Goal: Feedback & Contribution: Leave review/rating

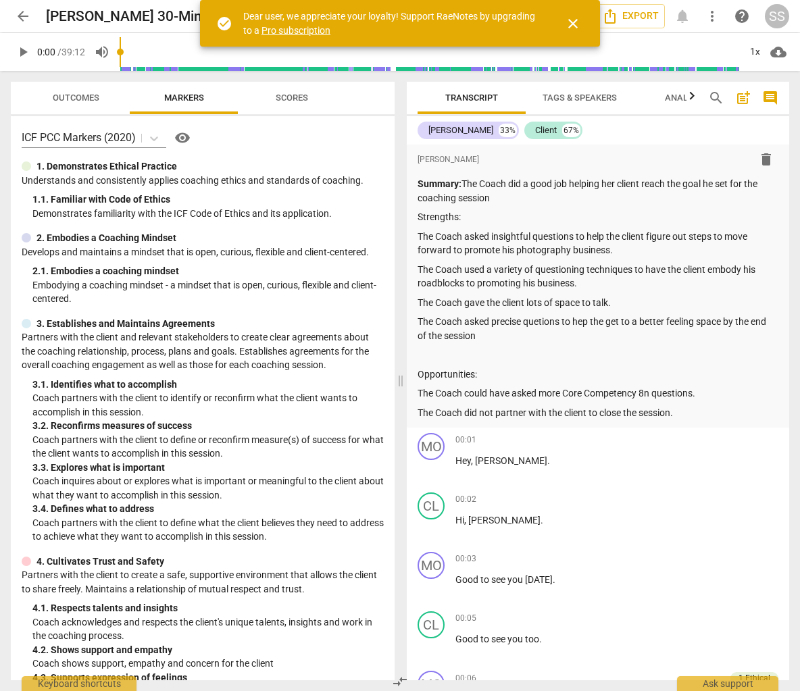
click at [572, 24] on span "close" at bounding box center [573, 24] width 16 height 16
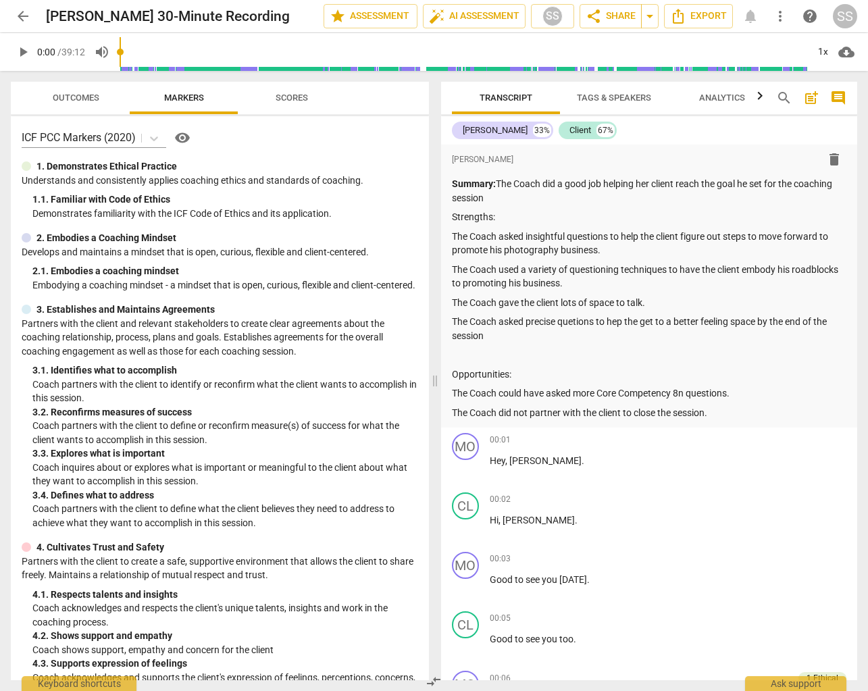
click at [21, 15] on span "arrow_back" at bounding box center [23, 16] width 16 height 16
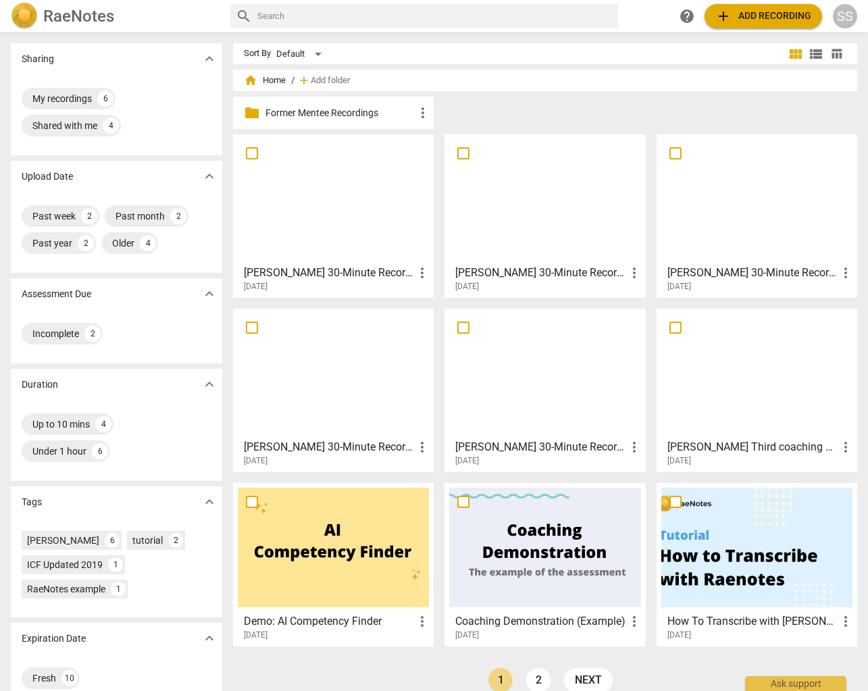
click at [335, 187] on div at bounding box center [333, 199] width 191 height 120
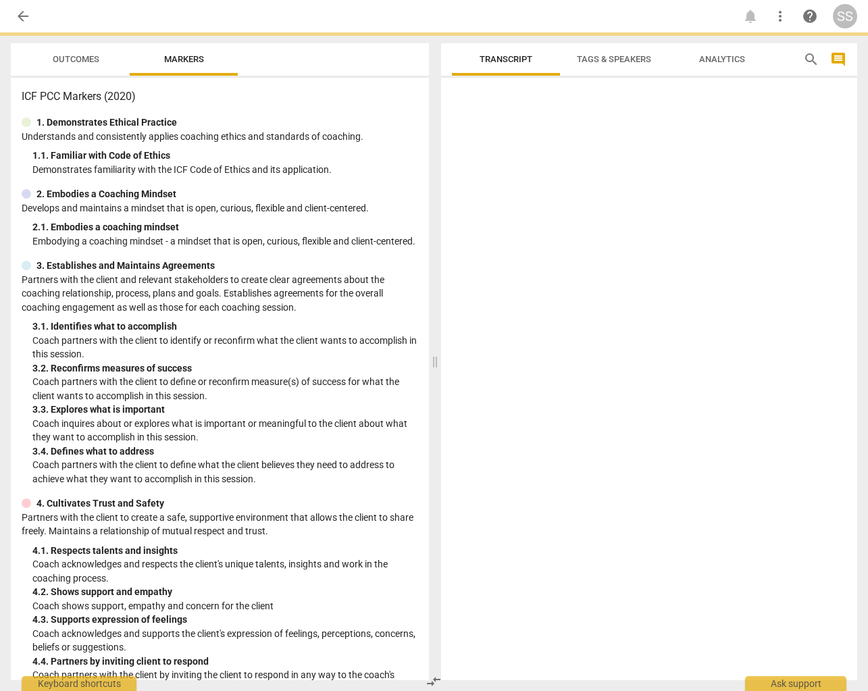
click at [335, 187] on div "2. Embodies a Coaching Mindset" at bounding box center [220, 194] width 397 height 14
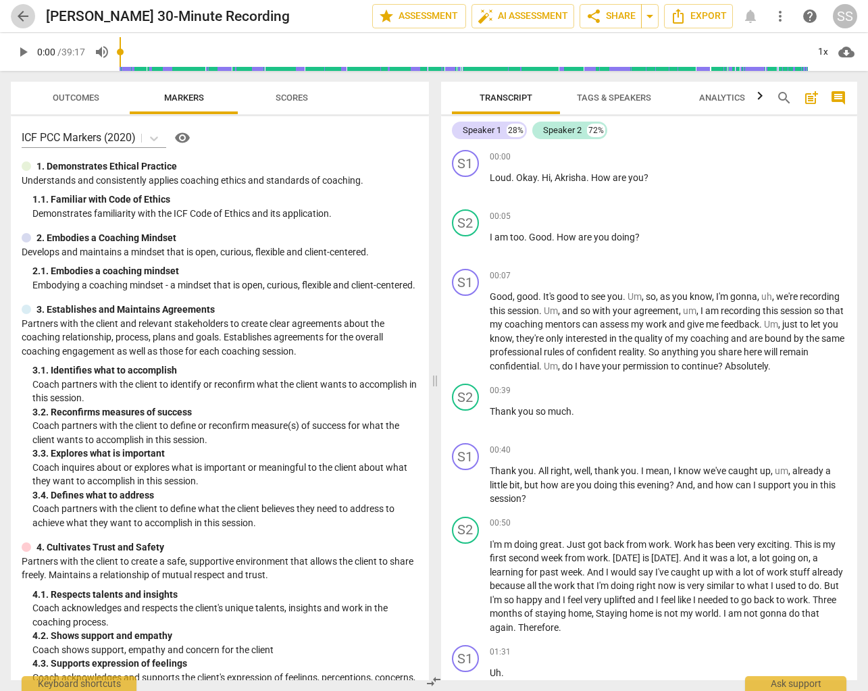
click at [27, 16] on span "arrow_back" at bounding box center [23, 16] width 16 height 16
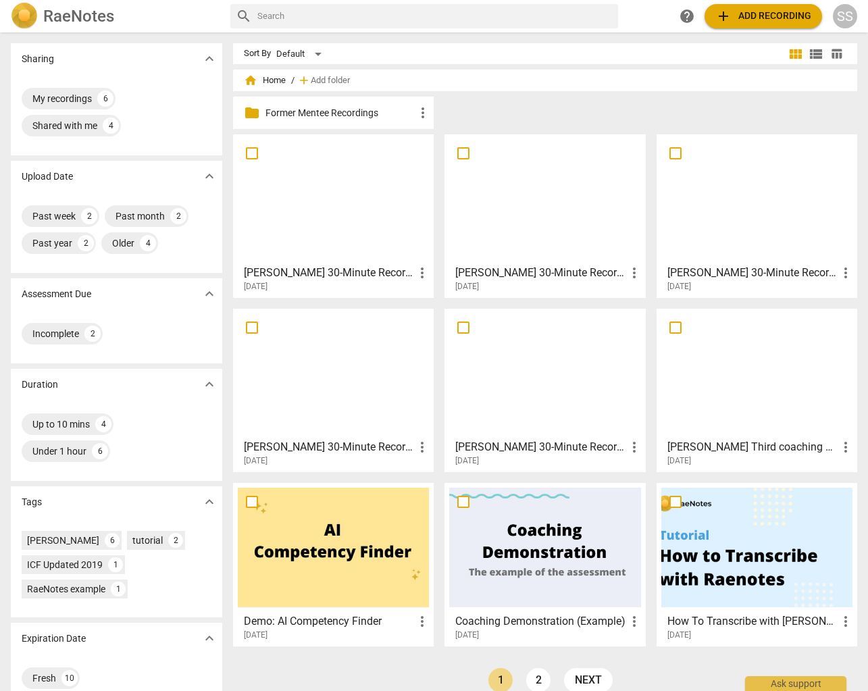
click at [359, 211] on div at bounding box center [333, 199] width 191 height 120
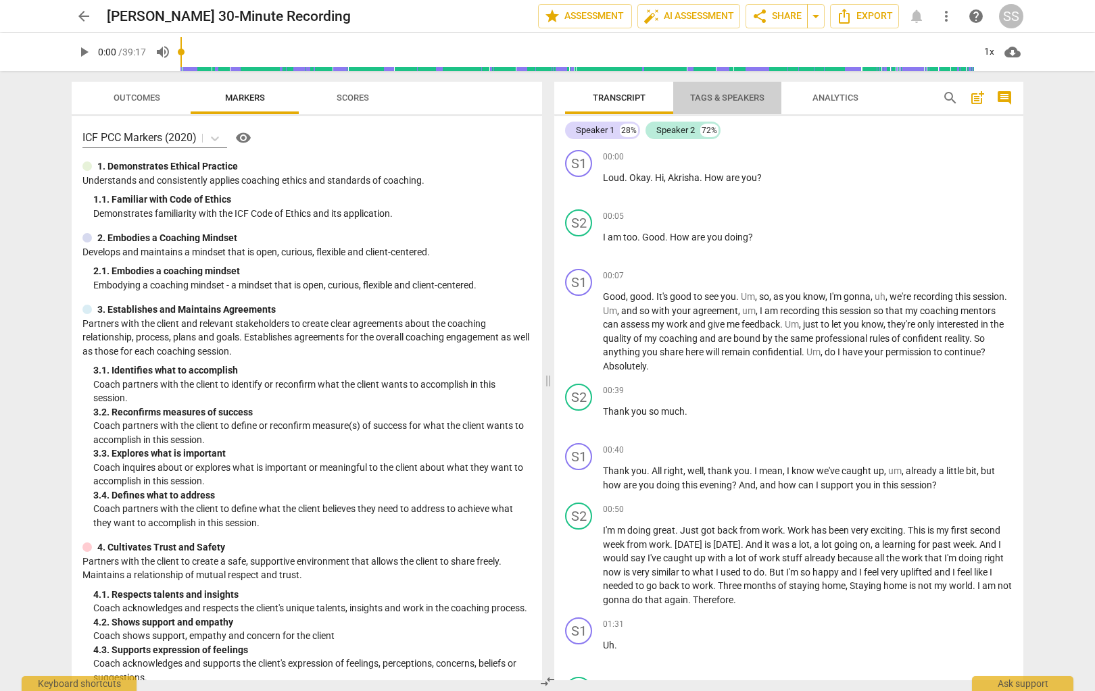
click at [728, 98] on span "Tags & Speakers" at bounding box center [727, 98] width 74 height 10
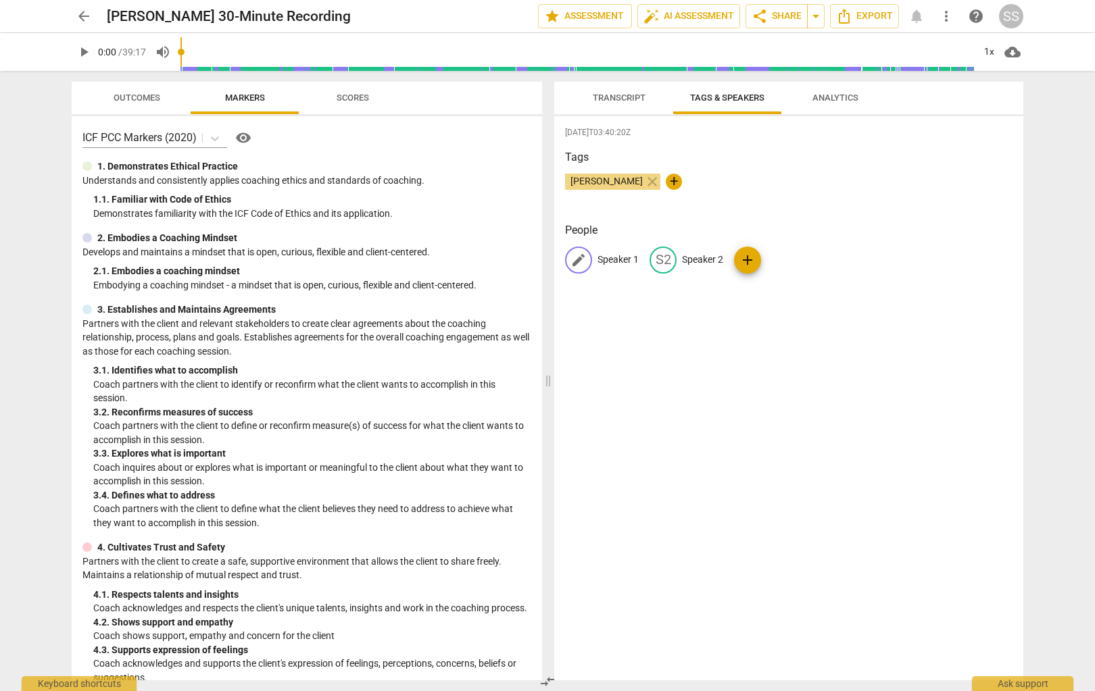
click at [614, 257] on p "Speaker 1" at bounding box center [617, 260] width 41 height 14
type input "[PERSON_NAME]"
click at [772, 257] on p "Speaker 2" at bounding box center [790, 260] width 41 height 14
type input "Client"
click at [609, 96] on span "Transcript" at bounding box center [619, 98] width 53 height 10
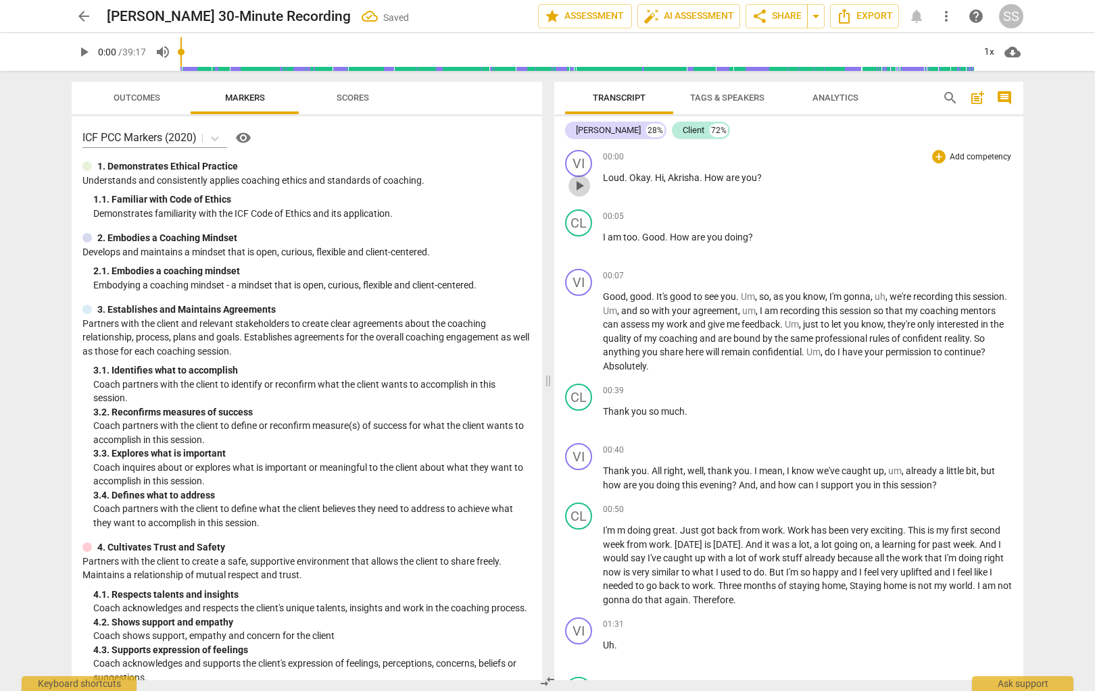
click at [576, 184] on span "play_arrow" at bounding box center [579, 186] width 16 height 16
click at [799, 274] on p "Add competency" at bounding box center [980, 276] width 64 height 12
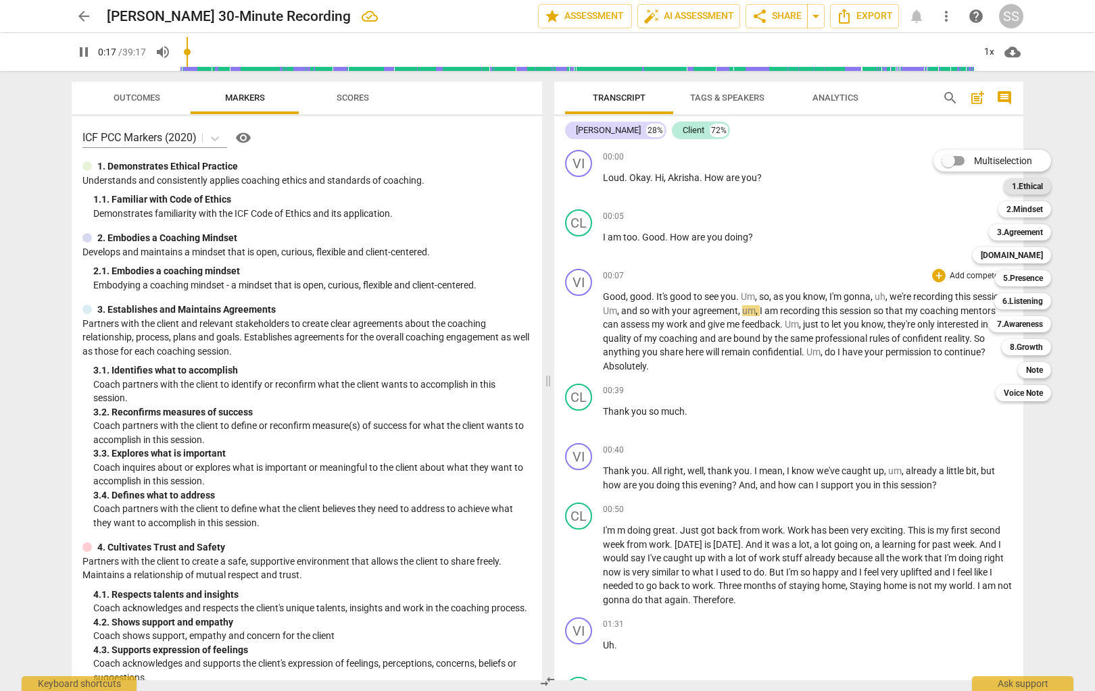
click at [799, 188] on b "1.Ethical" at bounding box center [1027, 186] width 31 height 16
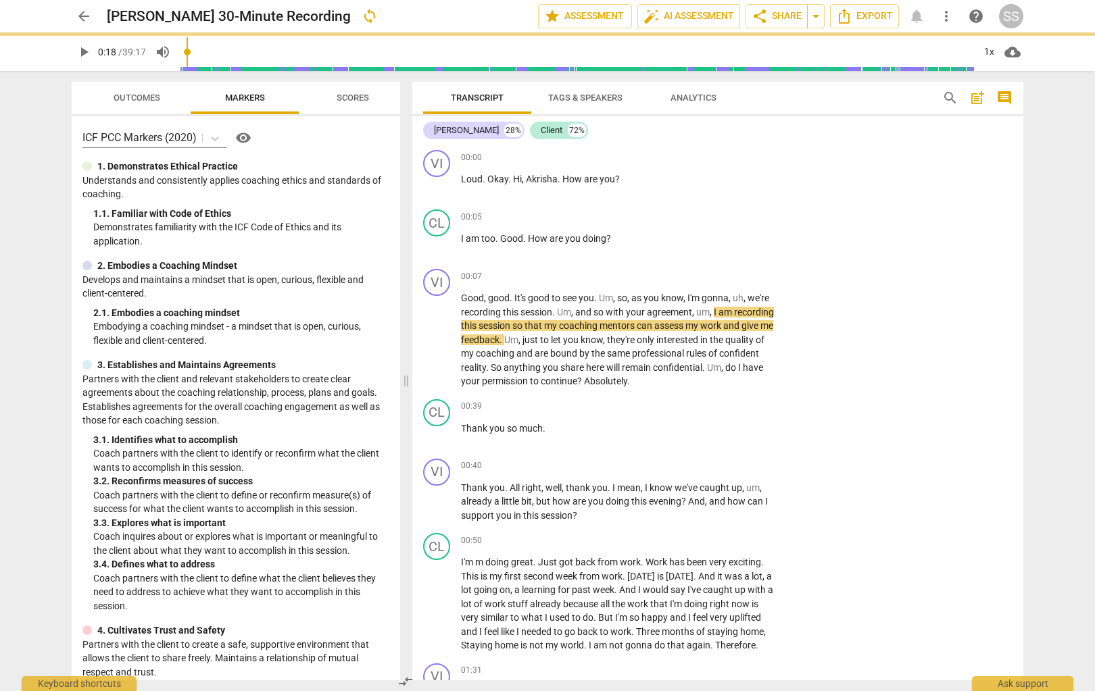
type input "18"
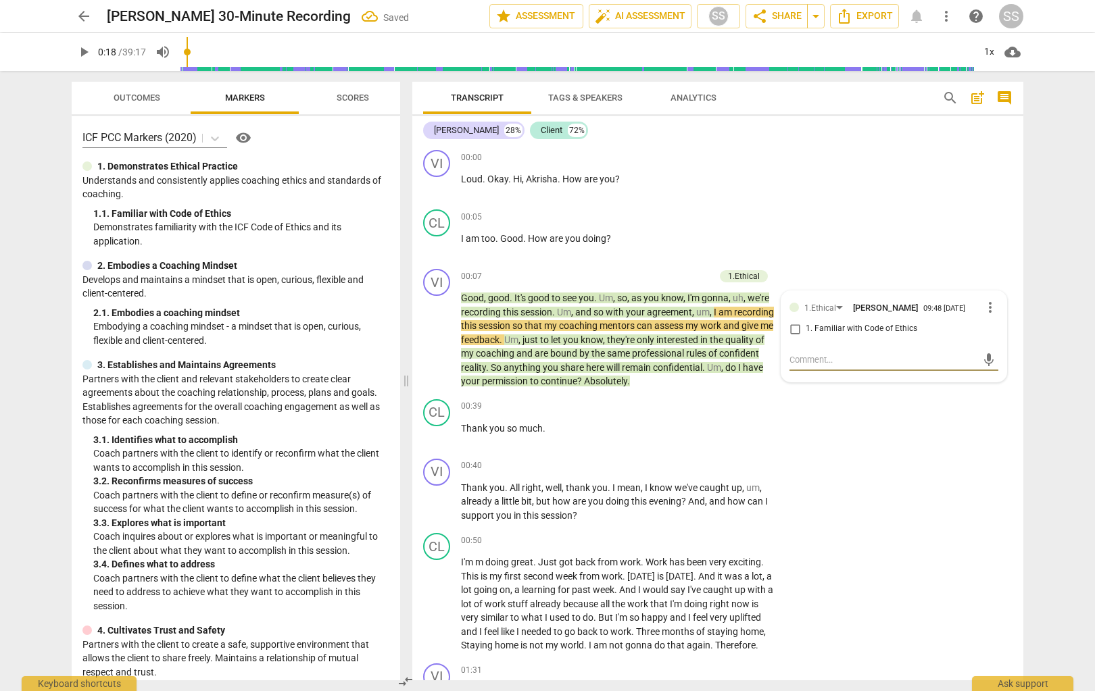
type textarea "C"
type textarea "Co"
type textarea "Coa"
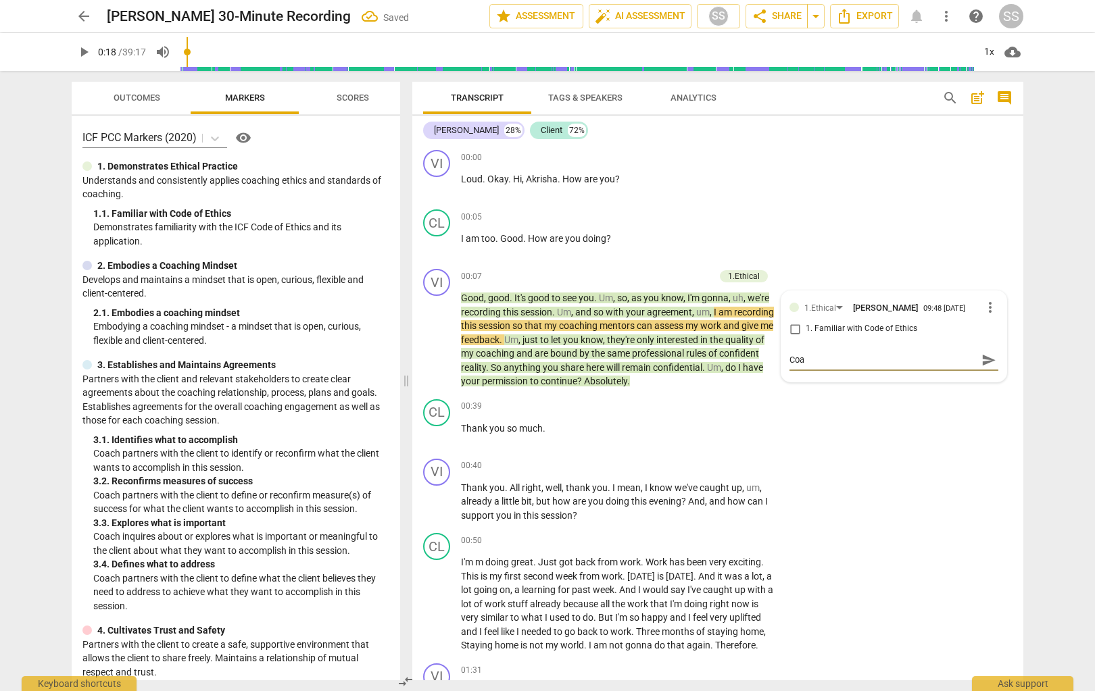
type textarea "Coac"
type textarea "Coach"
type textarea "Coach a"
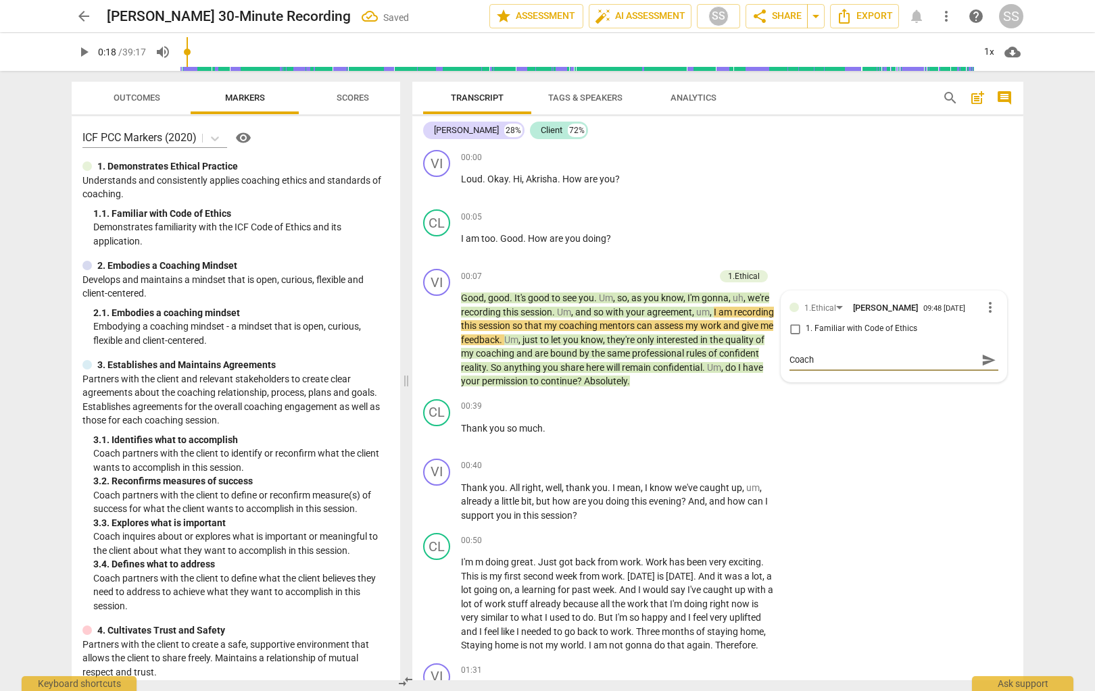
type textarea "Coach a"
type textarea "Coach as"
type textarea "Coach ask"
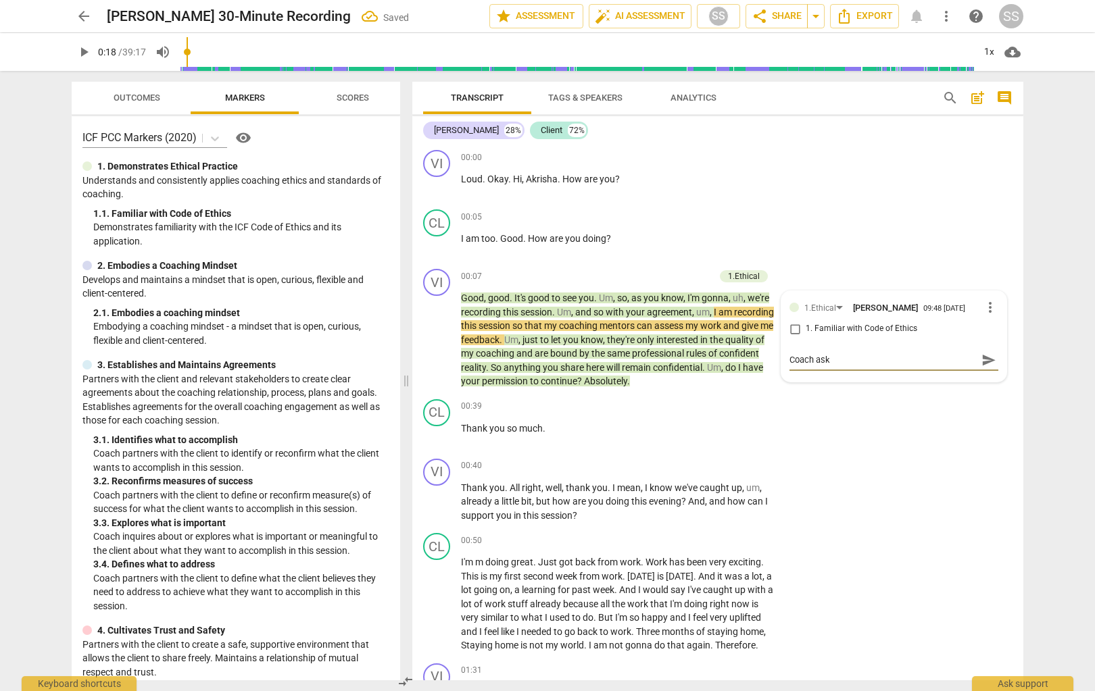
type textarea "Coach asks"
type textarea "Coach asks p"
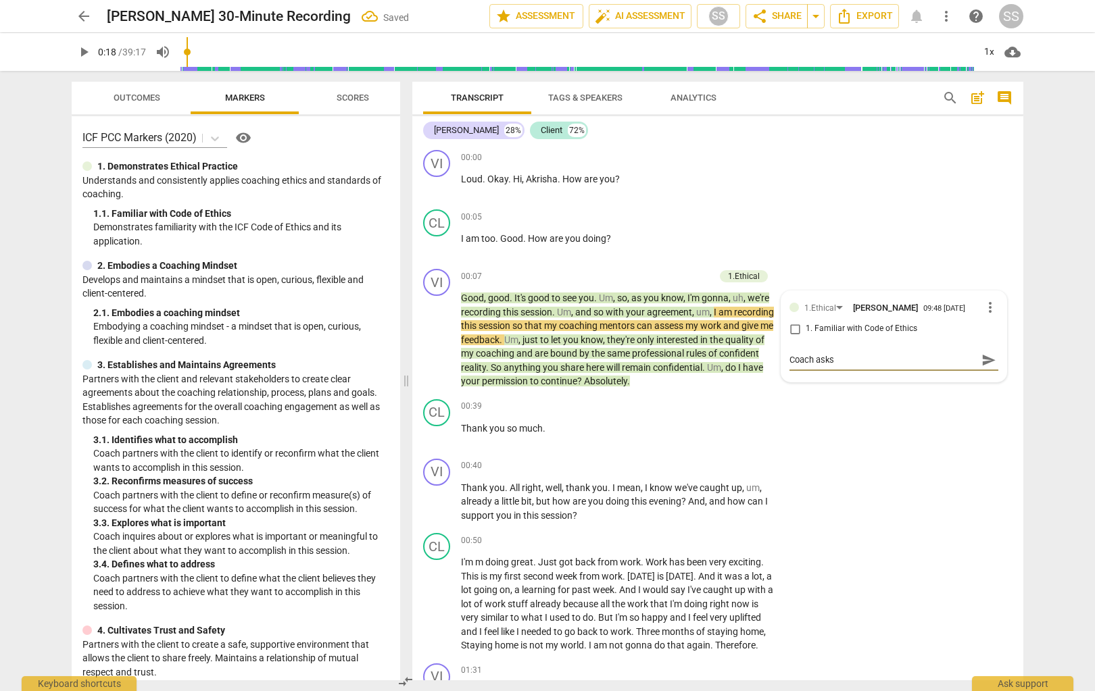
type textarea "Coach asks p"
type textarea "Coach asks [PERSON_NAME]"
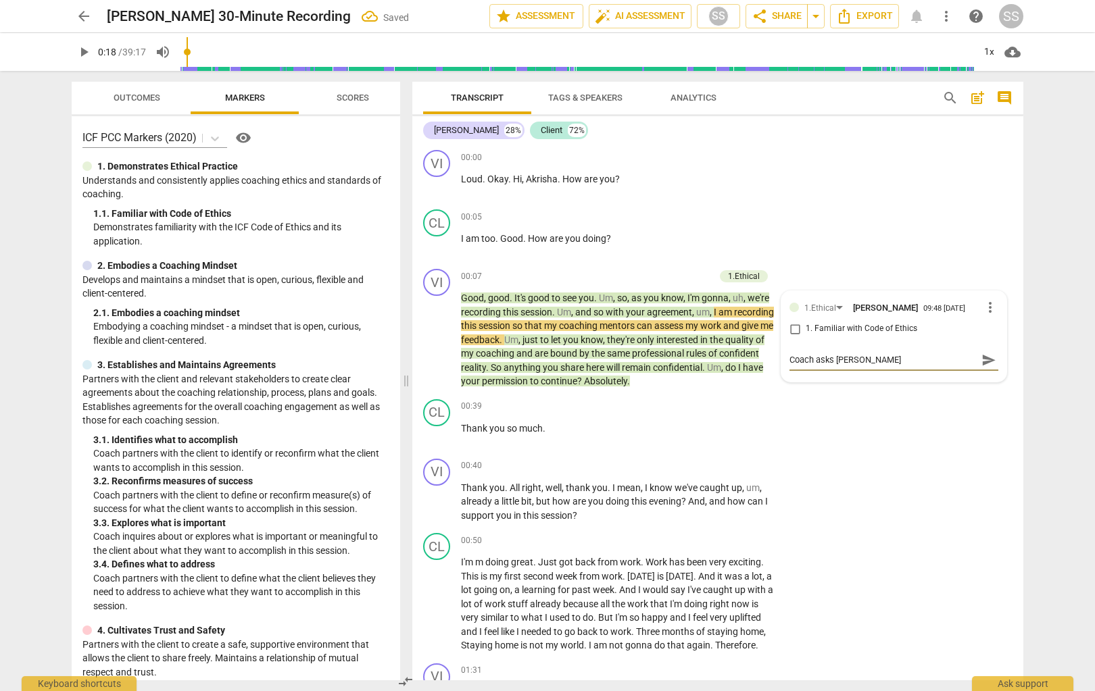
type textarea "Coach asks [PERSON_NAME]"
type textarea "Coach asks permis"
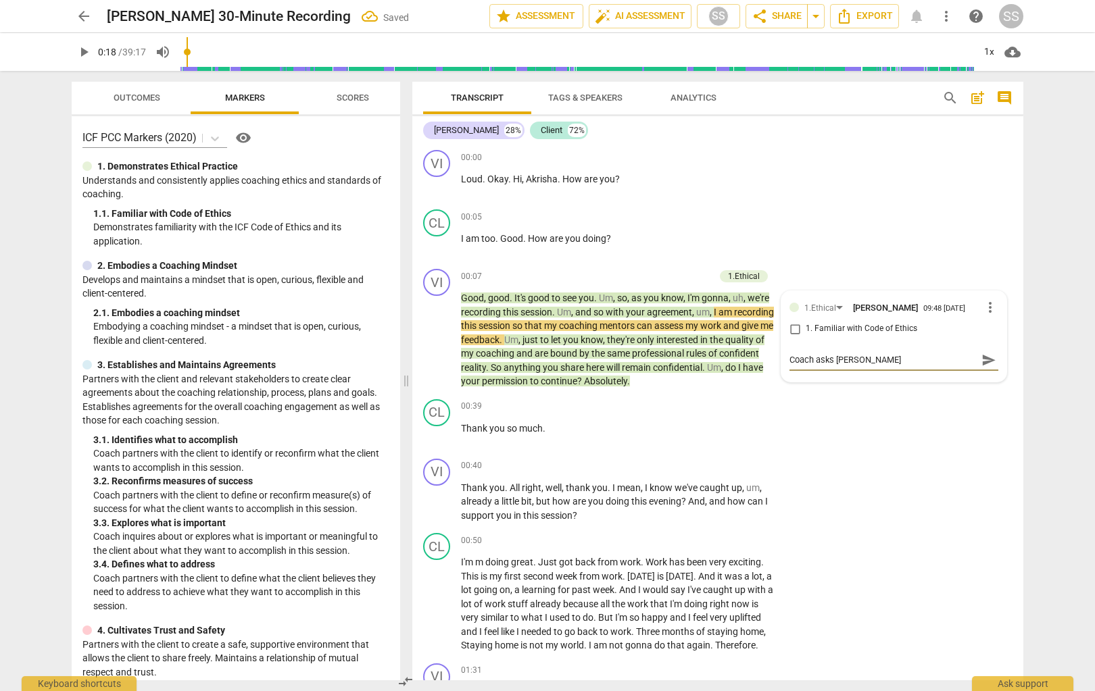
type textarea "Coach asks permis"
type textarea "Coach asks permiss"
type textarea "Coach asks permissi"
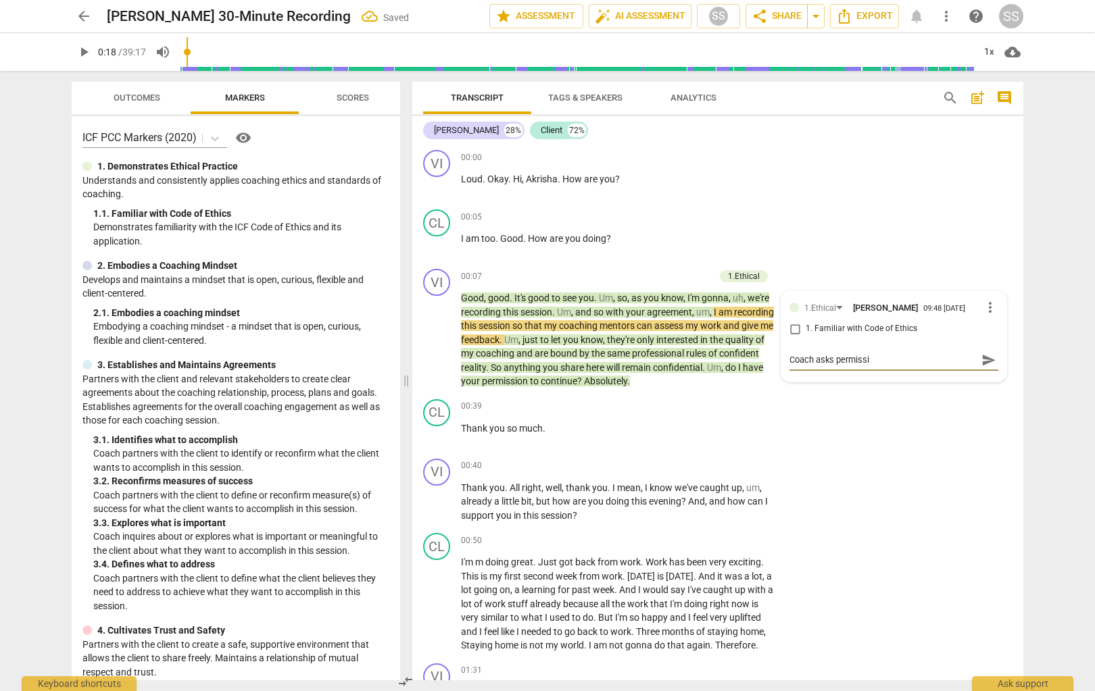
type textarea "Coach asks [PERSON_NAME]"
type textarea "Coach asks permission"
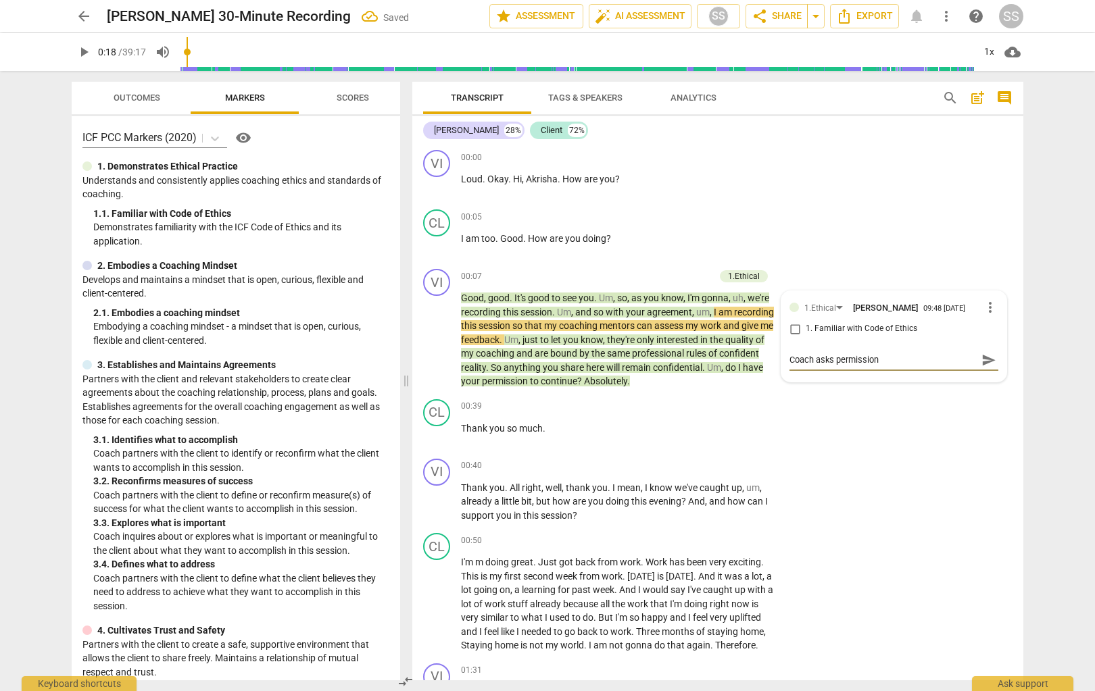
type textarea "Coach asks permission"
type textarea "Coach asks permission t"
type textarea "Coach asks permission to"
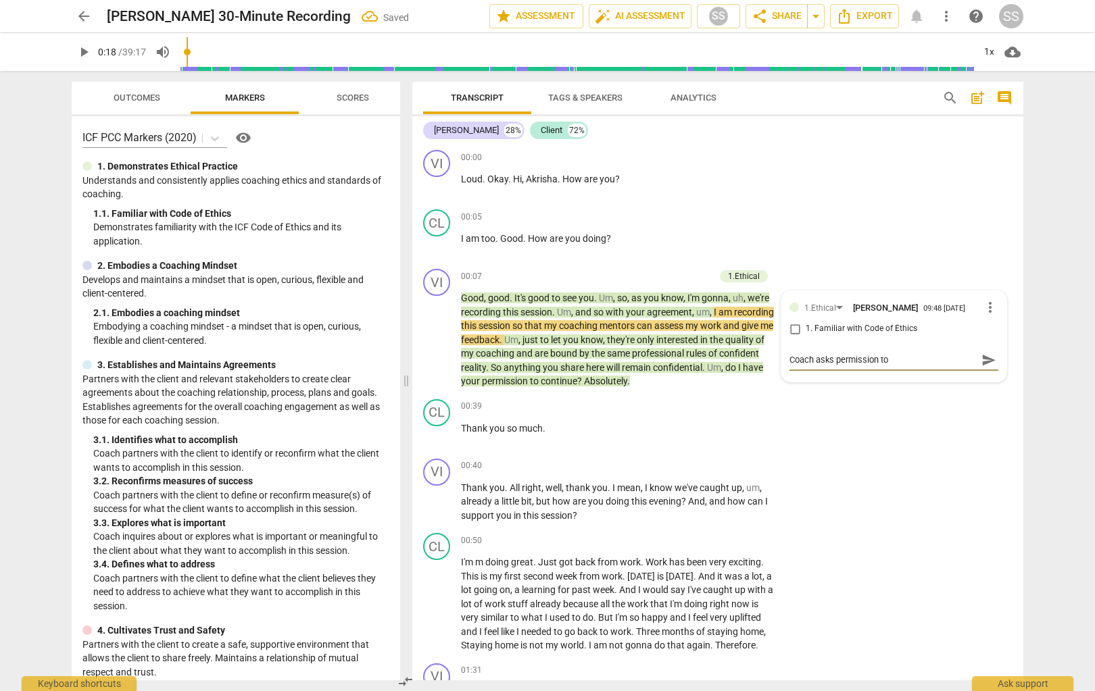
type textarea "Coach asks permission to"
type textarea "Coach asks permission to r"
type textarea "Coach asks permission to re"
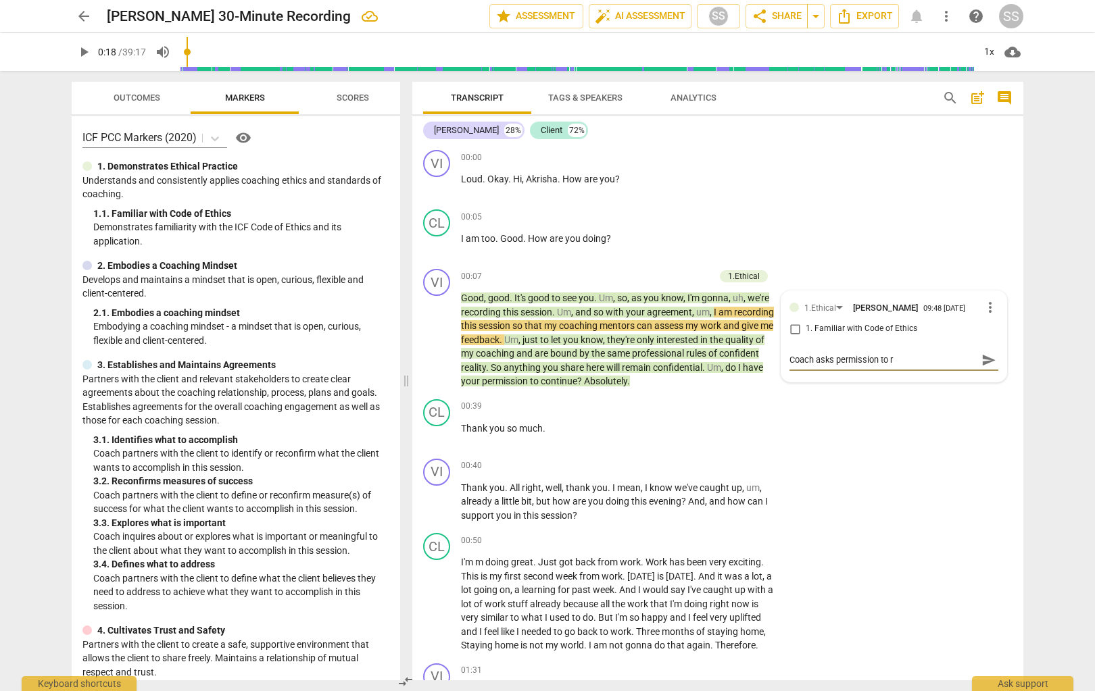
type textarea "Coach asks permission to re"
type textarea "Coach asks permission to rec"
type textarea "Coach asks permission to reco"
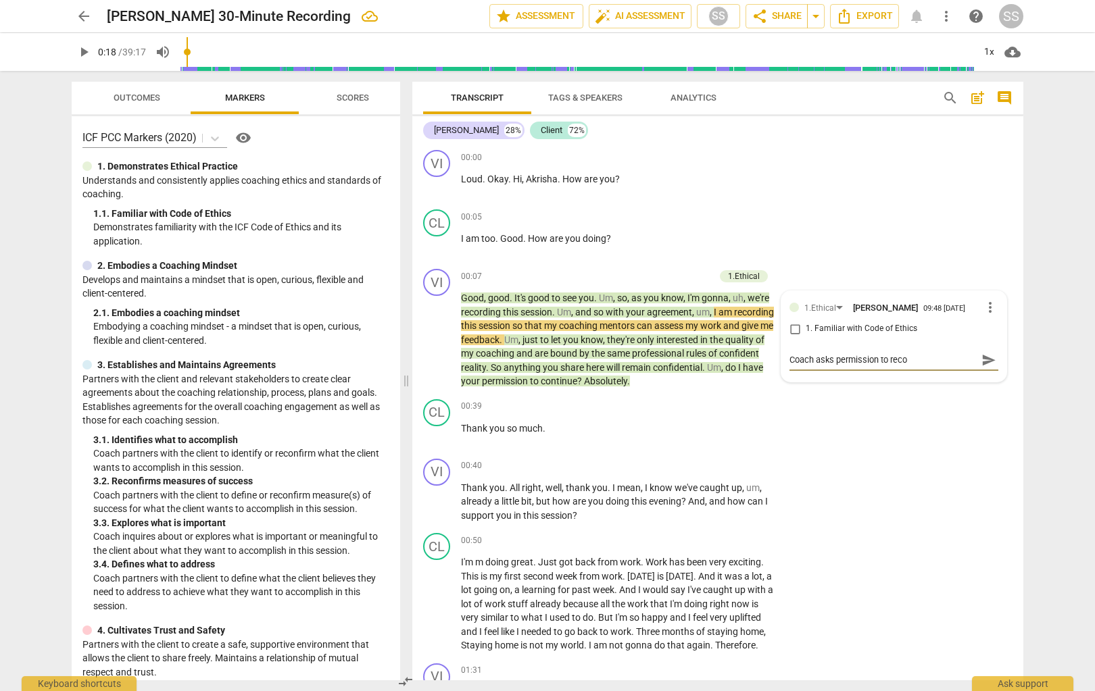
type textarea "Coach asks permission to recor"
type textarea "Coach asks permission to record"
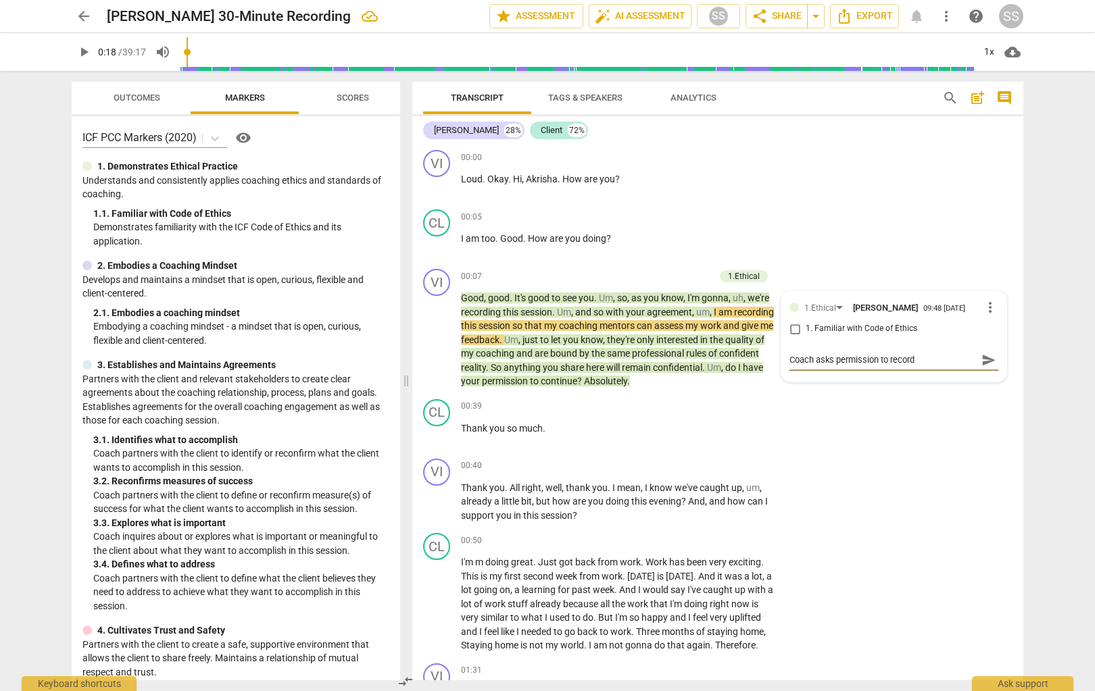
type textarea "Coach asks permission to record"
type textarea "Coach asks permission to record t"
type textarea "Coach asks permission to record th"
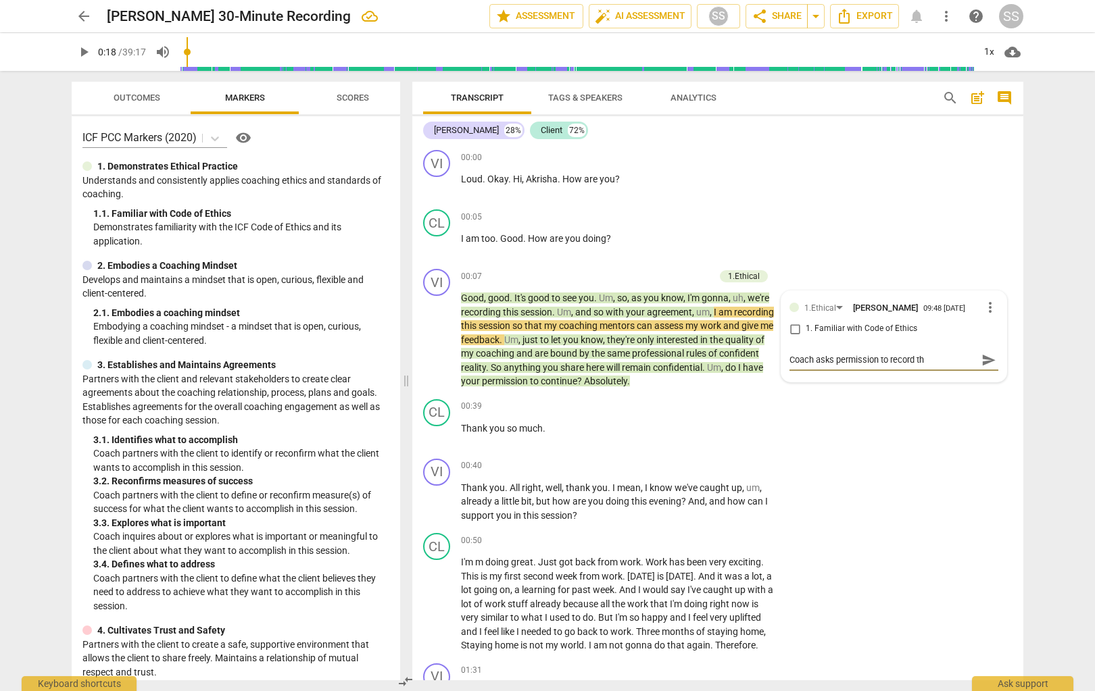
type textarea "Coach asks permission to record the"
type textarea "Coach asks permission to record the c"
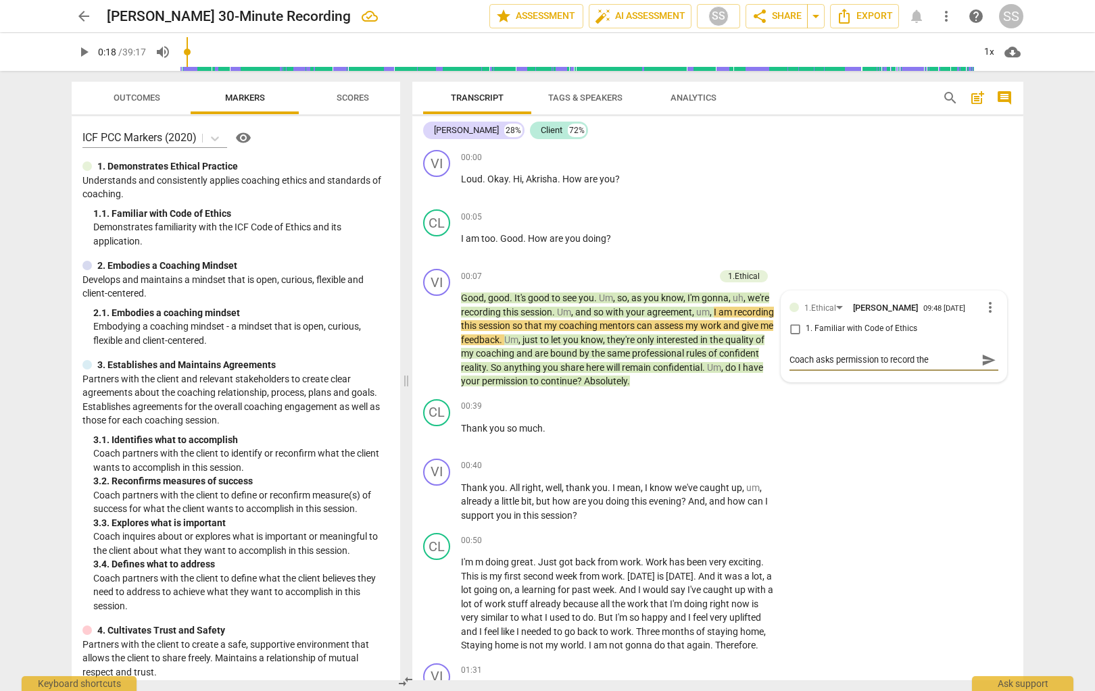
type textarea "Coach asks permission to record the c"
type textarea "Coach asks permission to record the co"
type textarea "Coach asks permission to record the coa"
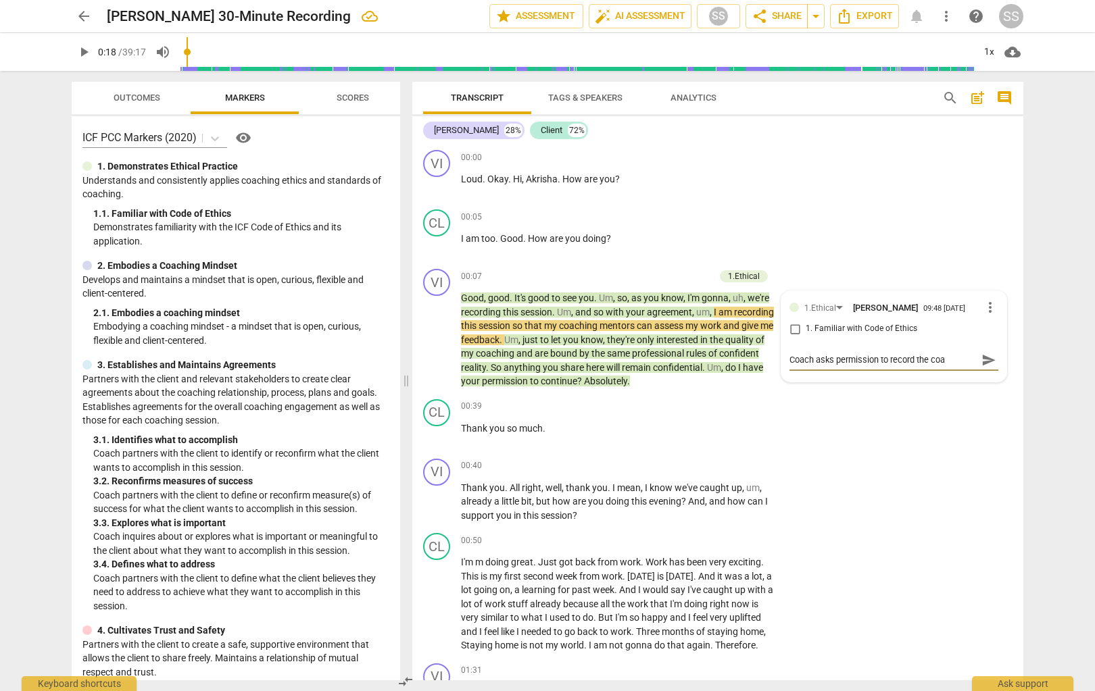
type textarea "Coach asks permission to record the coac"
type textarea "Coach asks permission to record the coach"
type textarea "Coach asks permission to record the coachi"
type textarea "Coach asks permission to record the coachin"
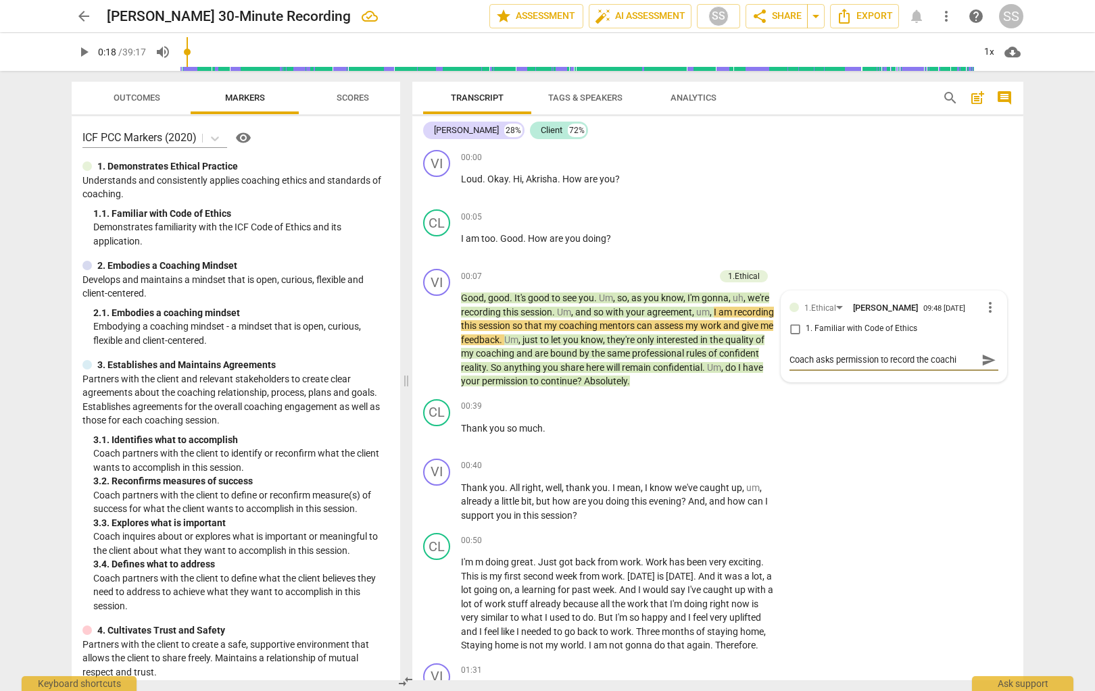
type textarea "Coach asks permission to record the coachin"
type textarea "Coach asks permission to record the coaching"
type textarea "Coach asks permission to record the coaching s"
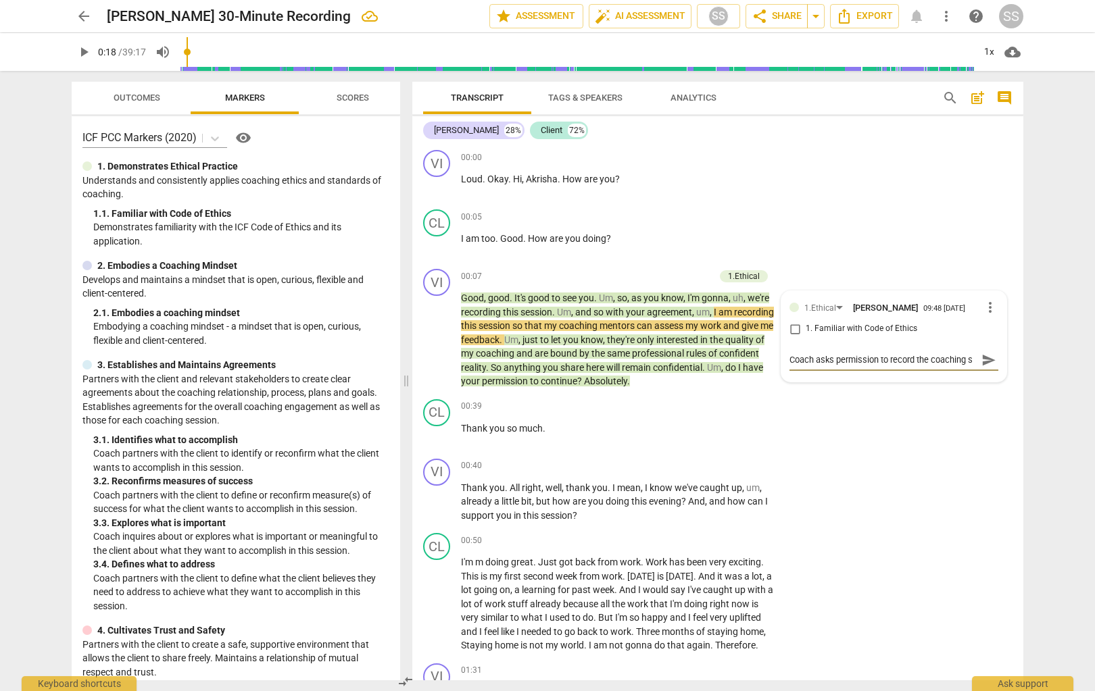
type textarea "Coach asks permission to record the coaching se"
type textarea "Coach asks permission to record the coaching ses"
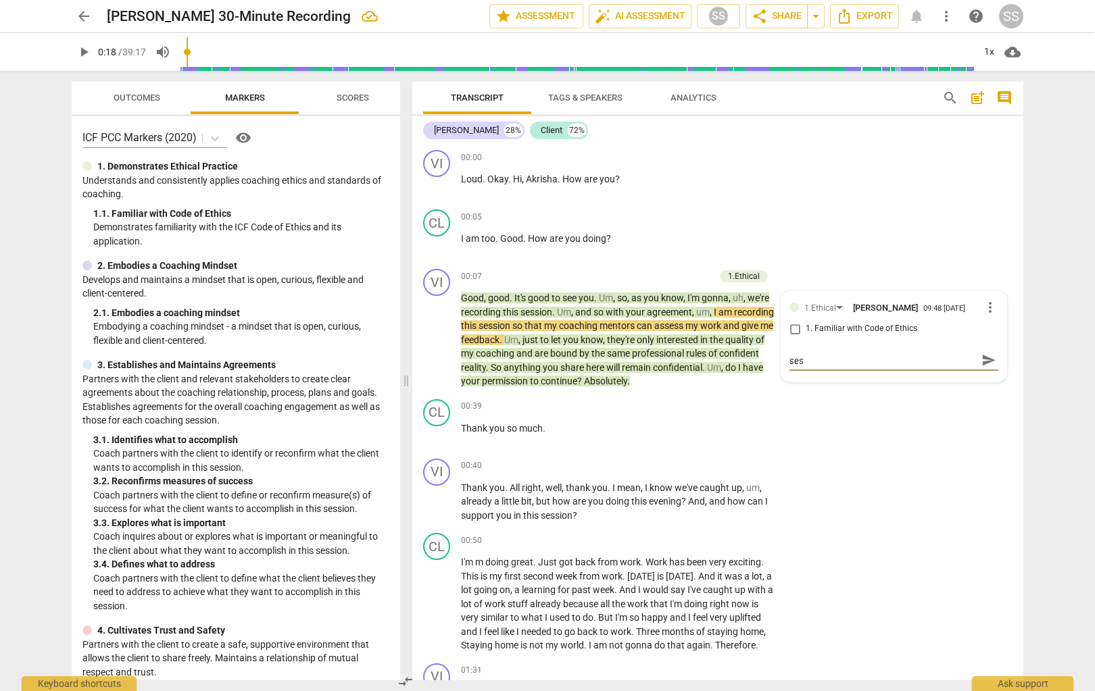
type textarea "Coach asks permission to record the coaching sess"
type textarea "Coach asks permission to record the coaching sessi"
type textarea "Coach asks permission to record the coaching sessio"
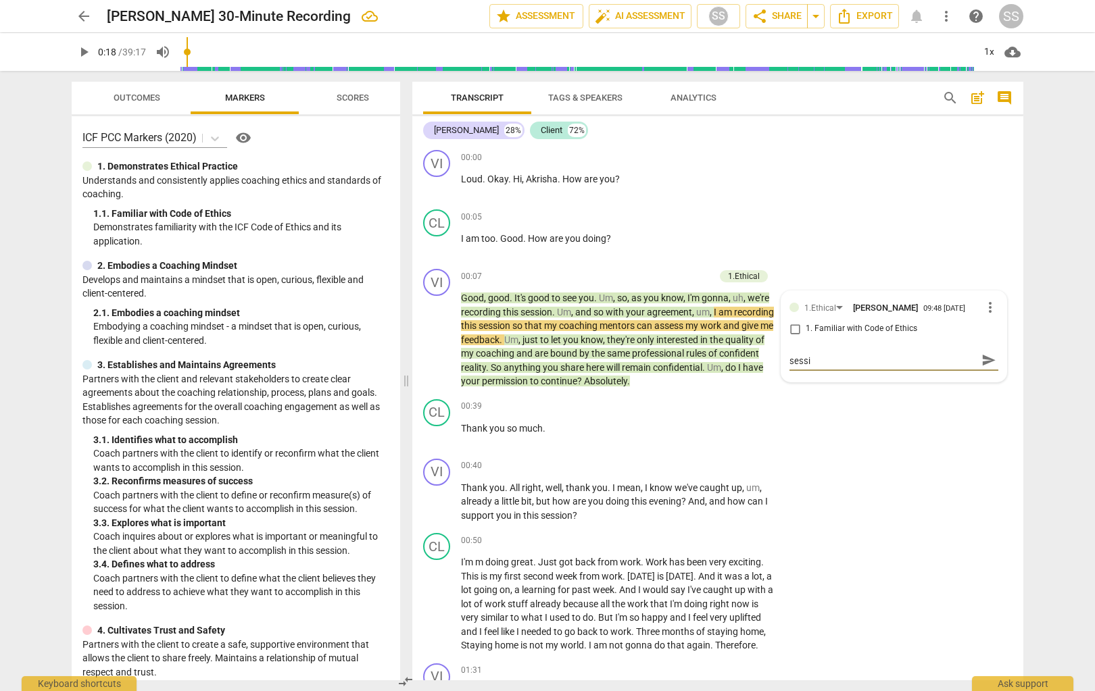
type textarea "Coach asks permission to record the coaching sessio"
type textarea "Coach asks permission to record the coaching session"
drag, startPoint x: 795, startPoint y: 326, endPoint x: 847, endPoint y: 235, distance: 105.0
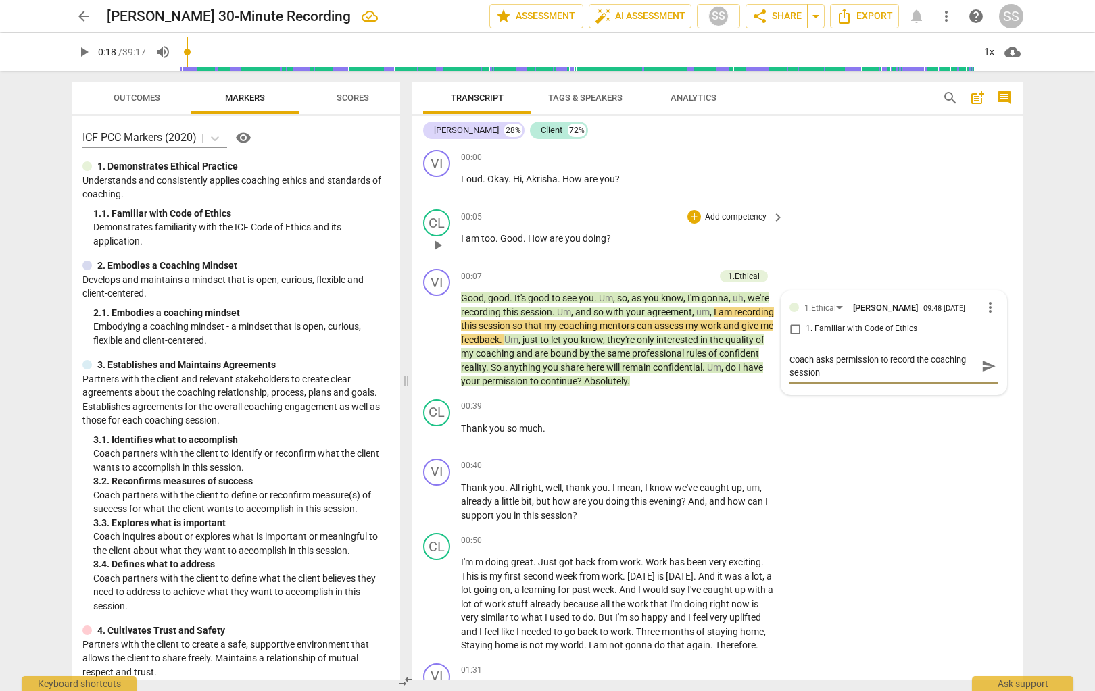
click at [795, 326] on input "1. Familiar with Code of Ethics" at bounding box center [795, 329] width 22 height 16
checkbox input "true"
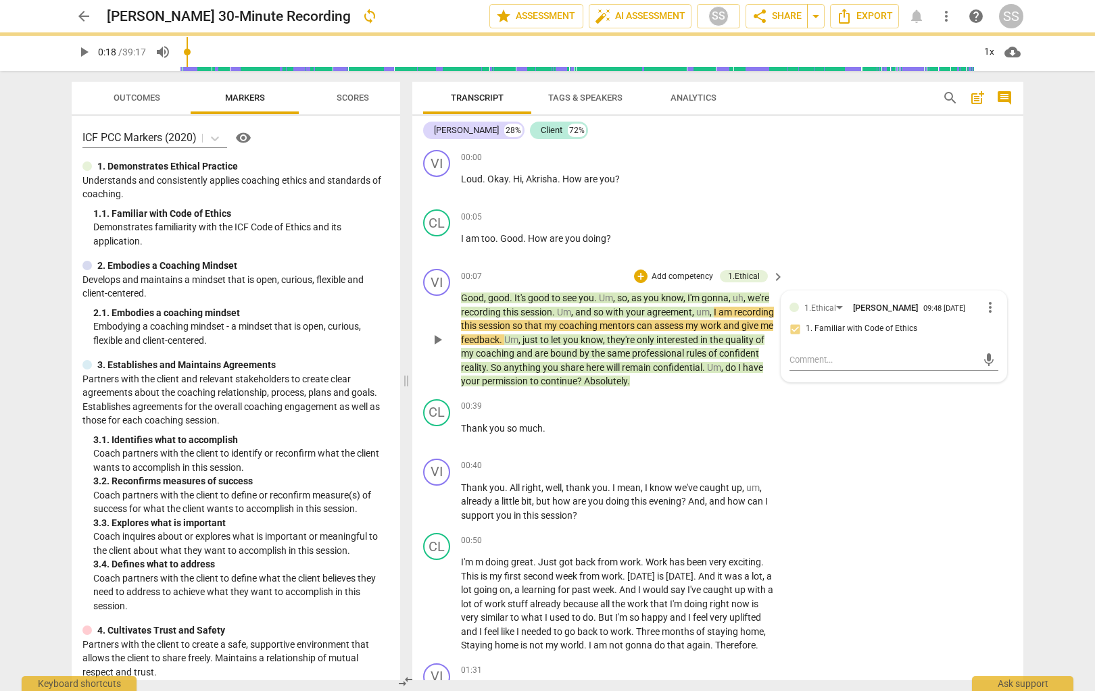
drag, startPoint x: 847, startPoint y: 235, endPoint x: 681, endPoint y: 282, distance: 172.0
click at [799, 235] on div "CL play_arrow pause 00:05 + Add competency keyboard_arrow_right I am too . Good…" at bounding box center [717, 233] width 611 height 59
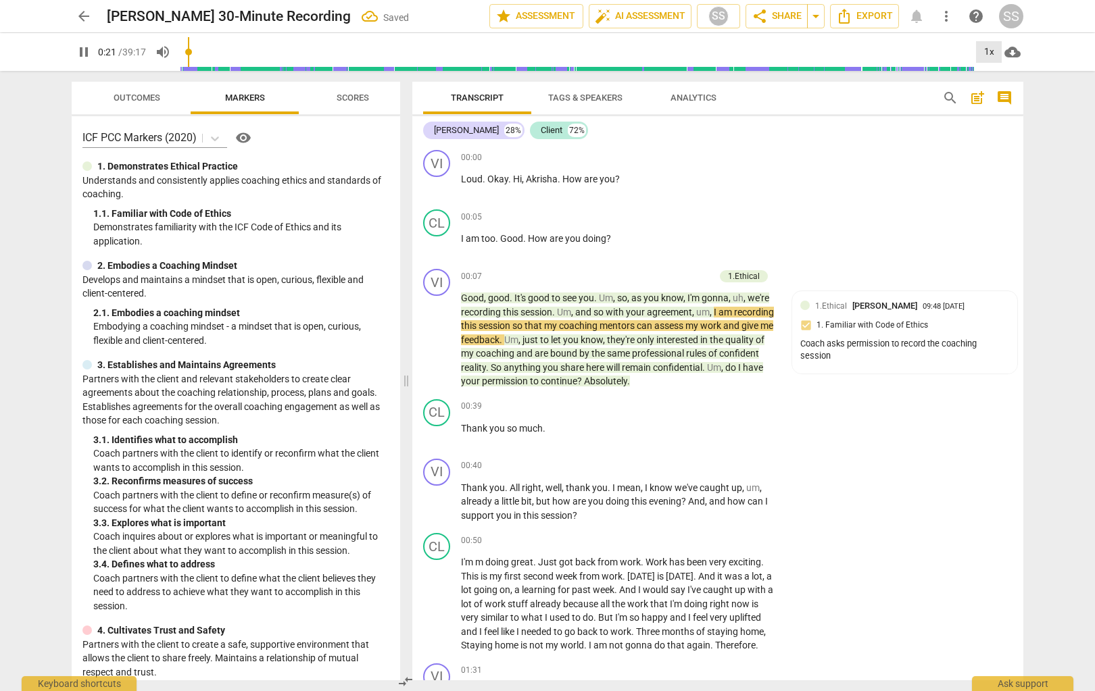
click at [799, 51] on div "1x" at bounding box center [989, 52] width 26 height 22
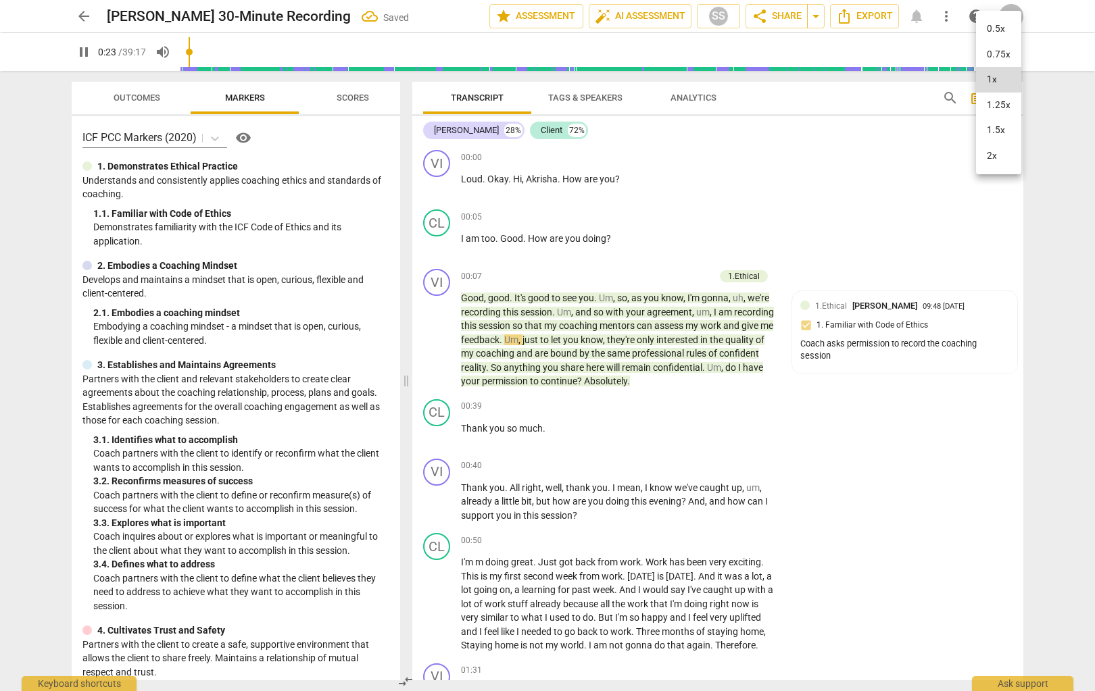
click at [799, 128] on li "1.5x" at bounding box center [998, 131] width 45 height 26
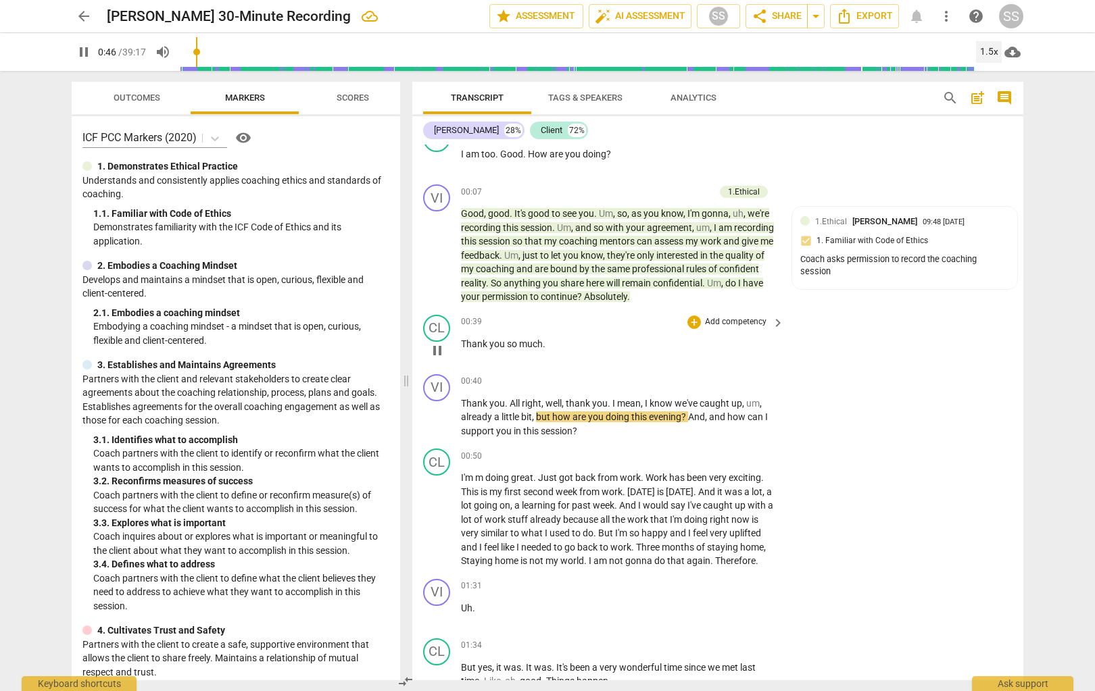
scroll to position [112, 0]
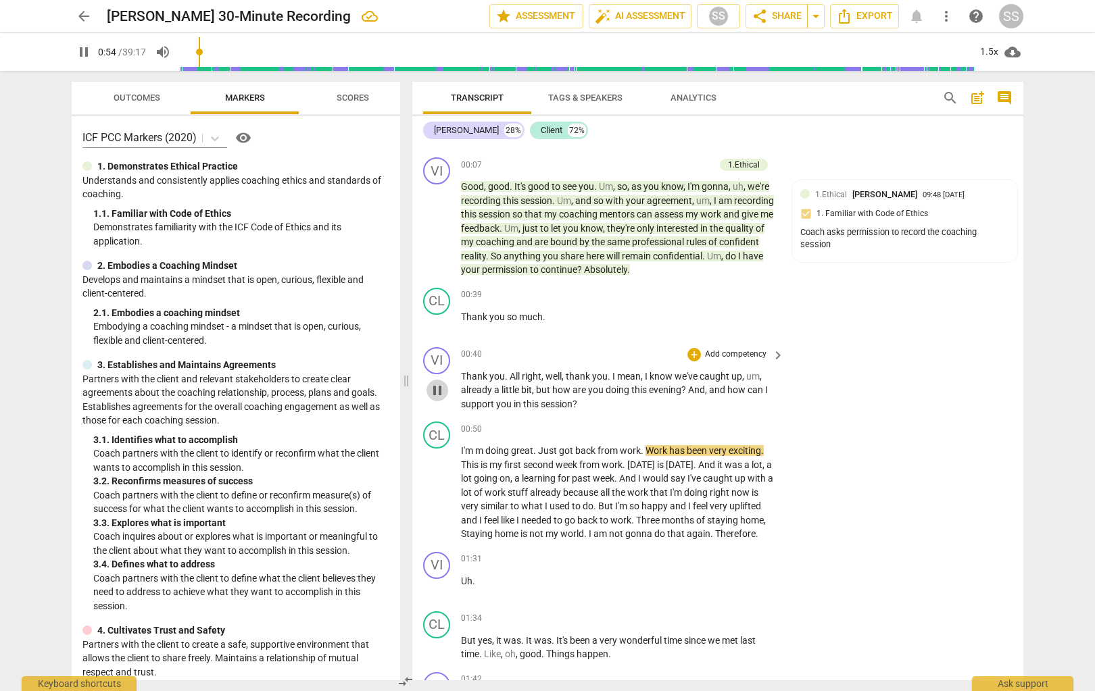
click at [439, 391] on span "pause" at bounding box center [437, 391] width 16 height 16
type input "54"
click at [720, 351] on p "Add competency" at bounding box center [736, 355] width 64 height 12
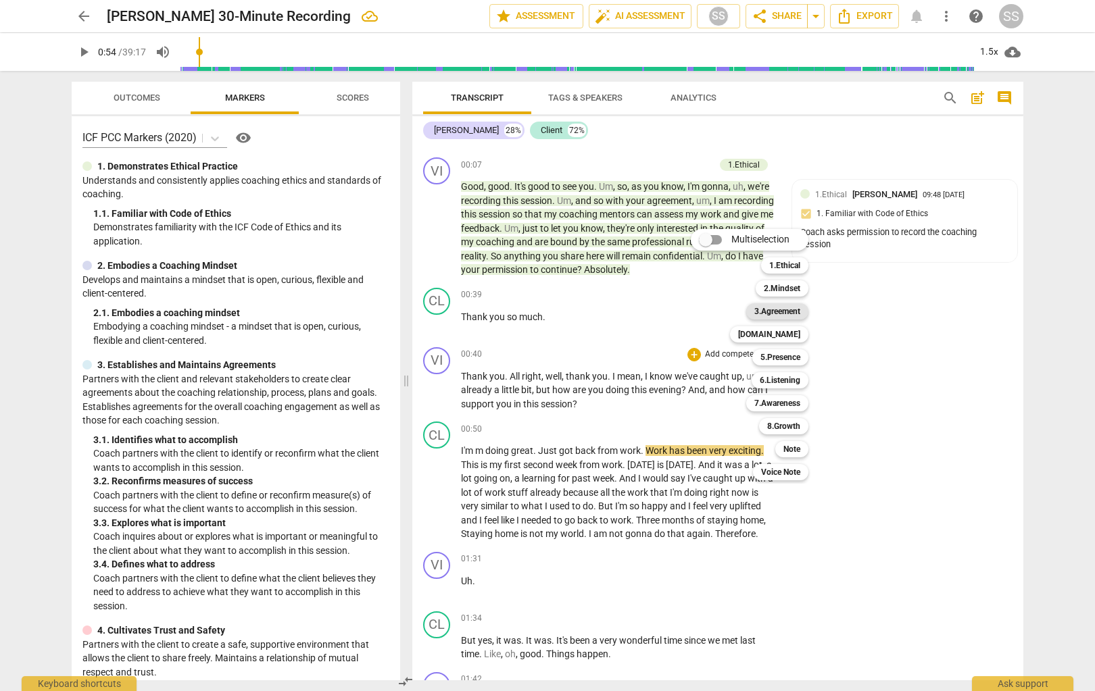
click at [795, 313] on b "3.Agreement" at bounding box center [777, 311] width 46 height 16
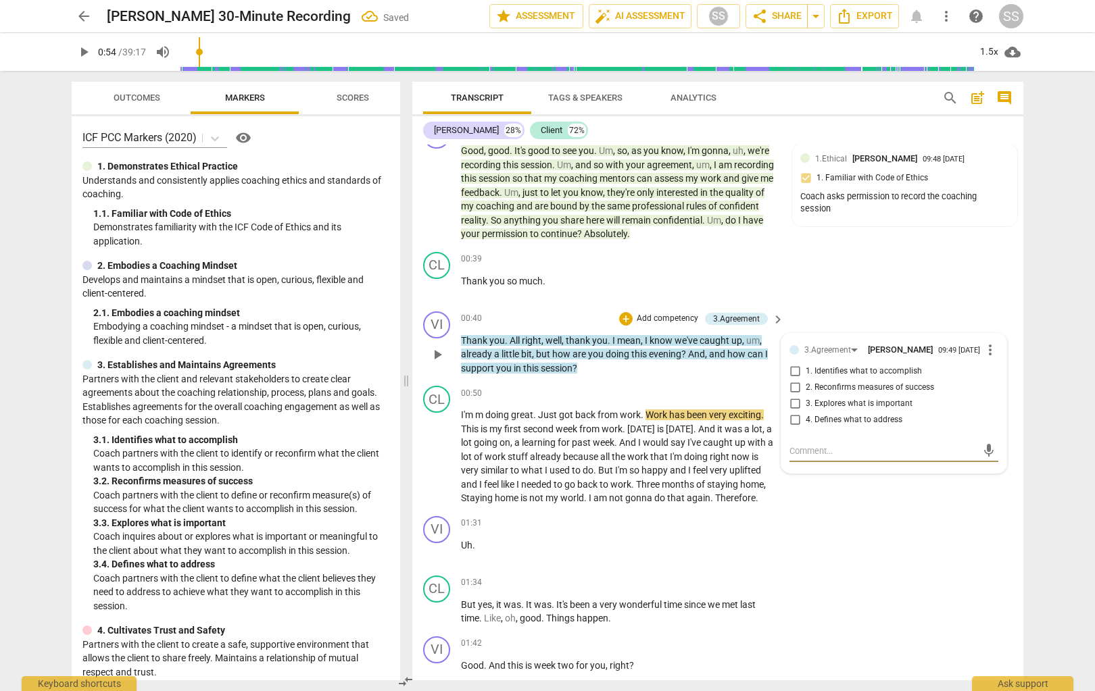
scroll to position [150, 0]
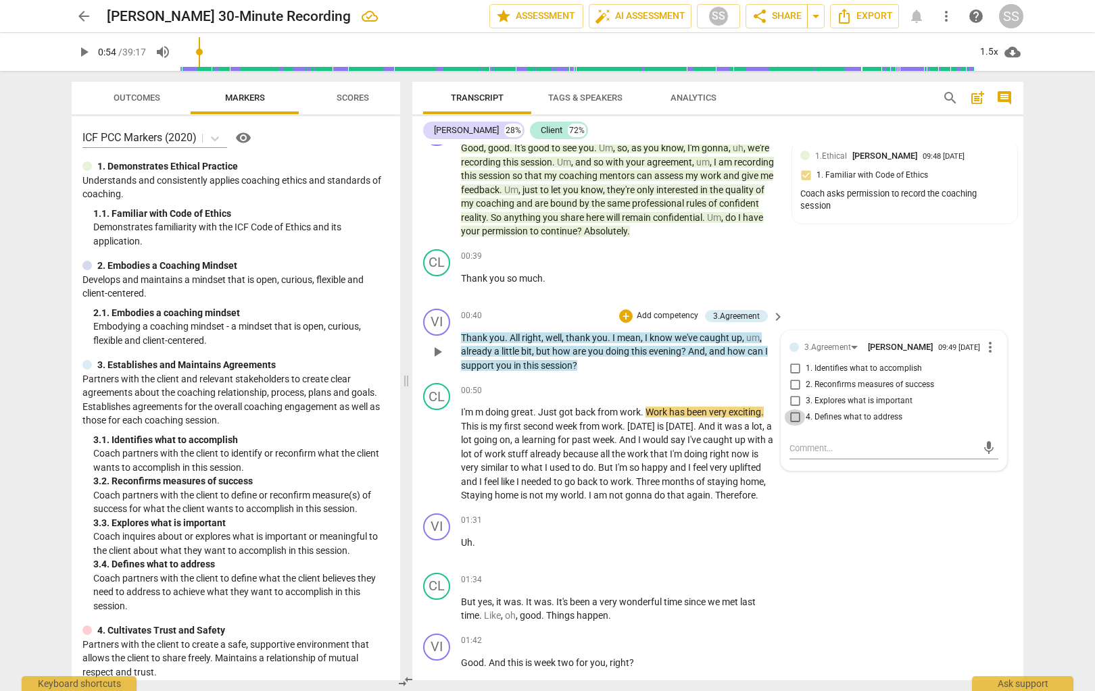
click at [795, 420] on input "4. Defines what to address" at bounding box center [795, 418] width 22 height 16
checkbox input "true"
click at [437, 352] on span "play_arrow" at bounding box center [437, 352] width 16 height 16
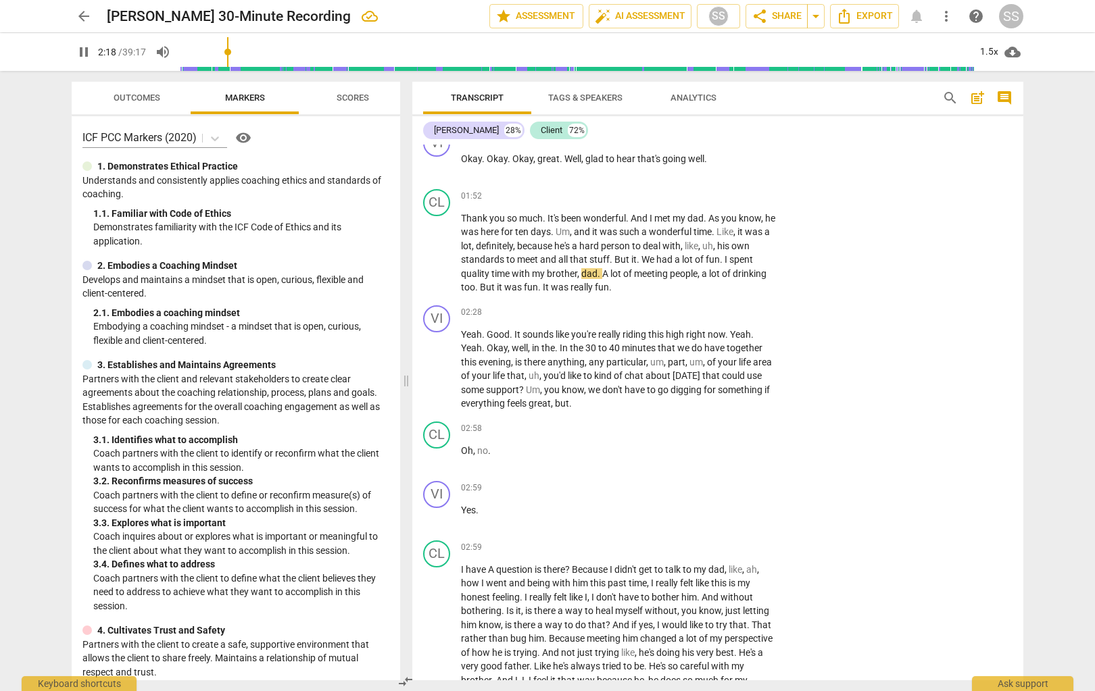
scroll to position [896, 0]
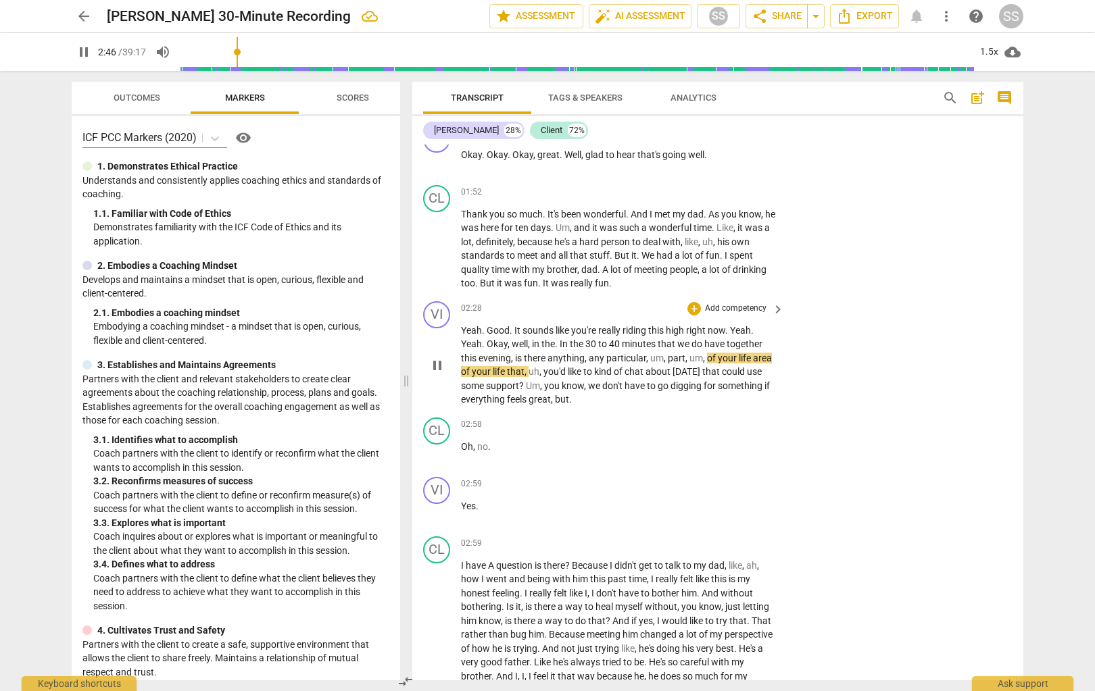
click at [739, 305] on p "Add competency" at bounding box center [736, 309] width 64 height 12
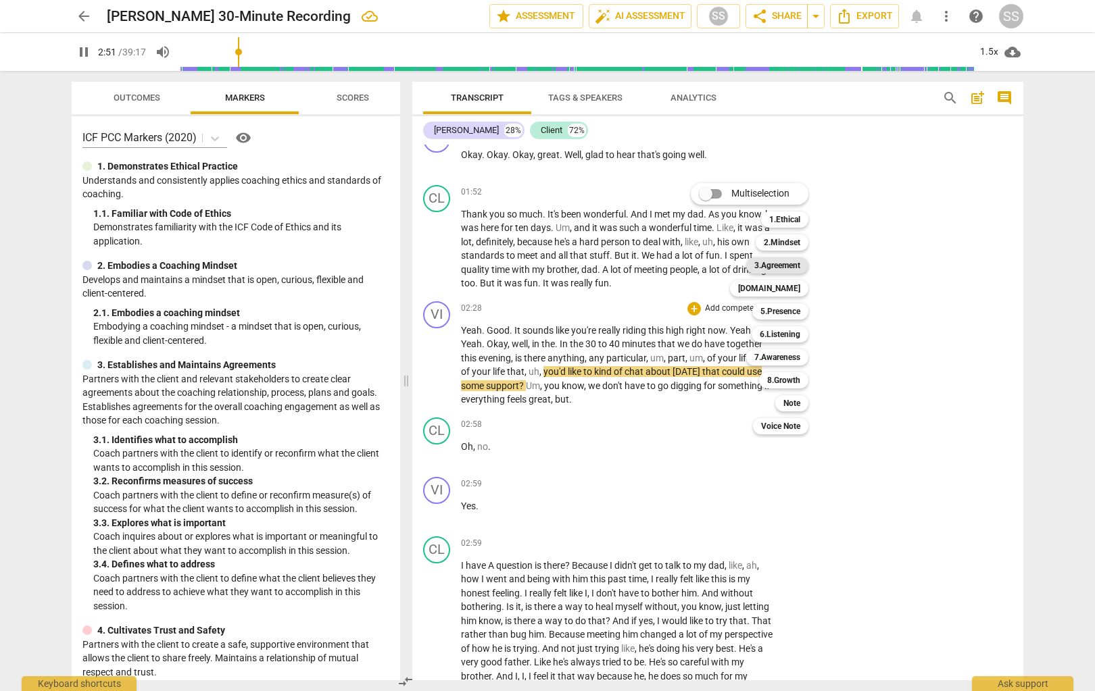
click at [795, 266] on b "3.Agreement" at bounding box center [777, 265] width 46 height 16
type input "172"
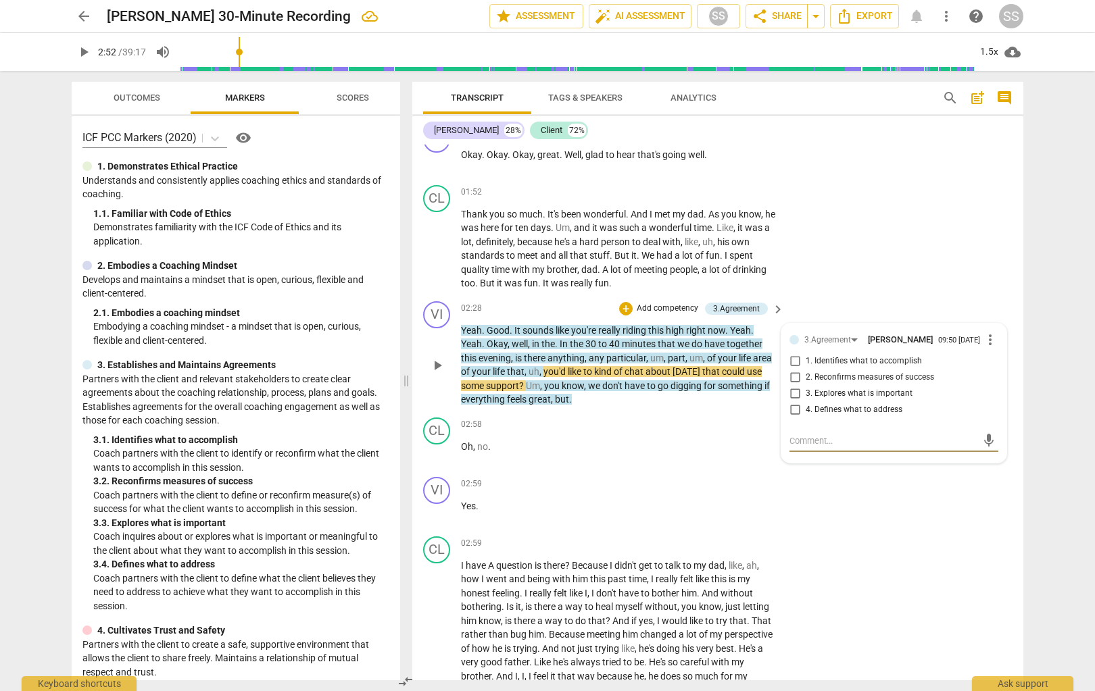
click at [797, 367] on input "1. Identifies what to accomplish" at bounding box center [795, 361] width 22 height 16
checkbox input "true"
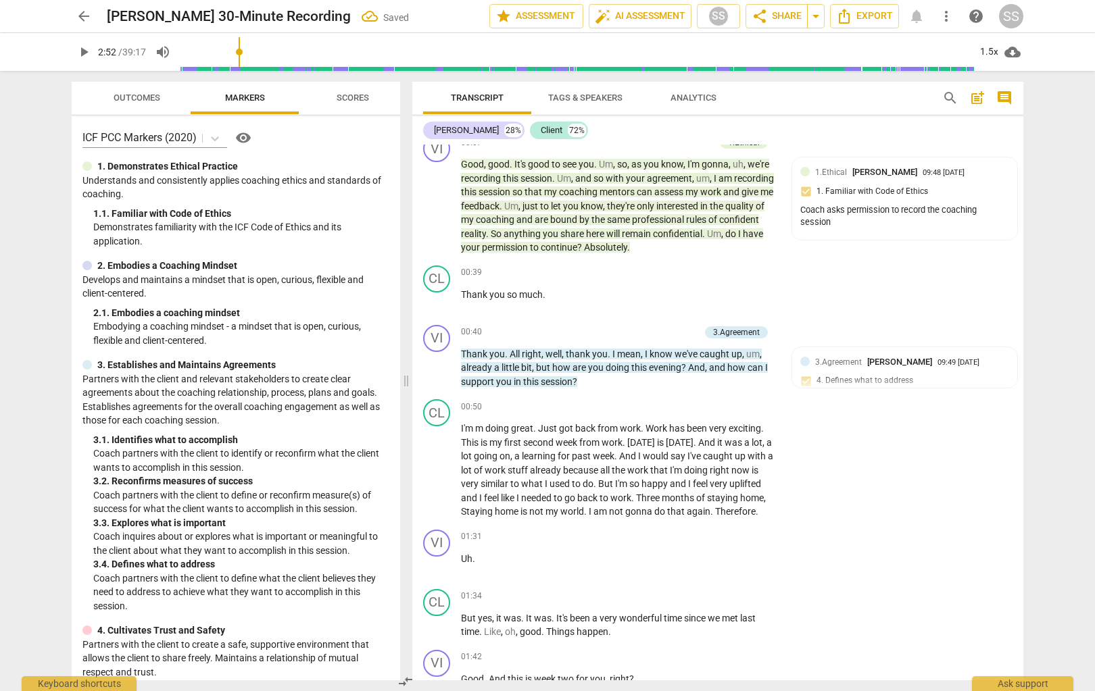
scroll to position [135, 0]
click at [799, 361] on span "3.Agreement" at bounding box center [838, 360] width 47 height 9
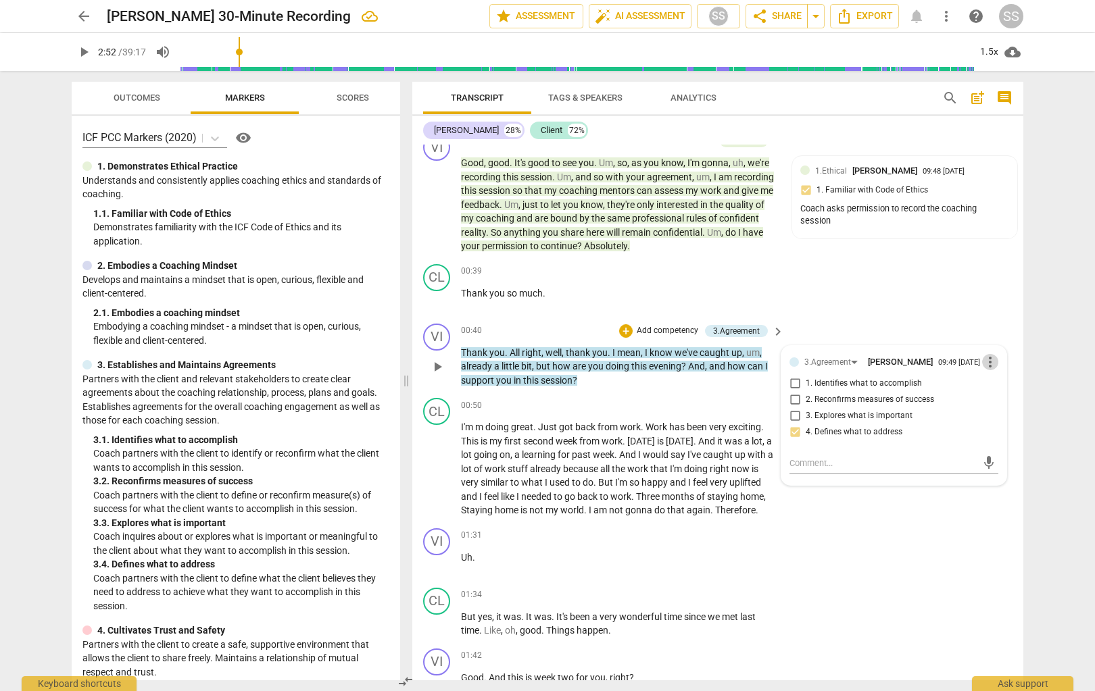
click at [799, 364] on span "more_vert" at bounding box center [990, 362] width 16 height 16
click at [799, 389] on li "Delete" at bounding box center [1000, 390] width 47 height 26
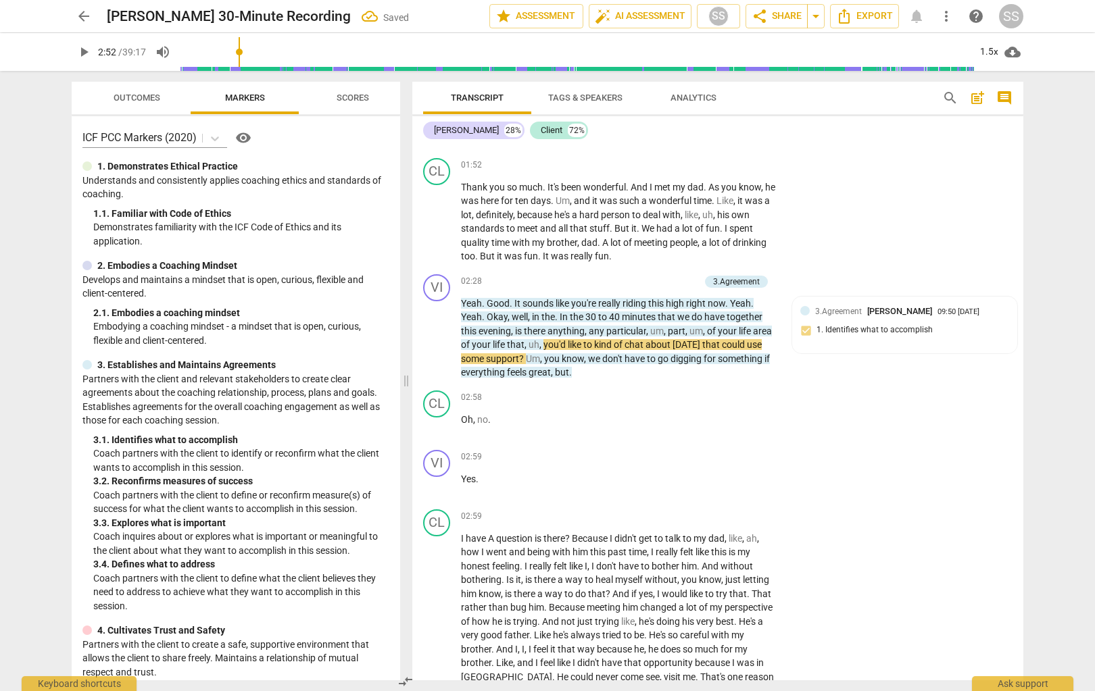
scroll to position [950, 0]
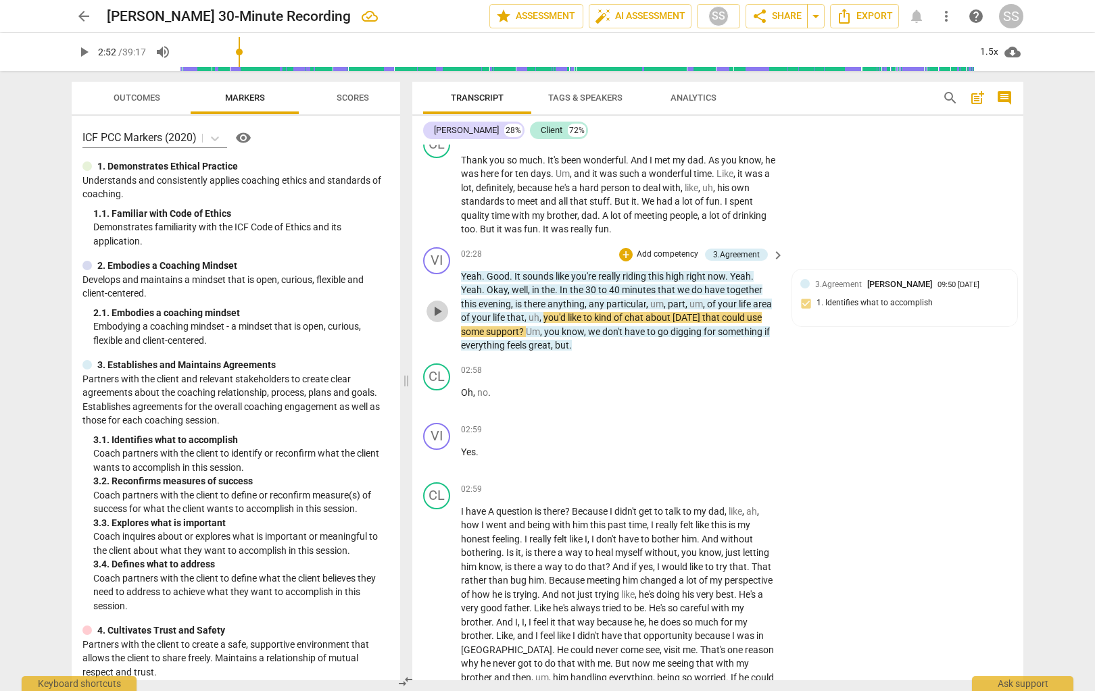
click at [435, 310] on span "play_arrow" at bounding box center [437, 311] width 16 height 16
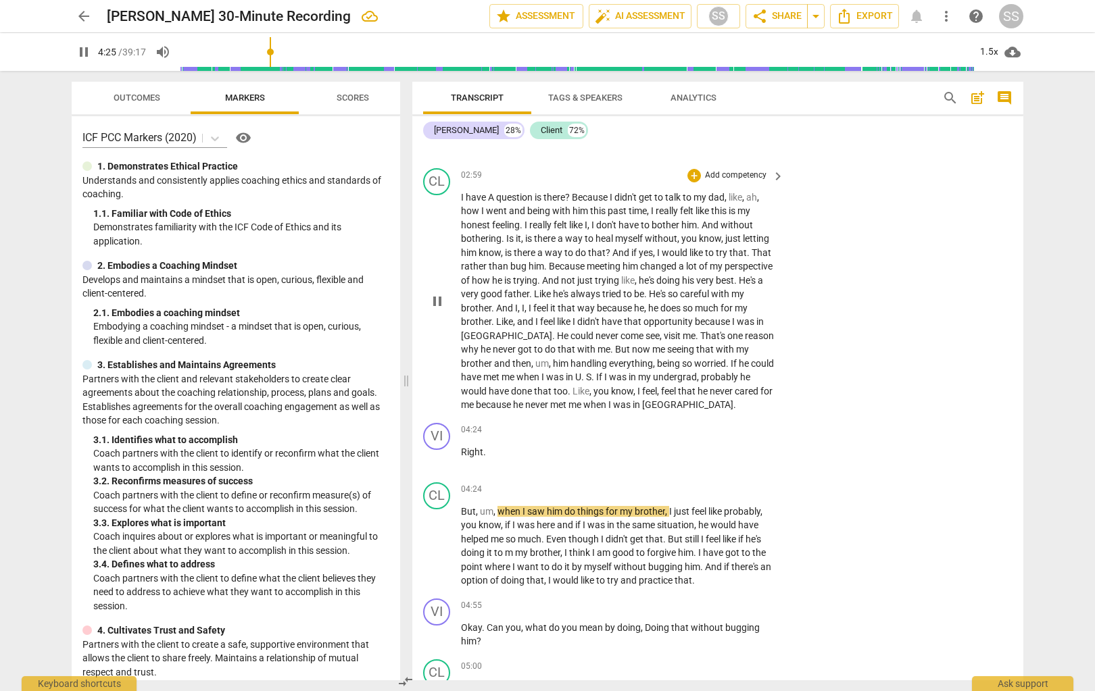
scroll to position [1266, 0]
type input "267"
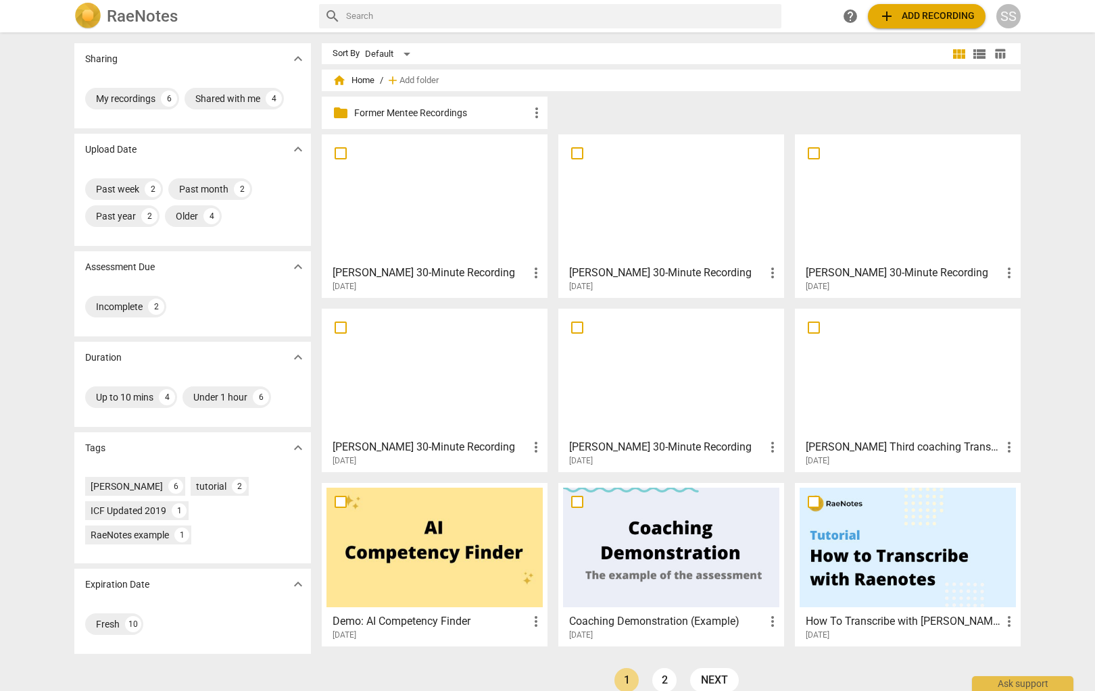
click at [403, 214] on div at bounding box center [434, 199] width 216 height 120
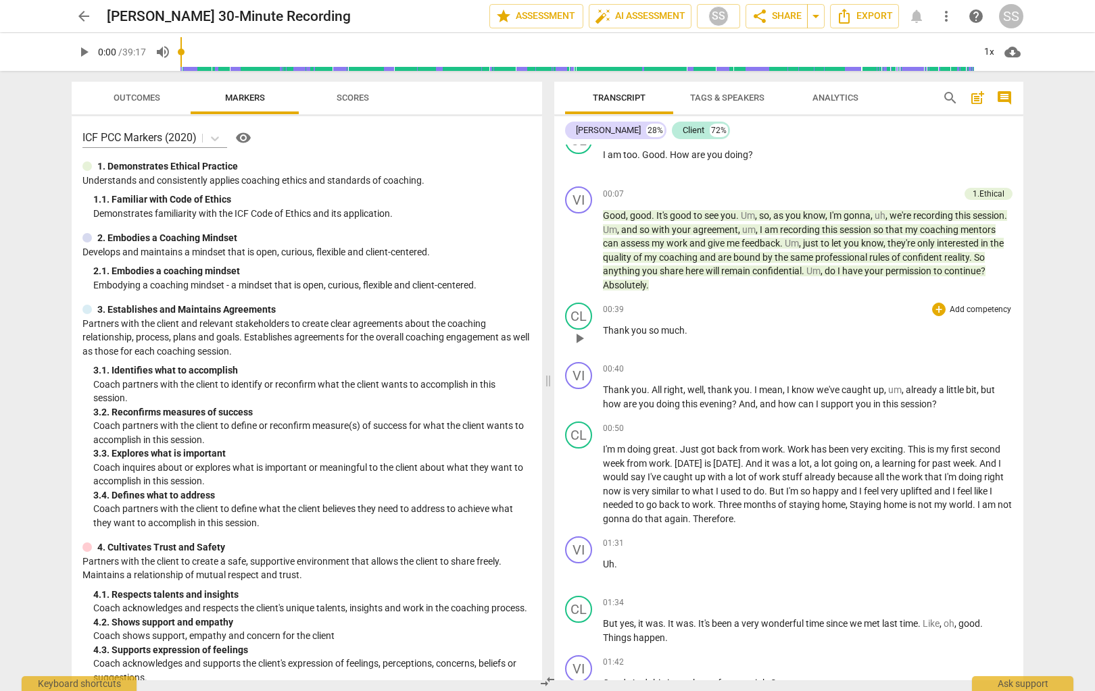
scroll to position [81, 0]
click at [578, 252] on span "play_arrow" at bounding box center [579, 252] width 16 height 16
click at [579, 252] on span "pause" at bounding box center [579, 252] width 16 height 16
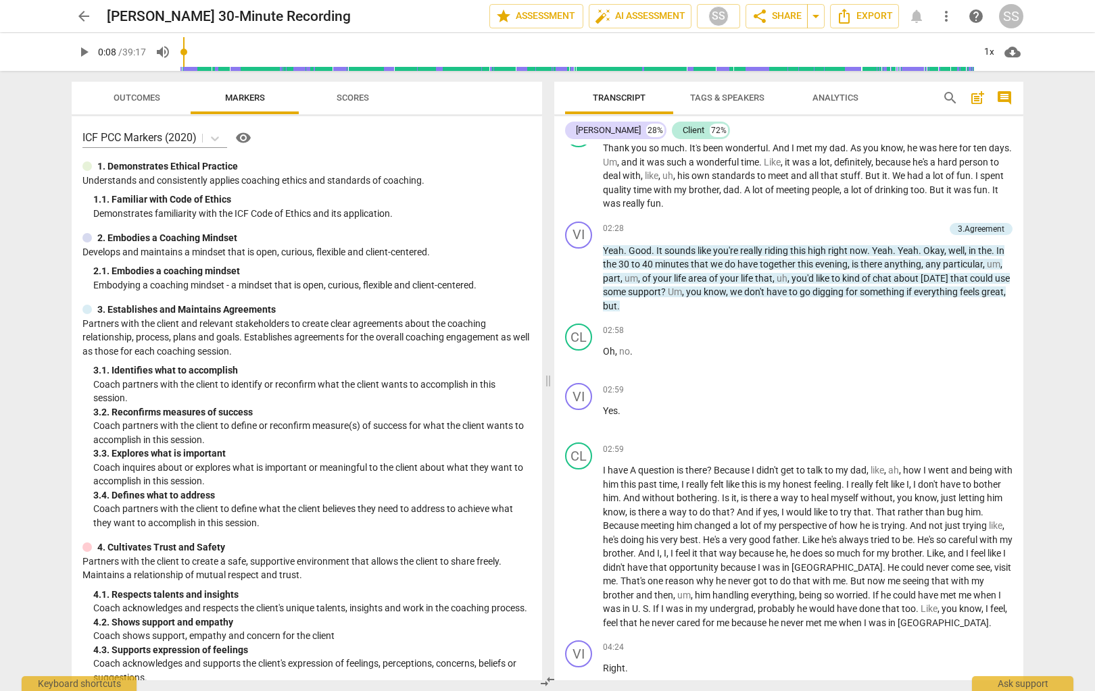
scroll to position [920, 0]
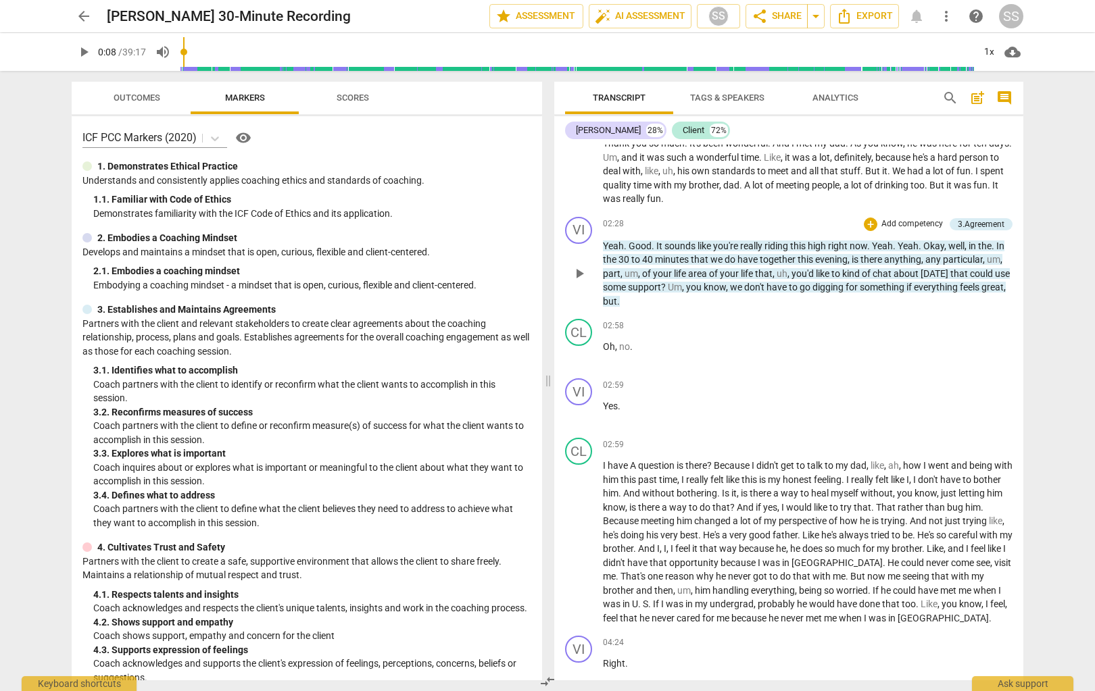
click at [583, 272] on span "play_arrow" at bounding box center [579, 274] width 16 height 16
click at [583, 272] on span "pause" at bounding box center [579, 274] width 16 height 16
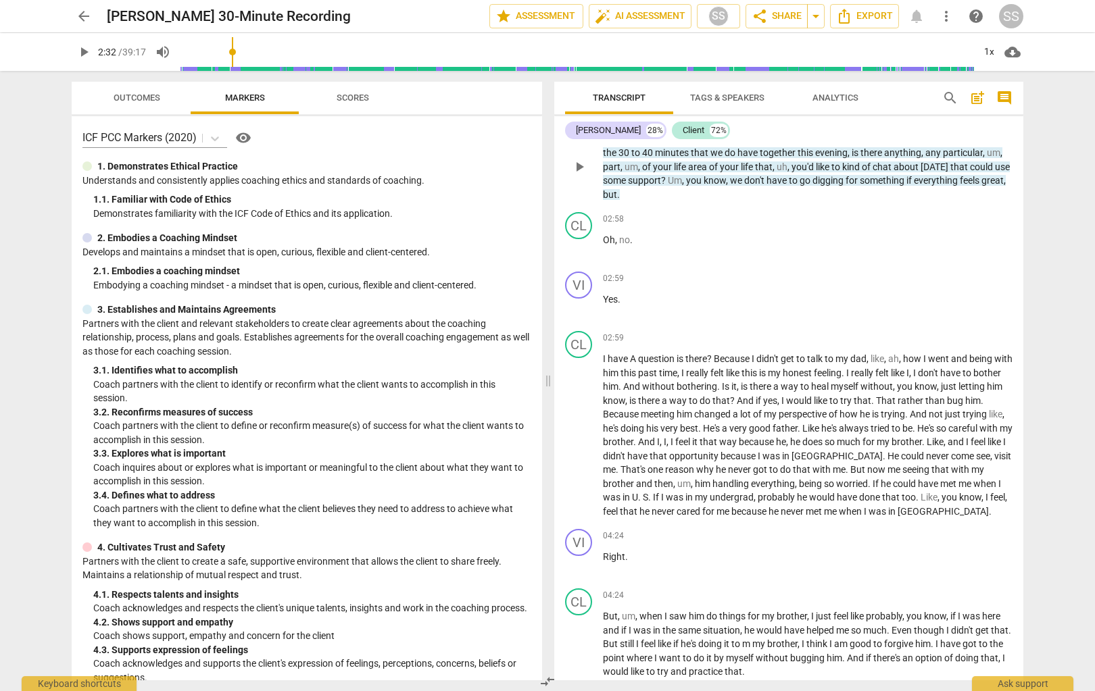
scroll to position [1056, 0]
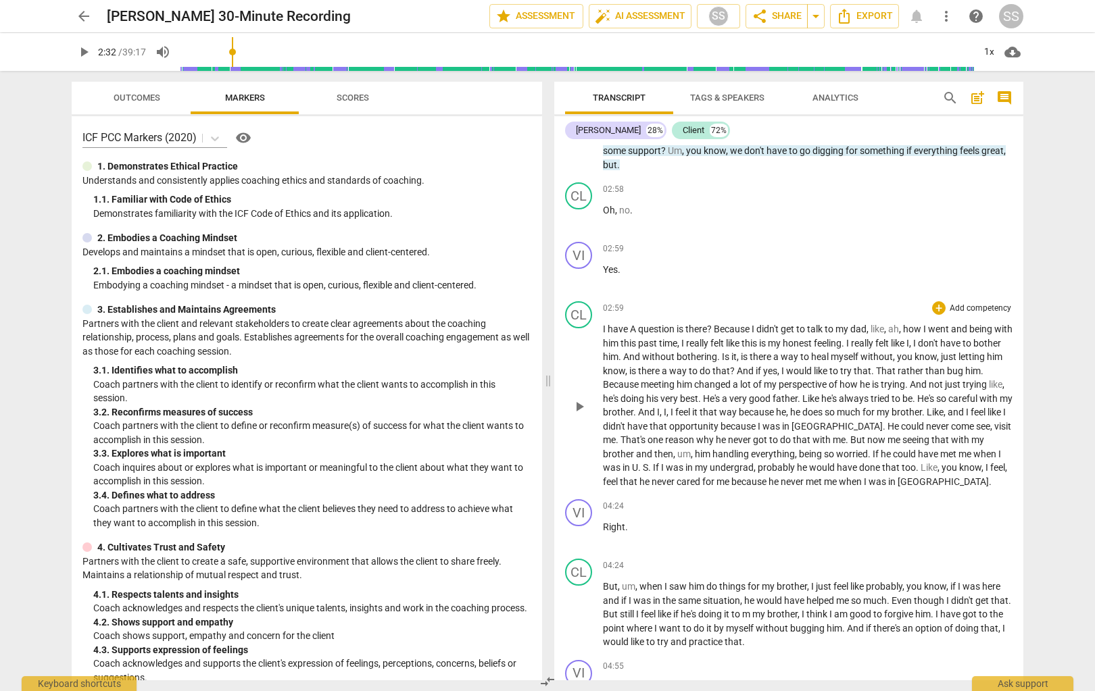
click at [585, 401] on span "play_arrow" at bounding box center [579, 407] width 16 height 16
click at [799, 404] on span "careful" at bounding box center [963, 398] width 31 height 11
click at [578, 405] on span "pause" at bounding box center [579, 407] width 16 height 16
click at [799, 404] on span "careful" at bounding box center [963, 398] width 31 height 11
click at [581, 405] on span "play_arrow" at bounding box center [579, 407] width 16 height 16
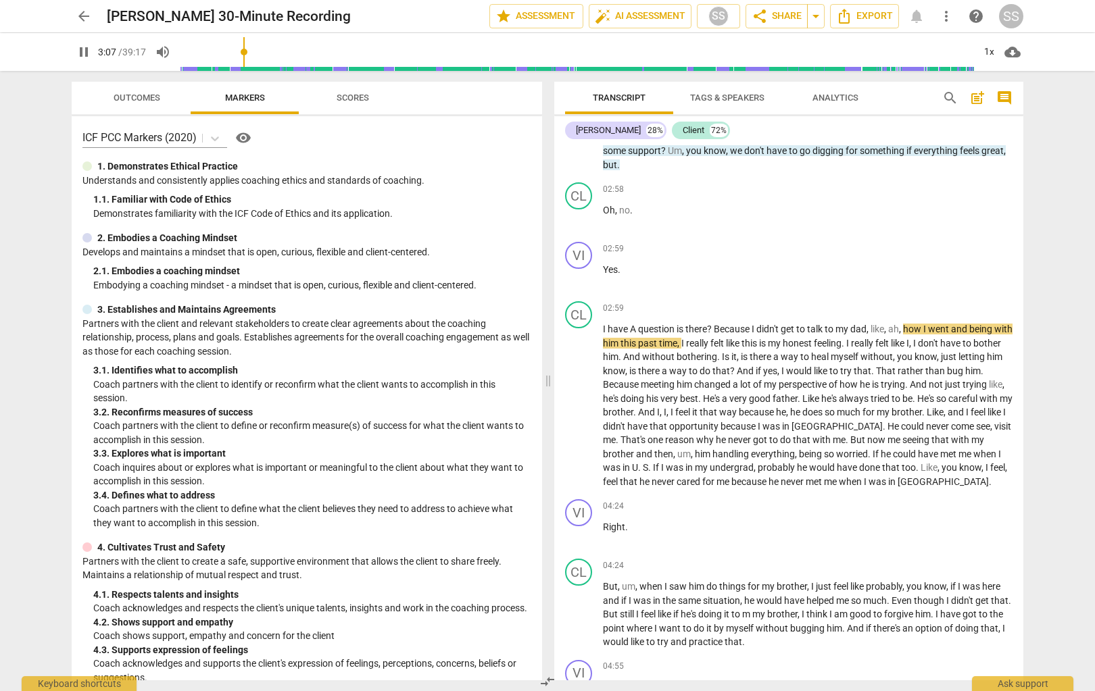
click at [799, 53] on span "cloud_download" at bounding box center [1012, 52] width 16 height 16
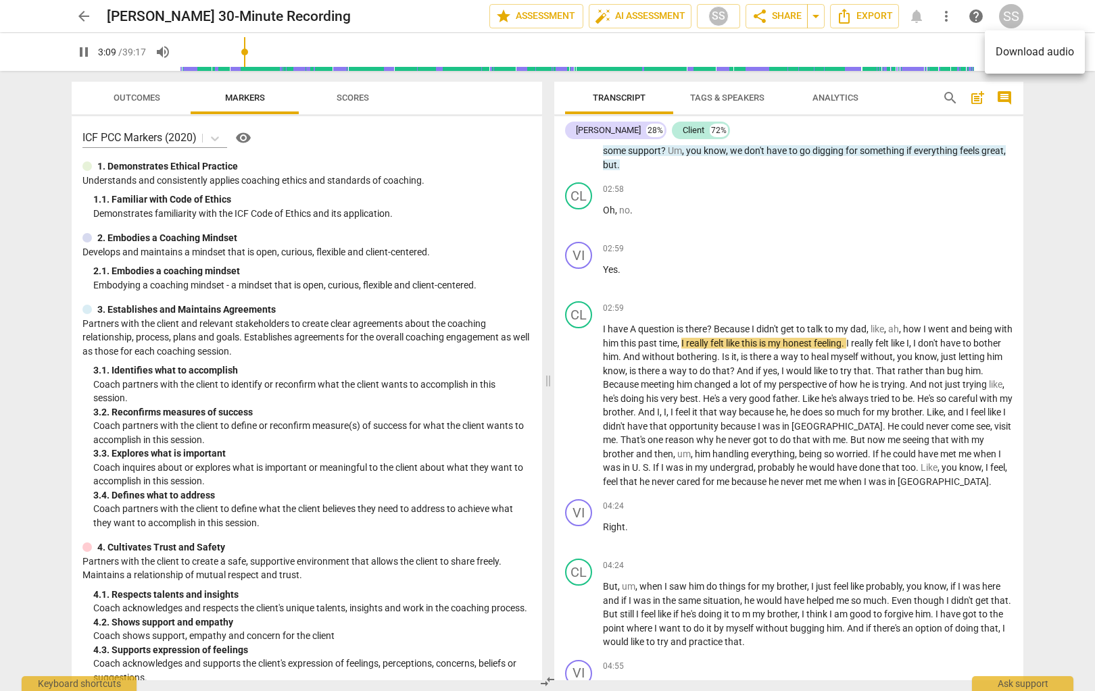
click at [799, 118] on div at bounding box center [547, 345] width 1095 height 691
click at [799, 55] on div "1x" at bounding box center [989, 52] width 26 height 22
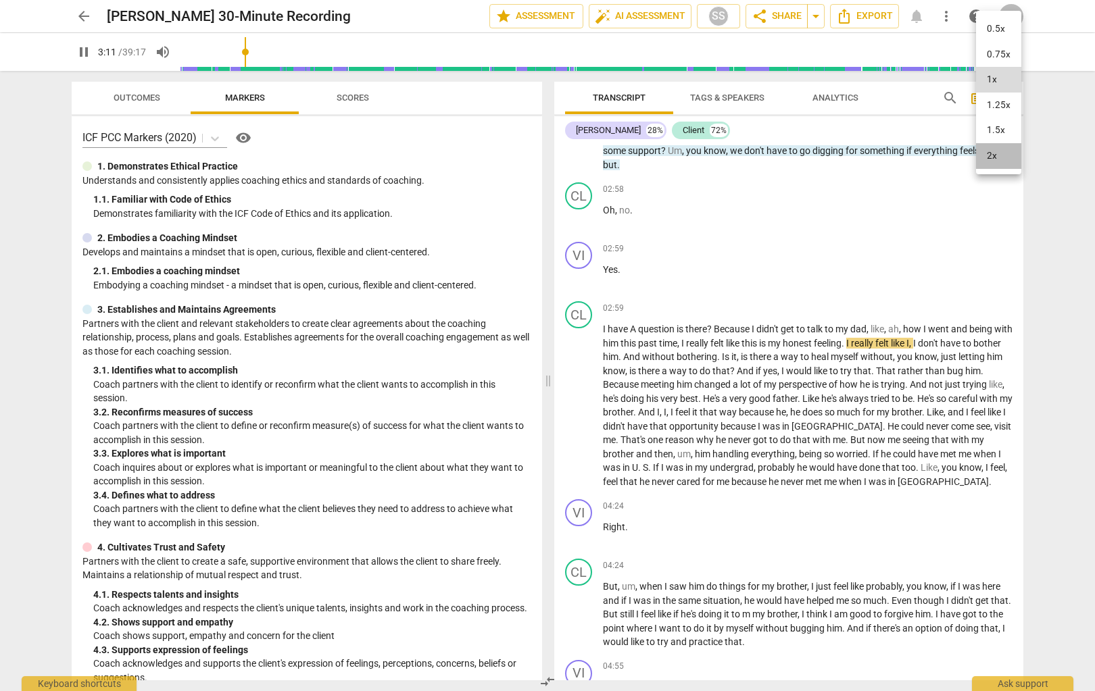
click at [799, 157] on li "2x" at bounding box center [998, 156] width 45 height 26
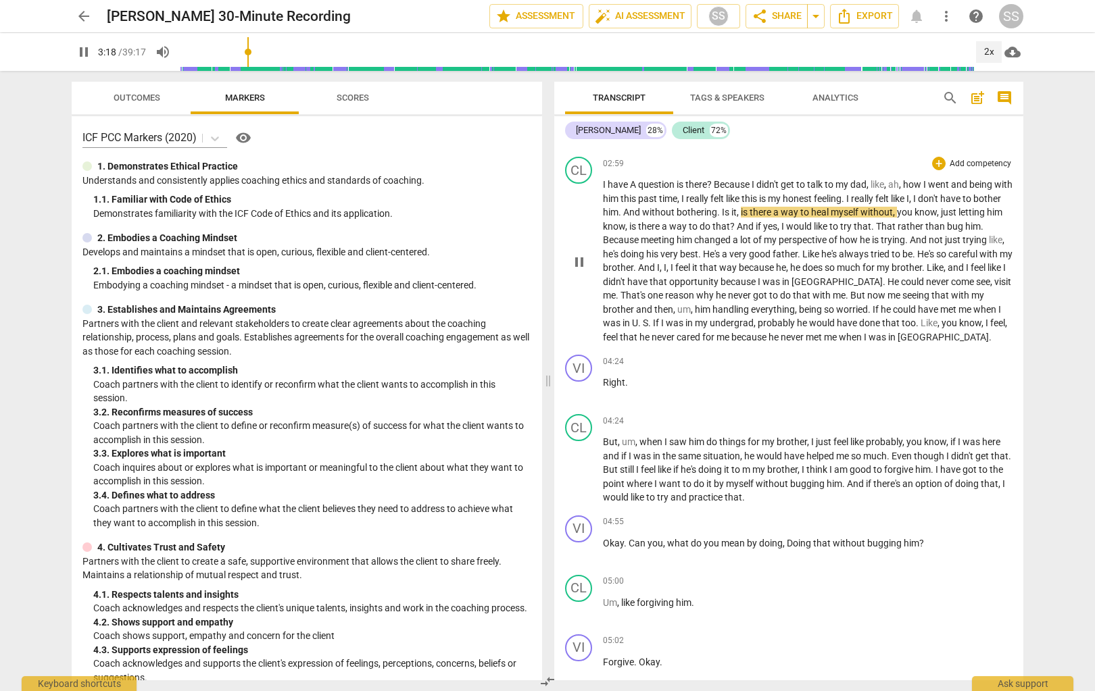
scroll to position [1216, 0]
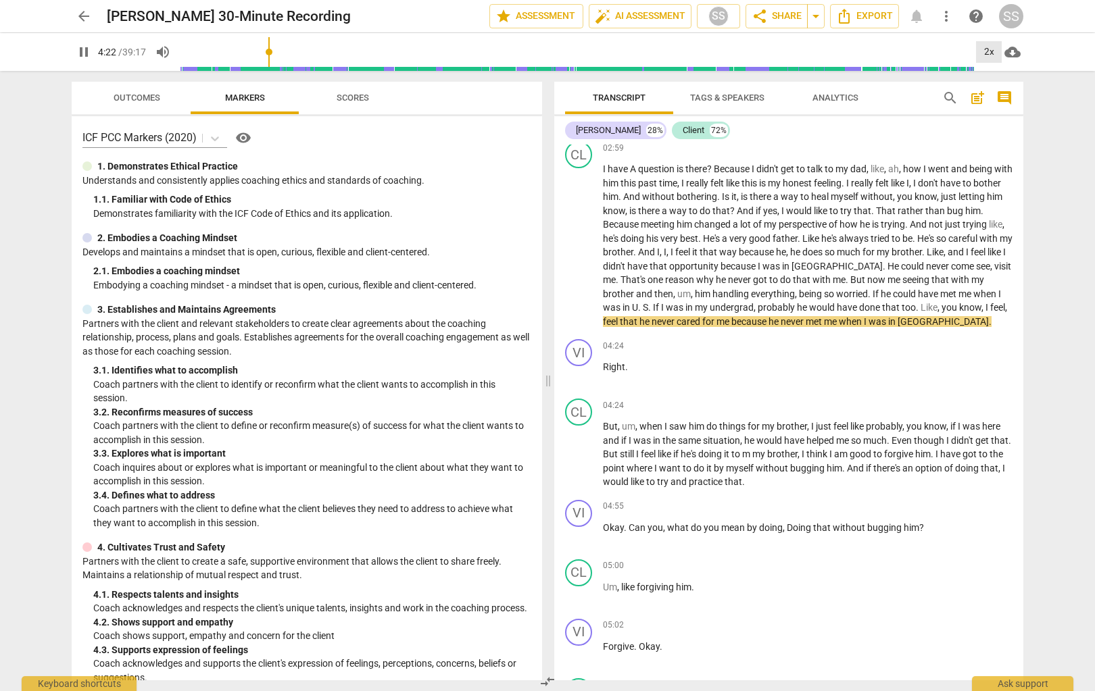
click at [799, 53] on div "2x" at bounding box center [989, 52] width 26 height 22
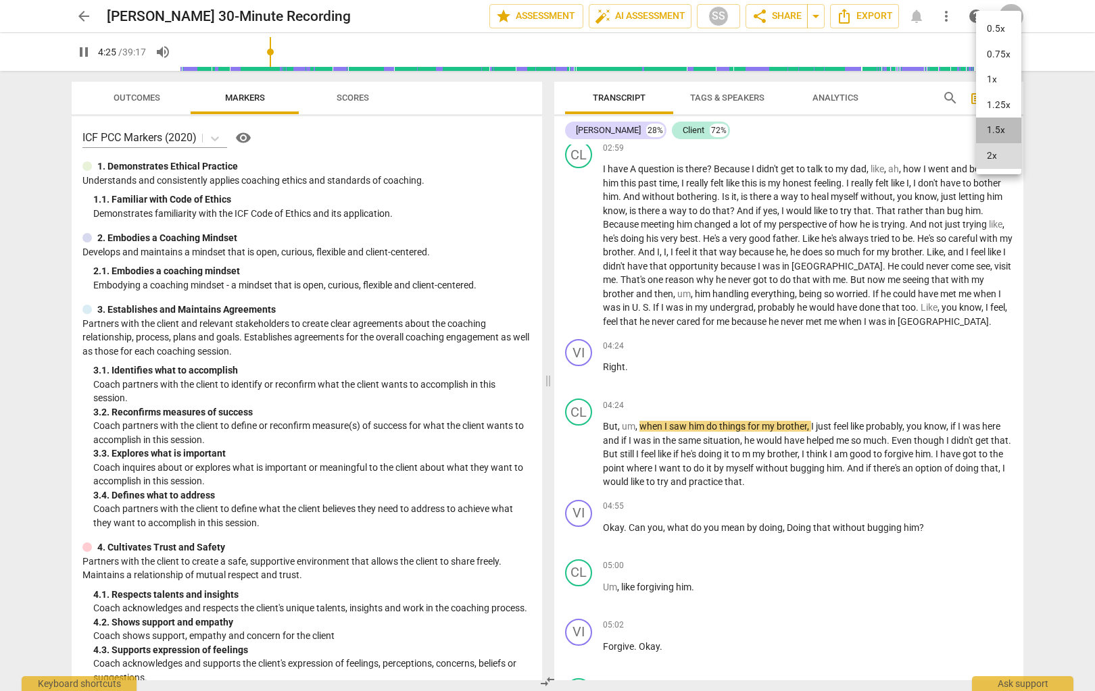
click at [799, 131] on li "1.5x" at bounding box center [998, 131] width 45 height 26
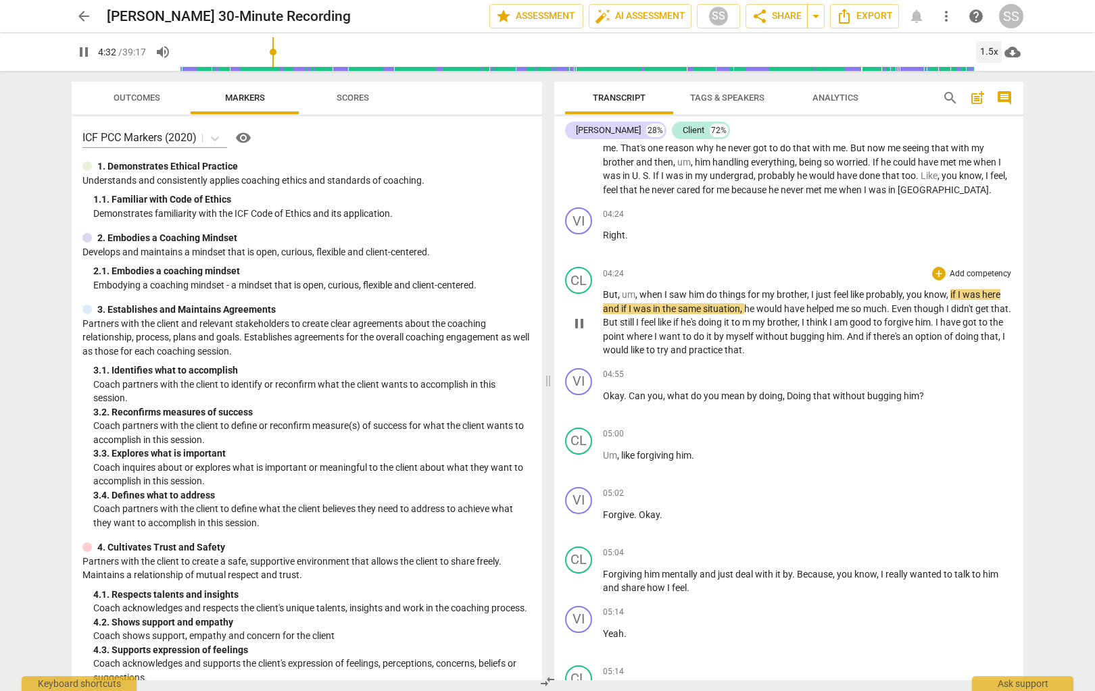
scroll to position [1357, 0]
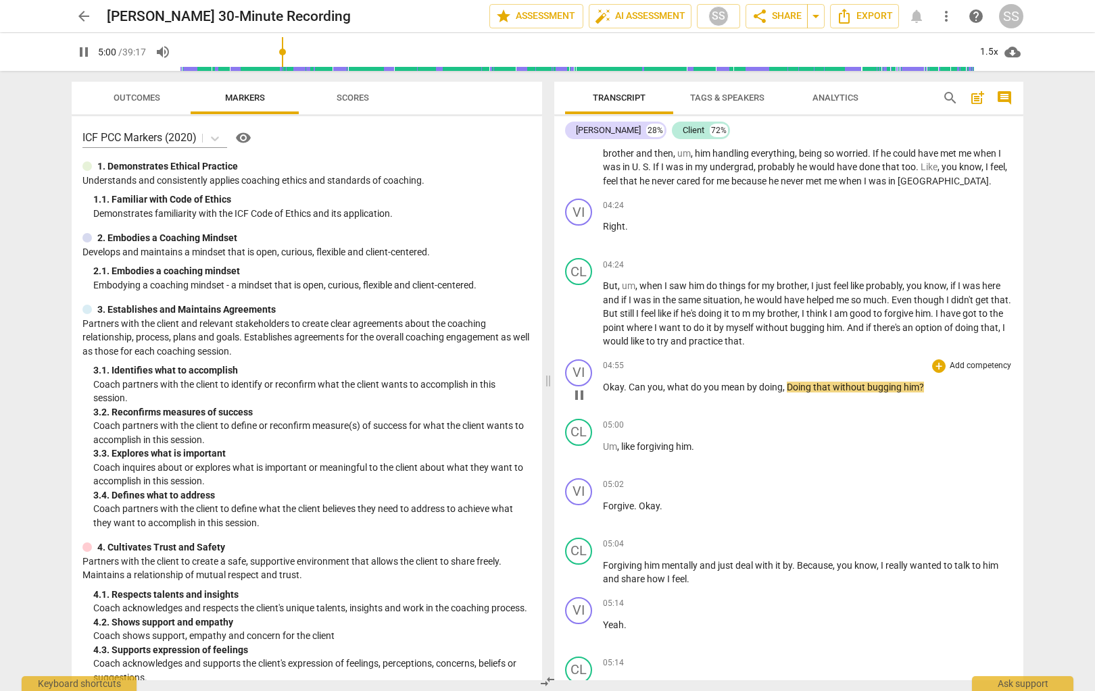
click at [799, 364] on p "Add competency" at bounding box center [980, 366] width 64 height 12
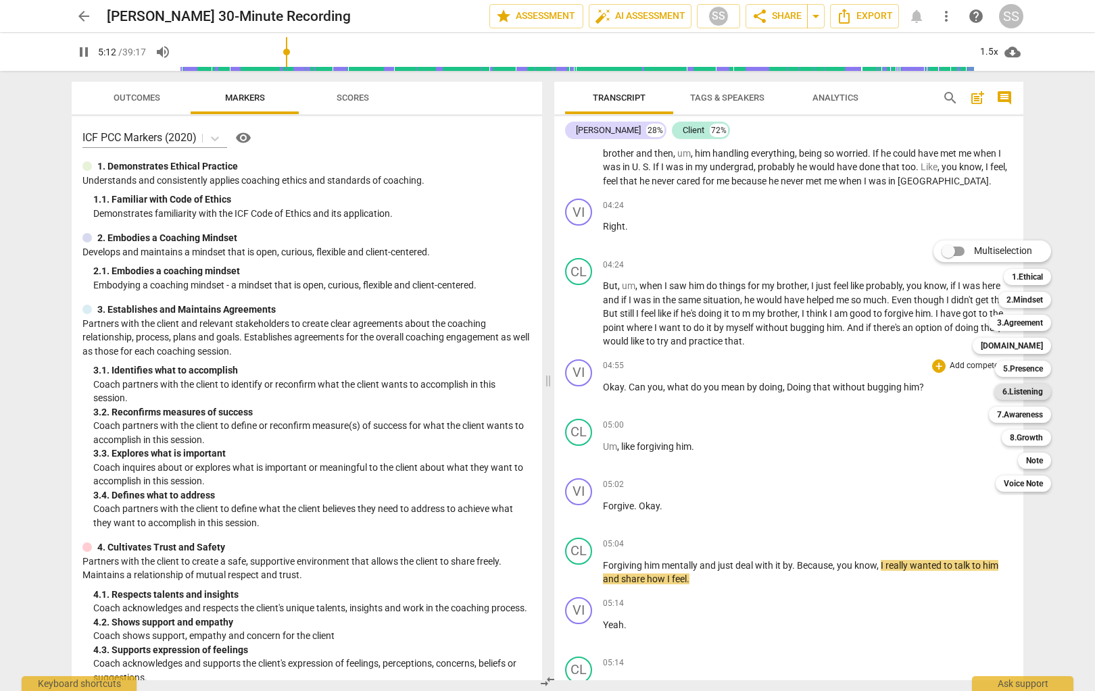
click at [799, 389] on b "6.Listening" at bounding box center [1022, 392] width 41 height 16
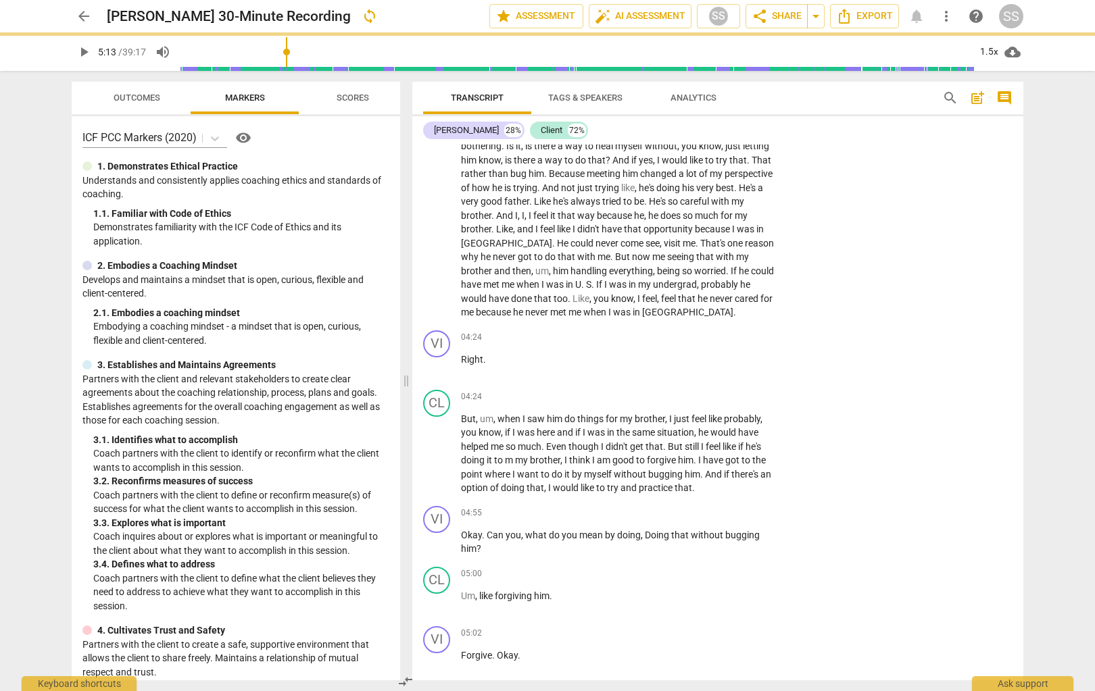
type input "313"
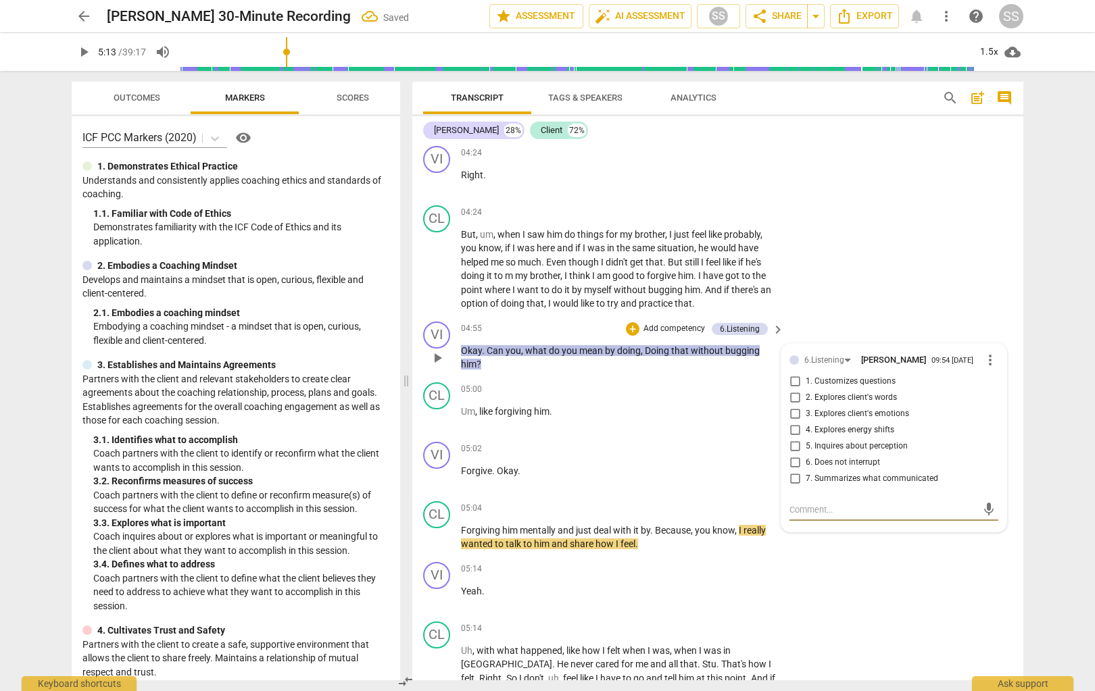
scroll to position [1544, 0]
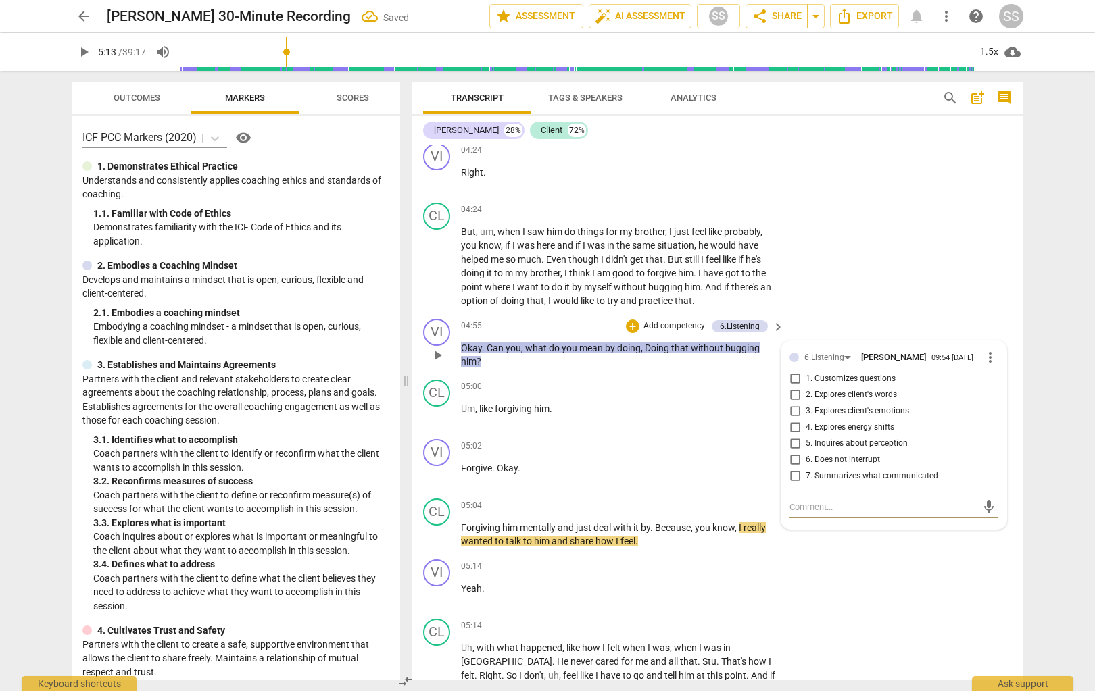
click at [795, 398] on input "2. Explores client's words" at bounding box center [795, 395] width 22 height 16
checkbox input "true"
click at [799, 276] on div "CL play_arrow pause 04:24 + Add competency keyboard_arrow_right But , um , when…" at bounding box center [717, 255] width 611 height 116
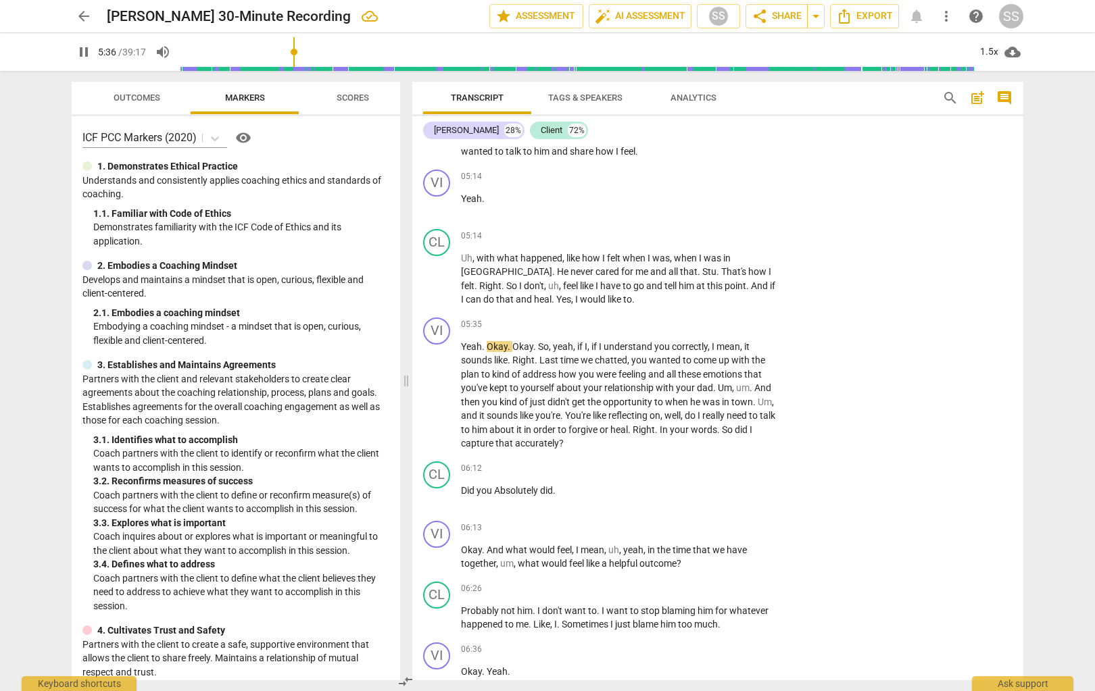
scroll to position [1942, 0]
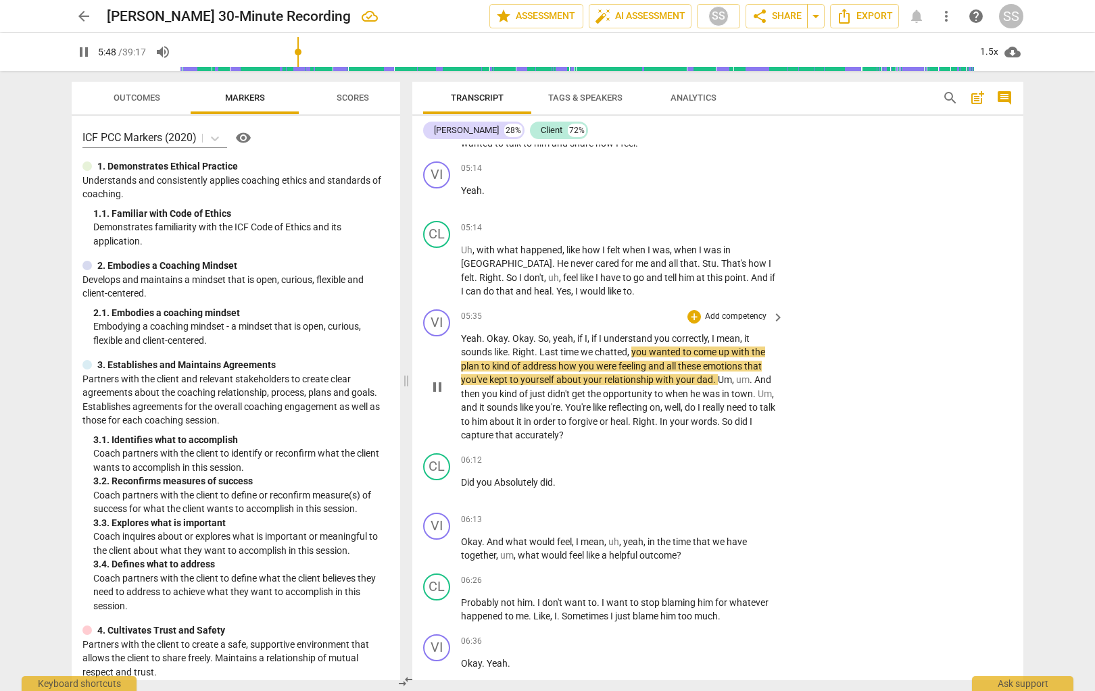
click at [735, 317] on p "Add competency" at bounding box center [736, 317] width 64 height 12
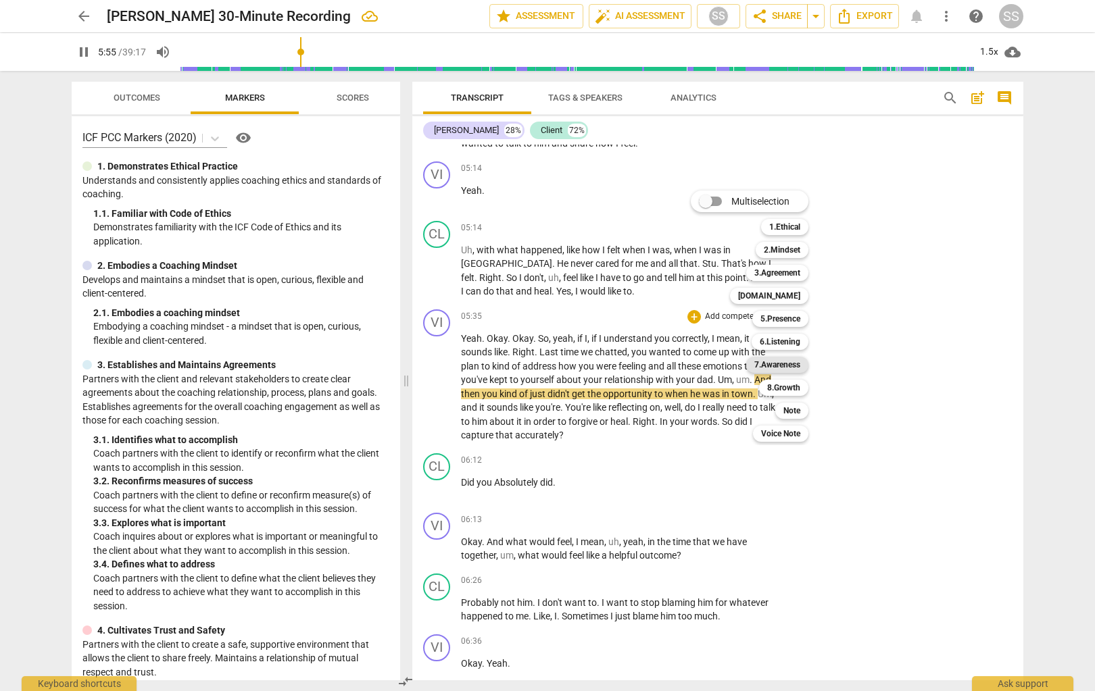
click at [792, 362] on b "7.Awareness" at bounding box center [777, 365] width 46 height 16
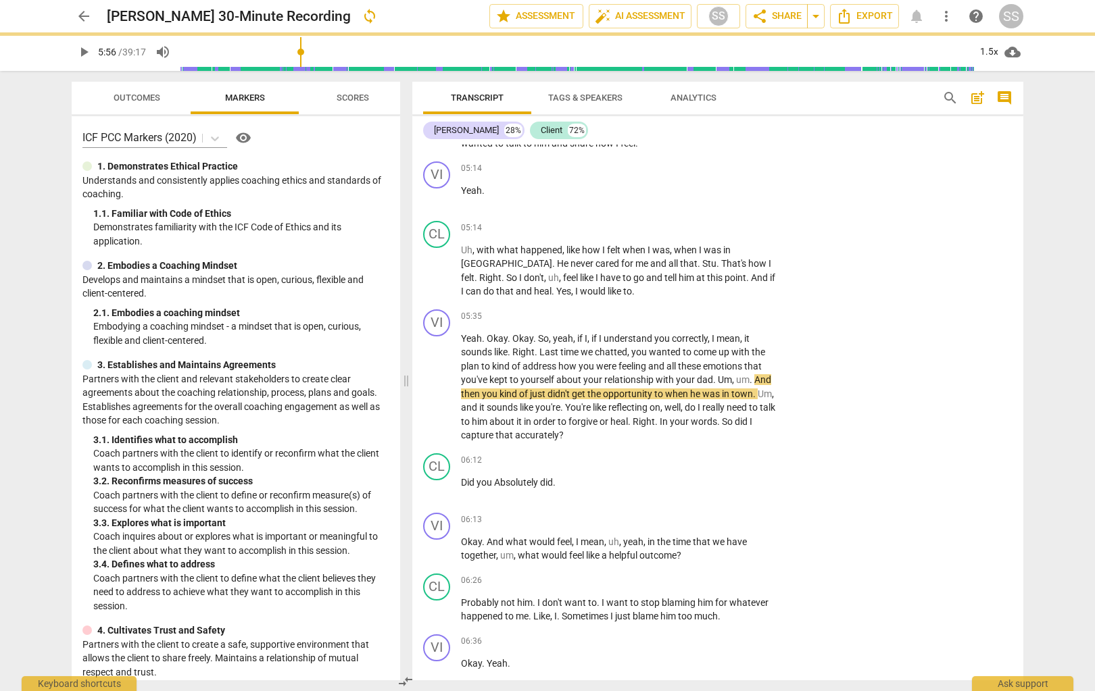
type input "357"
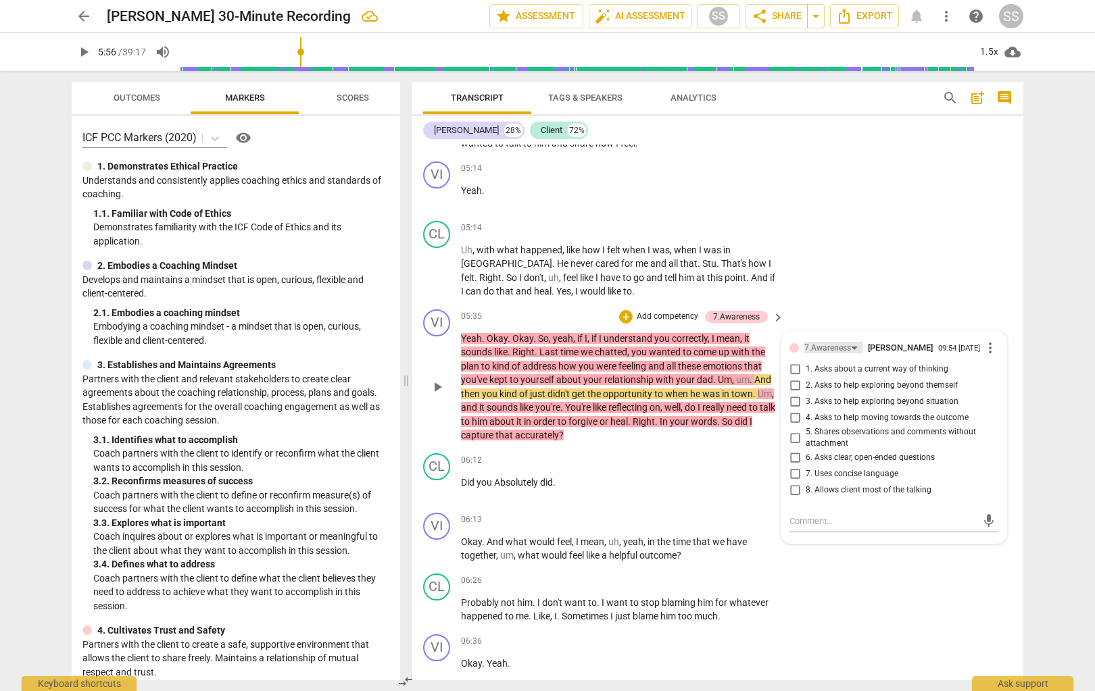
click at [799, 344] on div "7.Awareness" at bounding box center [833, 347] width 58 height 11
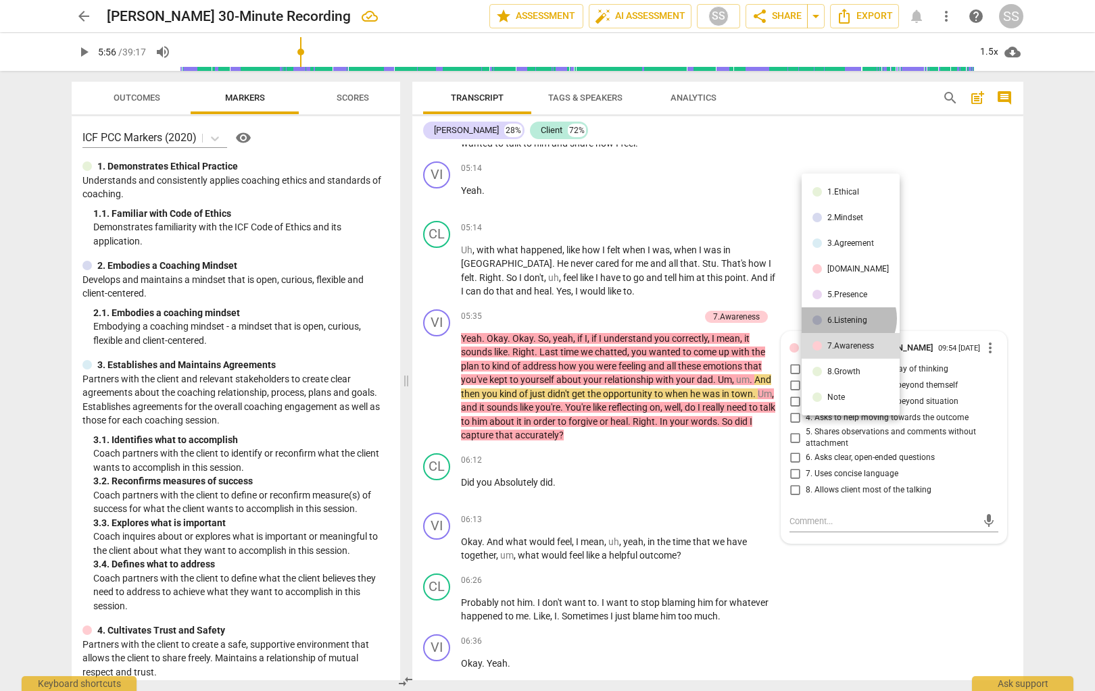
click at [799, 318] on div "6.Listening" at bounding box center [847, 320] width 40 height 8
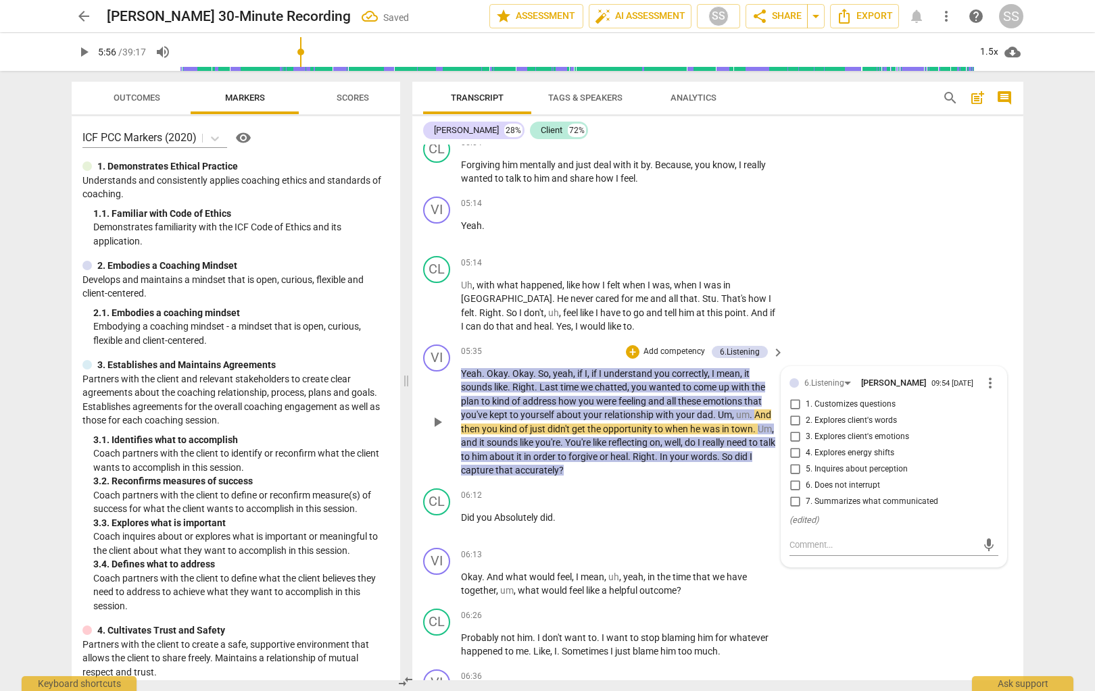
scroll to position [1911, 0]
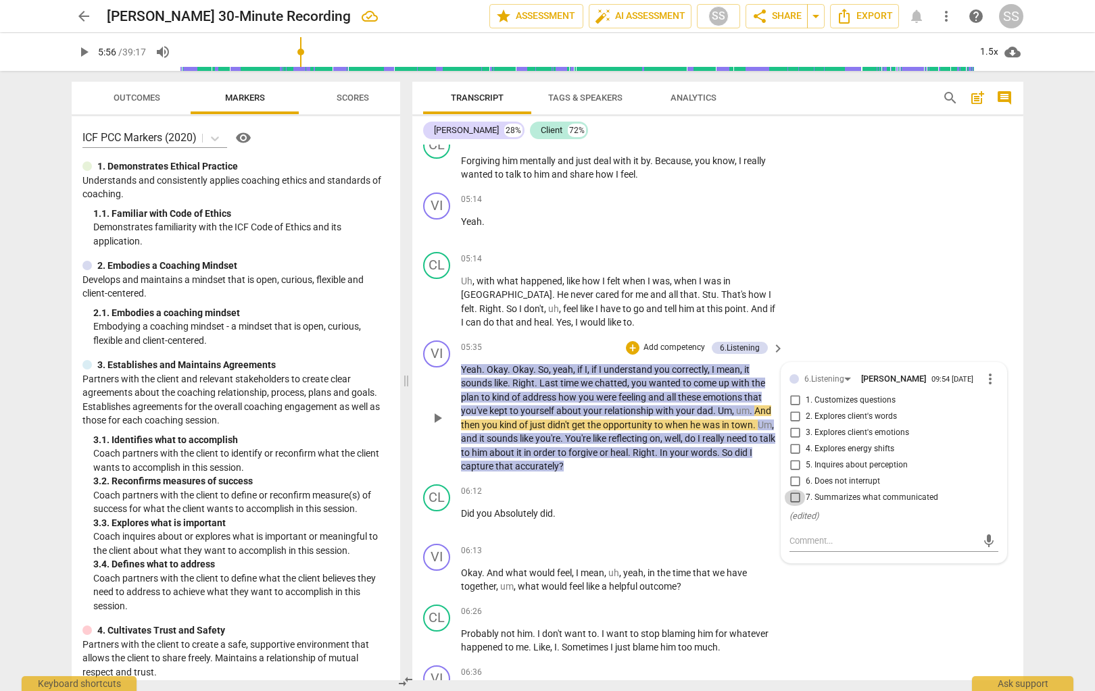
drag, startPoint x: 795, startPoint y: 504, endPoint x: 798, endPoint y: 497, distance: 7.9
click at [796, 499] on input "7. Summarizes what communicated" at bounding box center [795, 498] width 22 height 16
checkbox input "true"
click at [799, 324] on div "CL play_arrow pause 05:14 + Add competency keyboard_arrow_right Uh , with what …" at bounding box center [717, 291] width 611 height 89
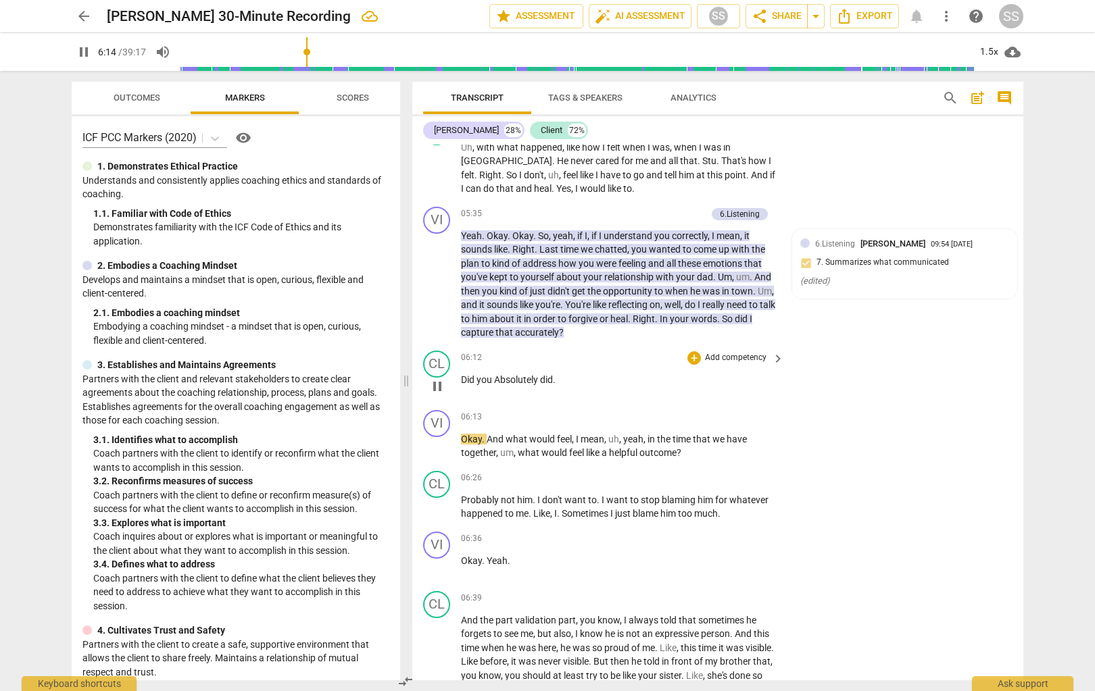
scroll to position [2063, 0]
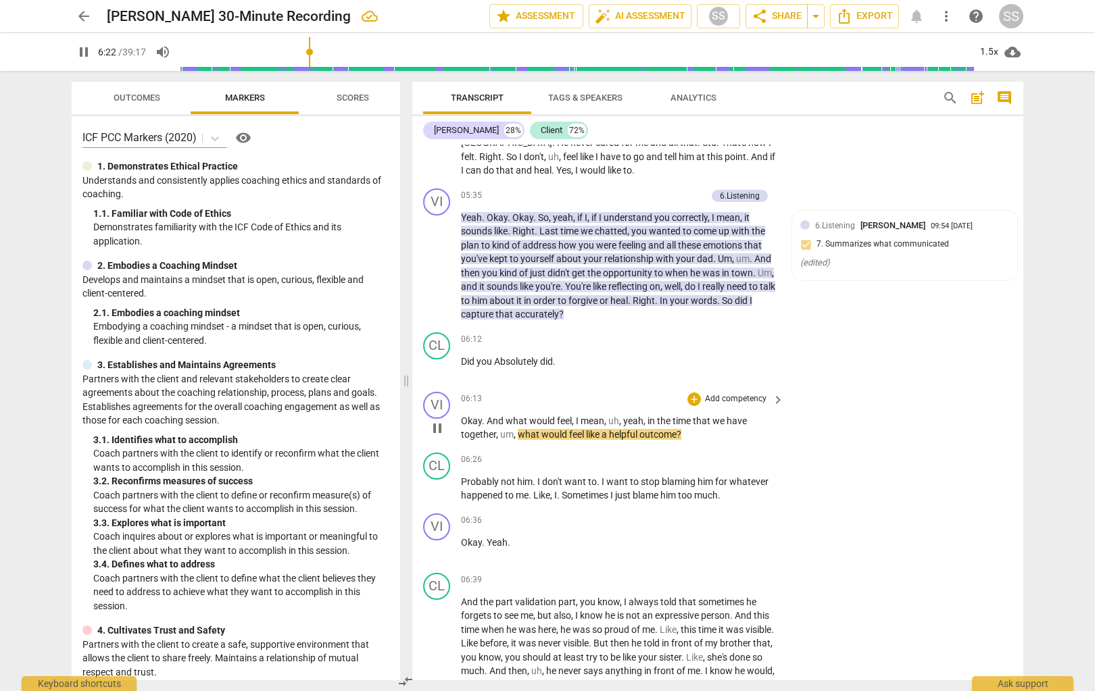
click at [743, 395] on p "Add competency" at bounding box center [736, 399] width 64 height 12
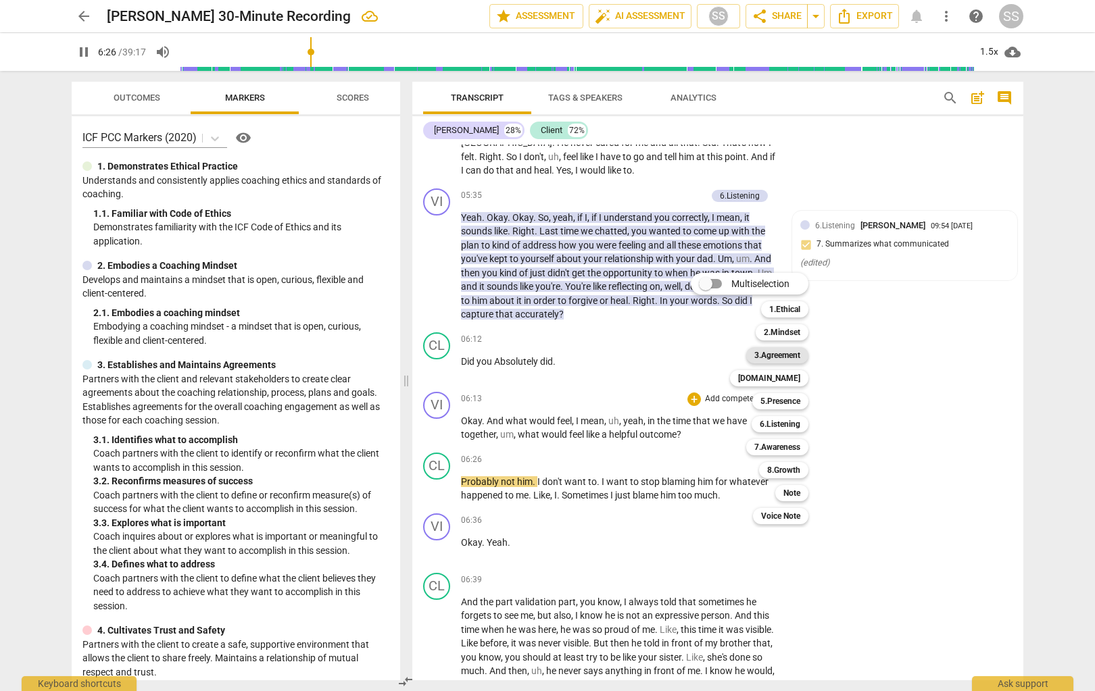
click at [793, 356] on b "3.Agreement" at bounding box center [777, 355] width 46 height 16
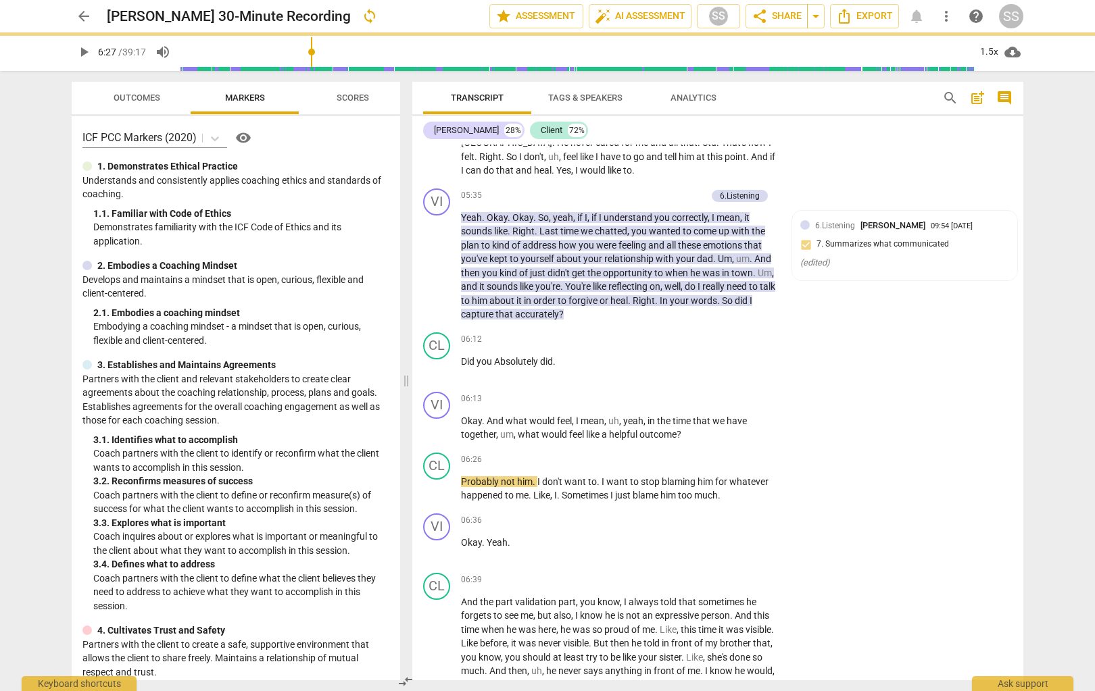
type input "388"
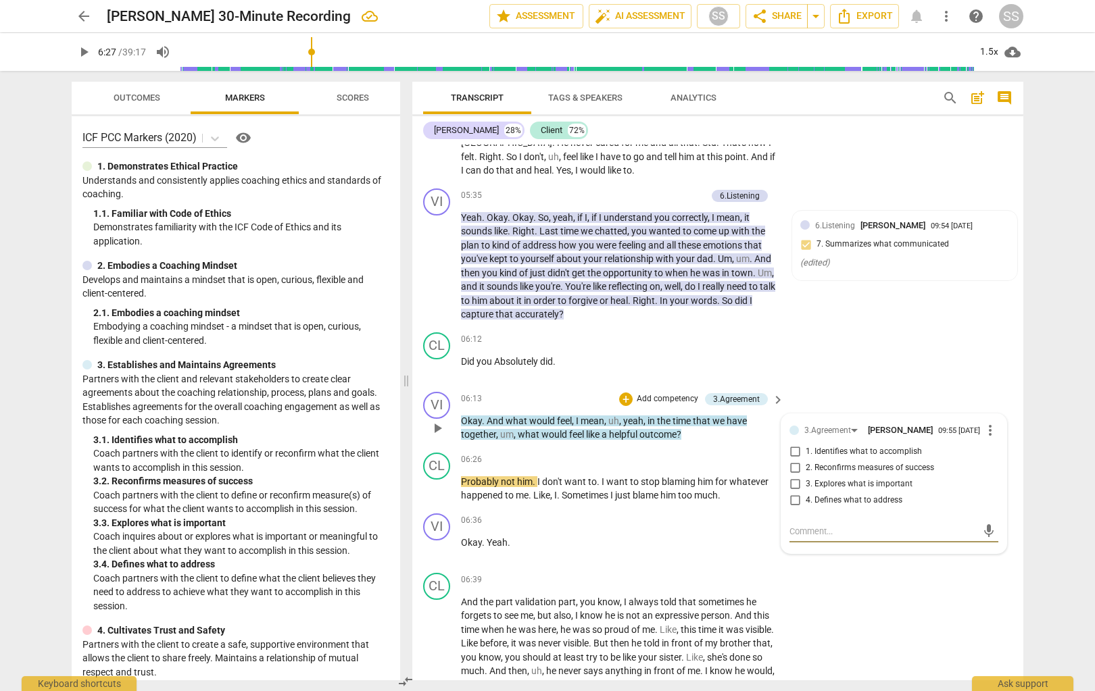
drag, startPoint x: 793, startPoint y: 455, endPoint x: 816, endPoint y: 438, distance: 28.4
click at [794, 455] on input "1. Identifies what to accomplish" at bounding box center [795, 452] width 22 height 16
checkbox input "true"
click at [799, 366] on div "CL play_arrow pause 06:12 + Add competency keyboard_arrow_right Did you Absolut…" at bounding box center [717, 356] width 611 height 59
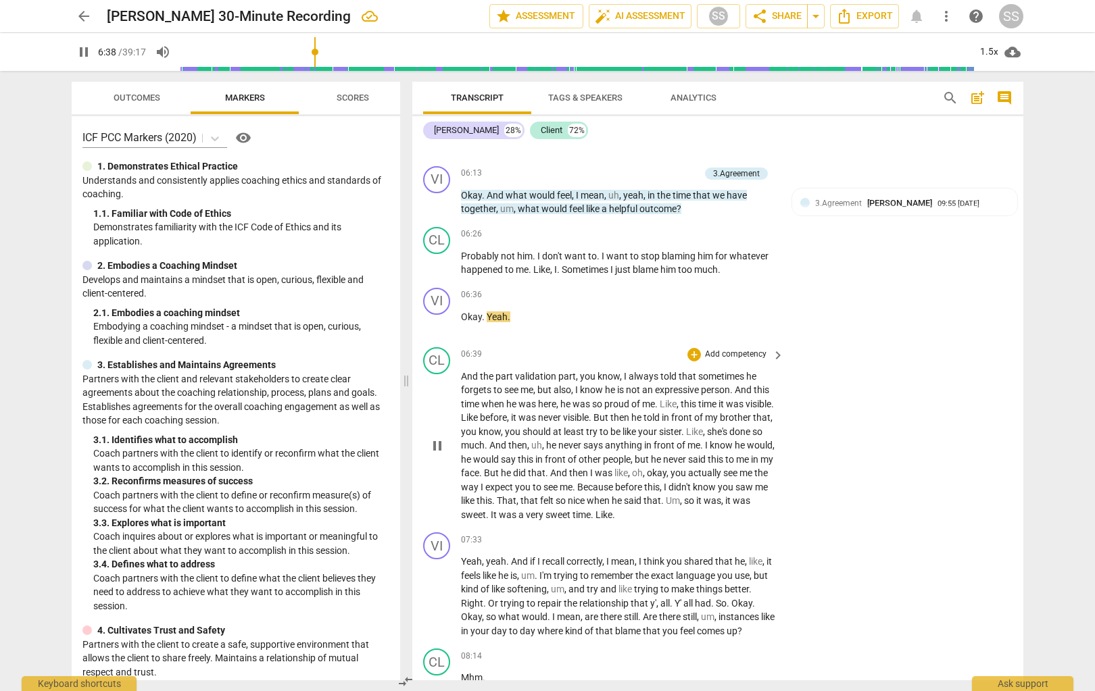
scroll to position [2295, 0]
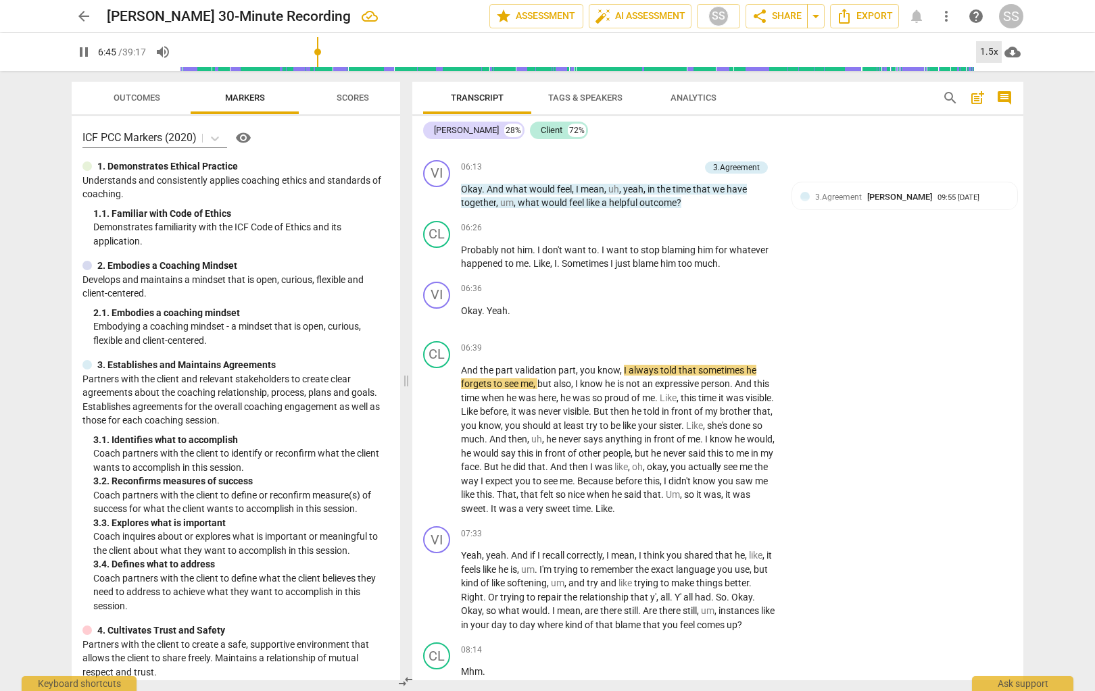
click at [799, 54] on div "1.5x" at bounding box center [989, 52] width 26 height 22
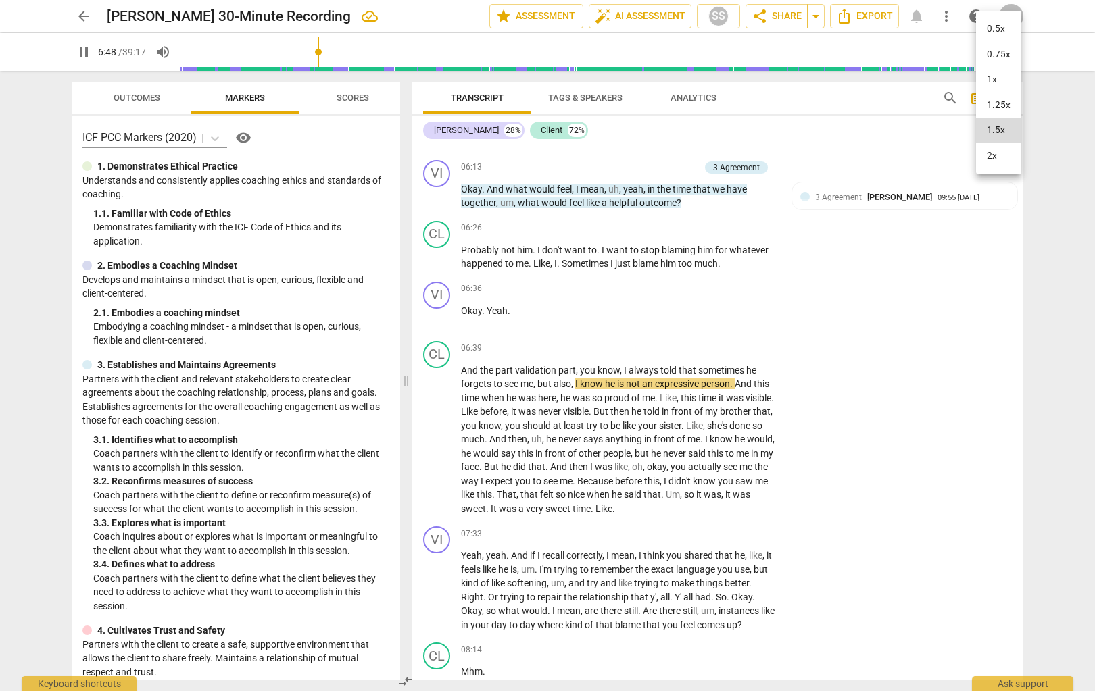
click at [799, 155] on li "2x" at bounding box center [998, 156] width 45 height 26
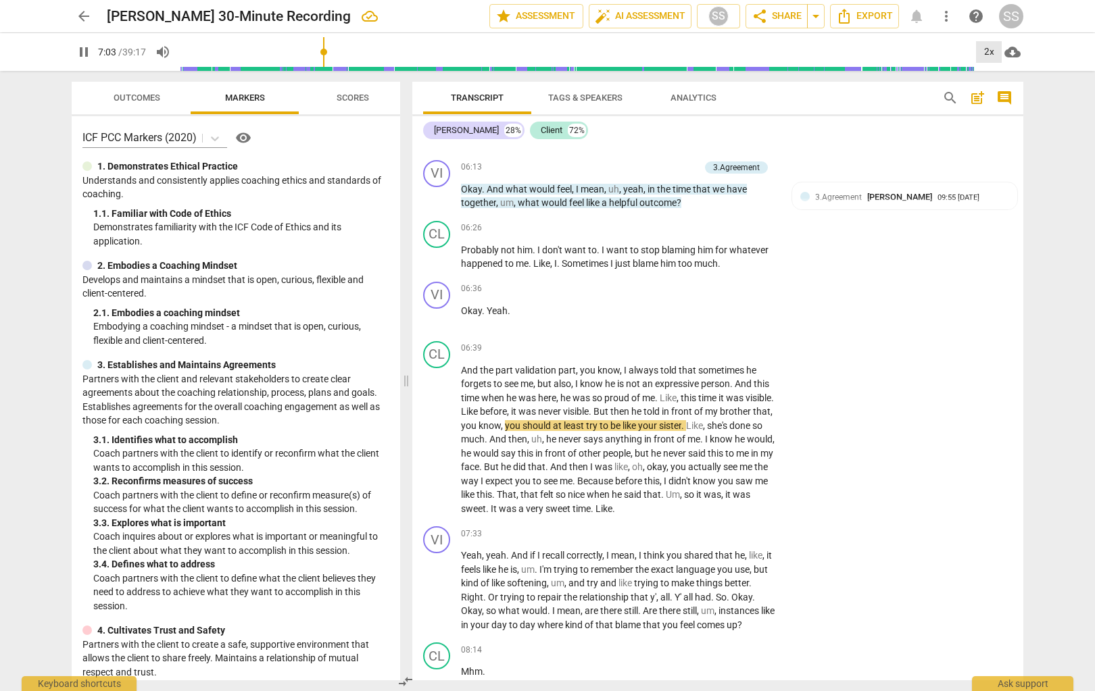
click at [799, 53] on div "2x" at bounding box center [989, 52] width 26 height 22
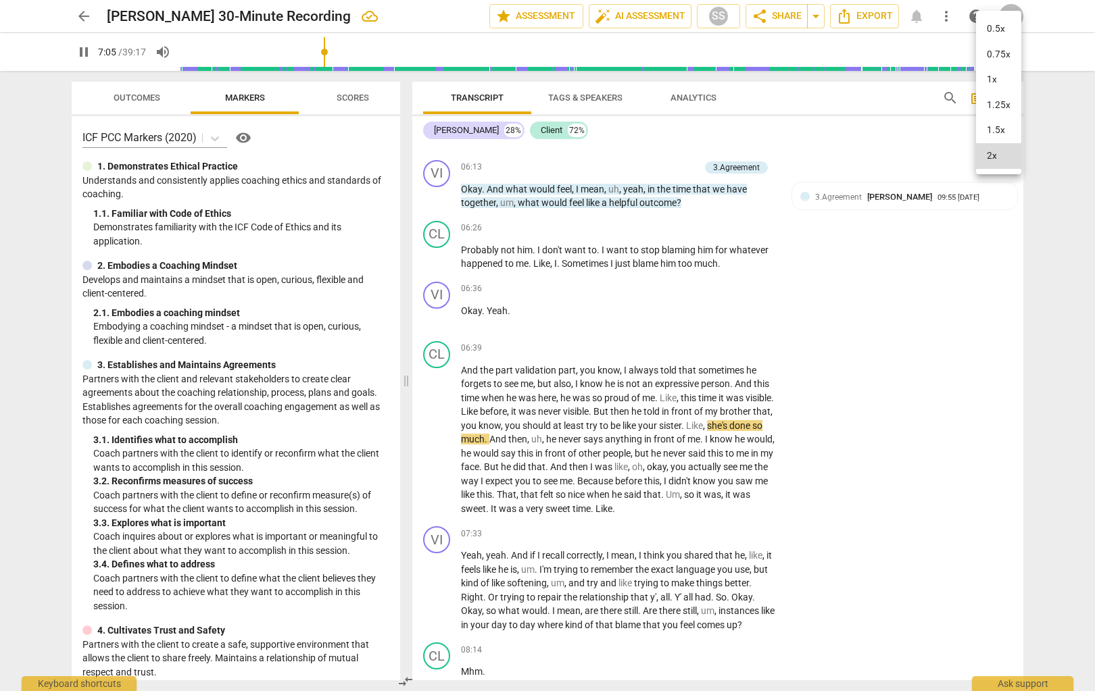
click at [799, 106] on li "1.25x" at bounding box center [998, 106] width 45 height 26
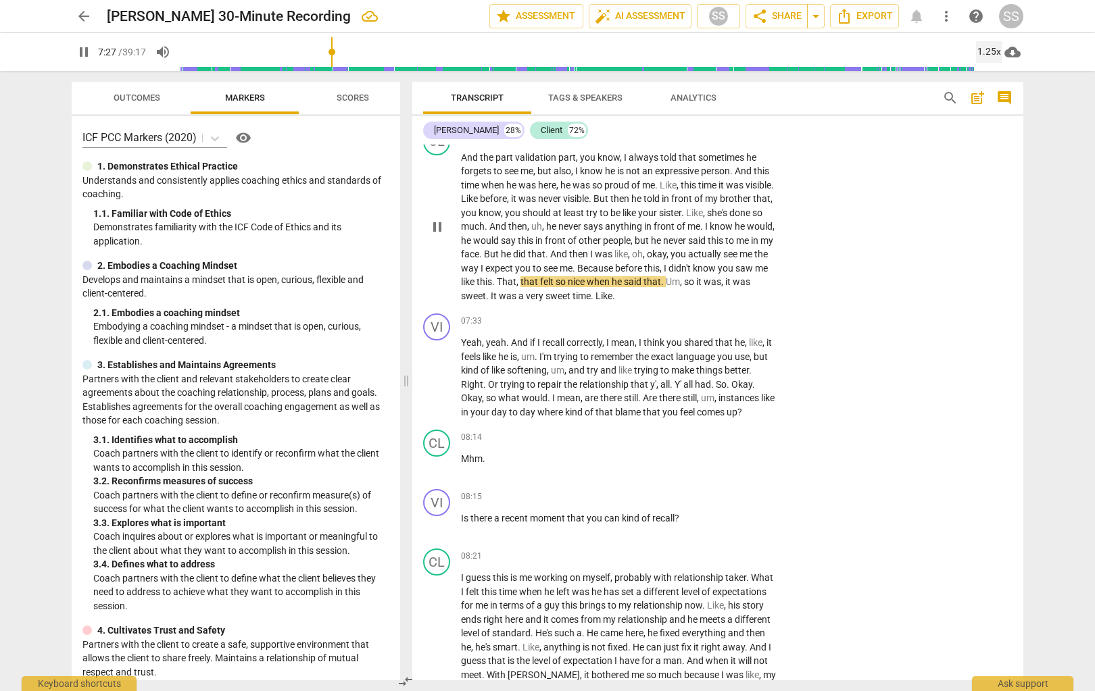
scroll to position [2510, 0]
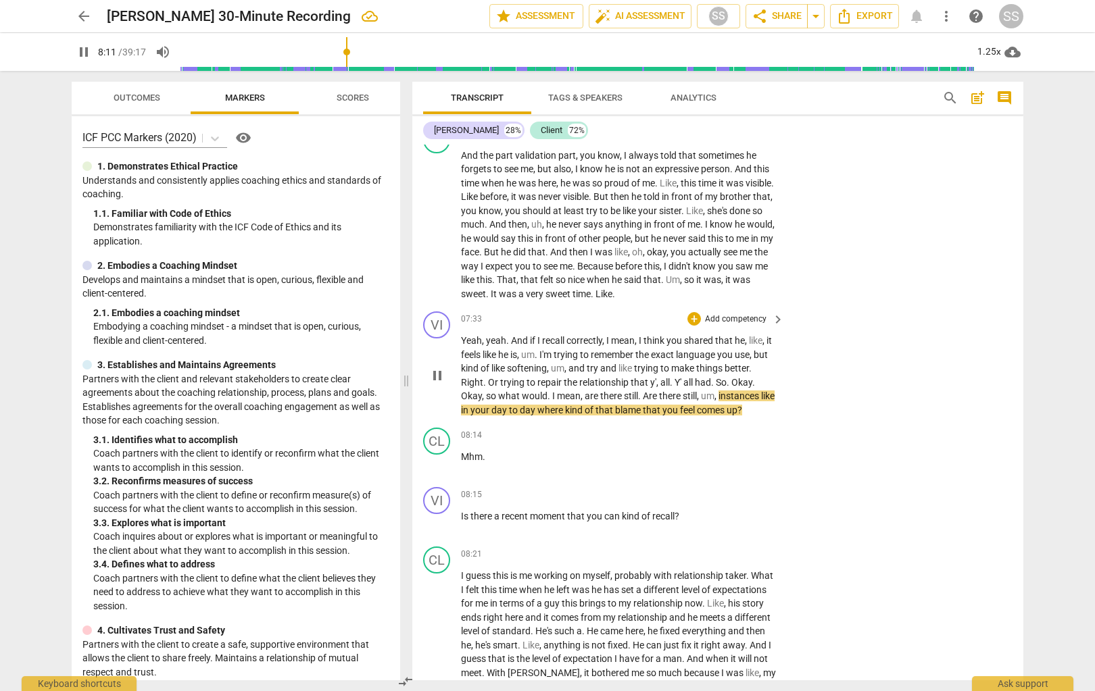
click at [731, 317] on p "Add competency" at bounding box center [736, 320] width 64 height 12
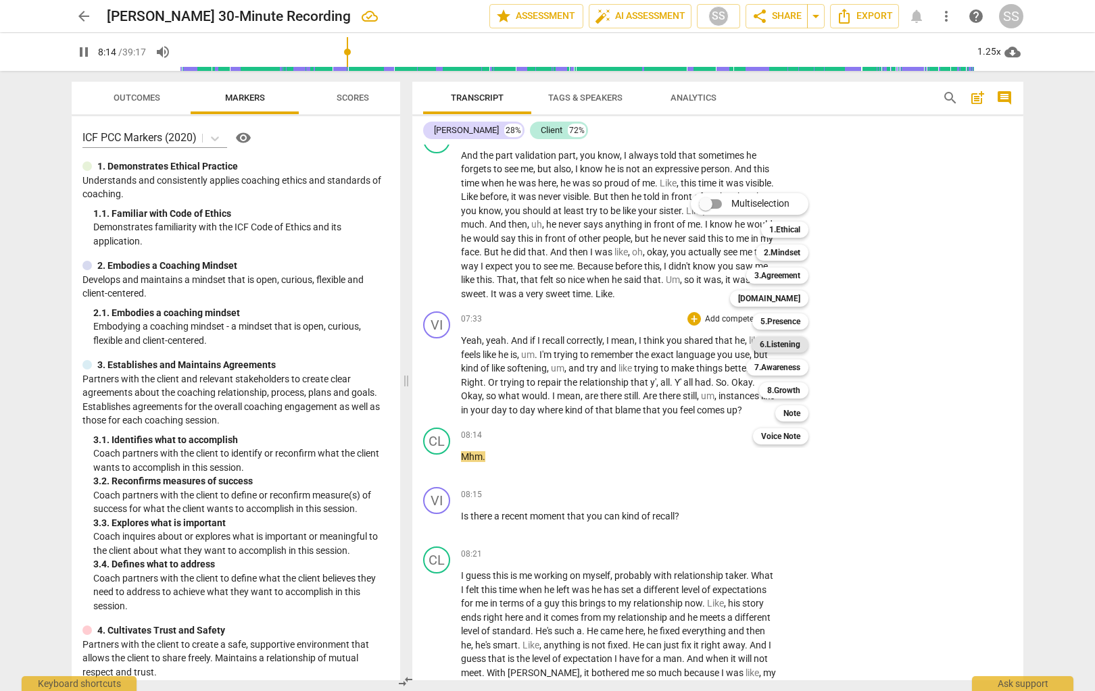
click at [788, 339] on b "6.Listening" at bounding box center [780, 345] width 41 height 16
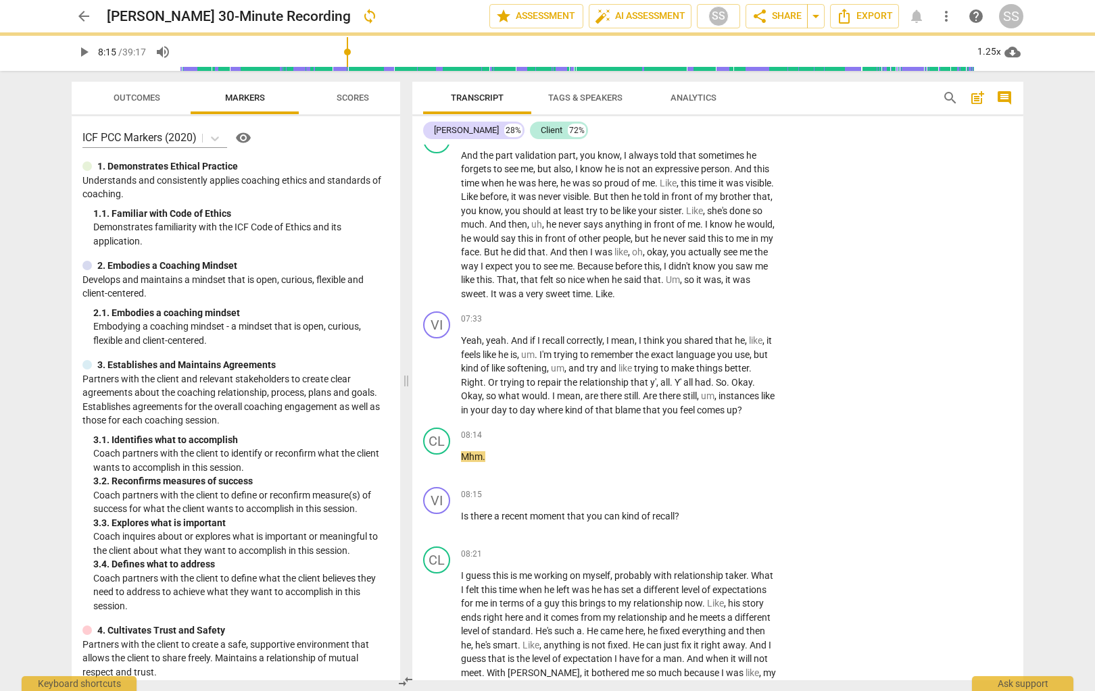
type input "495"
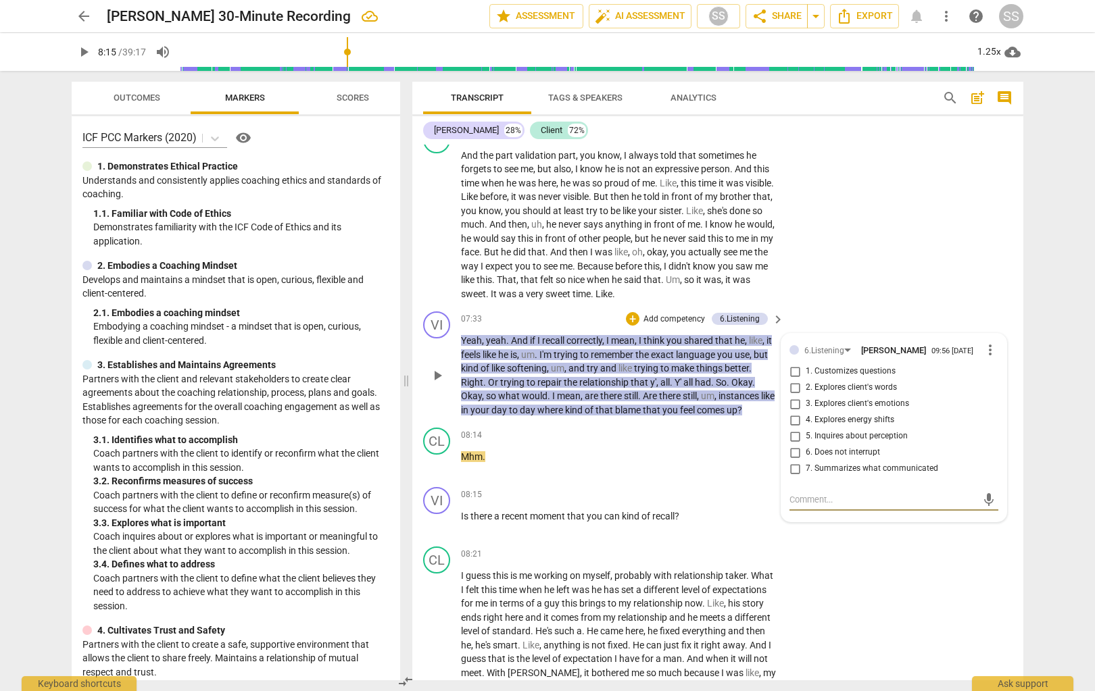
click at [795, 391] on input "2. Explores client's words" at bounding box center [795, 388] width 22 height 16
checkbox input "true"
click at [546, 463] on p "Mhm ." at bounding box center [619, 457] width 316 height 14
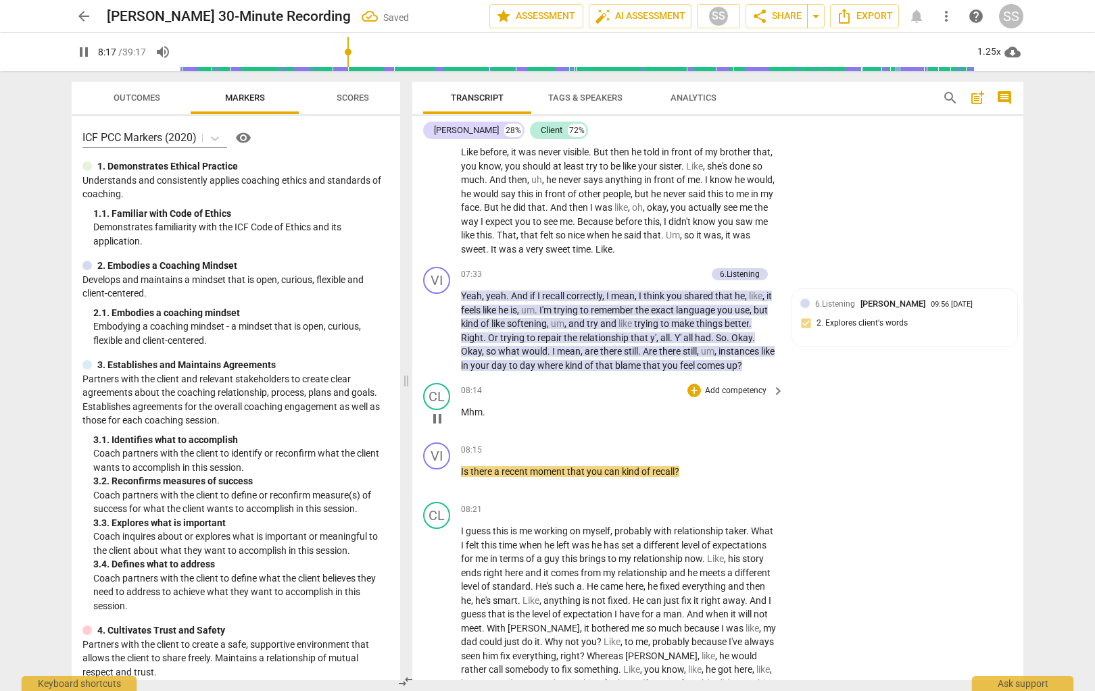
scroll to position [2557, 0]
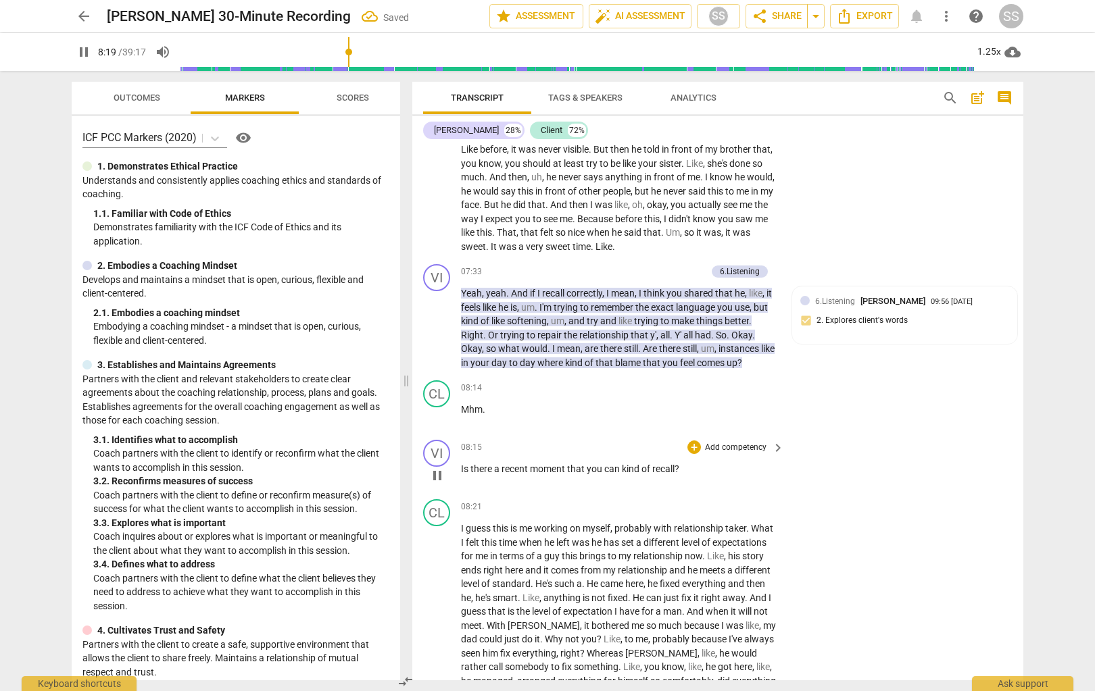
click at [711, 443] on p "Add competency" at bounding box center [736, 448] width 64 height 12
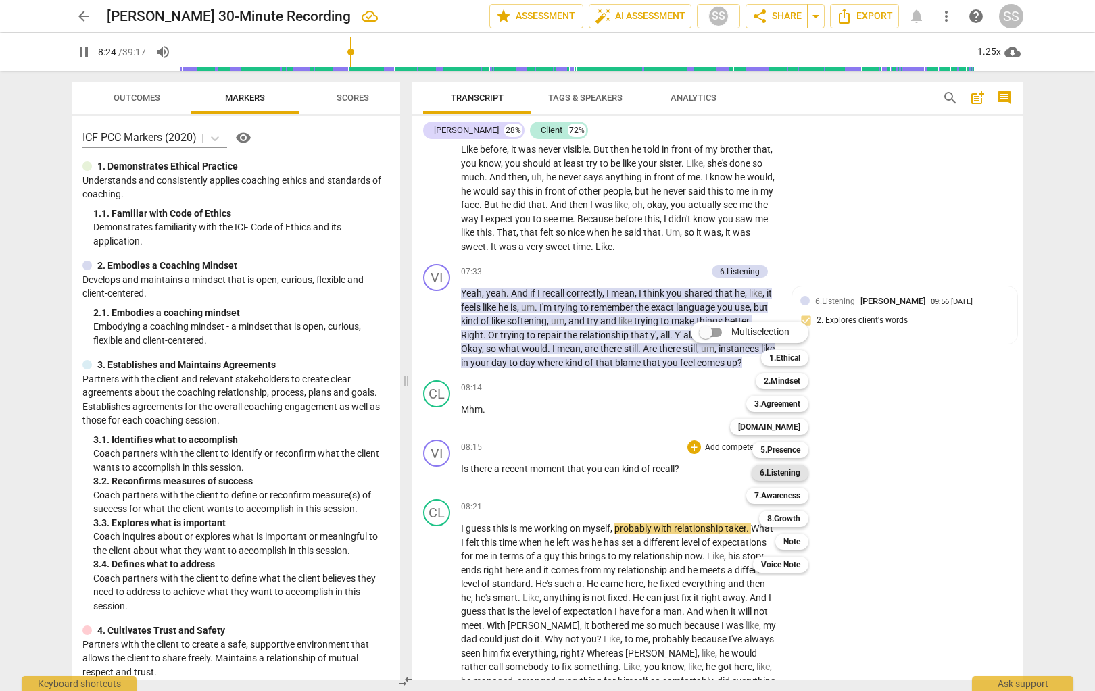
click at [799, 466] on b "6.Listening" at bounding box center [780, 473] width 41 height 16
type input "505"
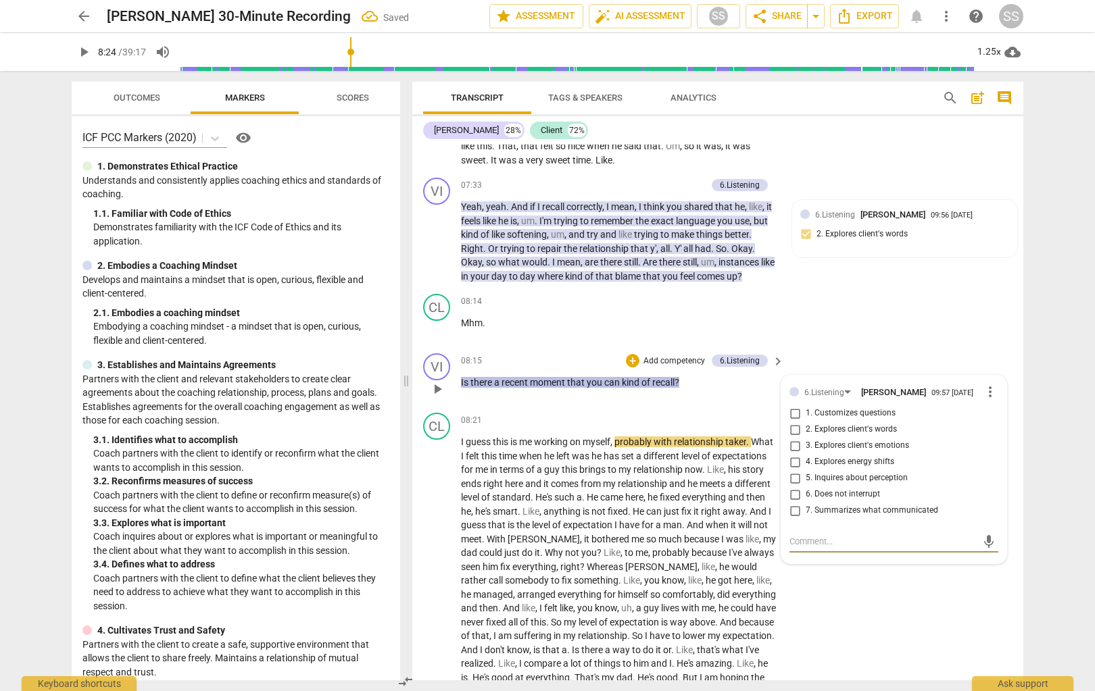
scroll to position [2647, 0]
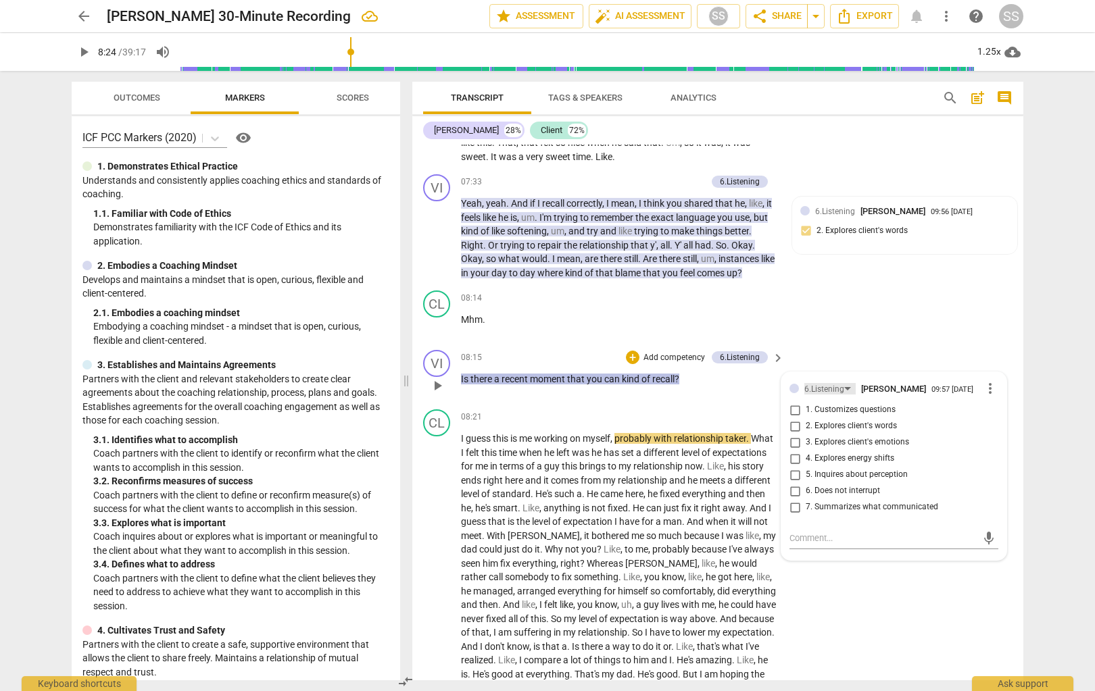
click at [799, 388] on div "6.Listening" at bounding box center [829, 388] width 51 height 11
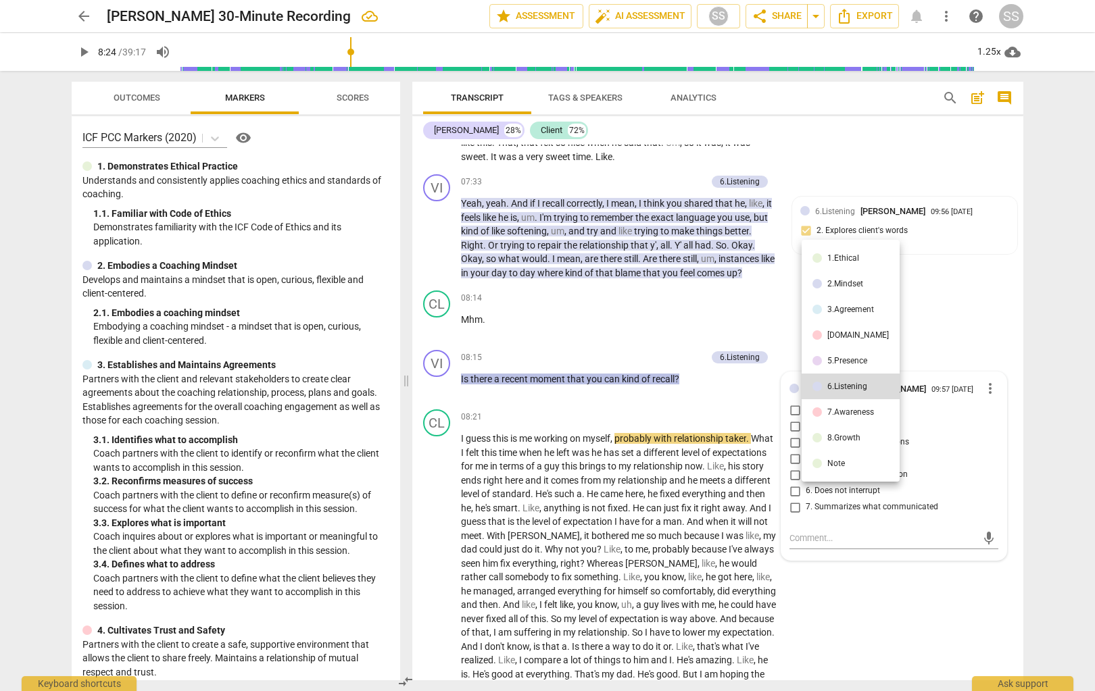
click at [799, 360] on div "5.Presence" at bounding box center [847, 361] width 40 height 8
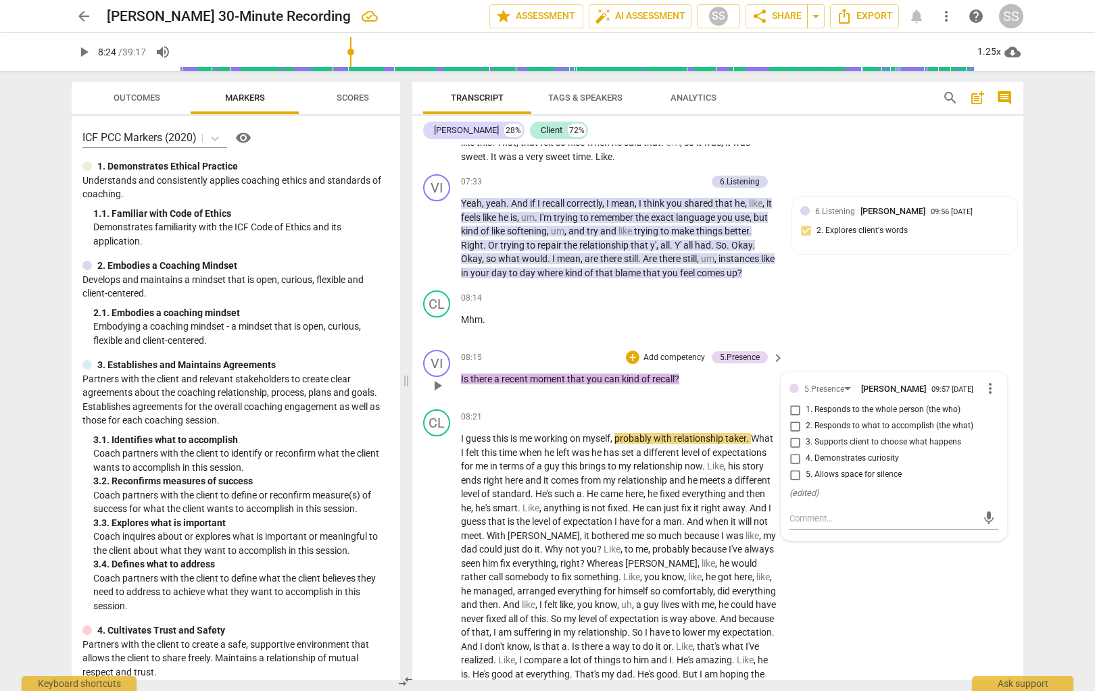
click at [795, 431] on input "2. Responds to what to accomplish (the what)" at bounding box center [795, 426] width 22 height 16
checkbox input "true"
click at [799, 328] on div "CL play_arrow pause 08:14 + Add competency keyboard_arrow_right Mhm ." at bounding box center [717, 314] width 611 height 59
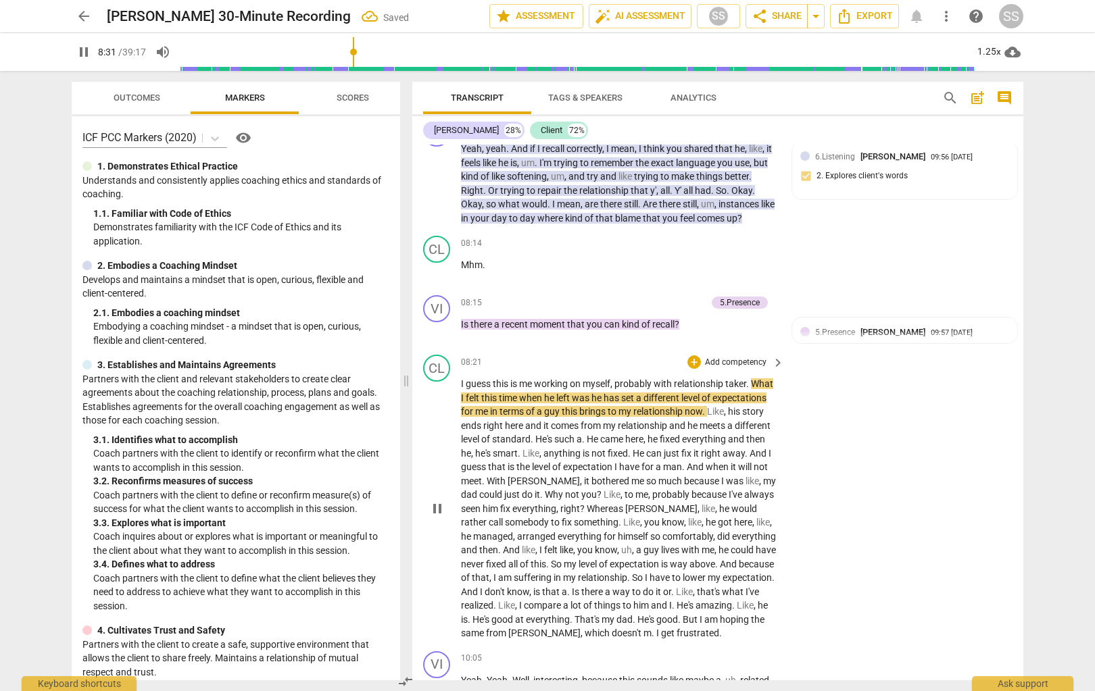
scroll to position [2718, 0]
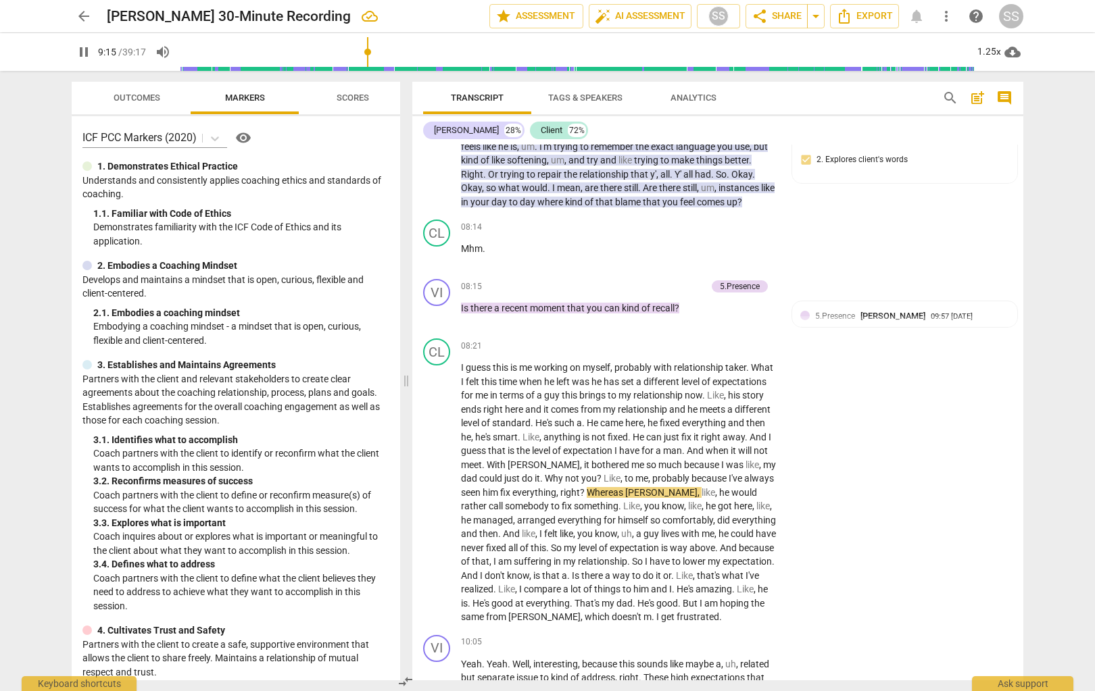
click at [799, 51] on span "cloud_download" at bounding box center [1012, 52] width 16 height 16
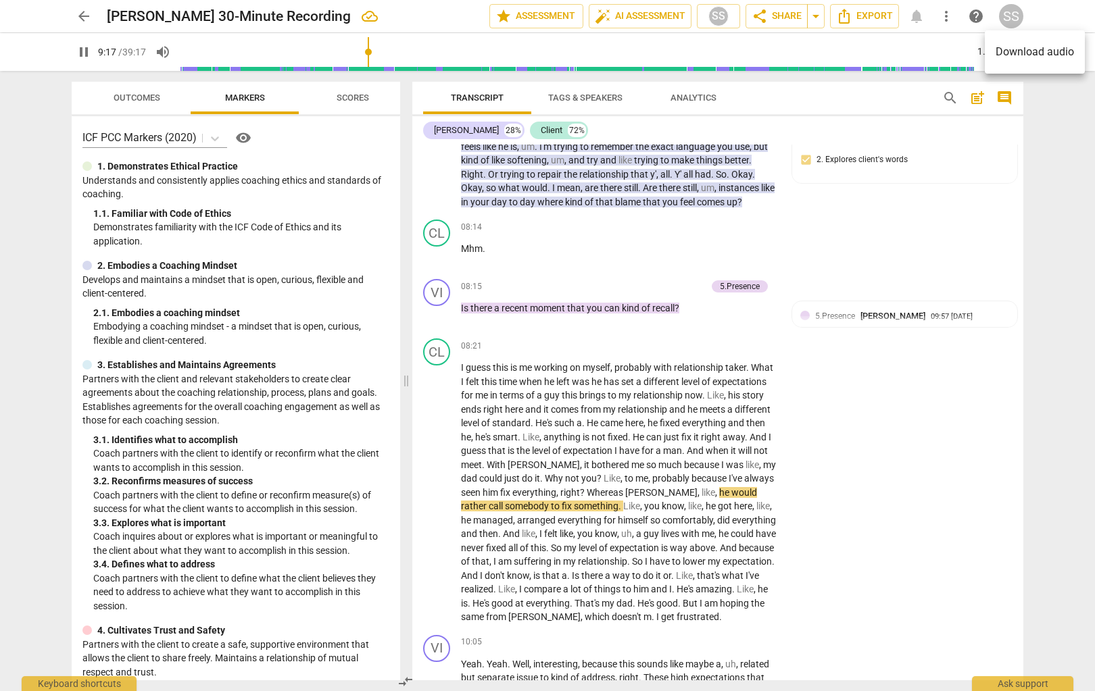
click at [799, 142] on div at bounding box center [547, 345] width 1095 height 691
click at [799, 54] on div "1.25x" at bounding box center [989, 52] width 26 height 22
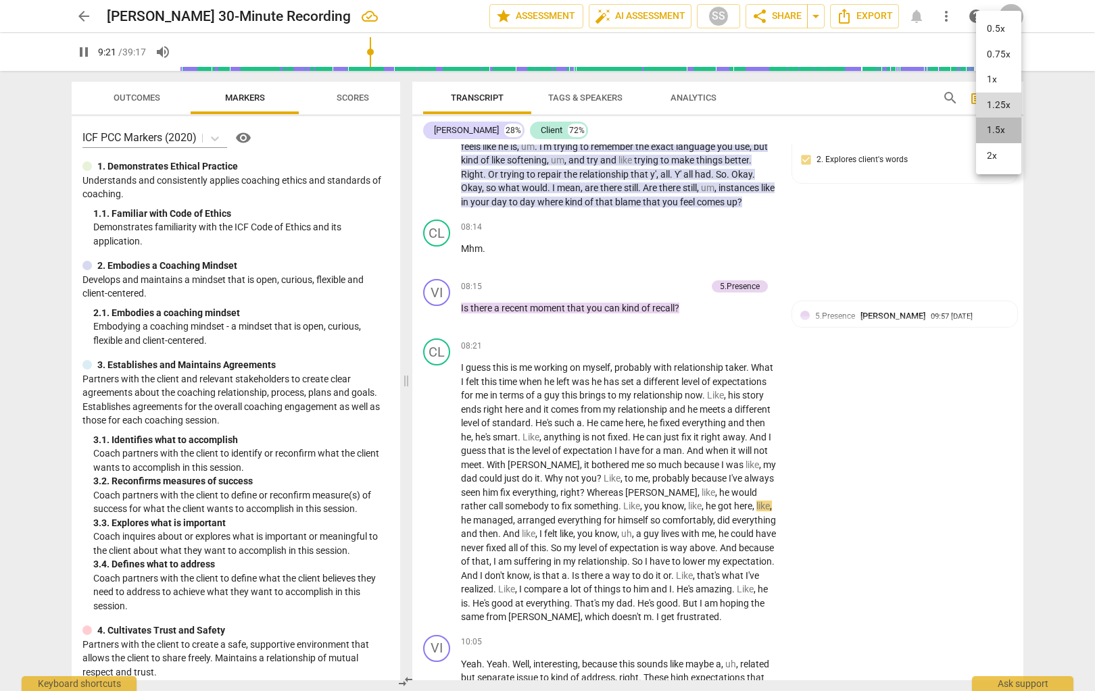
click at [799, 134] on li "1.5x" at bounding box center [998, 131] width 45 height 26
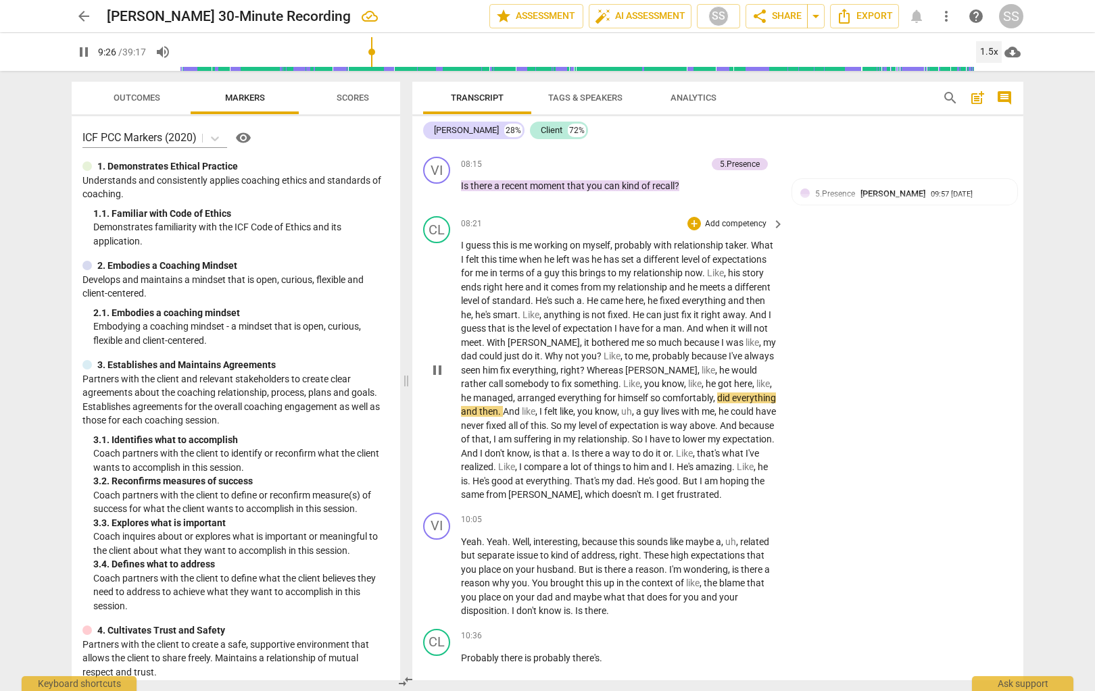
scroll to position [2849, 0]
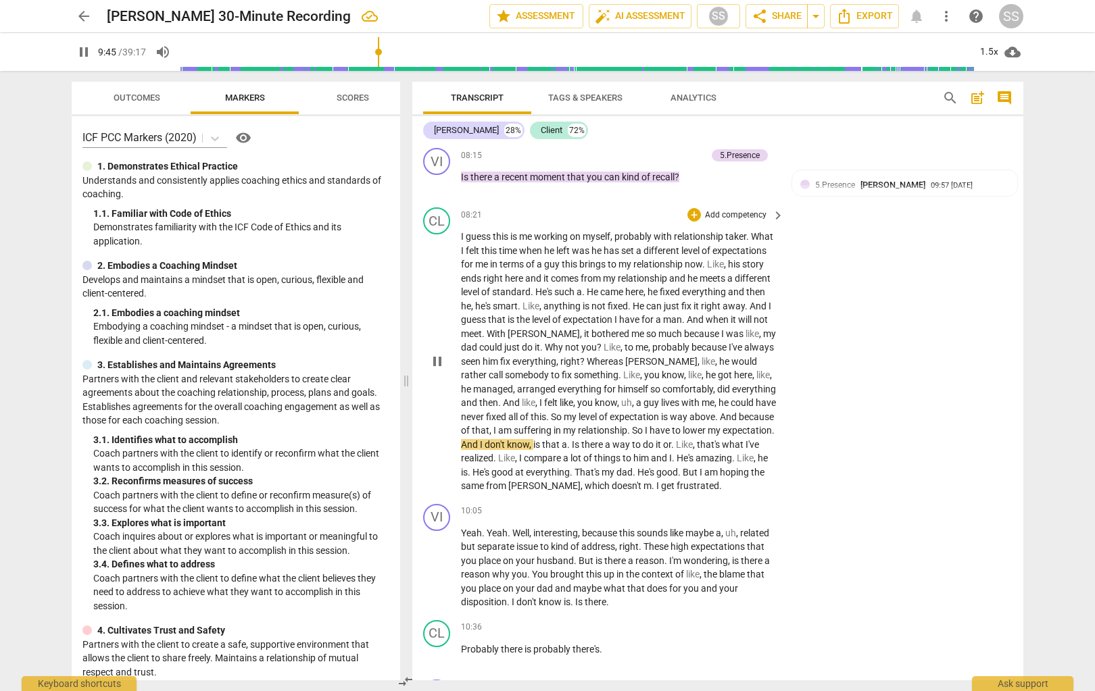
click at [435, 366] on span "pause" at bounding box center [437, 361] width 16 height 16
click at [437, 366] on span "play_arrow" at bounding box center [437, 361] width 16 height 16
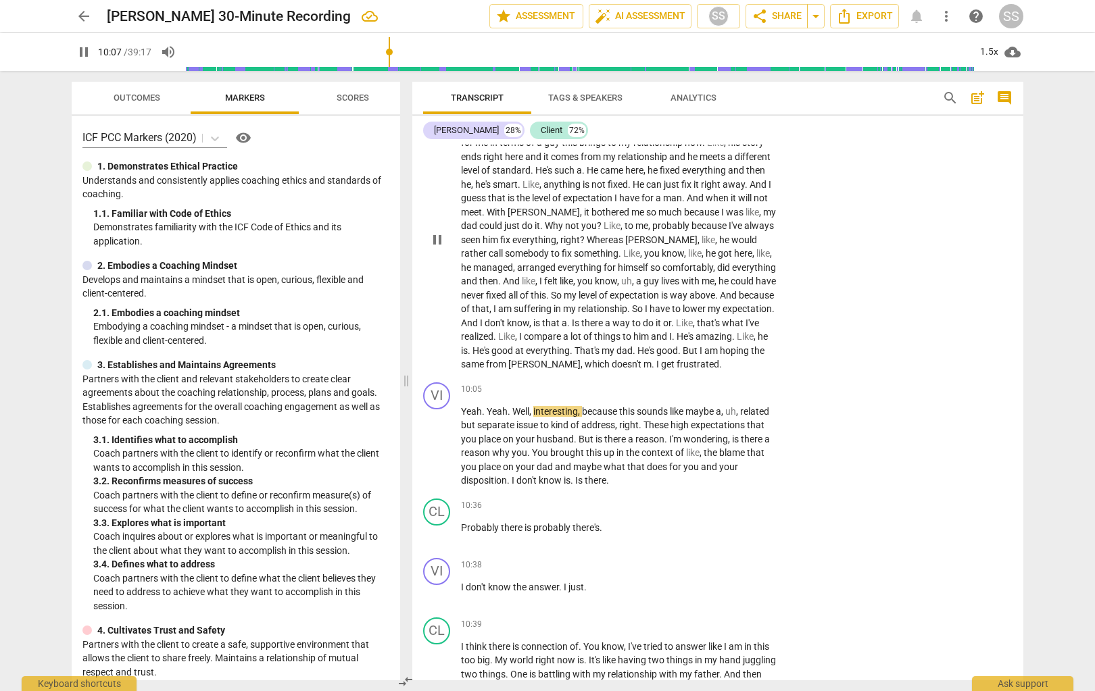
scroll to position [2972, 0]
click at [741, 395] on p "Add competency" at bounding box center [736, 389] width 64 height 12
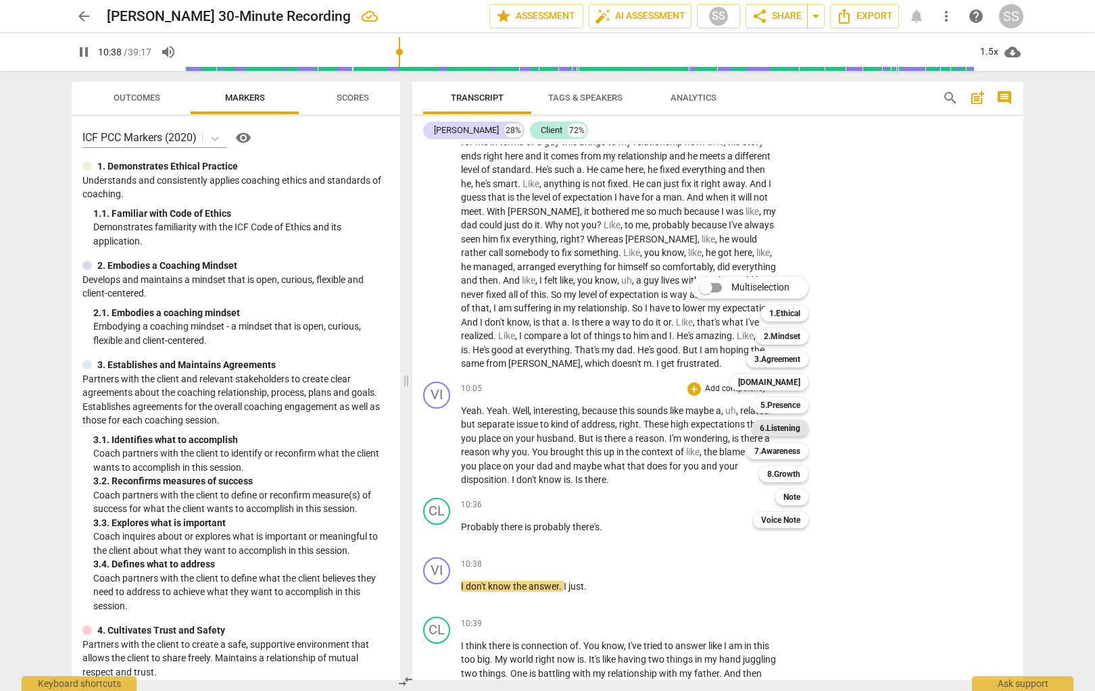
click at [789, 427] on b "6.Listening" at bounding box center [780, 428] width 41 height 16
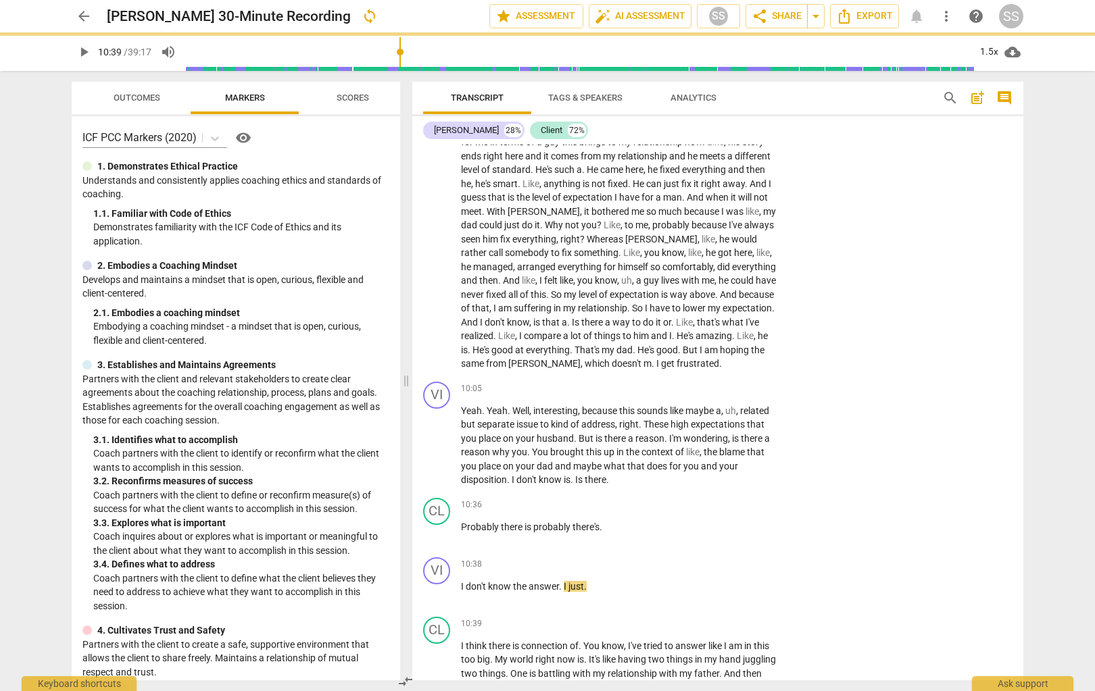
type input "639"
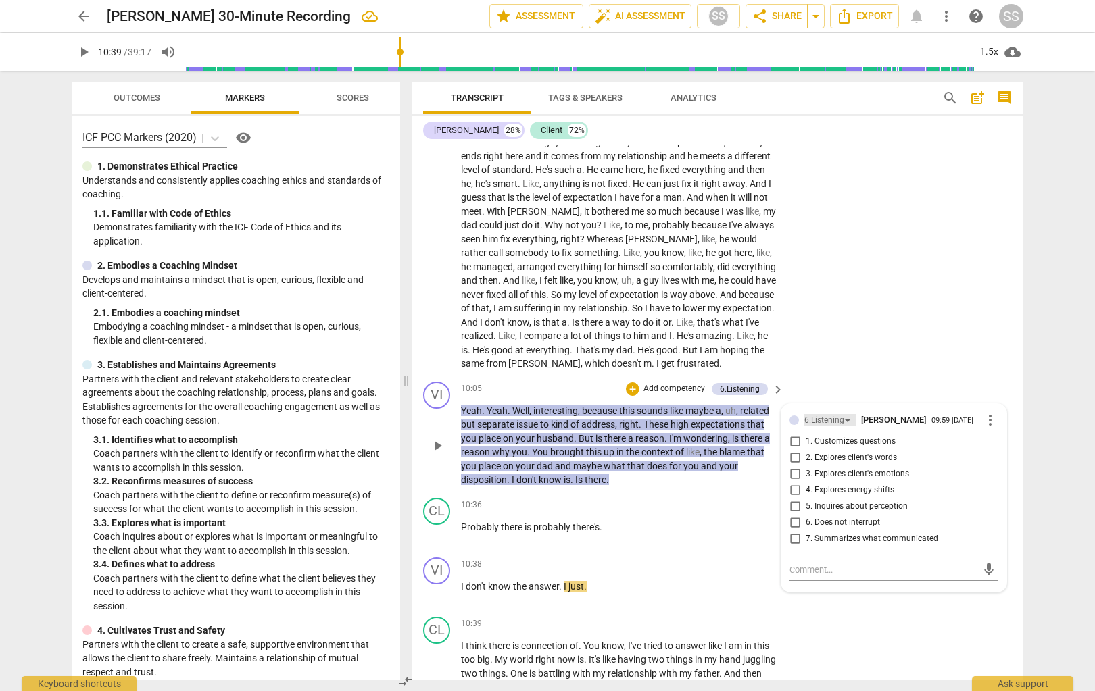
click at [799, 426] on div "6.Listening" at bounding box center [829, 419] width 51 height 11
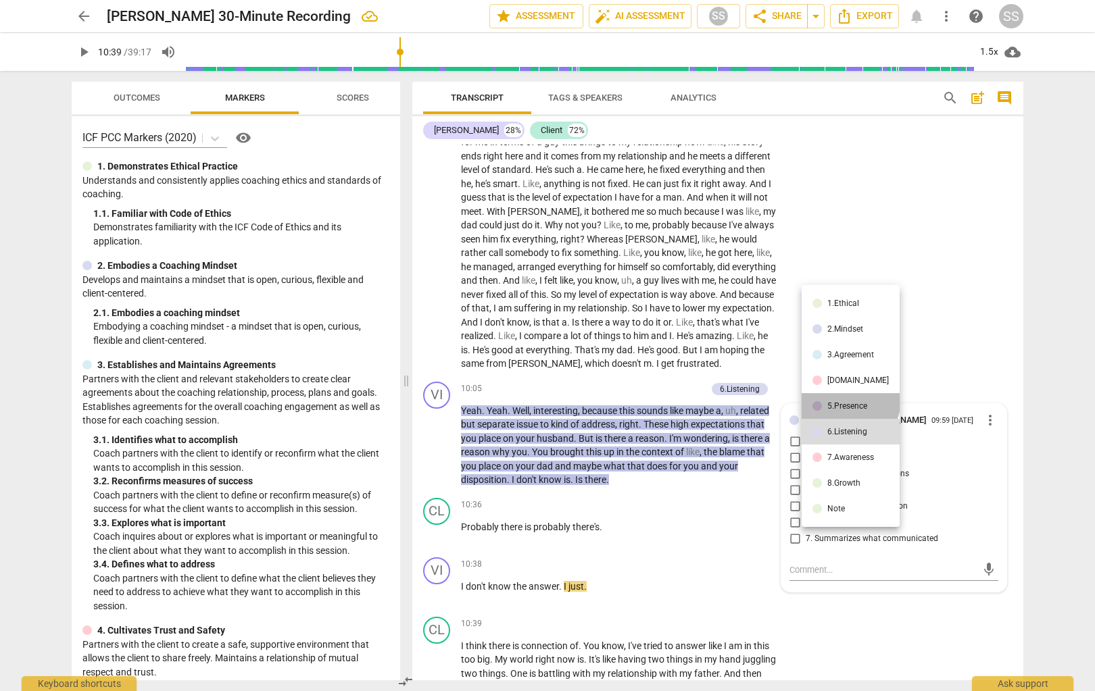
click at [799, 403] on div "5.Presence" at bounding box center [847, 406] width 40 height 8
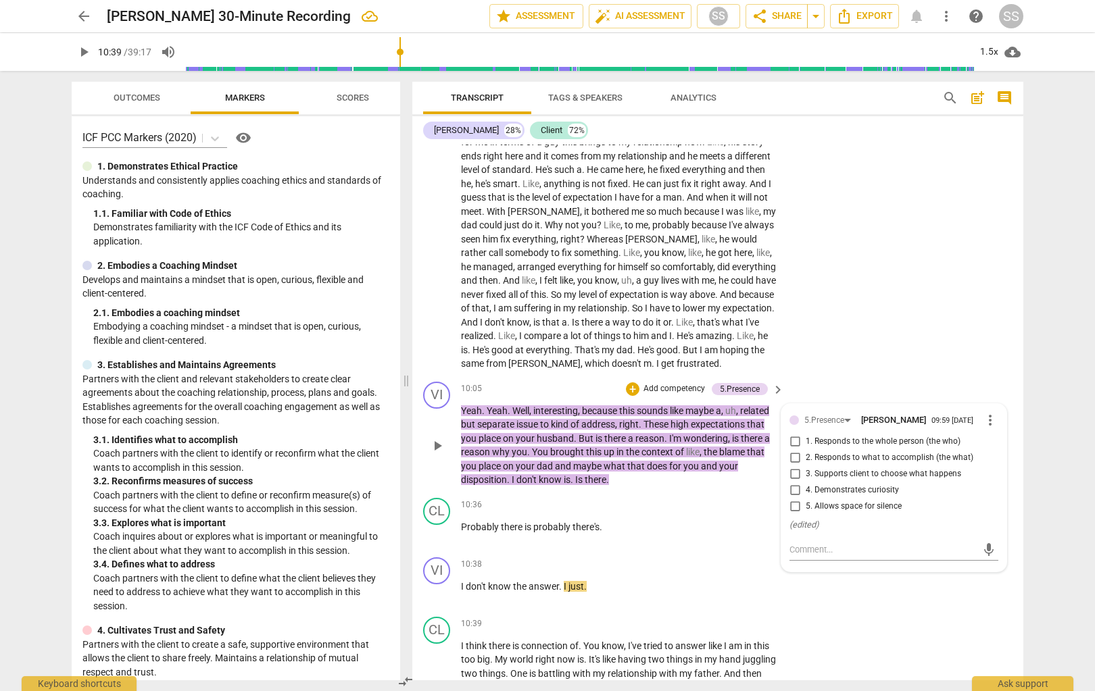
drag, startPoint x: 795, startPoint y: 491, endPoint x: 866, endPoint y: 410, distance: 107.8
click at [796, 483] on input "3. Supports client to choose what happens" at bounding box center [795, 474] width 22 height 16
checkbox input "true"
click at [799, 283] on div "CL play_arrow pause 08:21 + Add competency keyboard_arrow_right I guess this is…" at bounding box center [717, 228] width 611 height 297
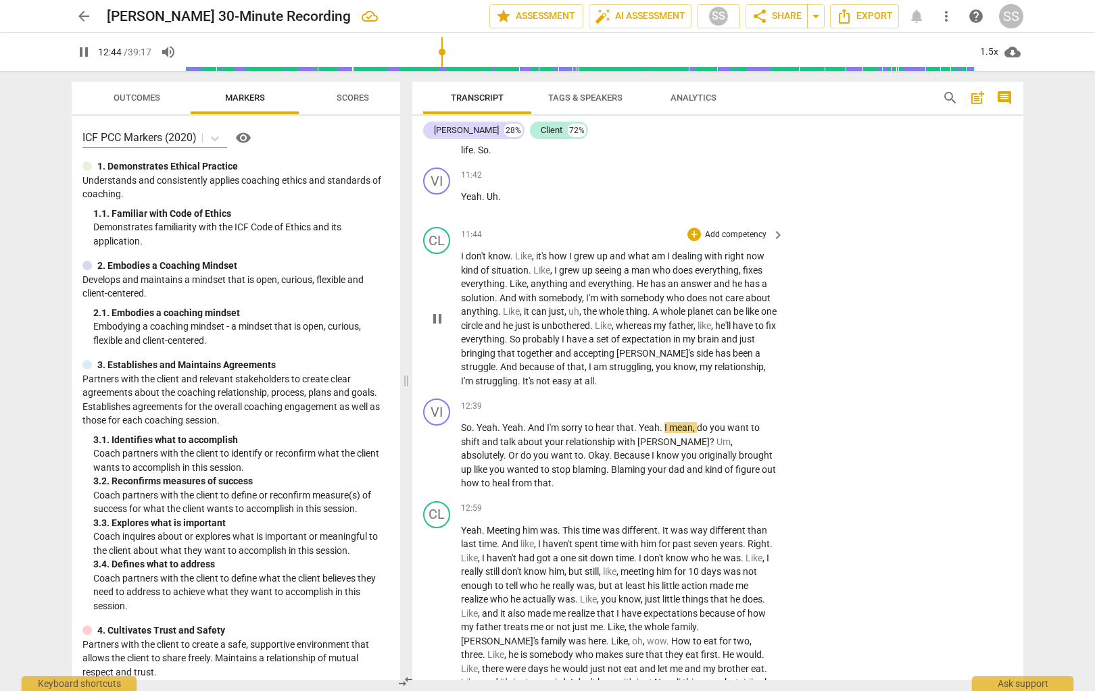
scroll to position [3642, 0]
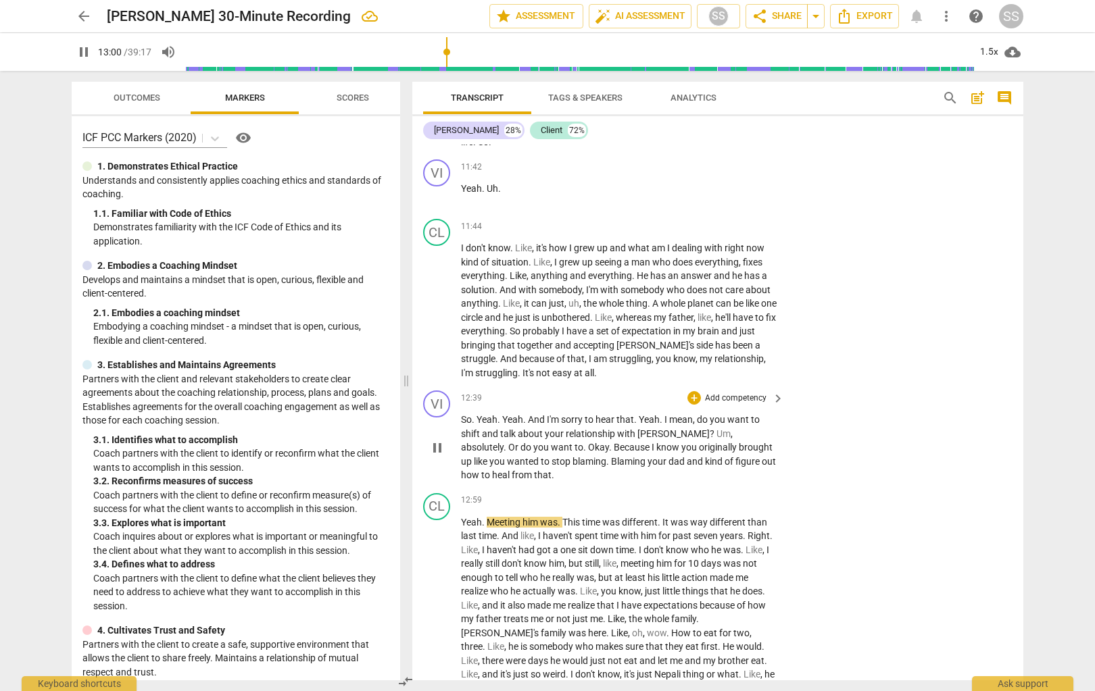
click at [737, 405] on p "Add competency" at bounding box center [736, 399] width 64 height 12
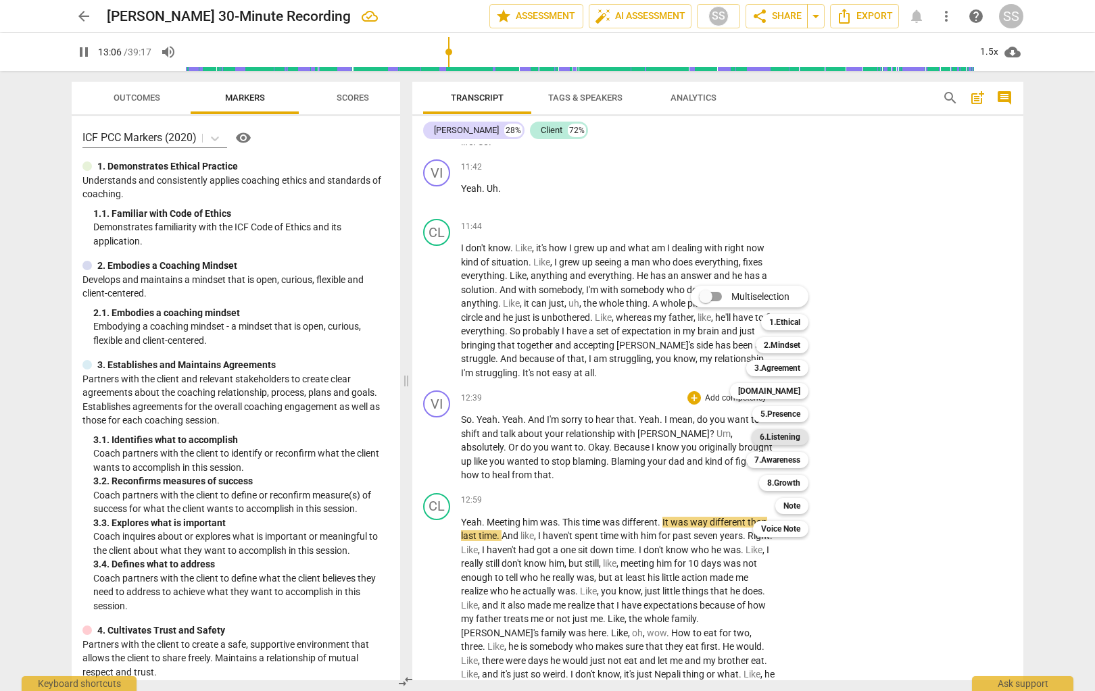
click at [789, 435] on b "6.Listening" at bounding box center [780, 437] width 41 height 16
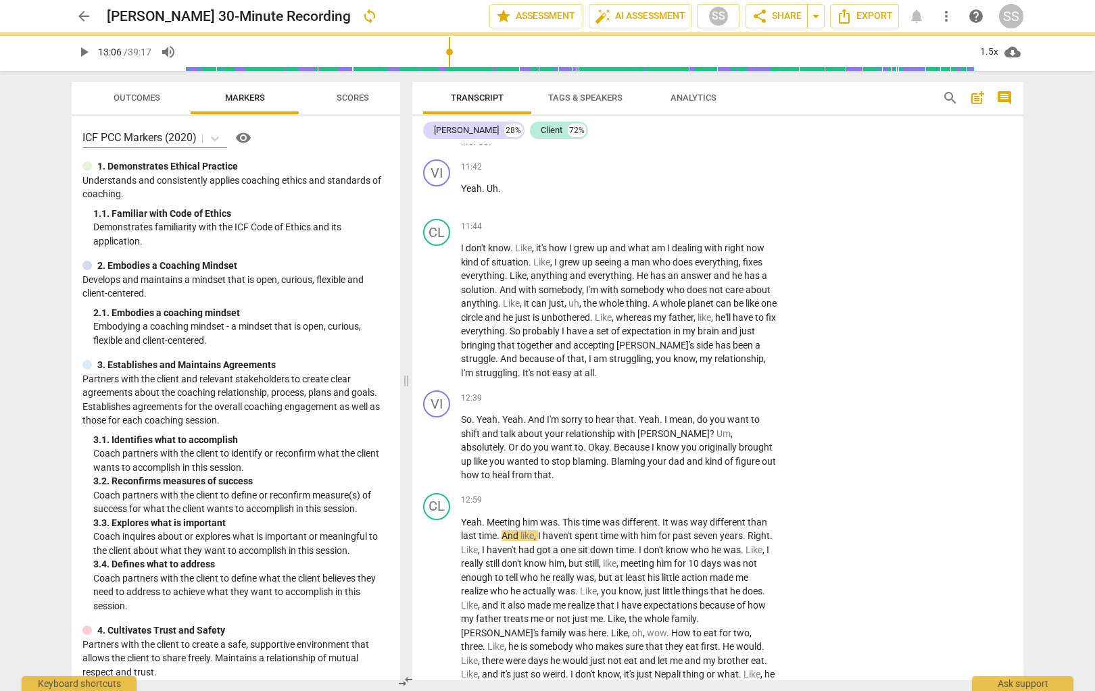
type input "787"
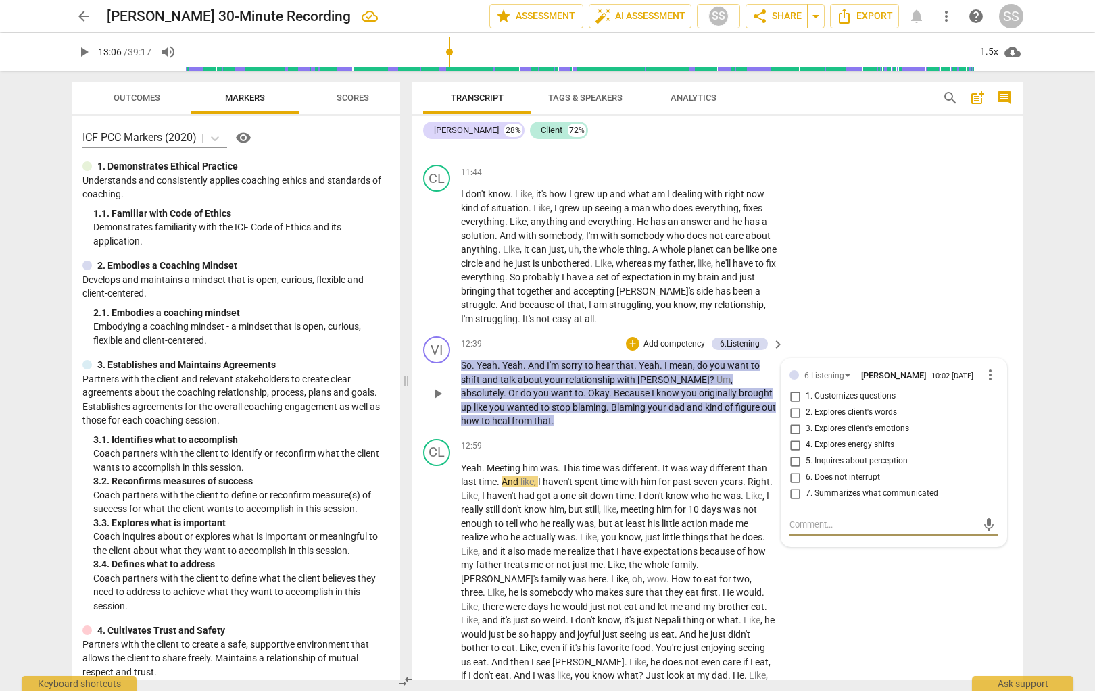
scroll to position [3701, 0]
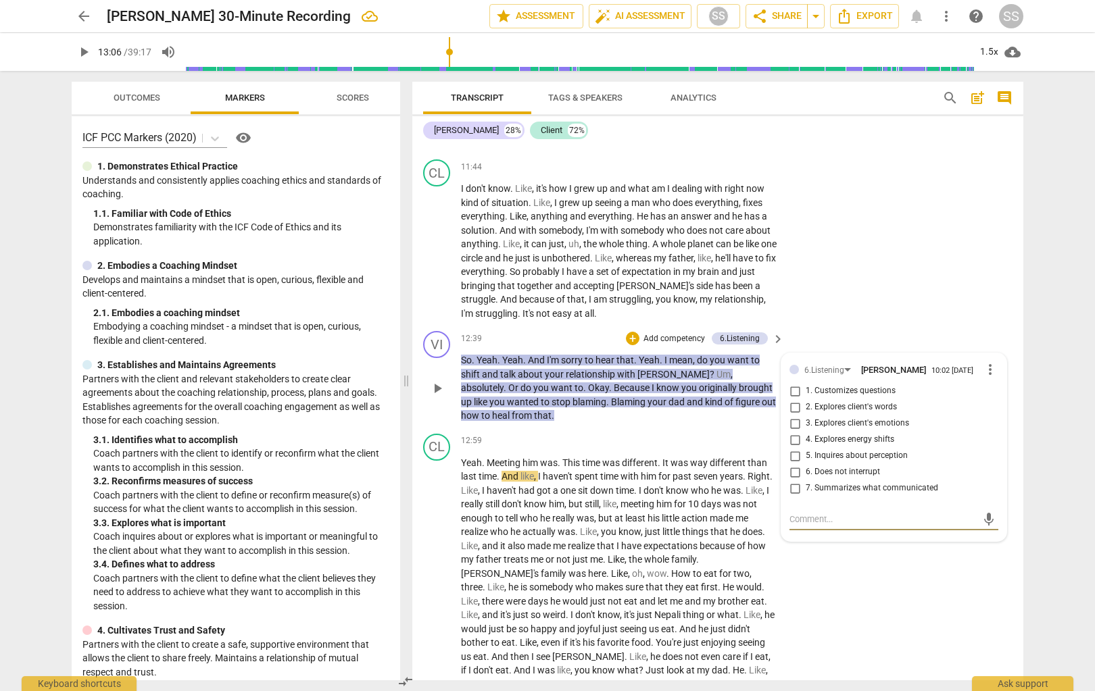
click at [791, 448] on input "4. Explores energy shifts" at bounding box center [795, 440] width 22 height 16
checkbox input "true"
click at [799, 270] on div "CL play_arrow pause 11:44 + Add competency keyboard_arrow_right I don't know . …" at bounding box center [717, 240] width 611 height 172
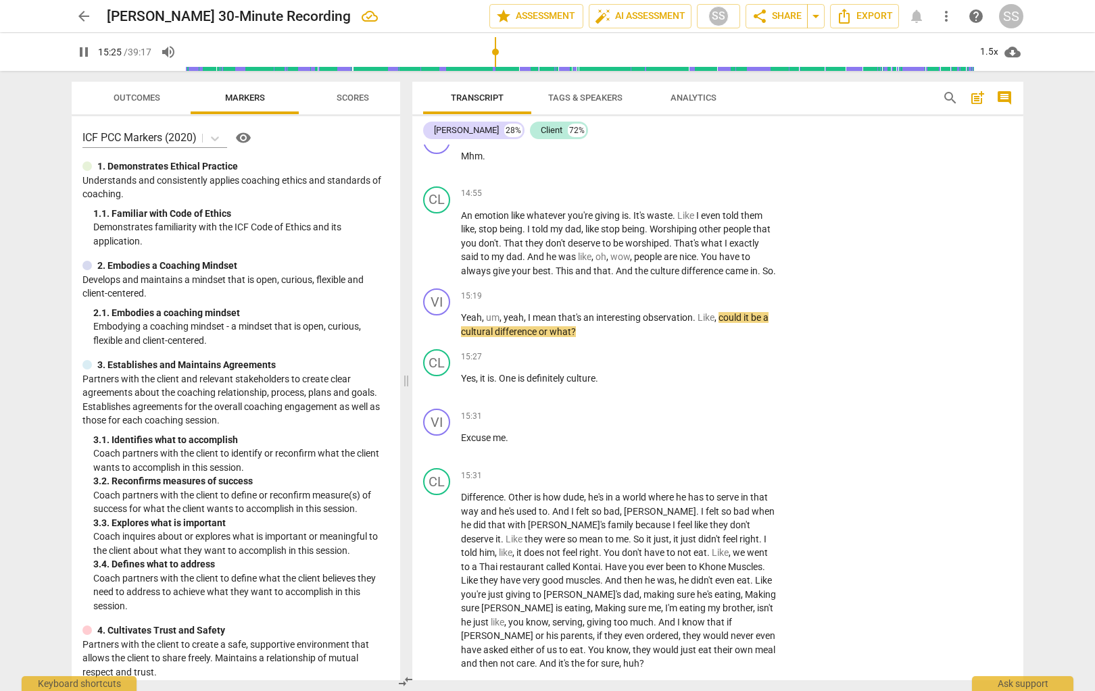
scroll to position [4375, 0]
click at [737, 301] on p "Add competency" at bounding box center [736, 295] width 64 height 12
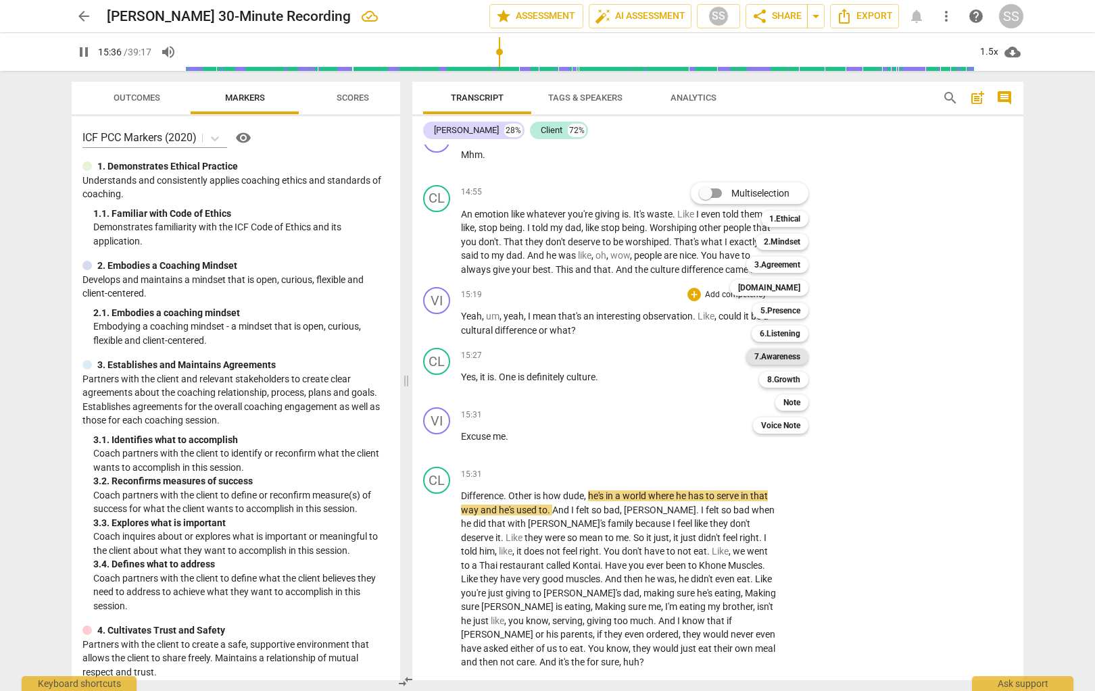
click at [785, 354] on b "7.Awareness" at bounding box center [777, 357] width 46 height 16
type input "937"
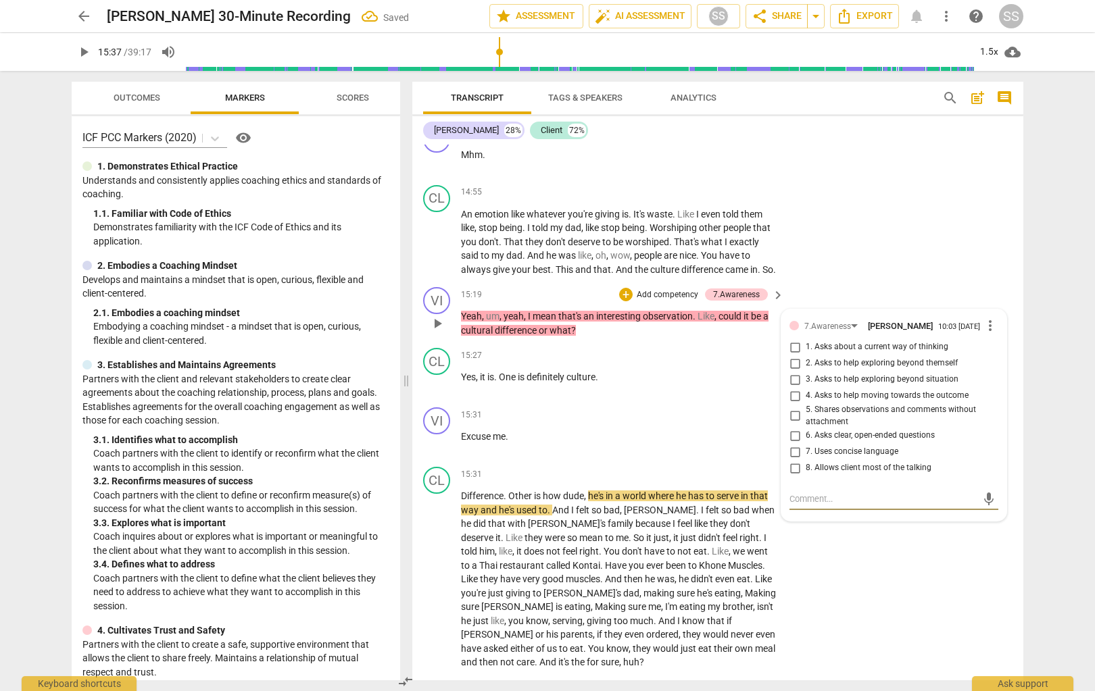
click at [793, 355] on input "1. Asks about a current way of thinking" at bounding box center [795, 347] width 22 height 16
checkbox input "true"
click at [687, 422] on div "+ Add competency" at bounding box center [727, 415] width 80 height 14
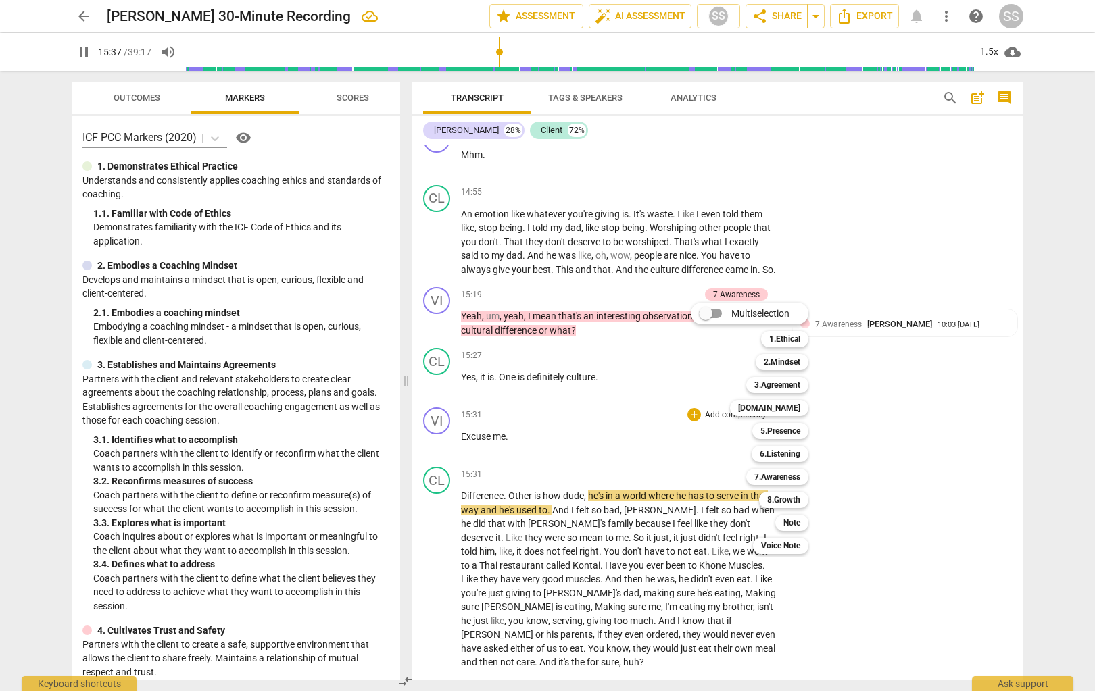
click at [638, 401] on div at bounding box center [547, 345] width 1095 height 691
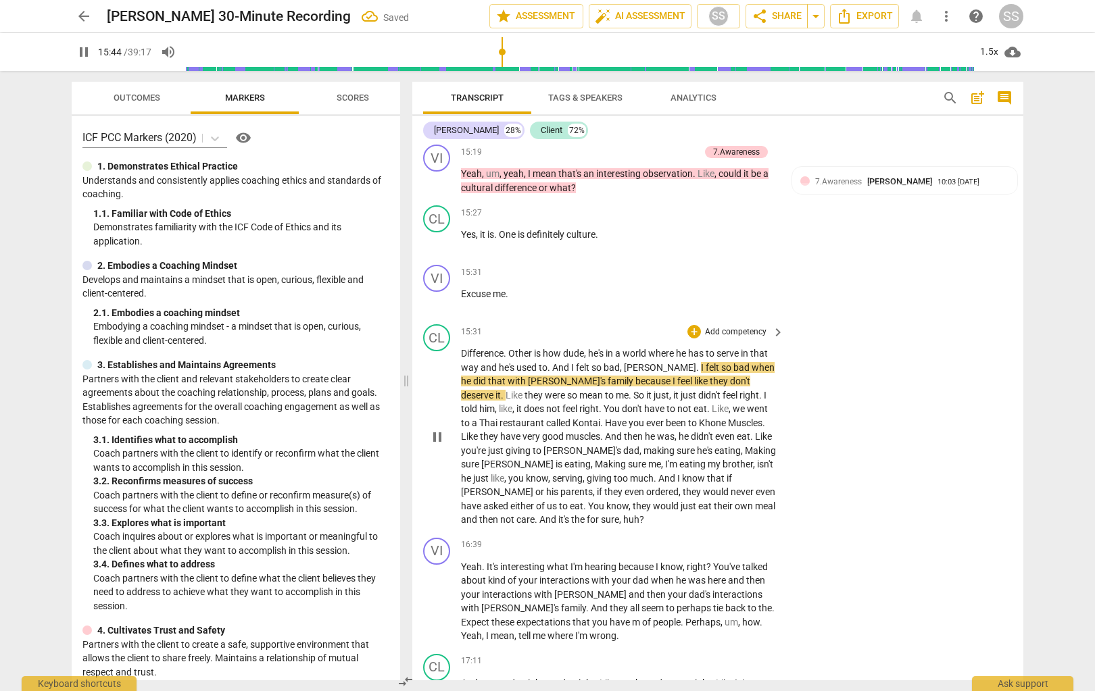
scroll to position [4524, 0]
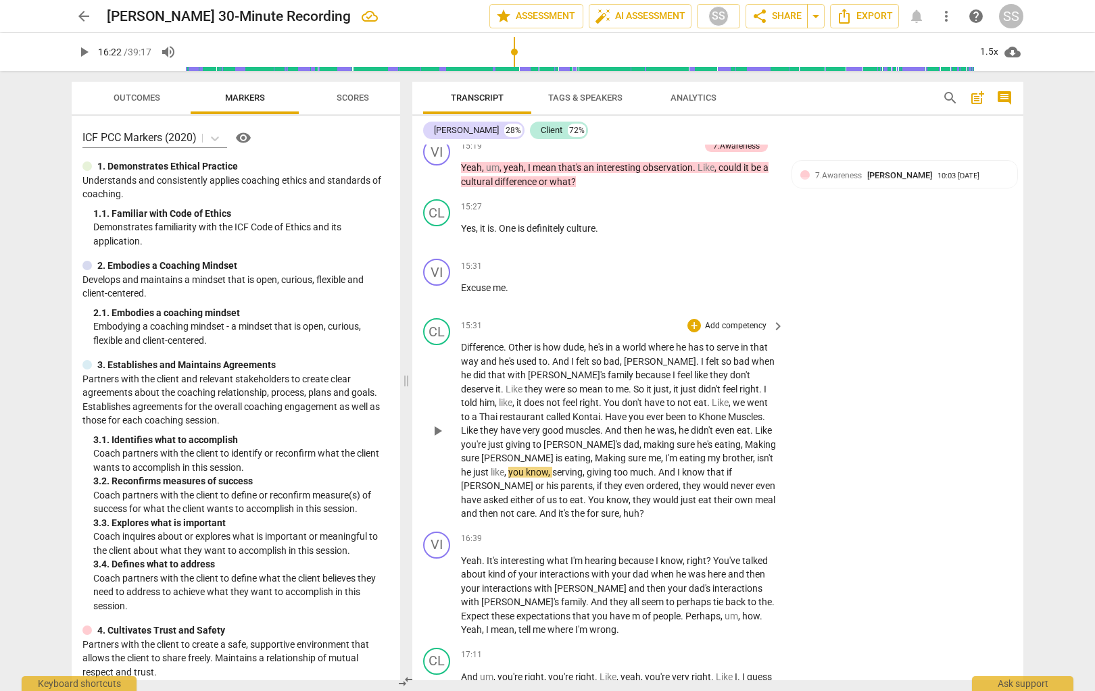
click at [441, 439] on span "play_arrow" at bounding box center [437, 431] width 16 height 16
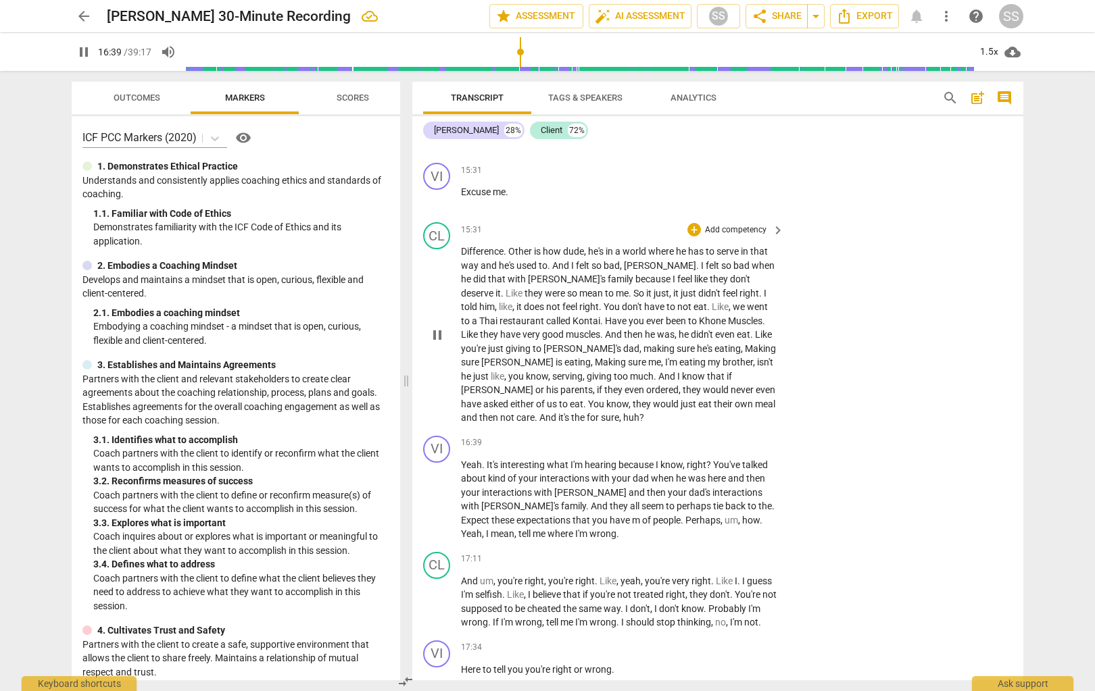
scroll to position [4653, 0]
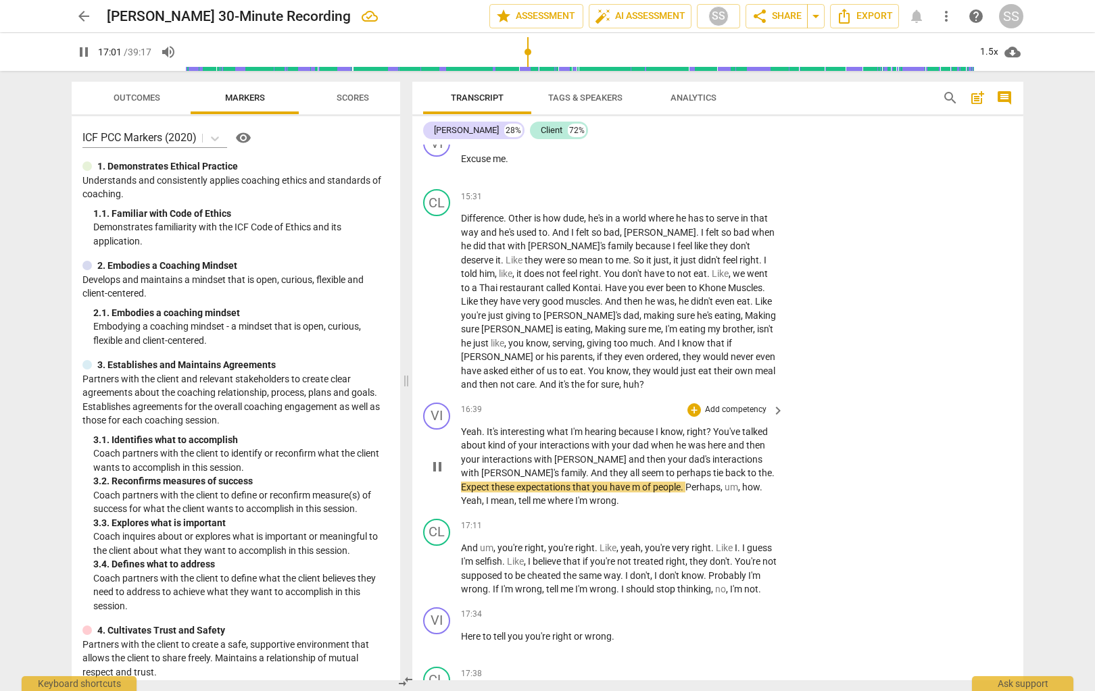
click at [741, 416] on p "Add competency" at bounding box center [736, 410] width 64 height 12
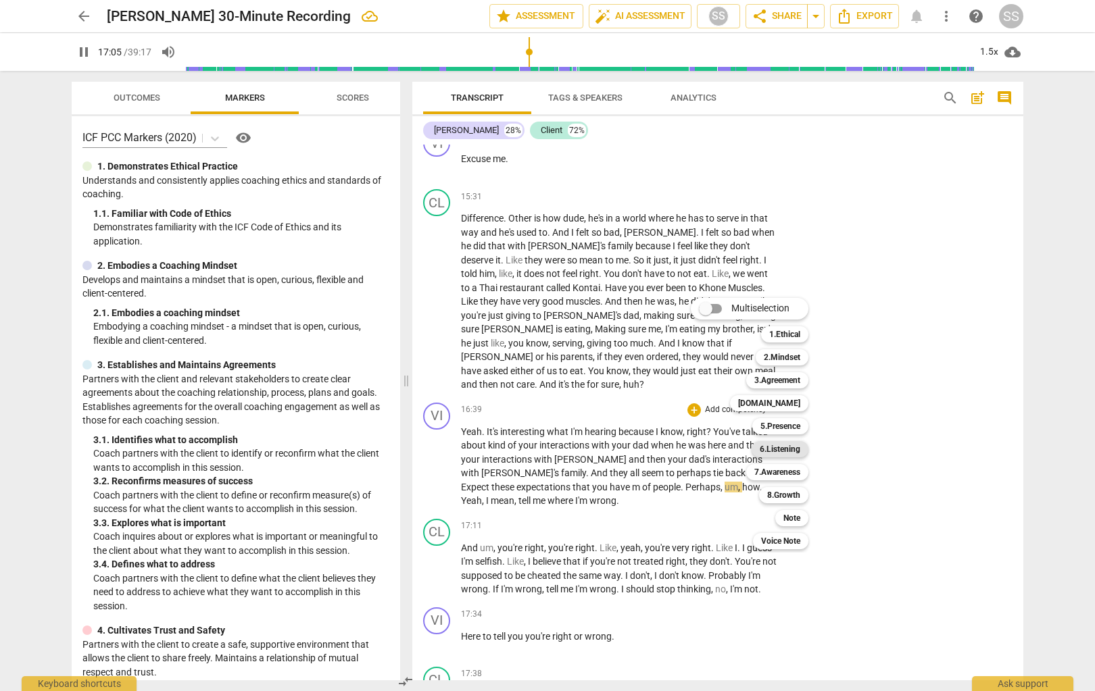
click at [793, 445] on b "6.Listening" at bounding box center [780, 449] width 41 height 16
type input "1027"
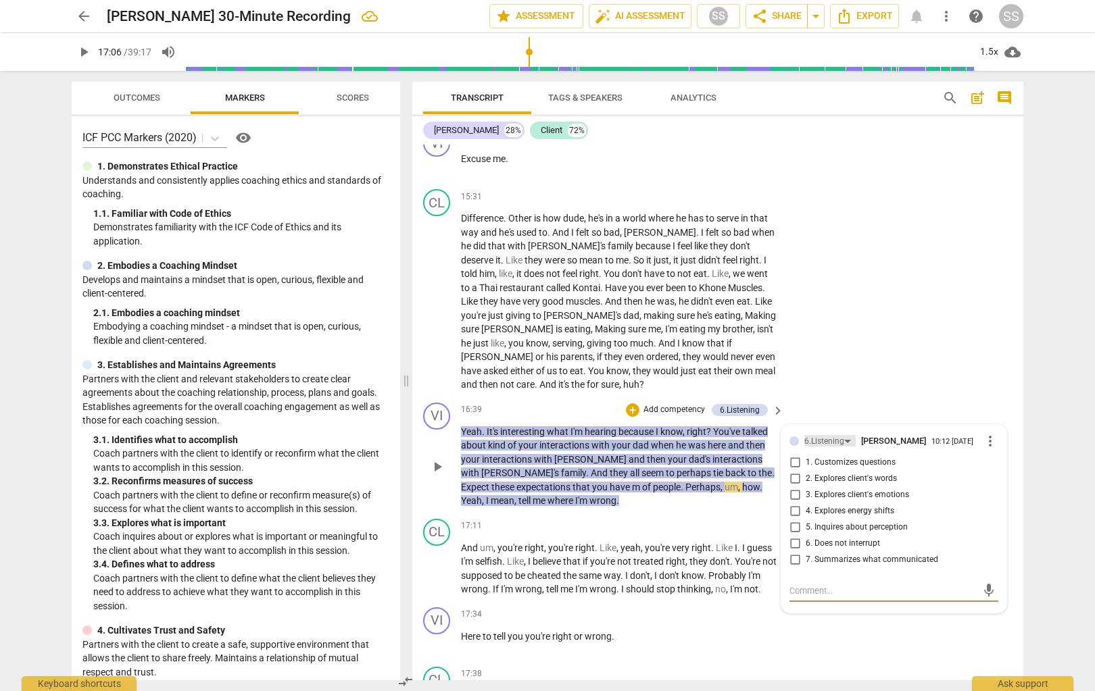
click at [799, 447] on div "6.Listening" at bounding box center [829, 440] width 51 height 11
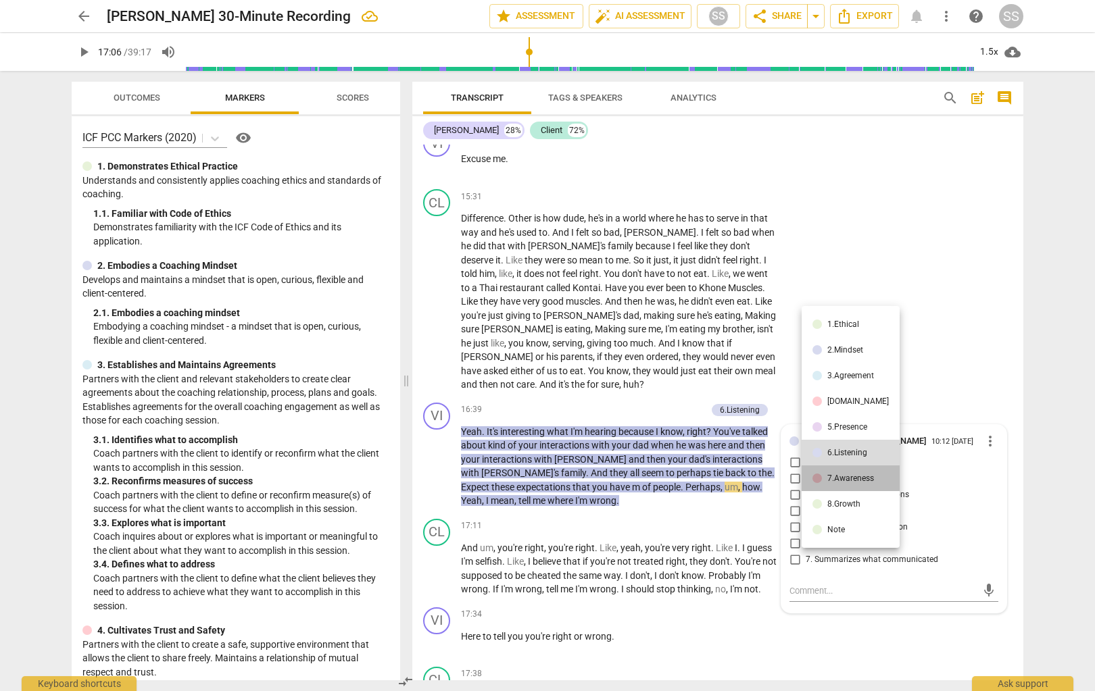
click at [799, 481] on div "7.Awareness" at bounding box center [850, 478] width 47 height 8
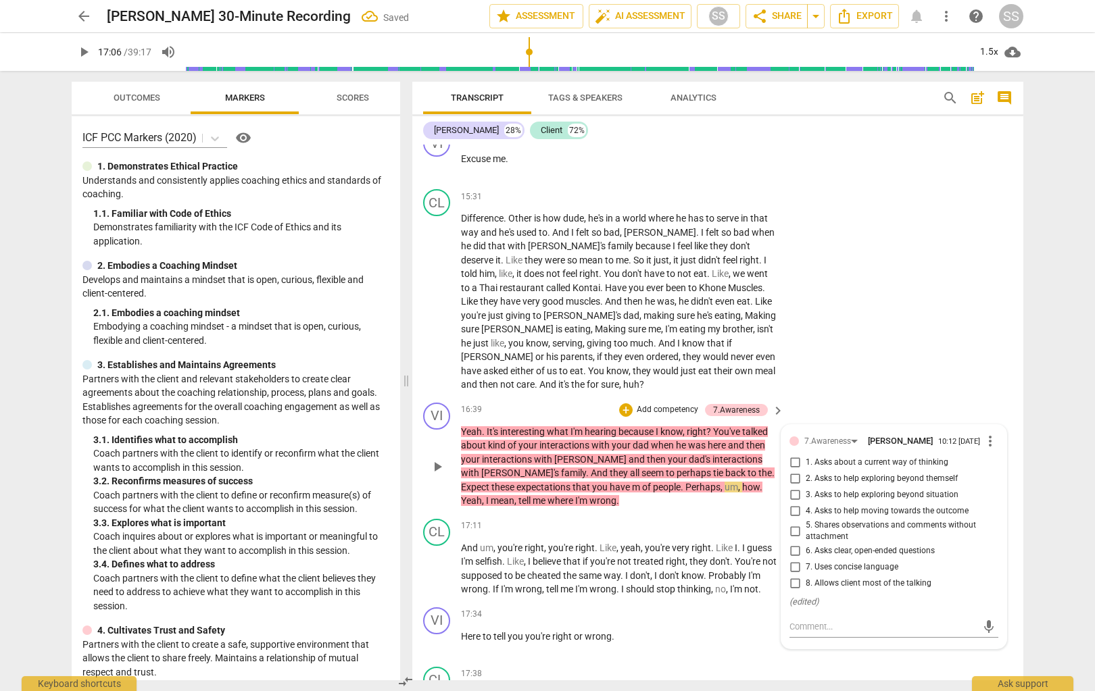
drag, startPoint x: 793, startPoint y: 547, endPoint x: 806, endPoint y: 514, distance: 35.9
click at [793, 539] on input "5. Shares observations and comments without attachment" at bounding box center [795, 531] width 22 height 16
checkbox input "true"
click at [663, 527] on div "CL play_arrow pause 17:11 + Add competency keyboard_arrow_right And um , you're…" at bounding box center [717, 558] width 611 height 89
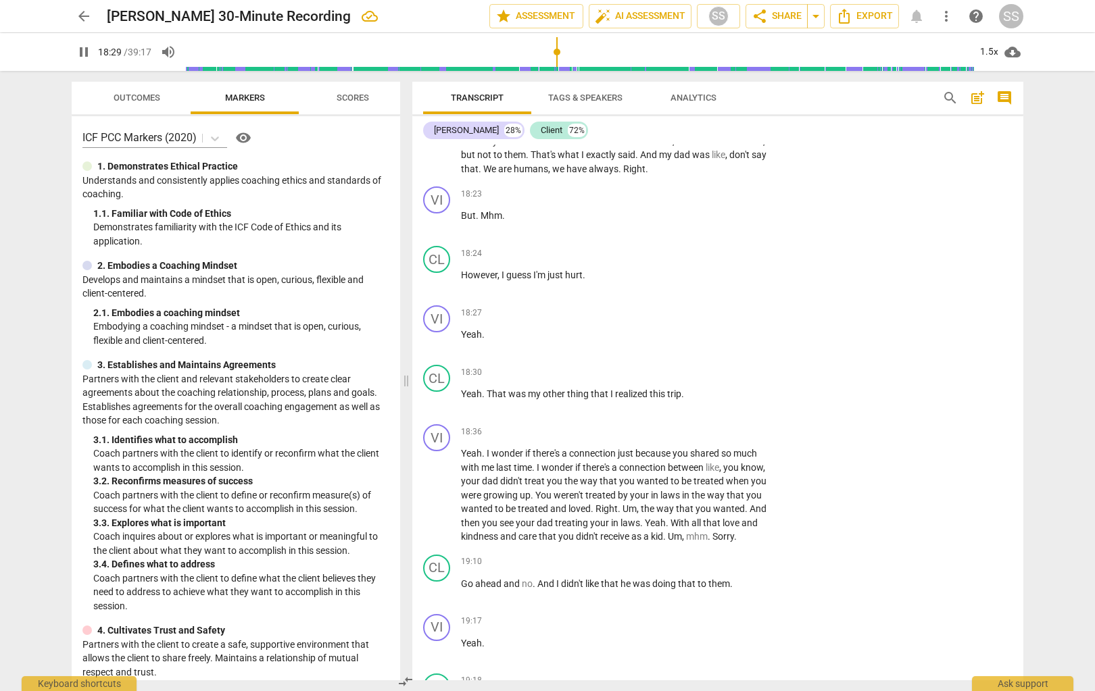
scroll to position [5321, 0]
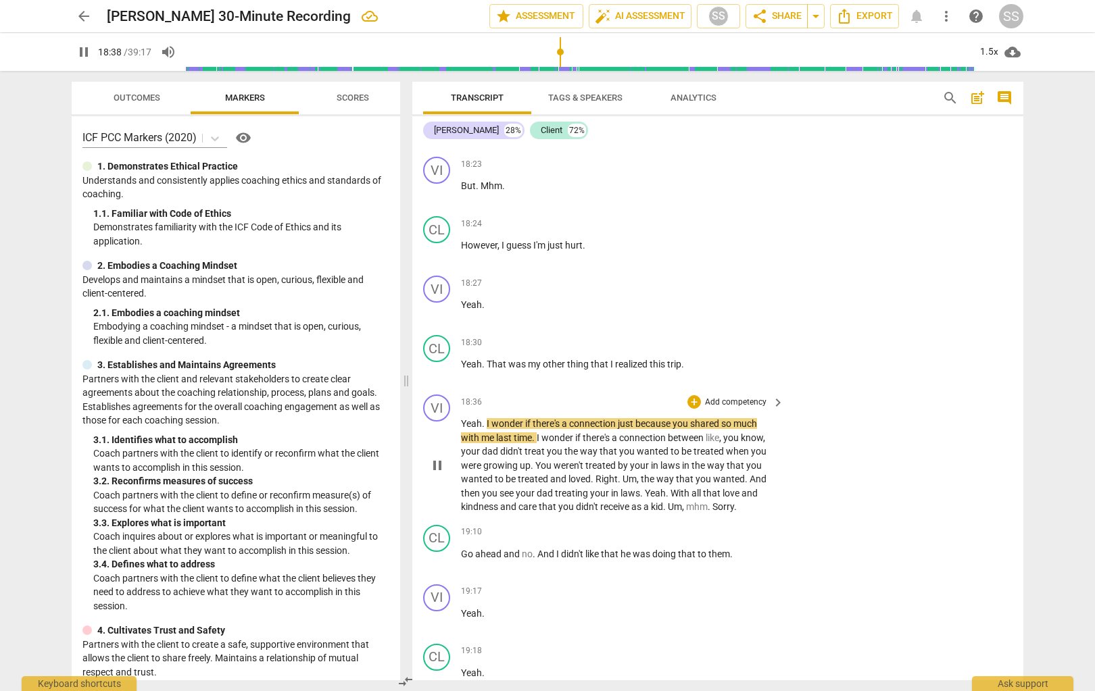
click at [439, 474] on span "pause" at bounding box center [437, 466] width 16 height 16
click at [436, 474] on span "play_arrow" at bounding box center [437, 466] width 16 height 16
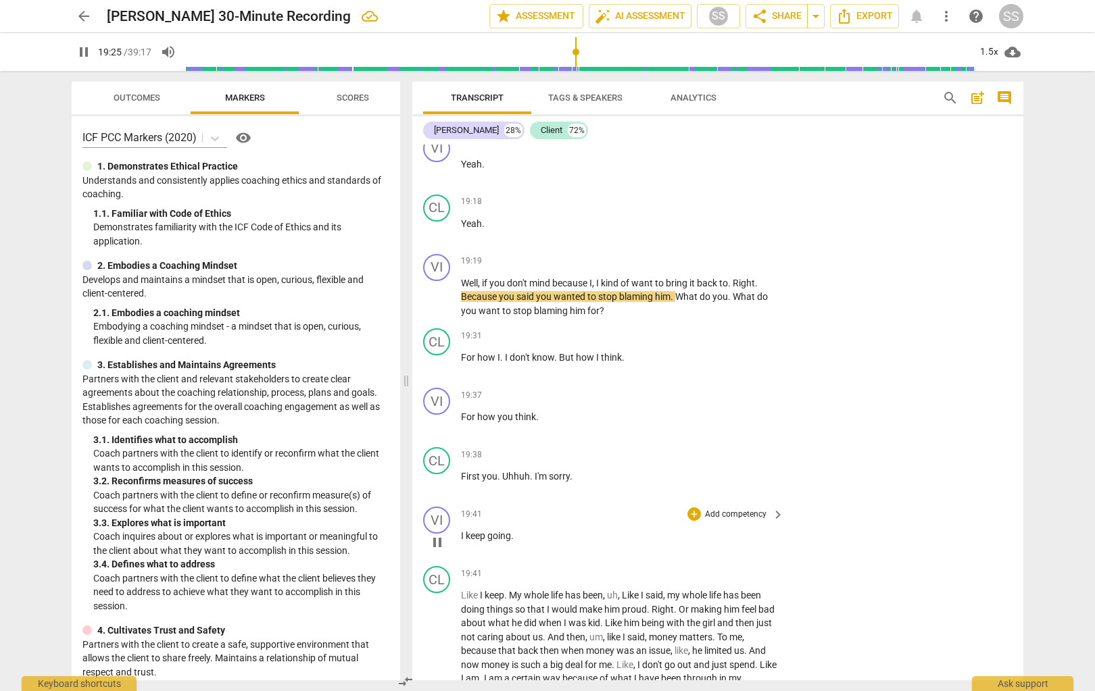
scroll to position [5771, 0]
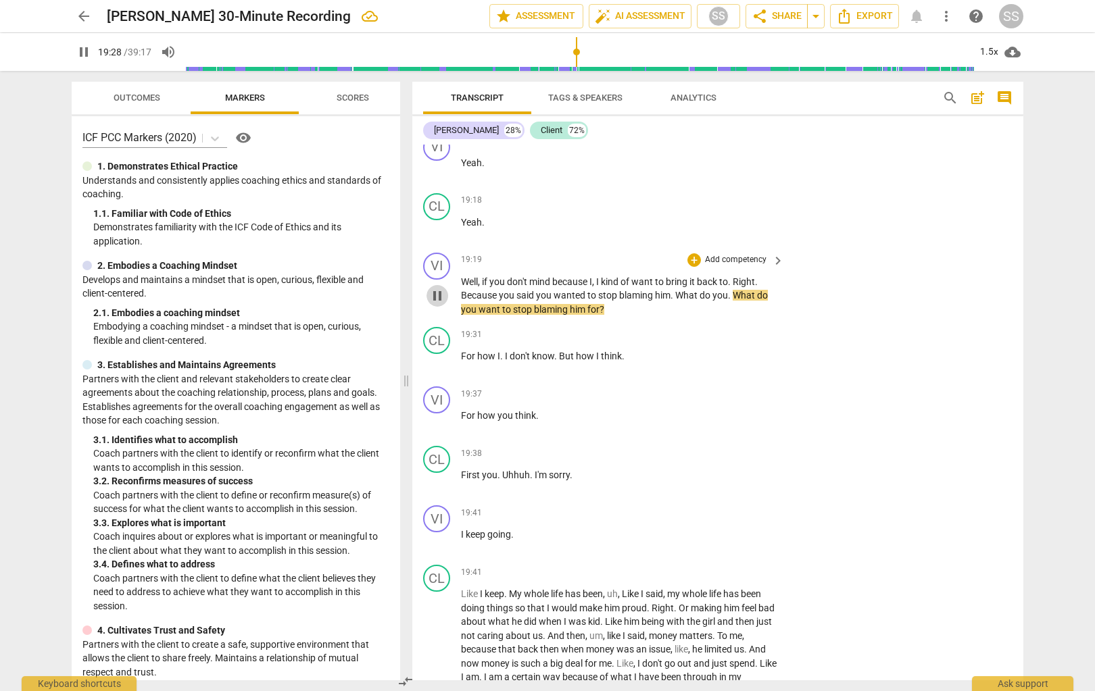
click at [439, 304] on span "pause" at bounding box center [437, 296] width 16 height 16
type input "1168"
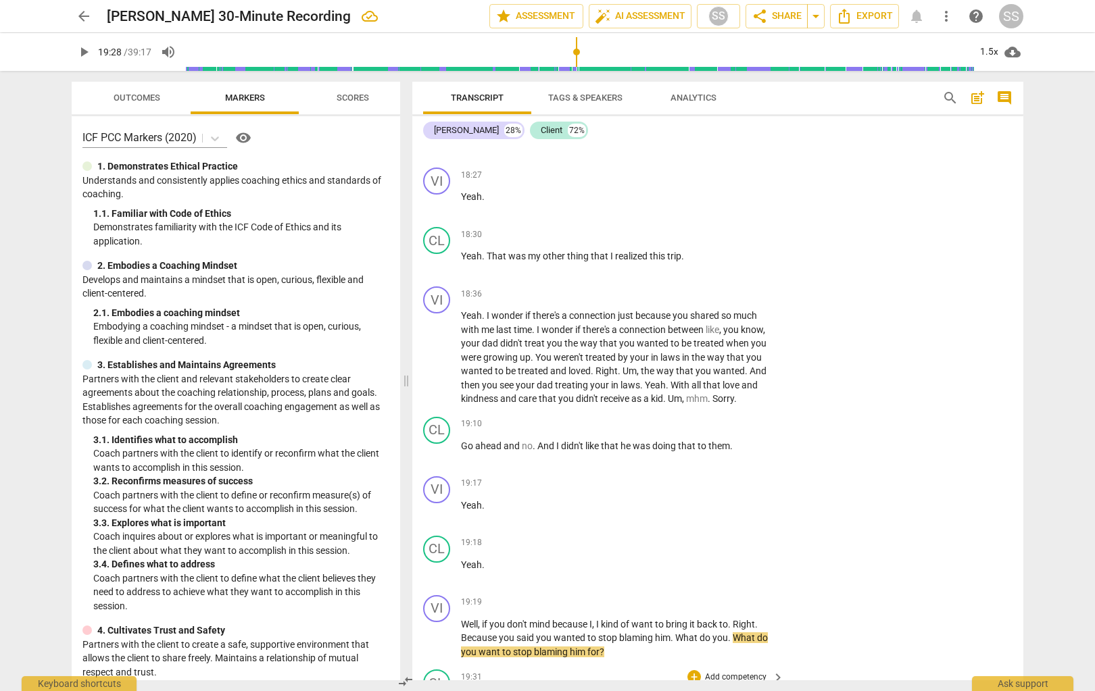
scroll to position [5426, 0]
click at [733, 303] on p "Add competency" at bounding box center [736, 297] width 64 height 12
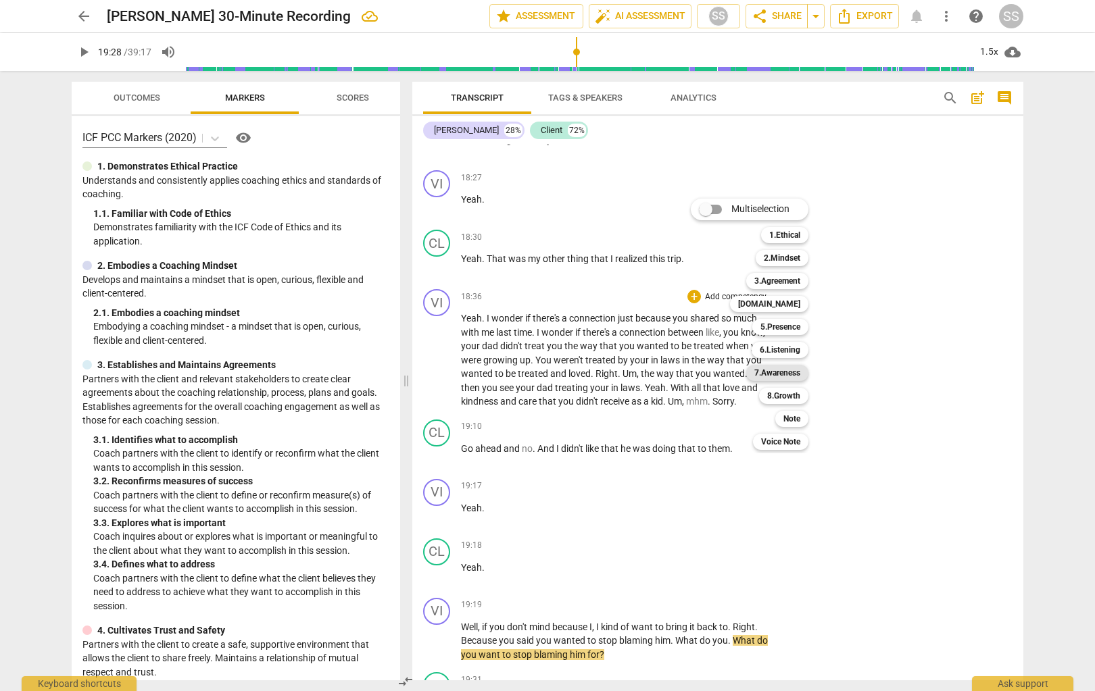
click at [799, 372] on b "7.Awareness" at bounding box center [777, 373] width 46 height 16
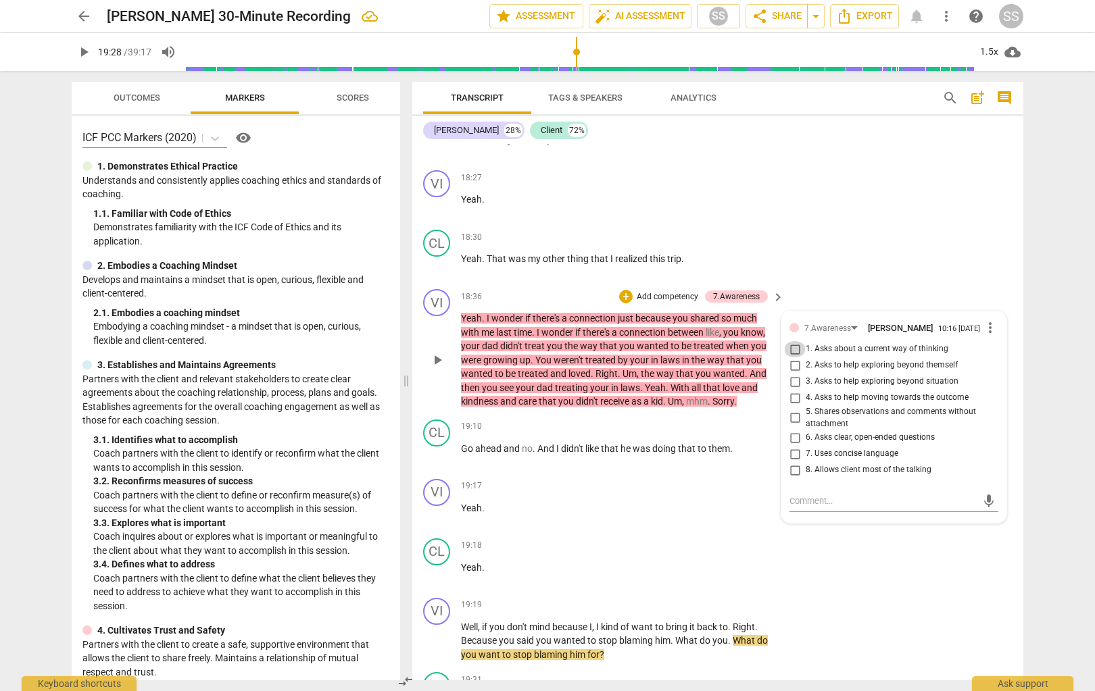
click at [793, 358] on input "1. Asks about a current way of thinking" at bounding box center [795, 349] width 22 height 16
checkbox input "true"
click at [799, 270] on div "CL play_arrow pause 18:30 + Add competency keyboard_arrow_right Yeah . That was…" at bounding box center [717, 253] width 611 height 59
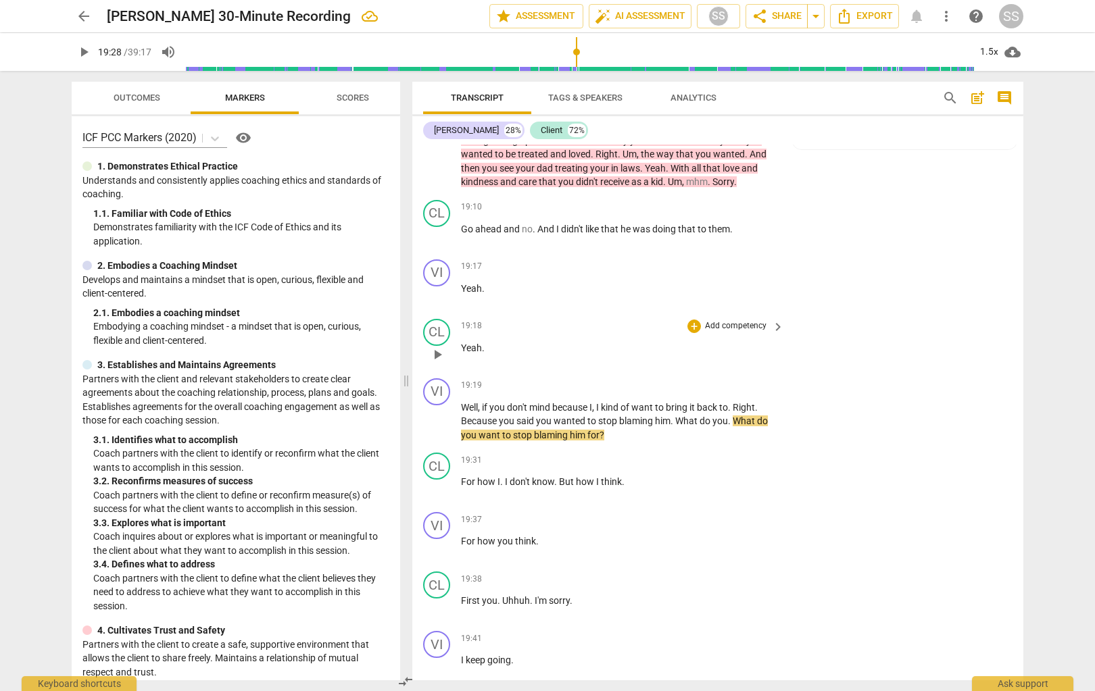
scroll to position [5658, 0]
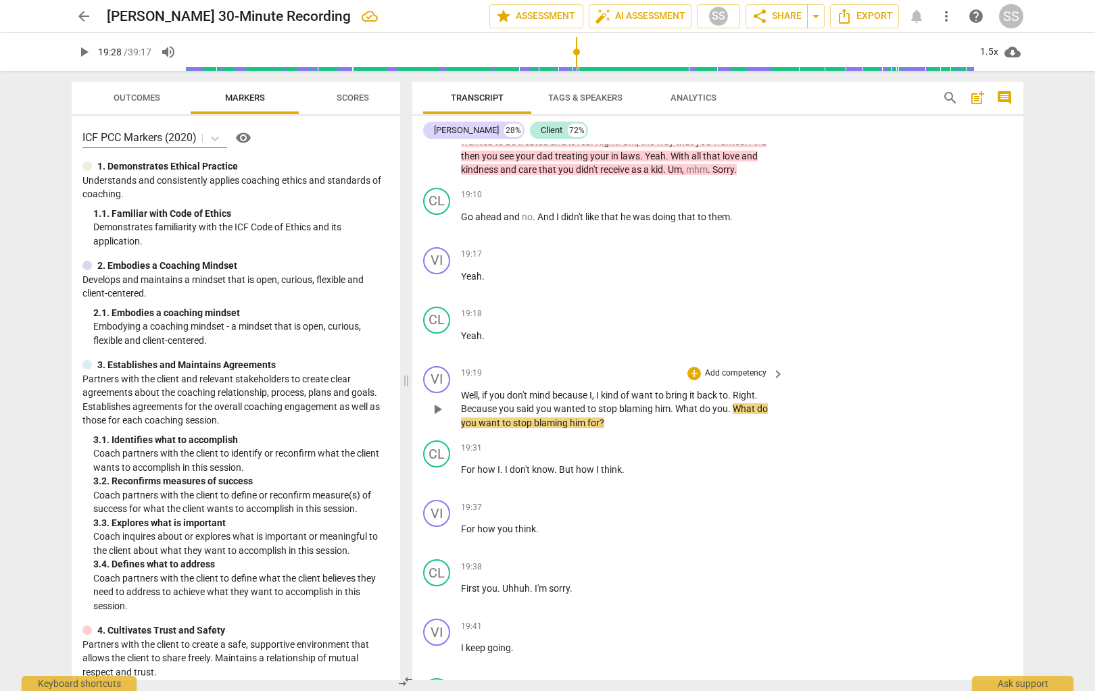
click at [435, 418] on span "play_arrow" at bounding box center [437, 409] width 16 height 16
click at [435, 418] on span "pause" at bounding box center [437, 409] width 16 height 16
type input "1173"
click at [738, 380] on p "Add competency" at bounding box center [736, 374] width 64 height 12
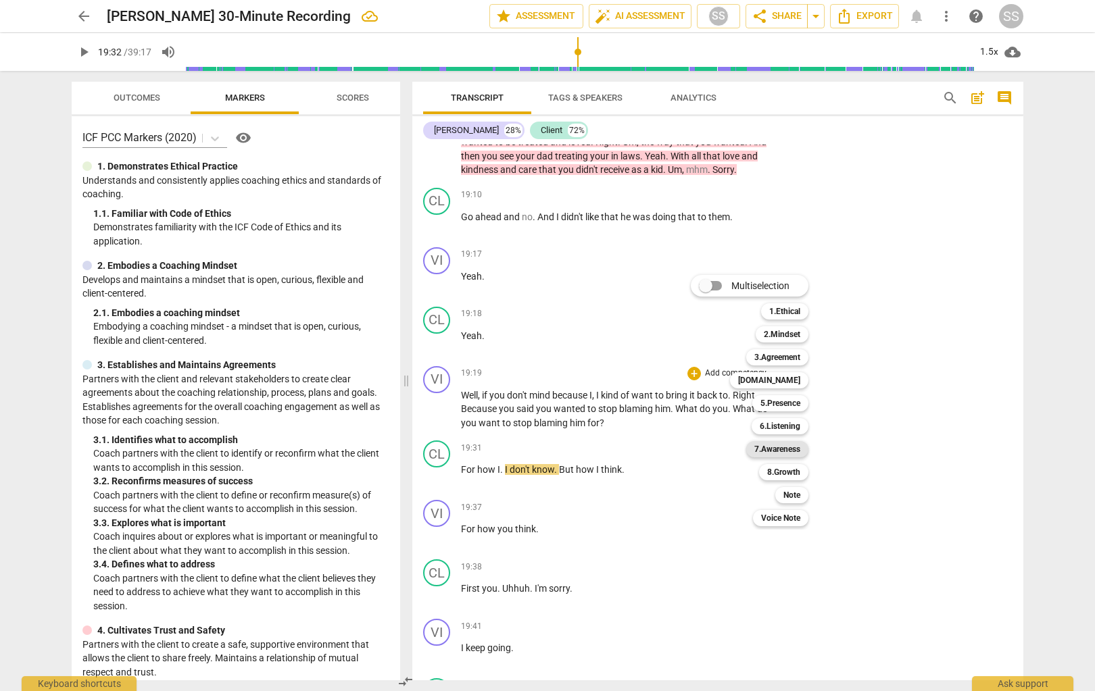
click at [799, 447] on b "7.Awareness" at bounding box center [777, 449] width 46 height 16
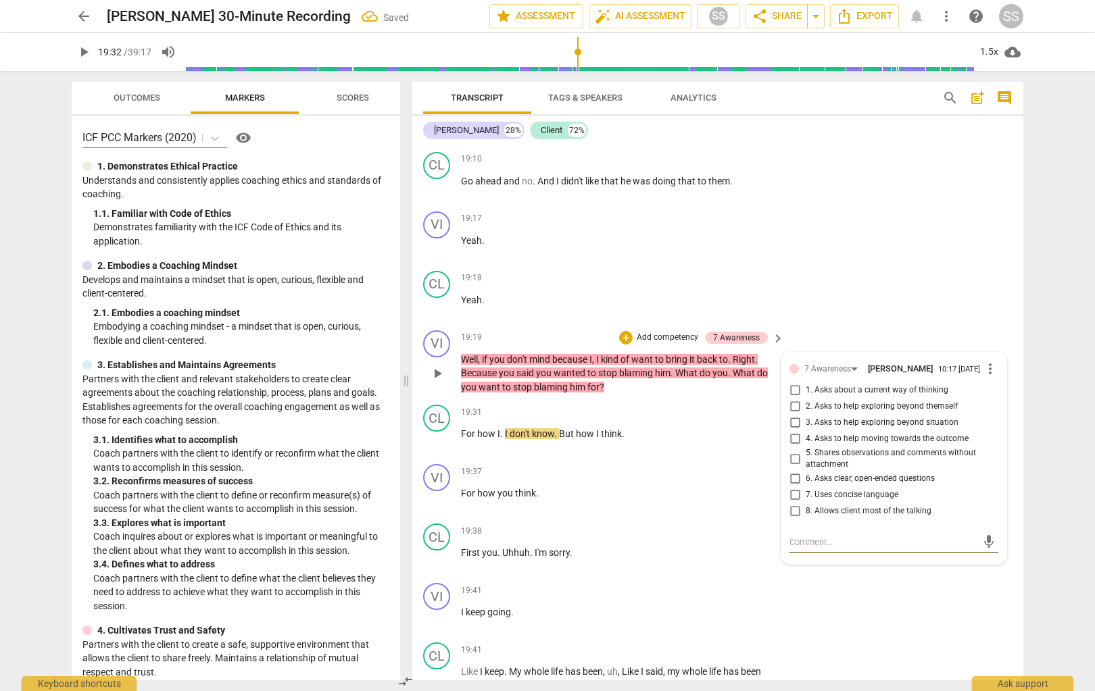
scroll to position [5696, 0]
click at [793, 397] on input "1. Asks about a current way of thinking" at bounding box center [795, 388] width 22 height 16
checkbox input "true"
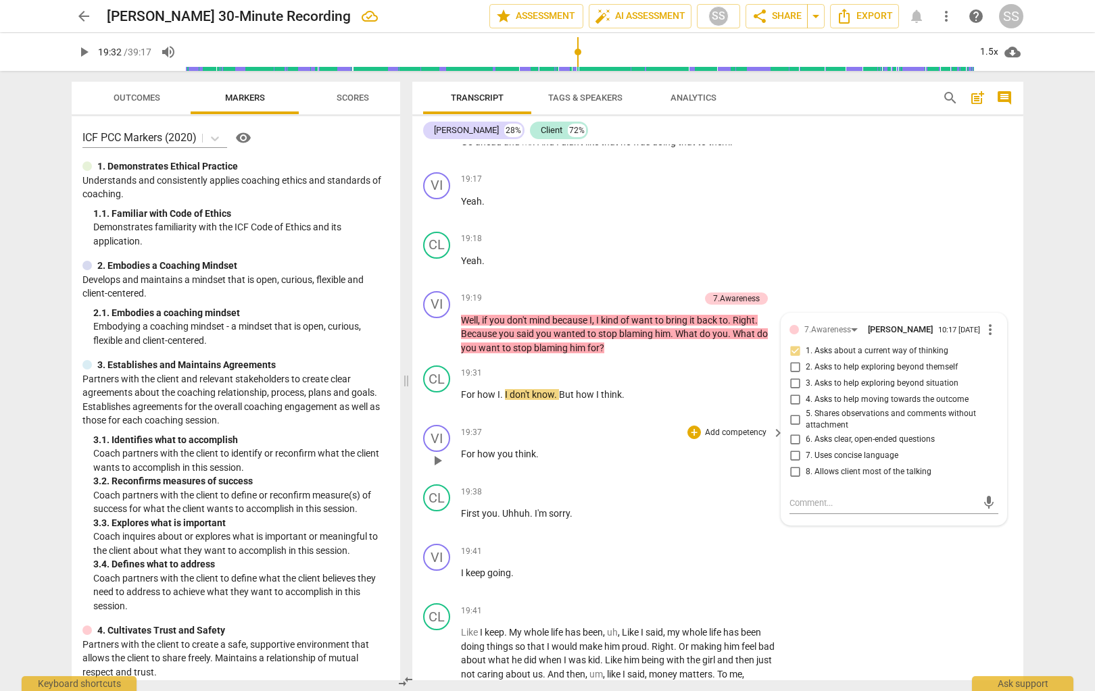
scroll to position [5738, 0]
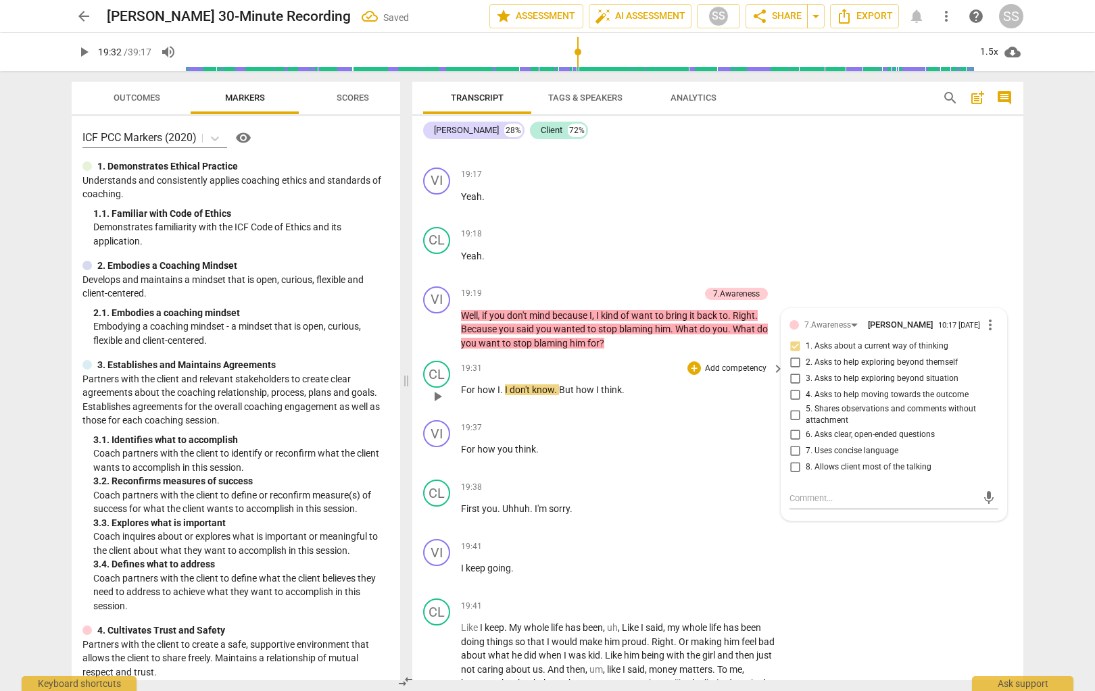
click at [441, 405] on span "play_arrow" at bounding box center [437, 397] width 16 height 16
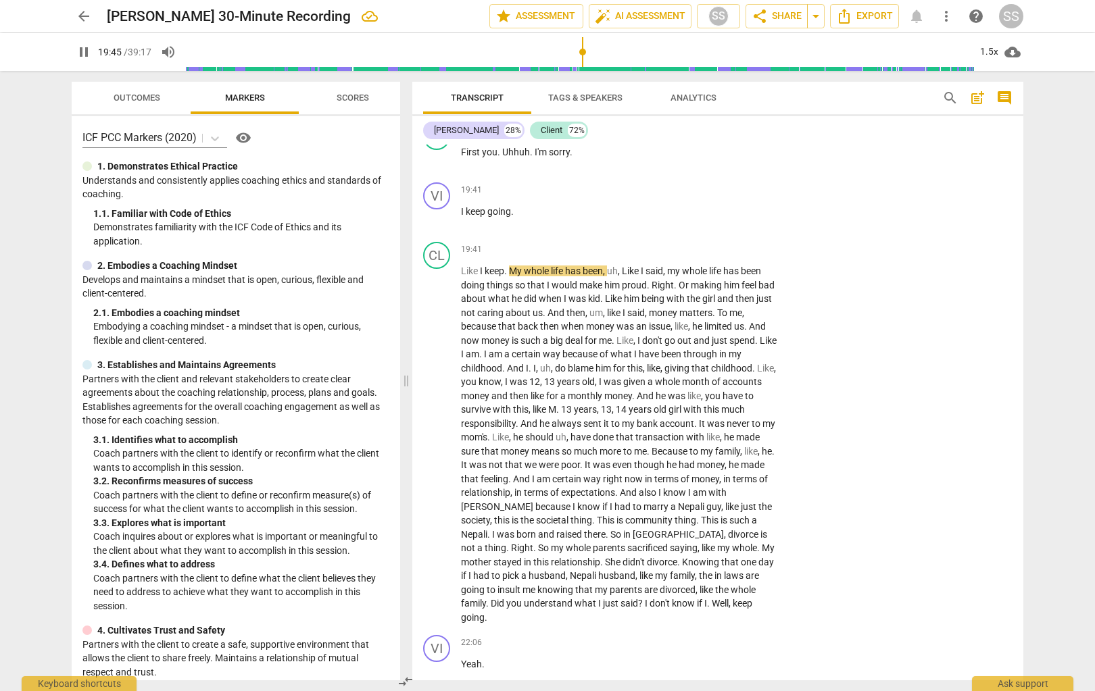
scroll to position [6098, 0]
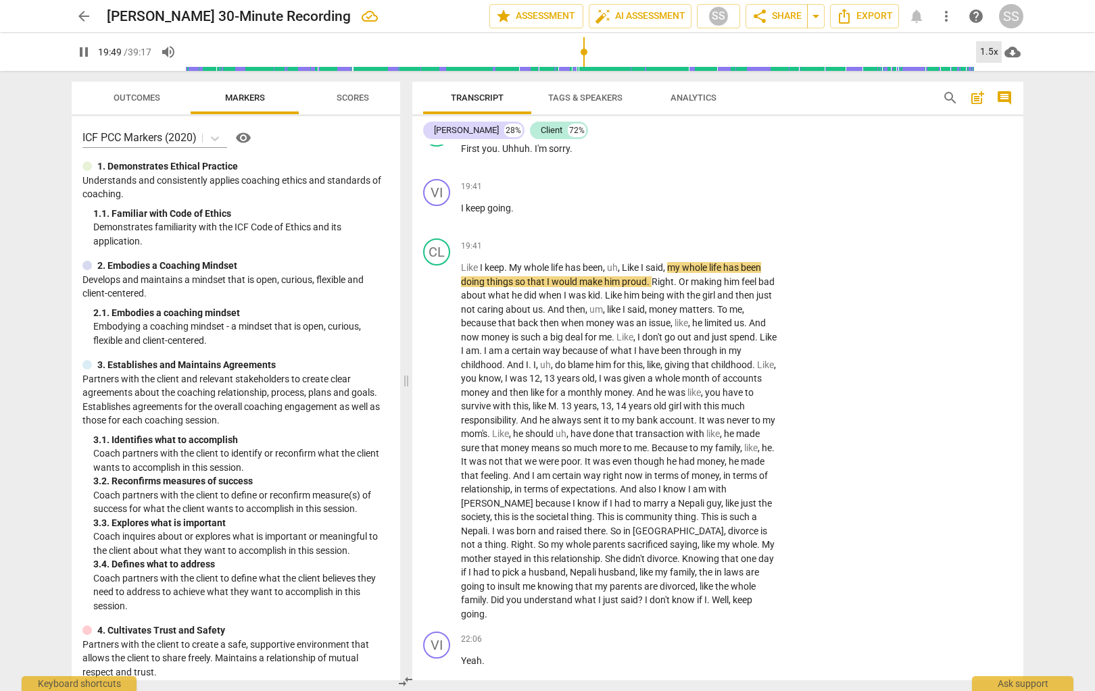
click at [799, 52] on div "1.5x" at bounding box center [989, 52] width 26 height 22
click at [799, 157] on li "2x" at bounding box center [998, 156] width 45 height 26
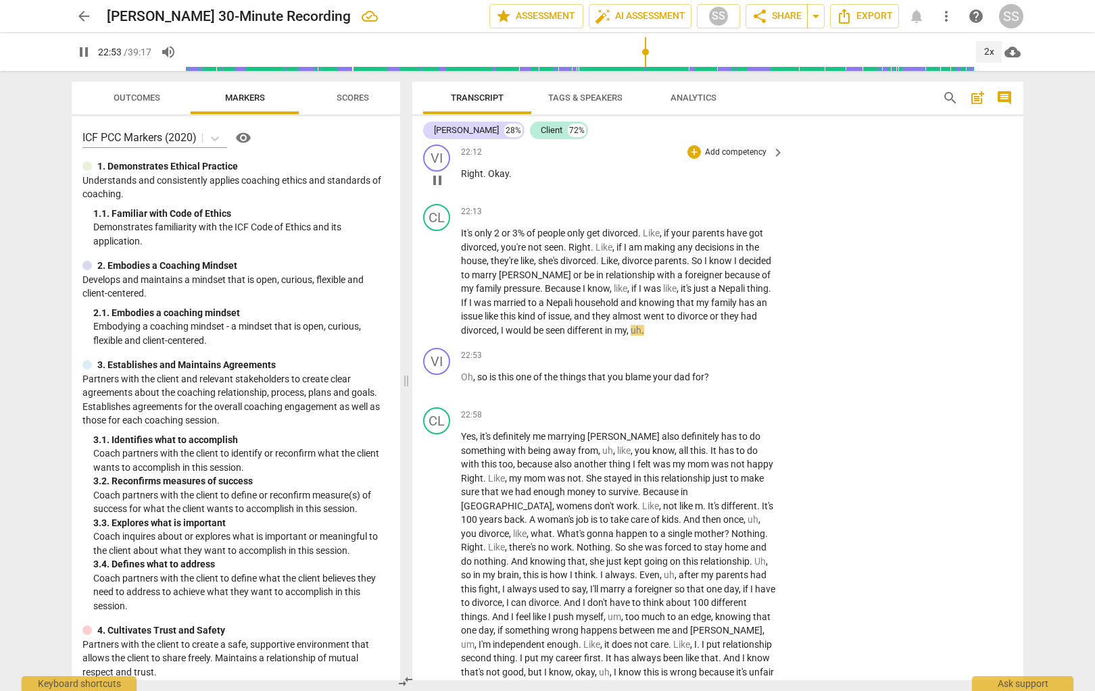
scroll to position [6712, 0]
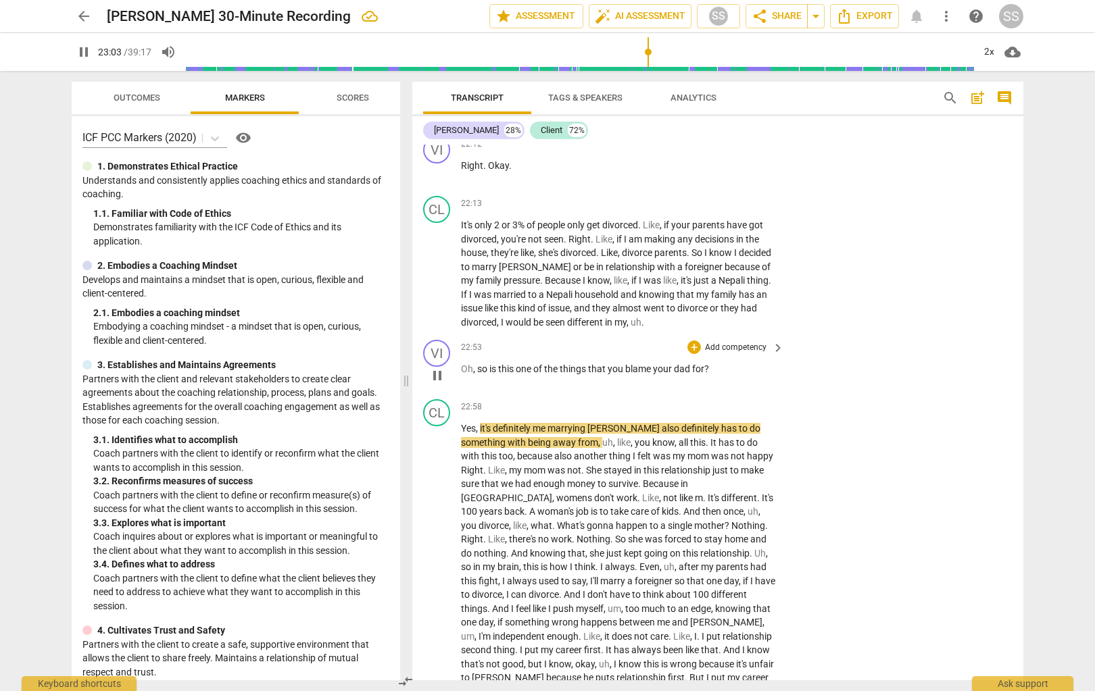
click at [743, 354] on p "Add competency" at bounding box center [736, 348] width 64 height 12
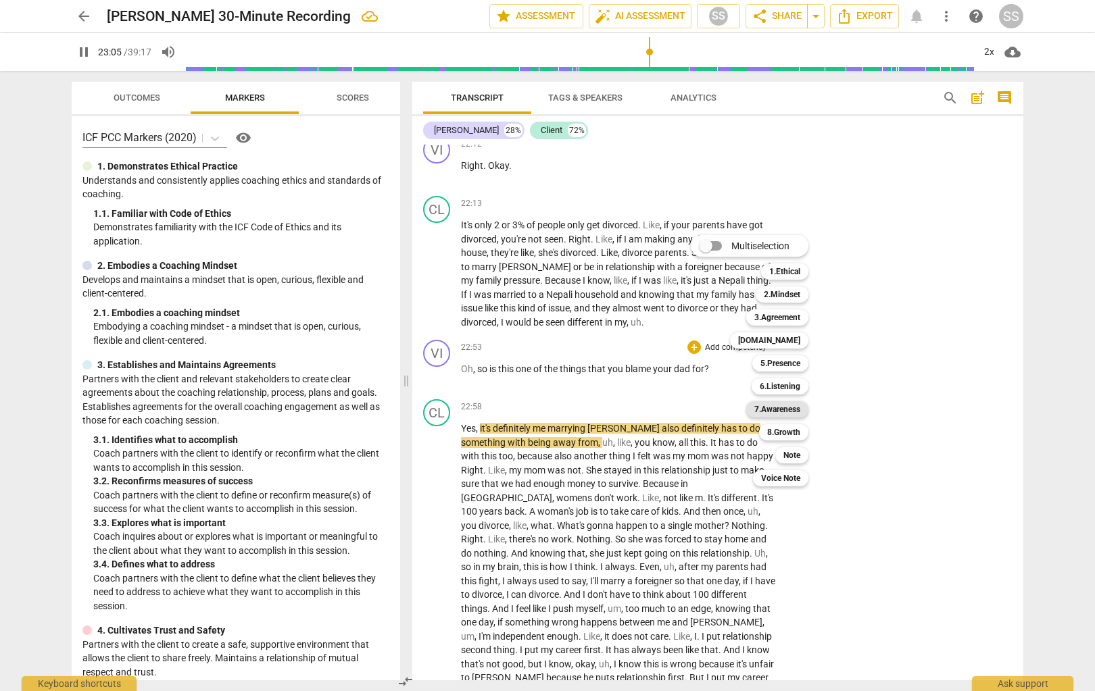
click at [793, 407] on b "7.Awareness" at bounding box center [777, 409] width 46 height 16
type input "1387"
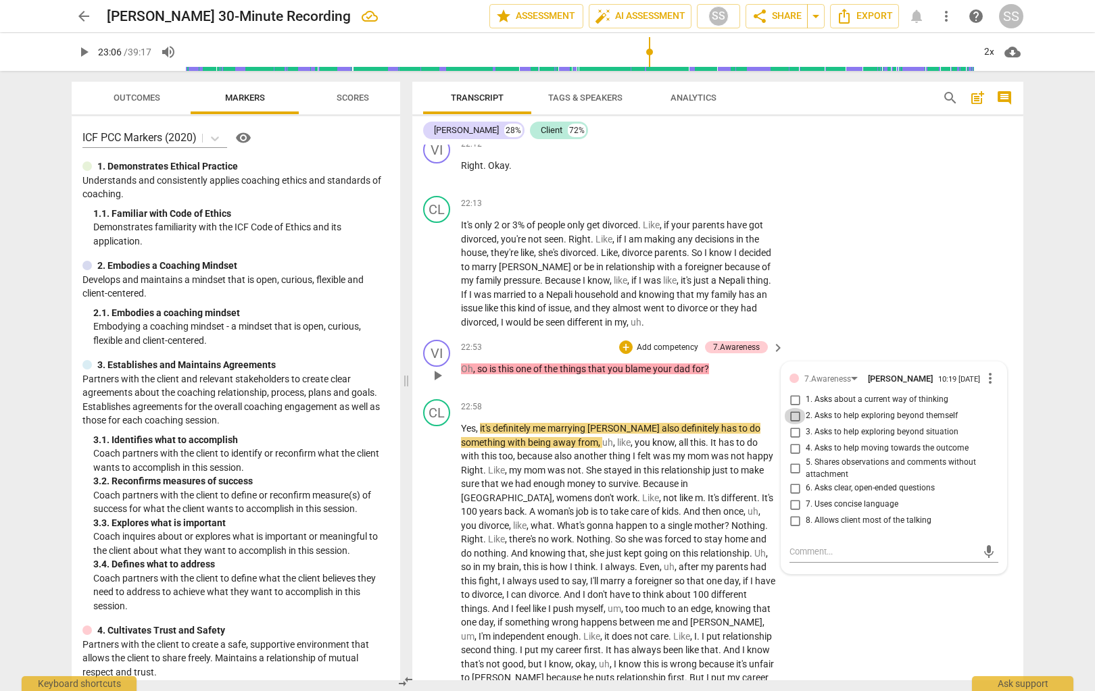
click at [796, 424] on input "2. Asks to help exploring beyond themself" at bounding box center [795, 416] width 22 height 16
checkbox input "true"
click at [439, 426] on div "CL" at bounding box center [436, 412] width 27 height 27
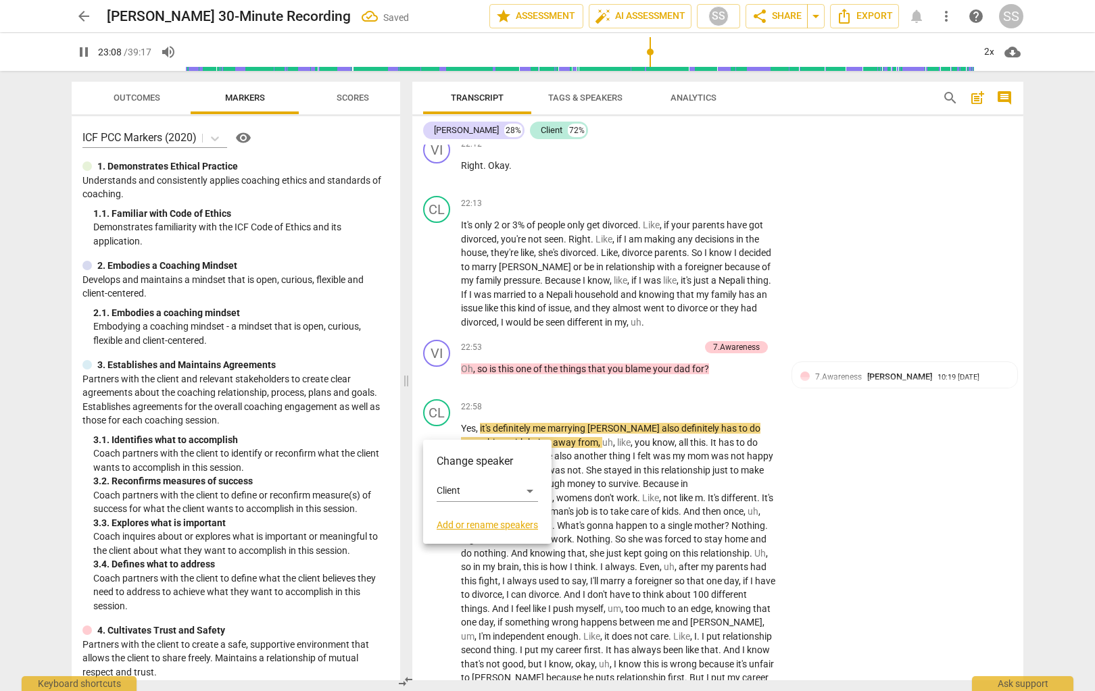
click at [558, 404] on div at bounding box center [547, 345] width 1095 height 691
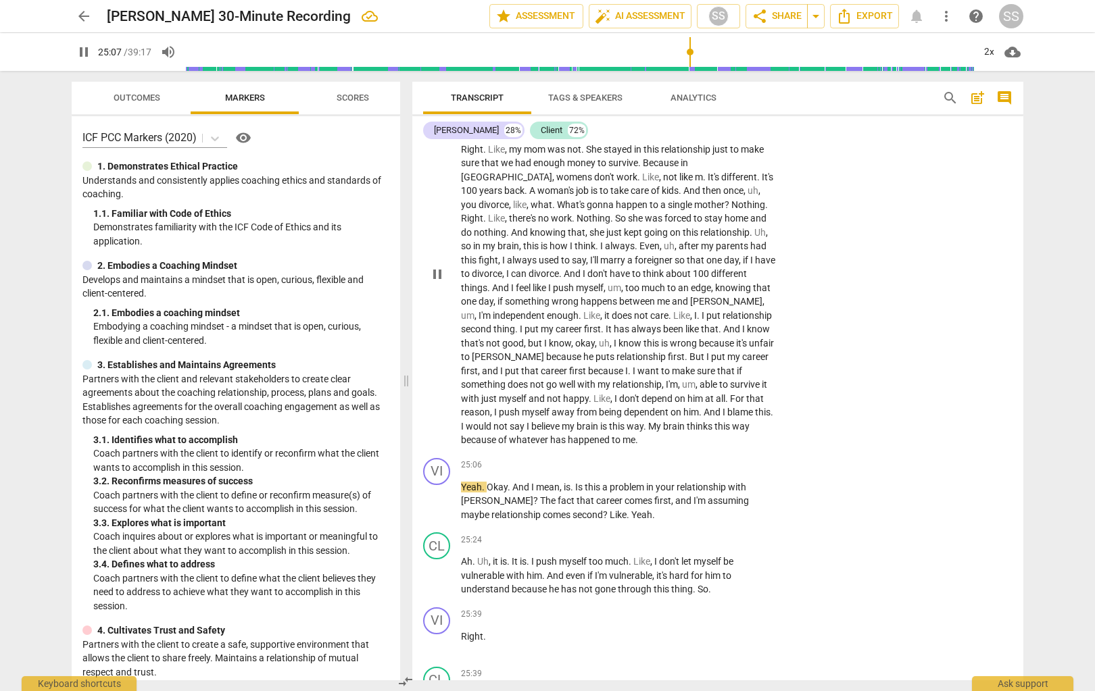
scroll to position [7034, 0]
click at [742, 471] on p "Add competency" at bounding box center [736, 465] width 64 height 12
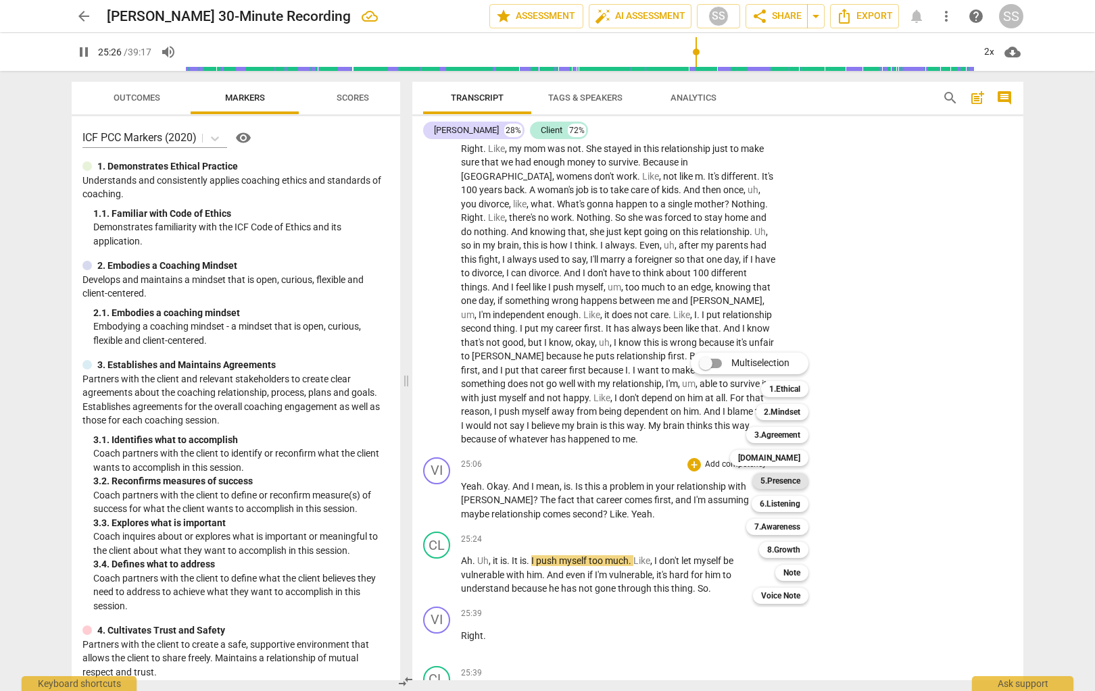
click at [781, 480] on b "5.Presence" at bounding box center [780, 481] width 40 height 16
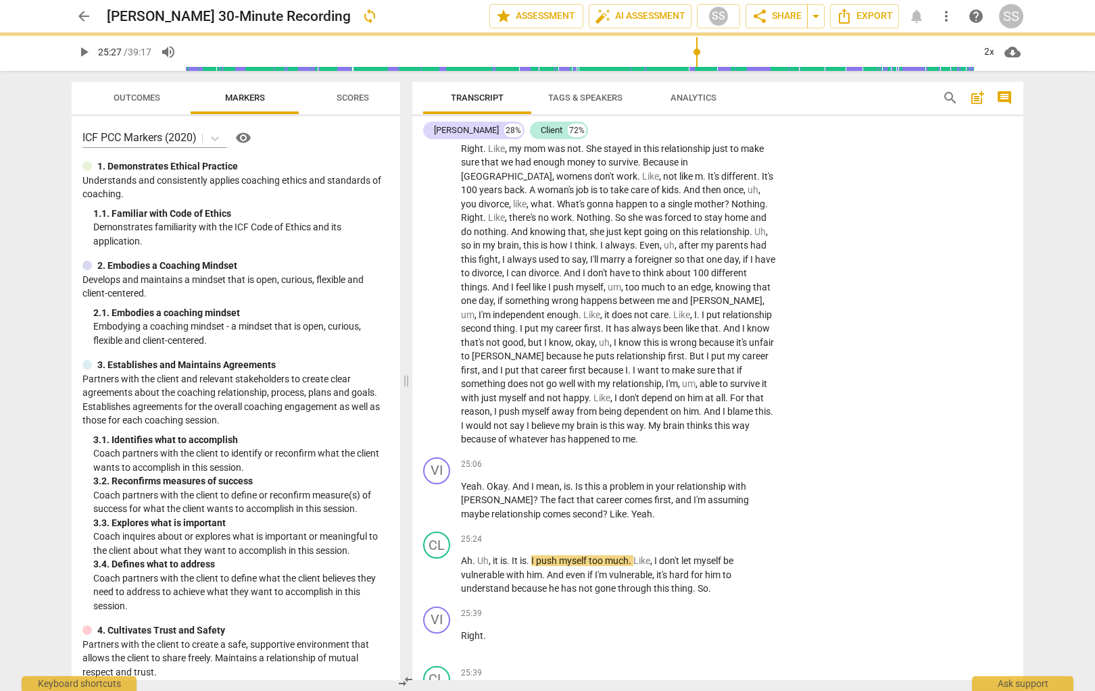
type input "1528"
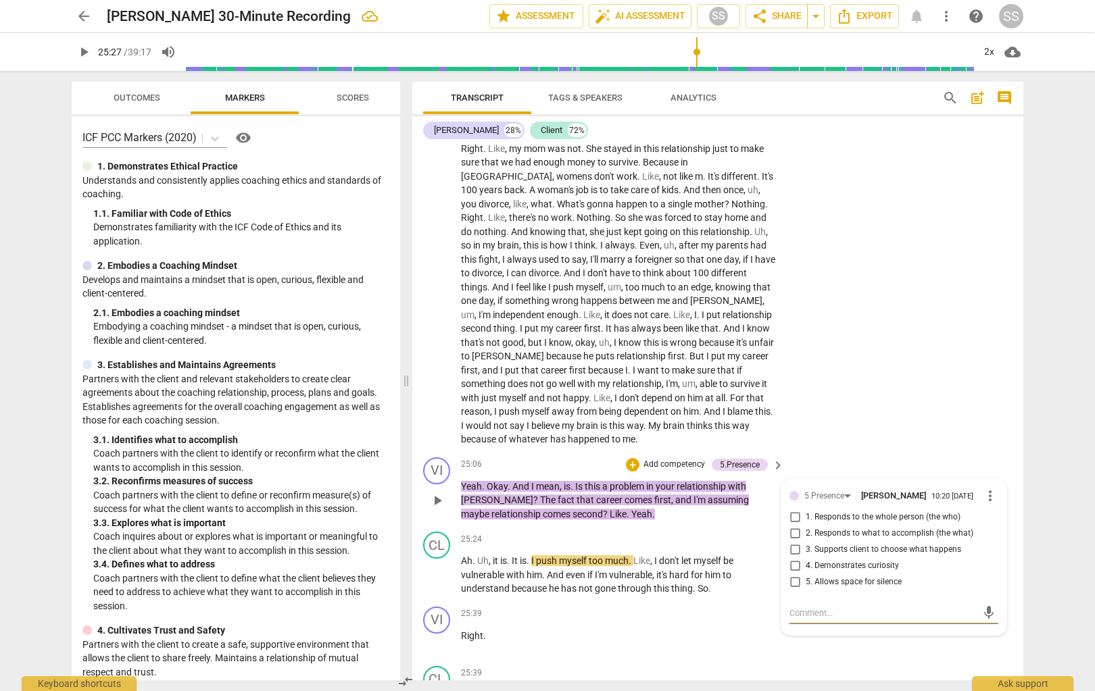
drag, startPoint x: 789, startPoint y: 535, endPoint x: 799, endPoint y: 528, distance: 12.6
click at [790, 526] on input "1. Responds to the whole person (the who)" at bounding box center [795, 518] width 22 height 16
checkbox input "true"
click at [799, 443] on div "CL play_arrow pause 22:58 + Add competency keyboard_arrow_right Yes , it's defi…" at bounding box center [717, 262] width 611 height 380
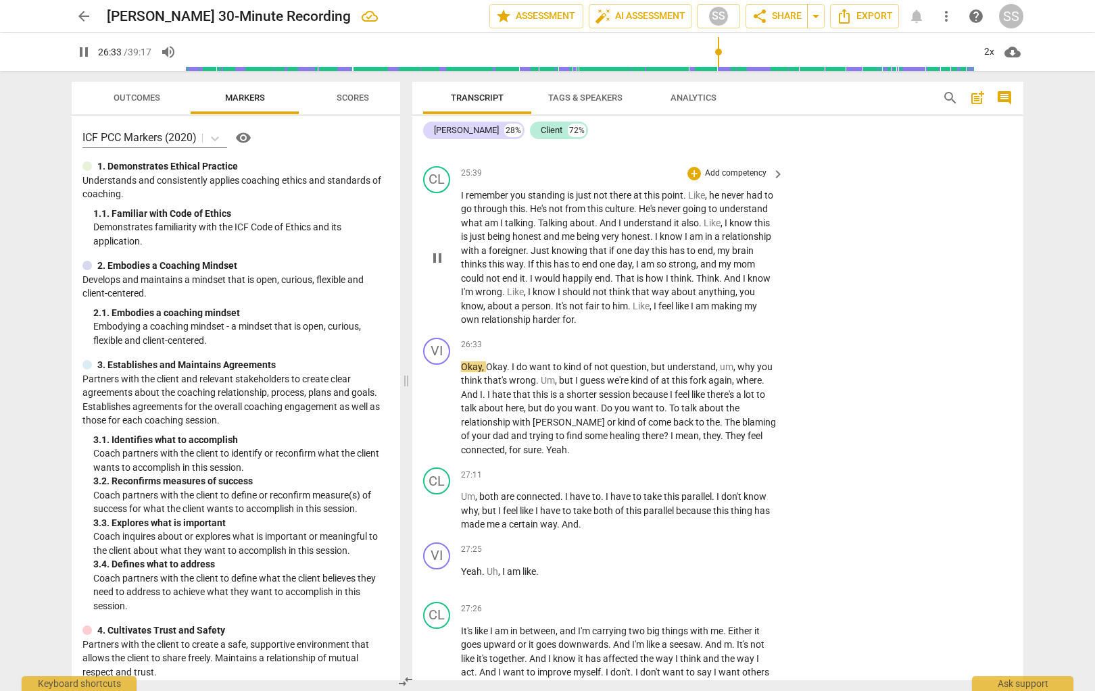
scroll to position [7536, 0]
click at [738, 349] on p "Add competency" at bounding box center [736, 343] width 64 height 12
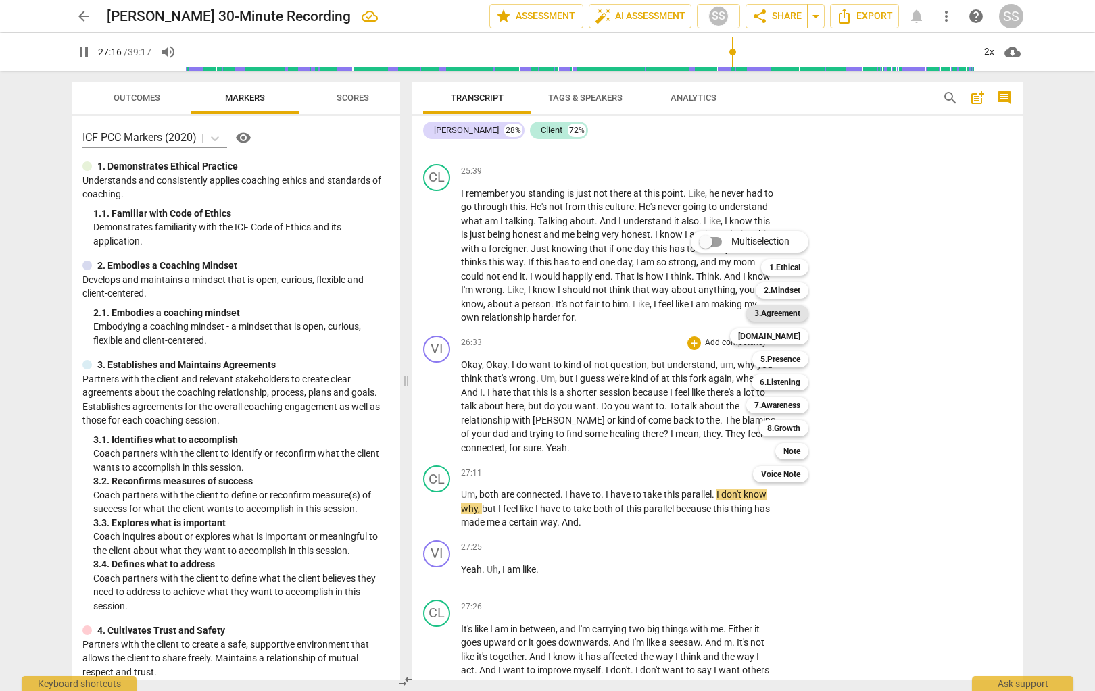
click at [798, 310] on b "3.Agreement" at bounding box center [777, 313] width 46 height 16
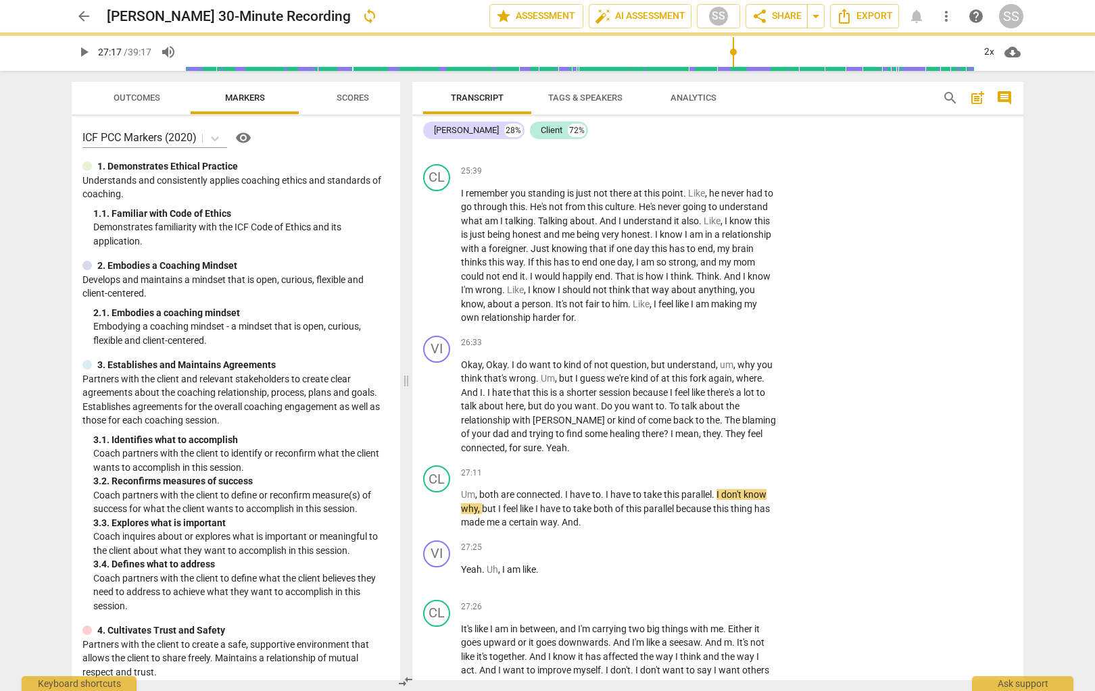
type input "1637"
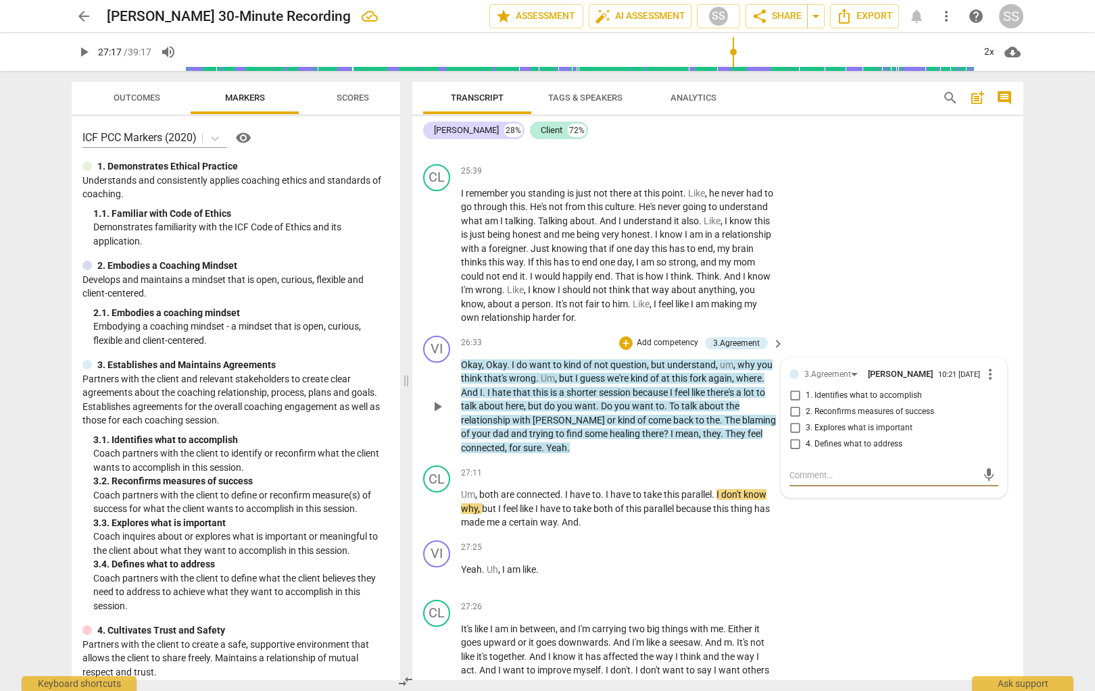
click at [794, 453] on input "4. Defines what to address" at bounding box center [795, 445] width 22 height 16
click at [793, 453] on input "4. Defines what to address" at bounding box center [795, 445] width 22 height 16
checkbox input "false"
click at [792, 437] on input "3. Explores what is important" at bounding box center [795, 428] width 22 height 16
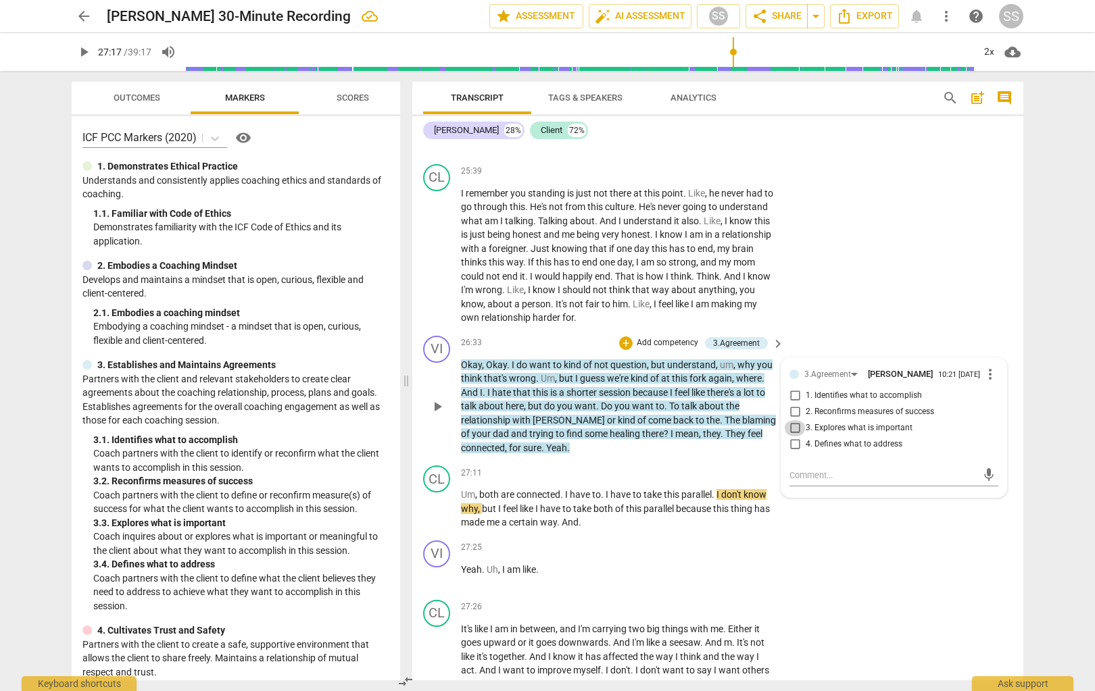
checkbox input "true"
click at [799, 312] on div "CL play_arrow pause 25:39 + Add competency keyboard_arrow_right I remember you …" at bounding box center [717, 245] width 611 height 172
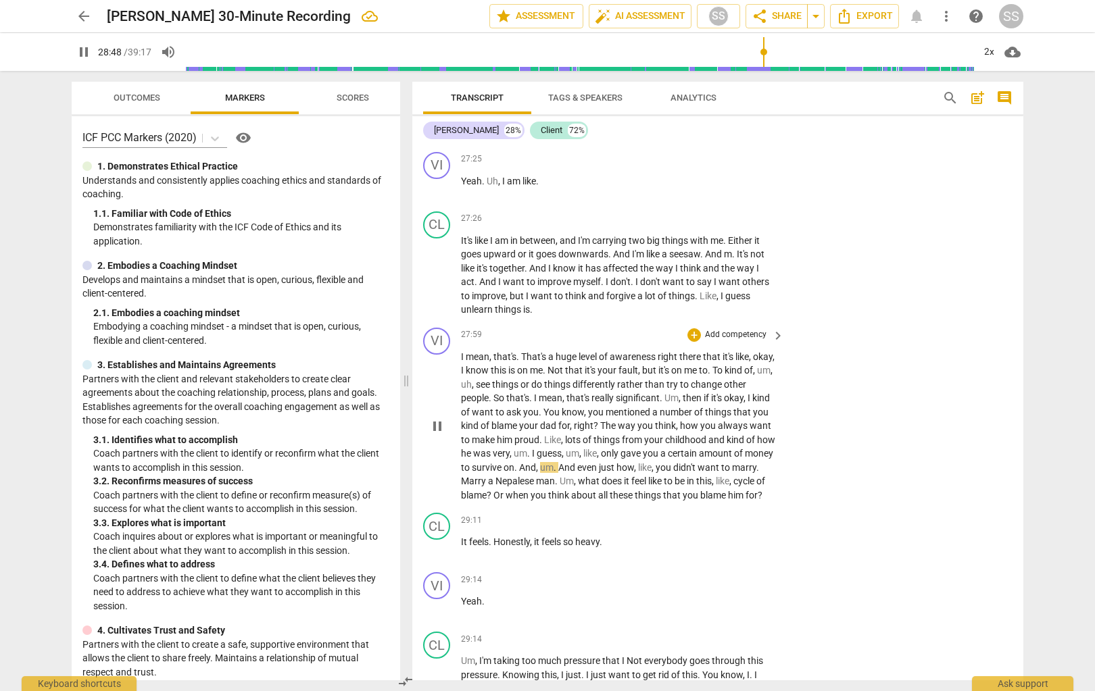
scroll to position [7925, 0]
click at [749, 341] on p "Add competency" at bounding box center [736, 334] width 64 height 12
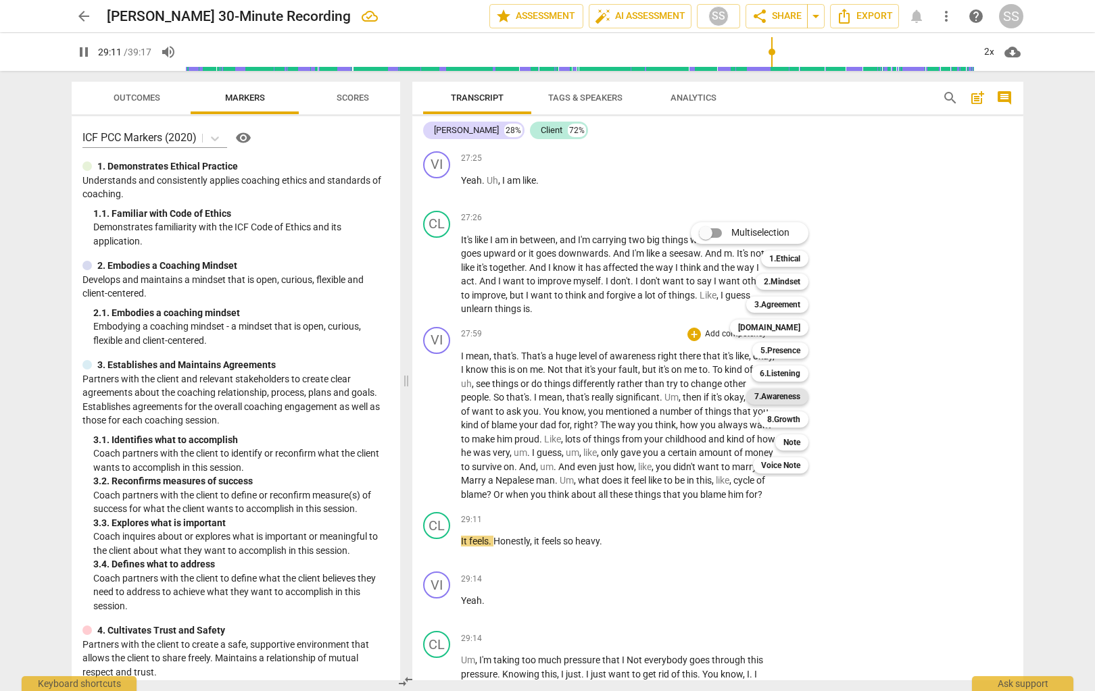
click at [796, 397] on b "7.Awareness" at bounding box center [777, 397] width 46 height 16
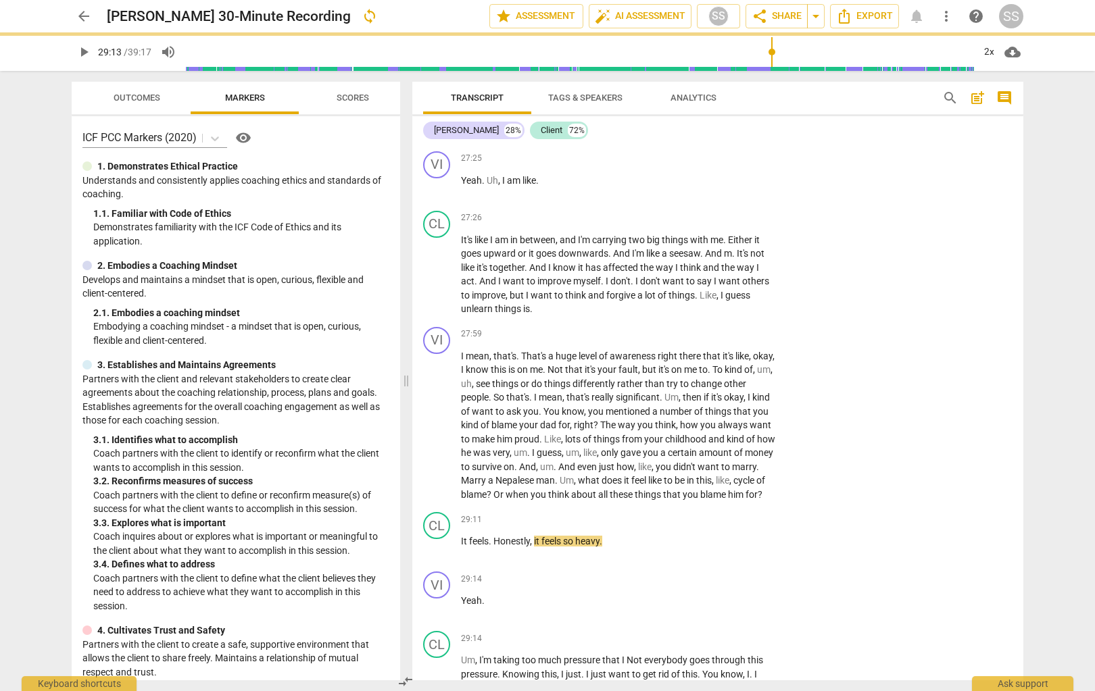
type input "1753"
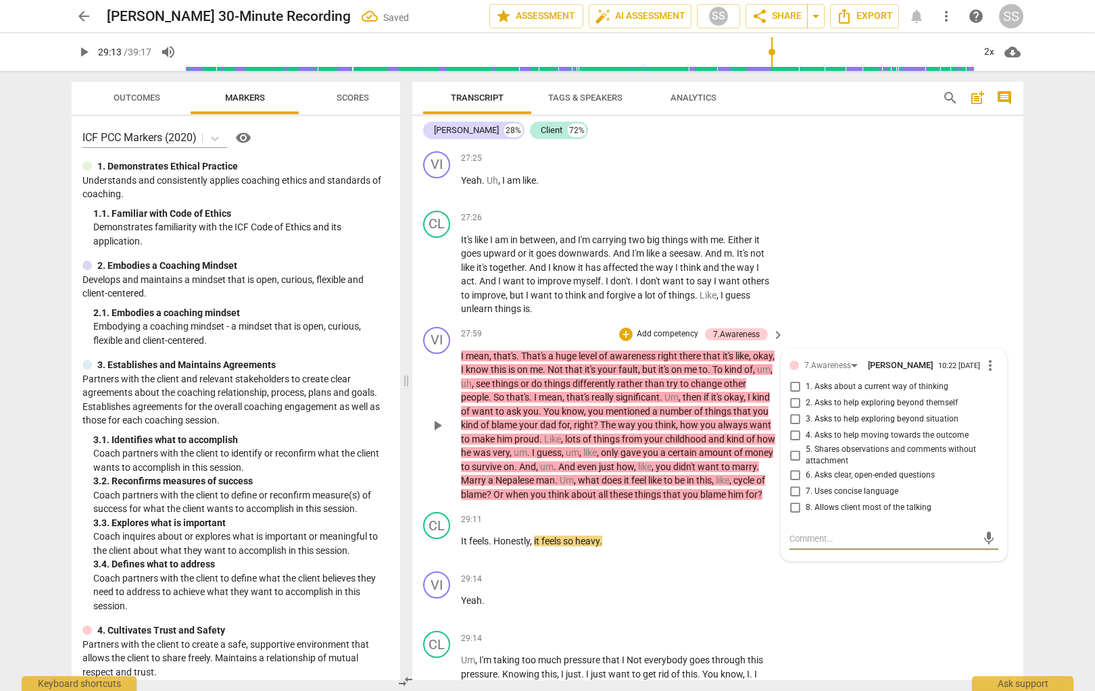
click at [795, 444] on input "4. Asks to help moving towards the outcome" at bounding box center [795, 436] width 22 height 16
checkbox input "true"
click at [799, 549] on div "mic" at bounding box center [893, 539] width 209 height 22
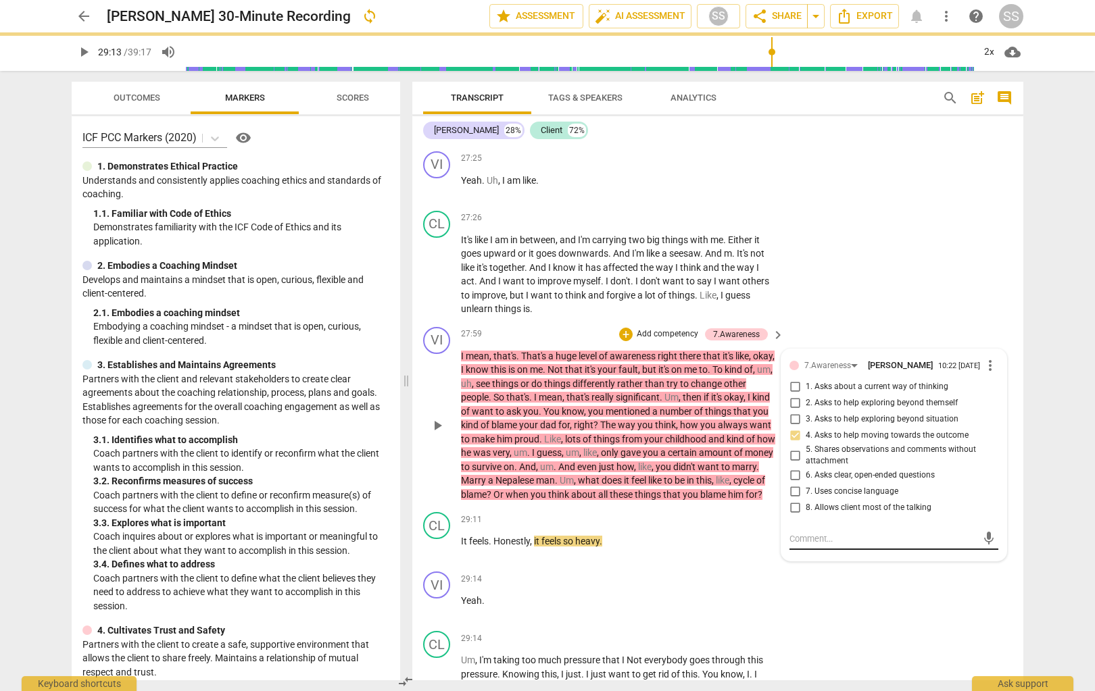
click at [799, 545] on textarea at bounding box center [882, 539] width 187 height 13
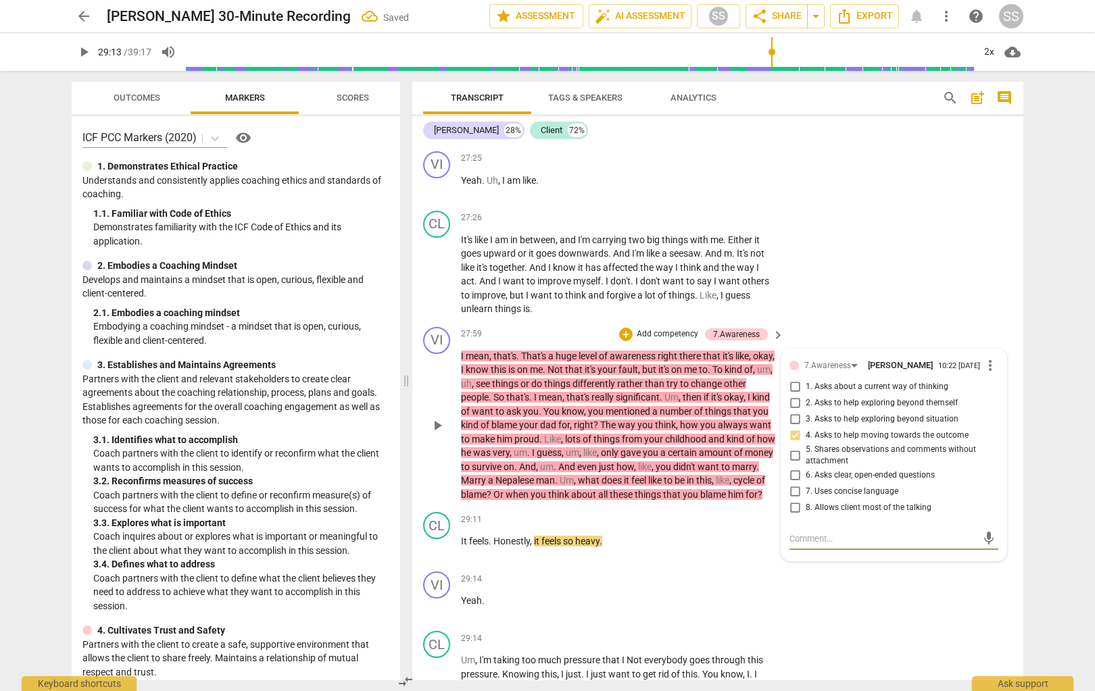
type textarea "G"
type textarea "Gr"
type textarea "Gre"
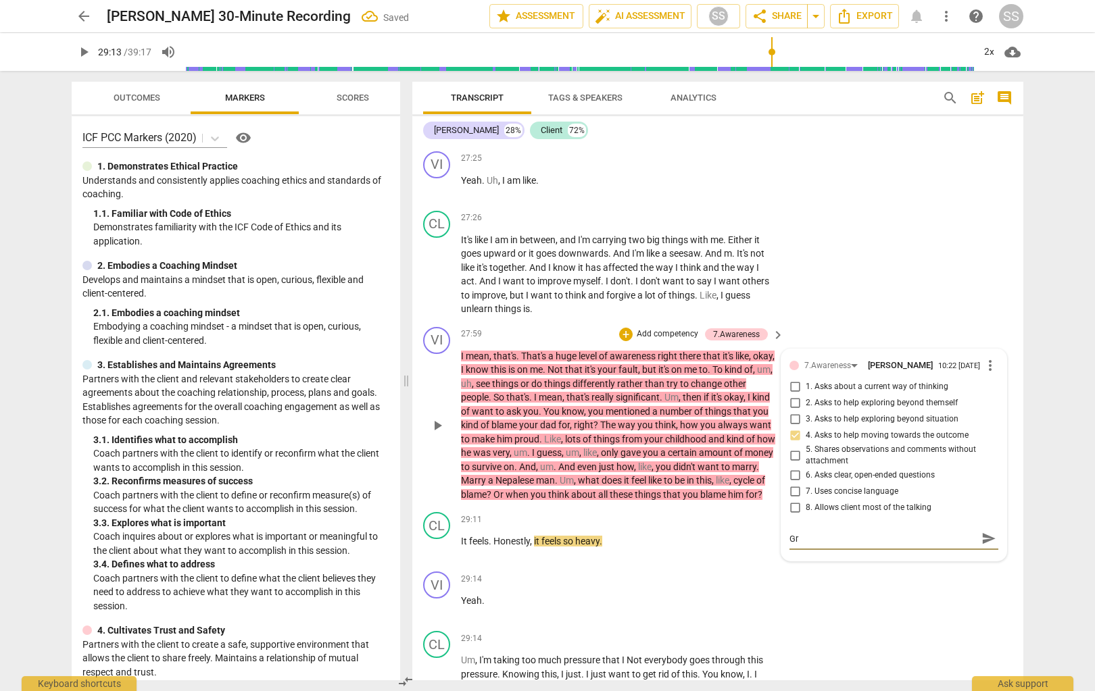
type textarea "Gre"
type textarea "Grea"
type textarea "Great"
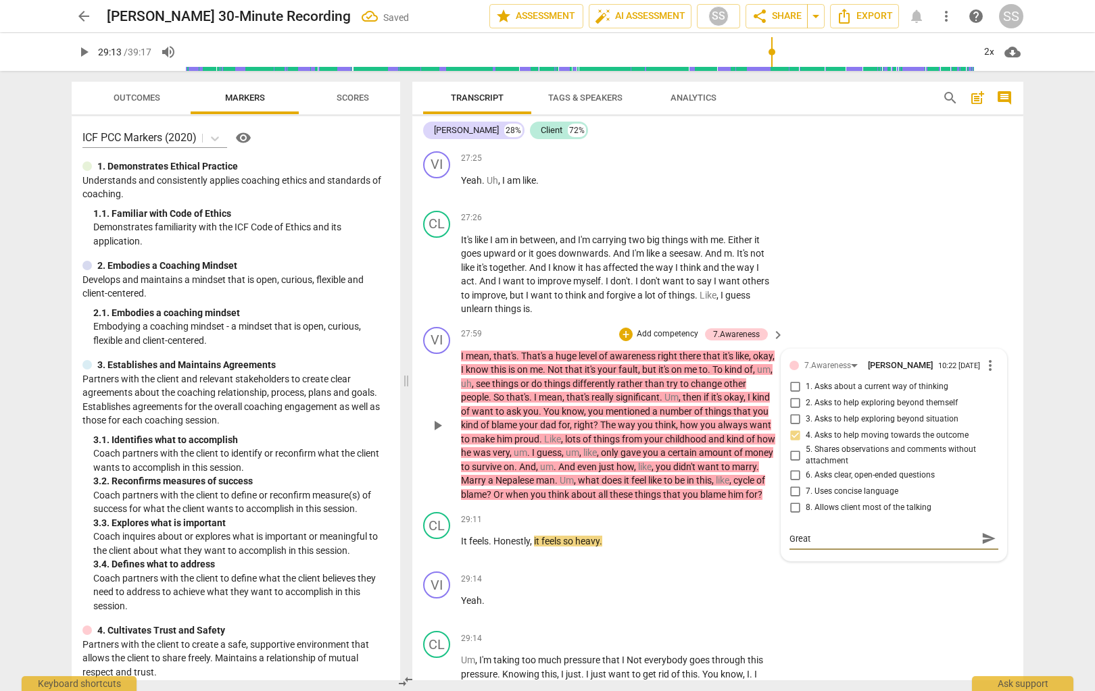
type textarea "Great"
type textarea "Great Q"
type textarea "Great Qu"
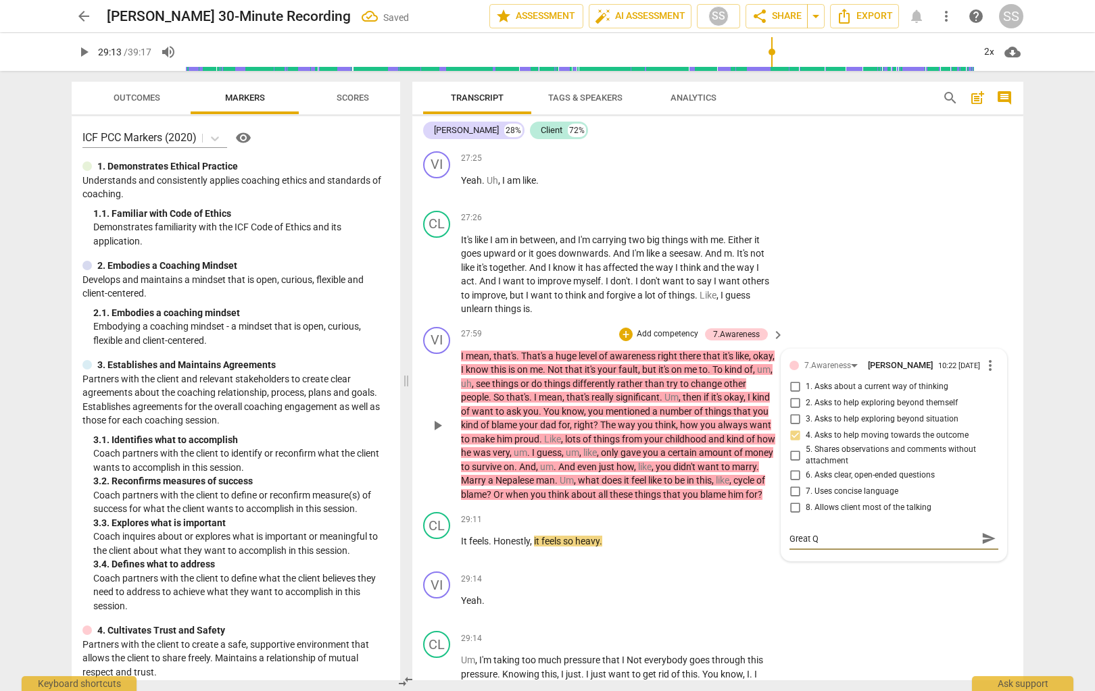
type textarea "Great Qu"
type textarea "Great Que"
type textarea "Great Ques"
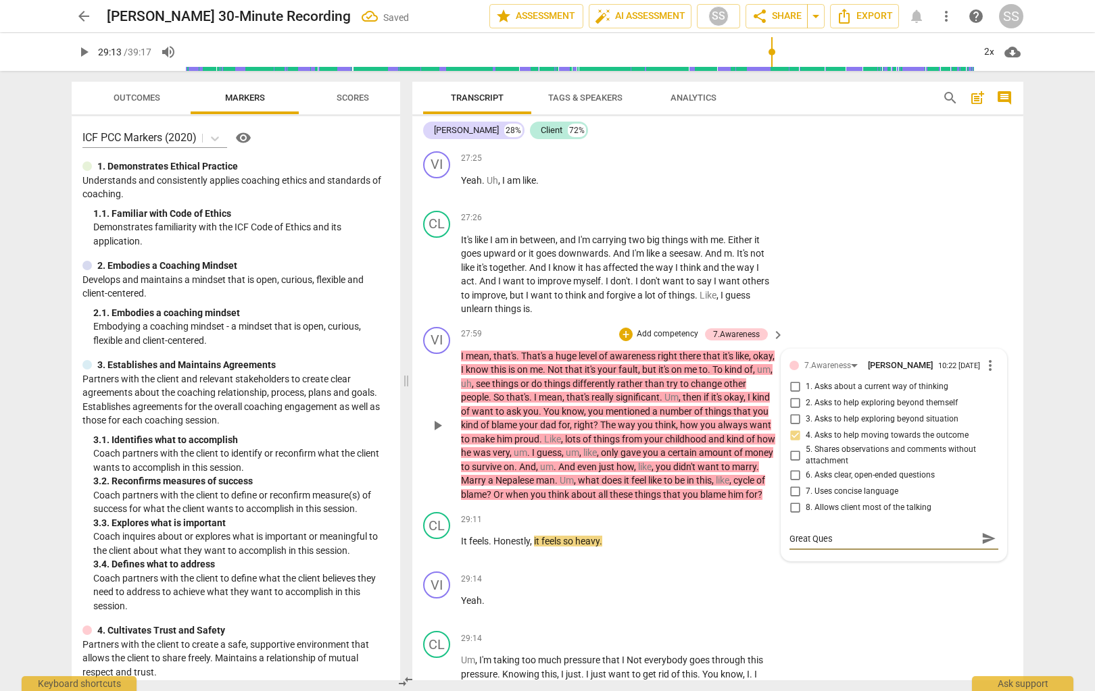
type textarea "Great Quest"
type textarea "Great Questi"
type textarea "Great Questio"
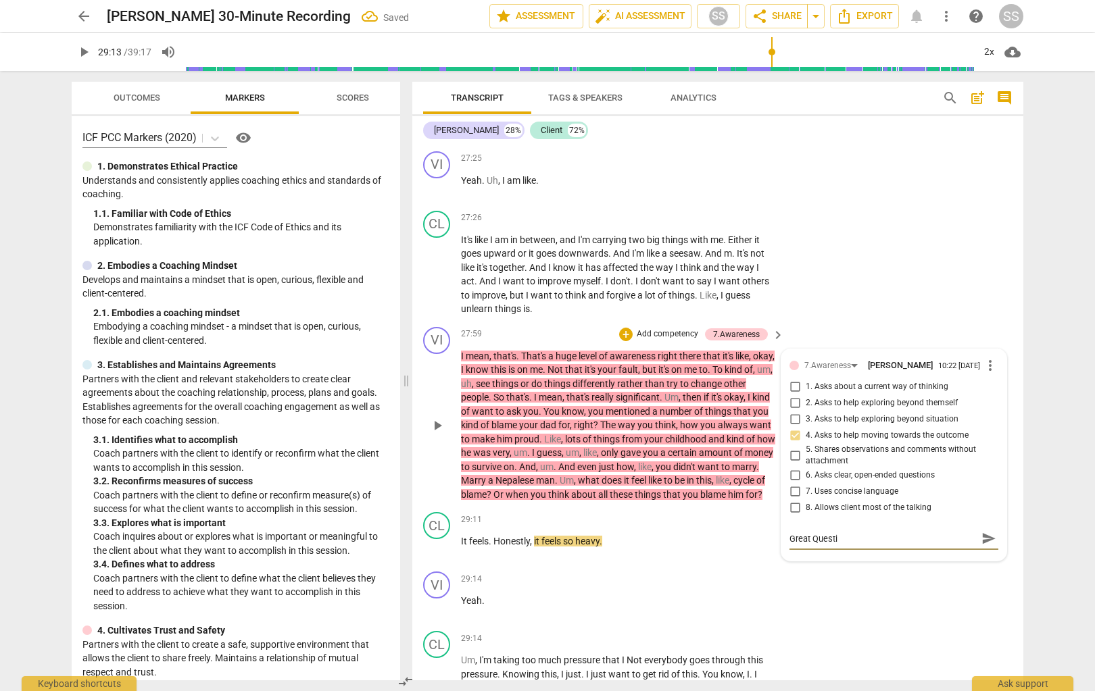
type textarea "Great Questio"
type textarea "Great Question"
type textarea "Great Question!"
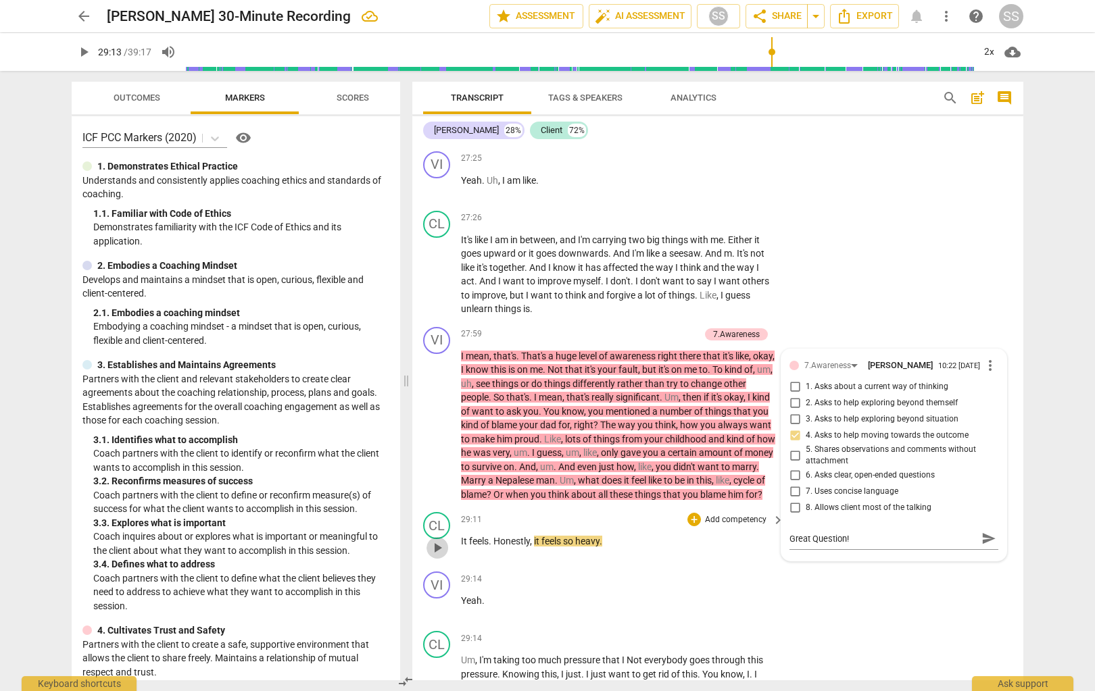
click at [435, 556] on span "play_arrow" at bounding box center [437, 548] width 16 height 16
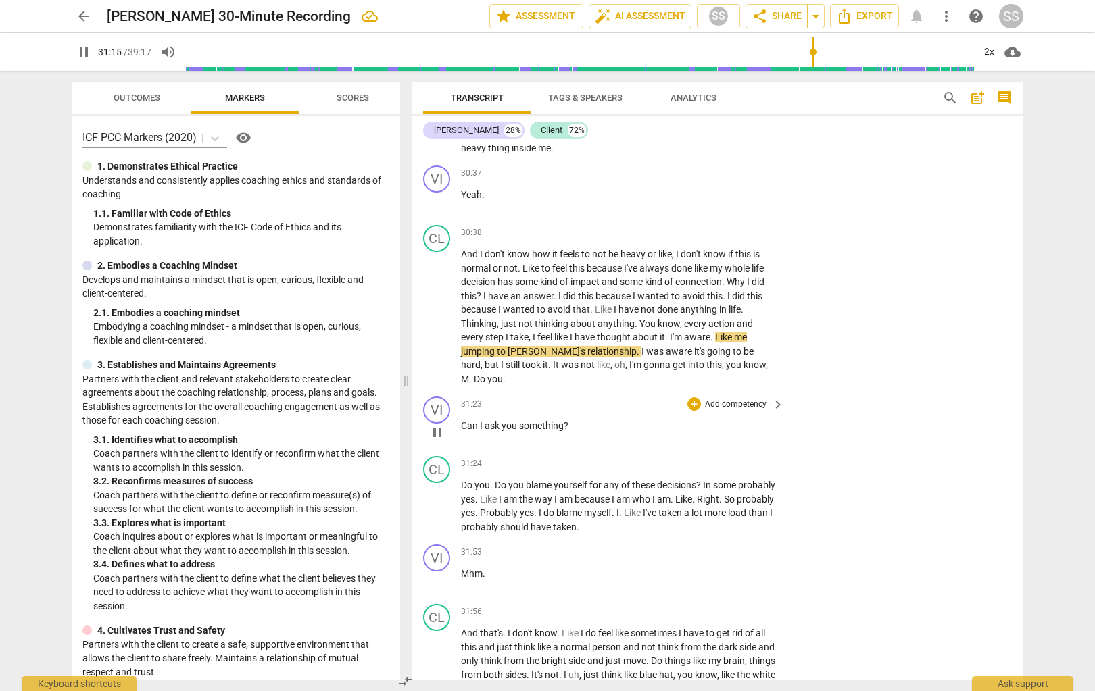
scroll to position [8713, 0]
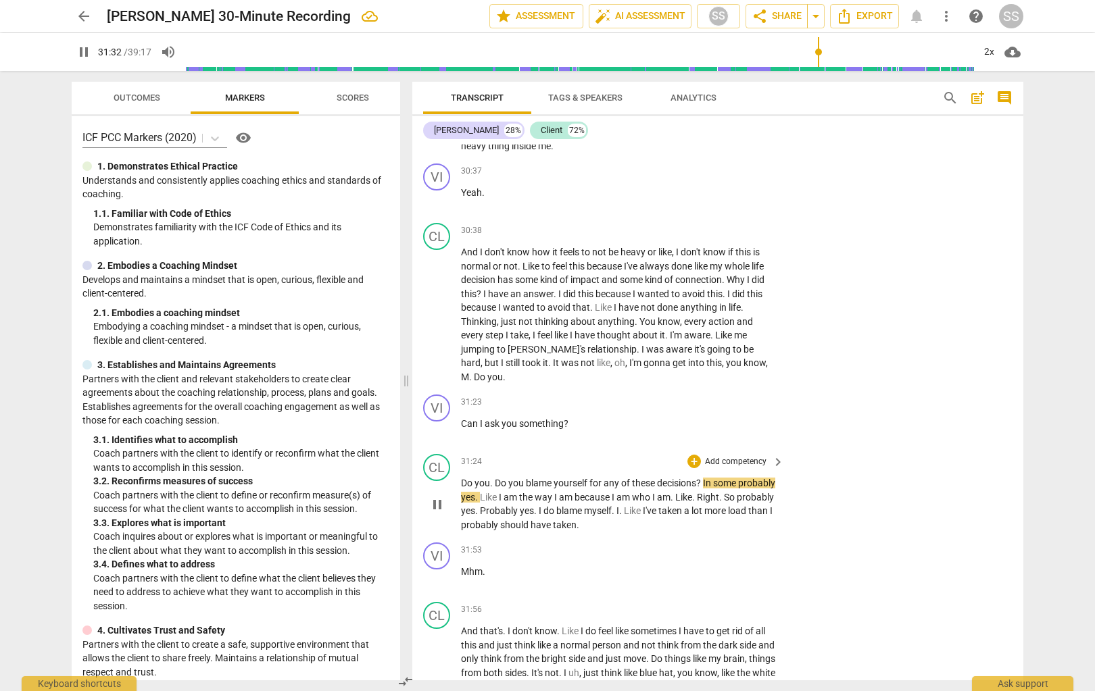
click at [438, 513] on span "pause" at bounding box center [437, 505] width 16 height 16
type input "1893"
click at [447, 481] on div "CL" at bounding box center [436, 467] width 27 height 27
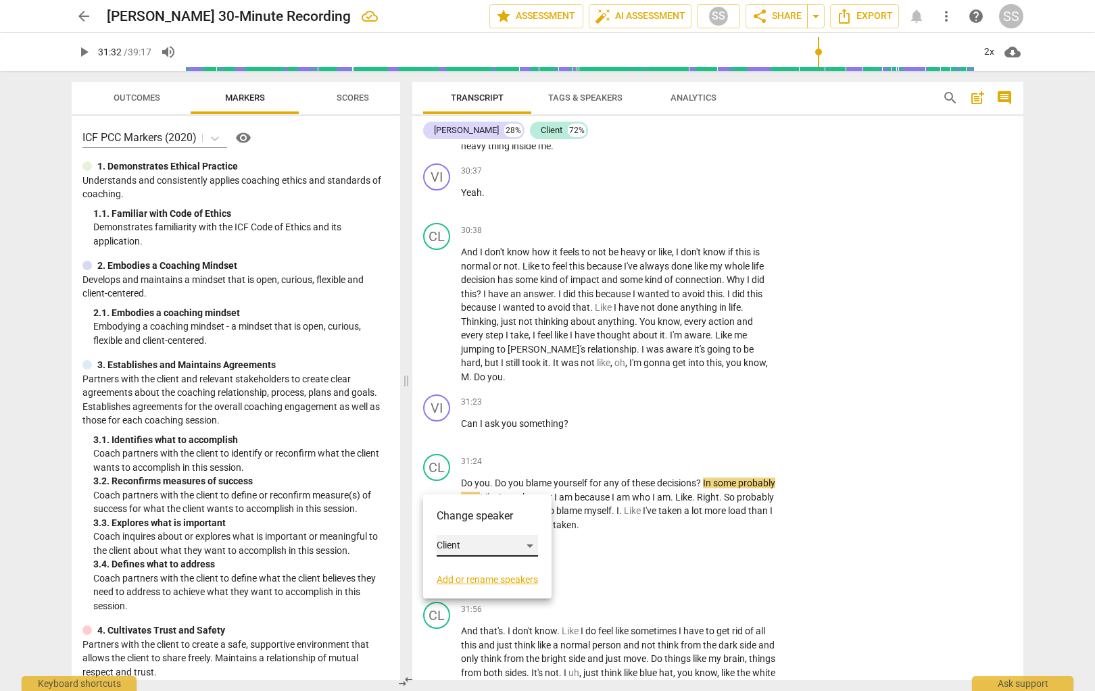
click at [528, 544] on div "Client" at bounding box center [487, 546] width 101 height 22
click at [502, 522] on li "[PERSON_NAME]" at bounding box center [488, 521] width 103 height 26
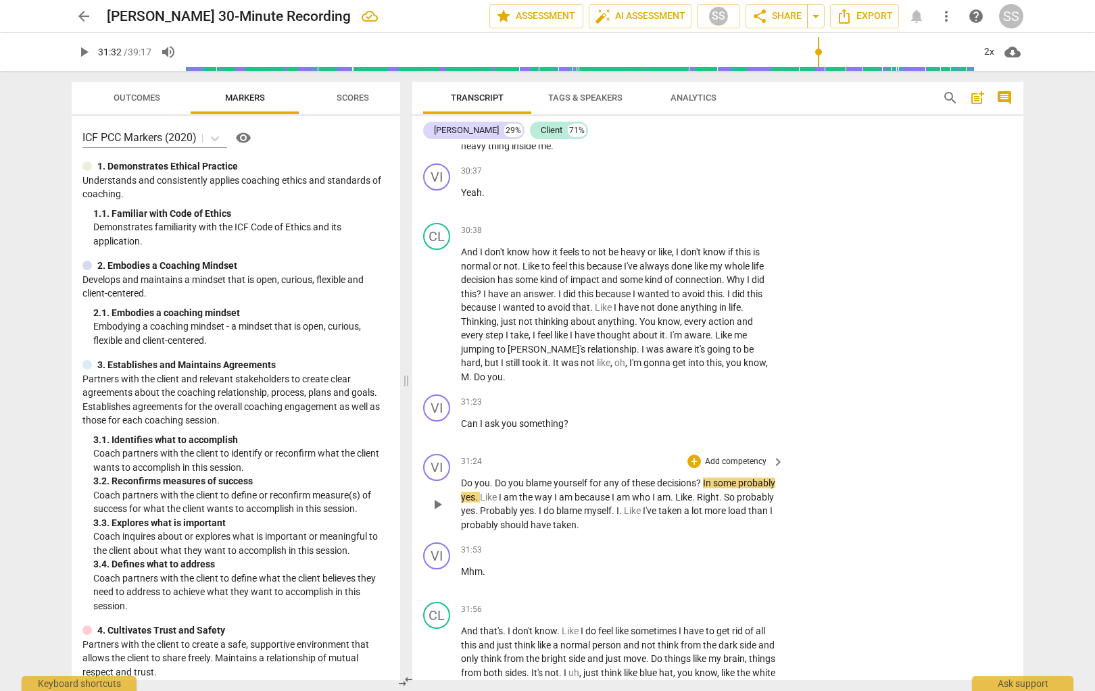
click at [702, 489] on span "?" at bounding box center [699, 483] width 7 height 11
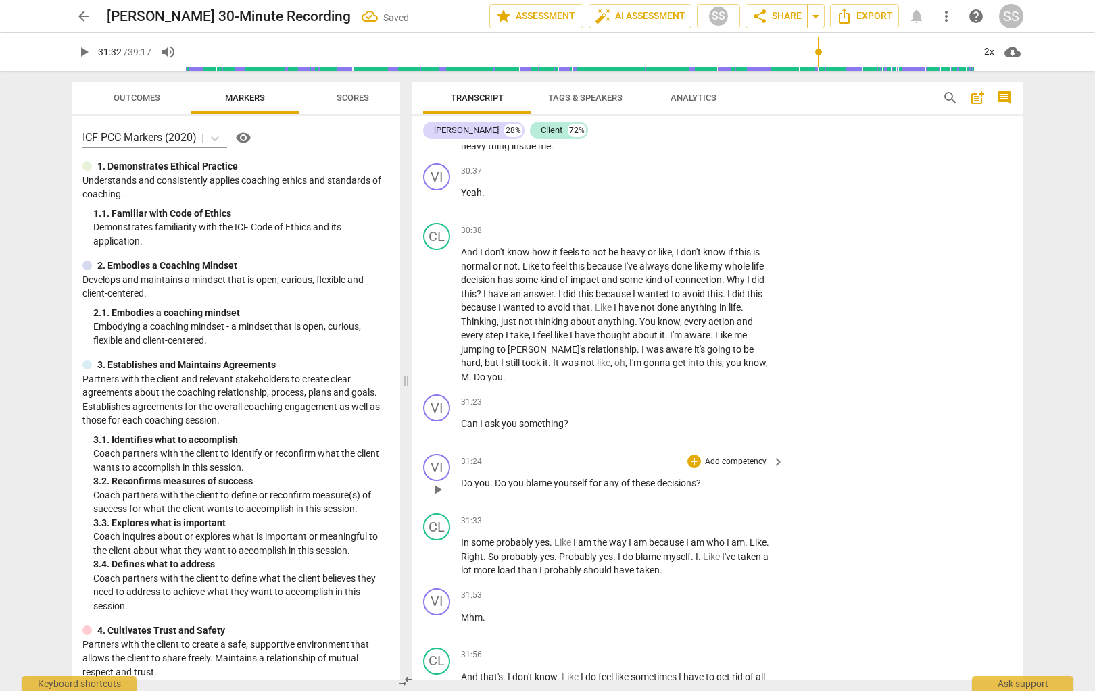
click at [756, 468] on p "Add competency" at bounding box center [736, 462] width 64 height 12
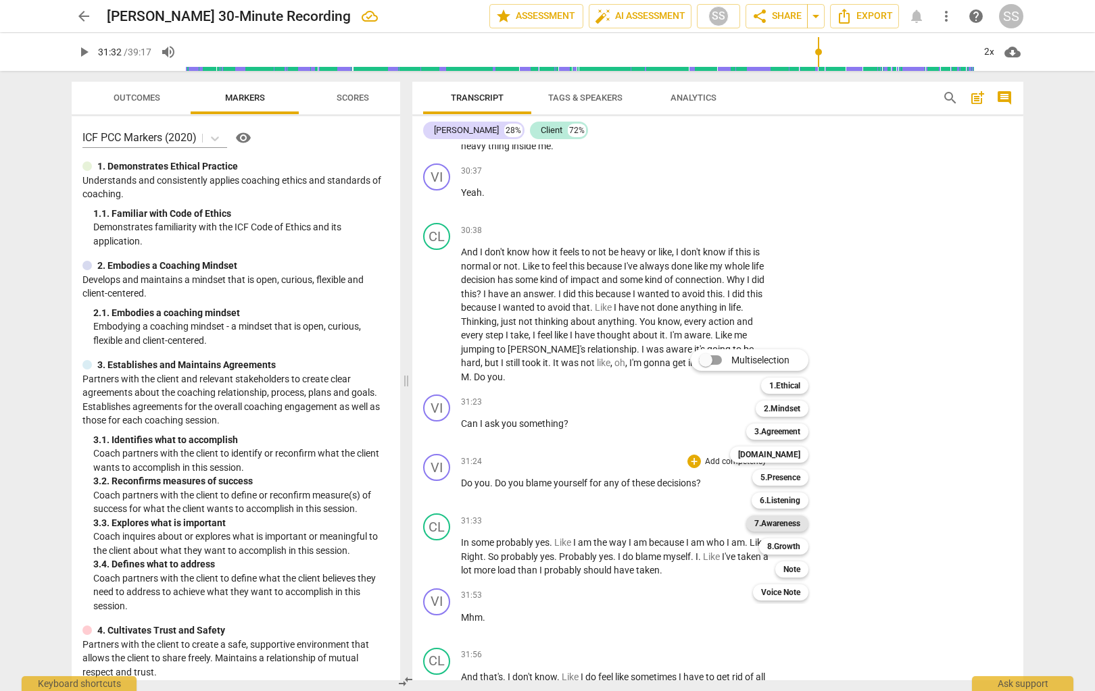
click at [787, 524] on b "7.Awareness" at bounding box center [777, 524] width 46 height 16
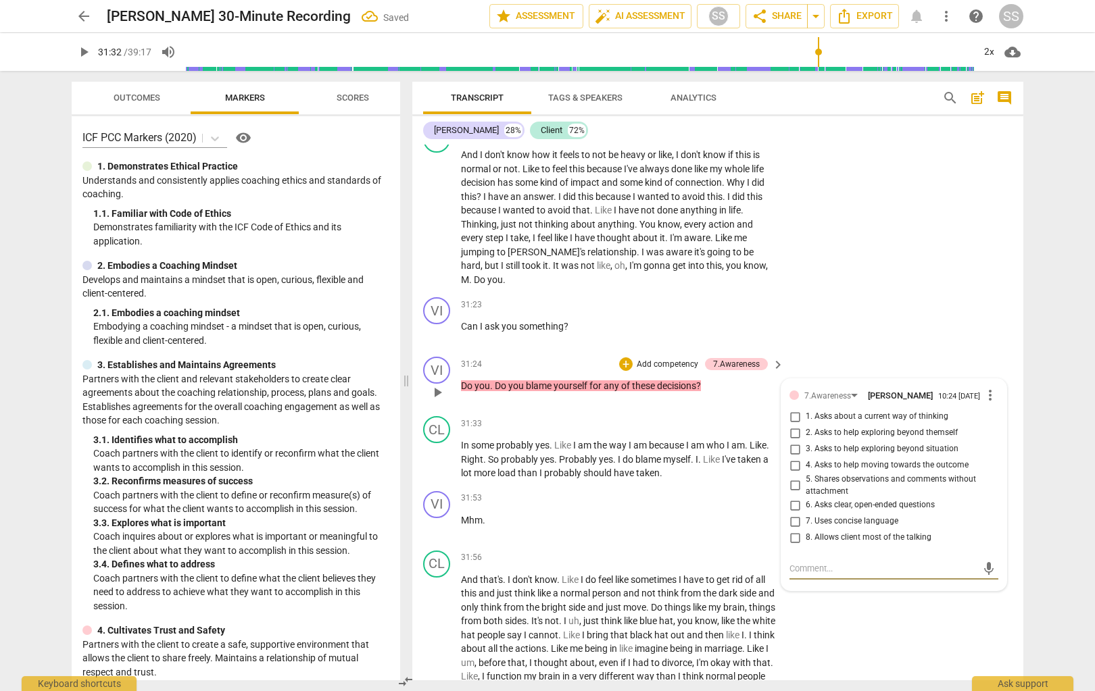
scroll to position [8811, 0]
click at [793, 424] on input "1. Asks about a current way of thinking" at bounding box center [795, 416] width 22 height 16
checkbox input "true"
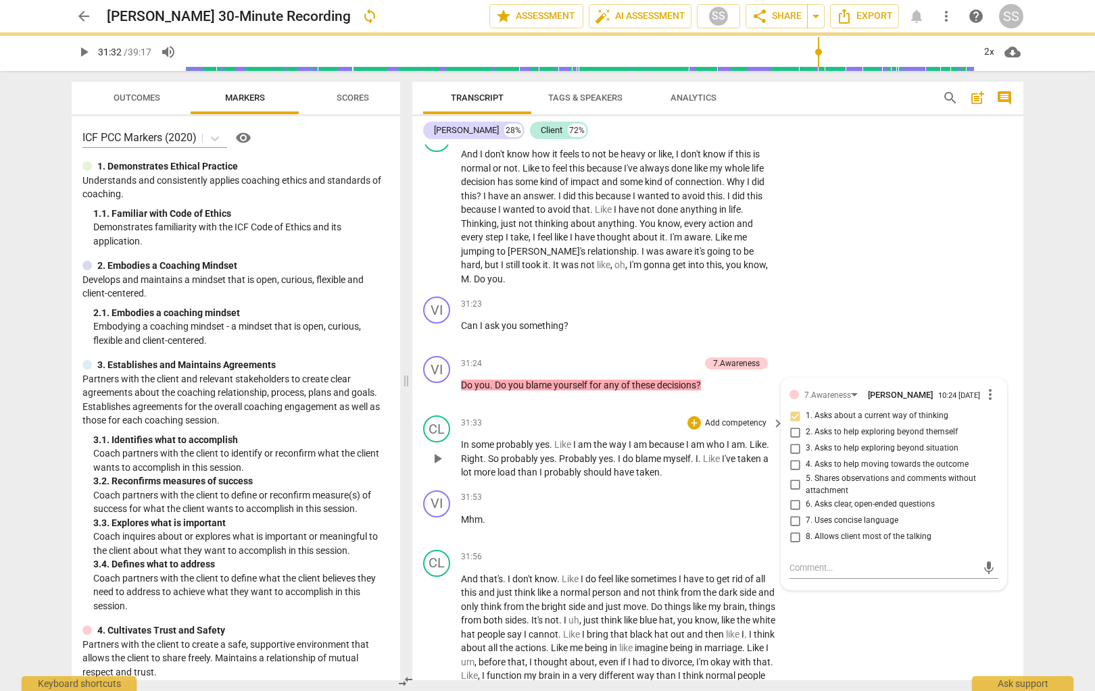
click at [434, 467] on span "play_arrow" at bounding box center [437, 459] width 16 height 16
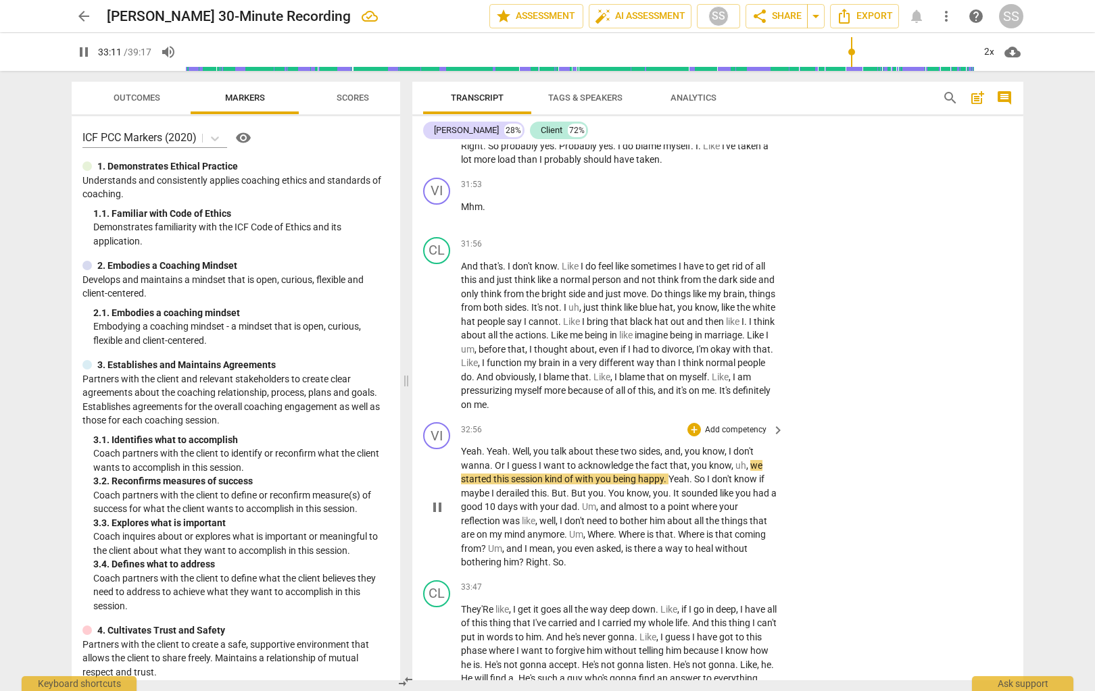
scroll to position [9125, 0]
click at [441, 514] on span "pause" at bounding box center [437, 506] width 16 height 16
type input "2026"
click at [738, 435] on p "Add competency" at bounding box center [736, 429] width 64 height 12
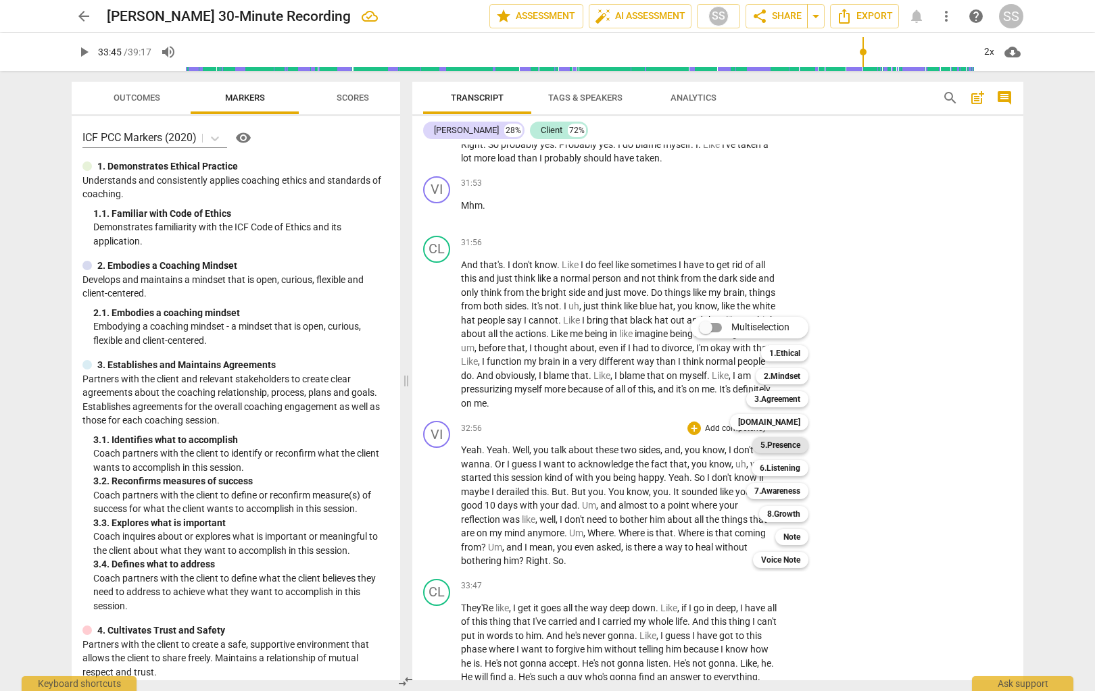
click at [793, 447] on b "5.Presence" at bounding box center [780, 445] width 40 height 16
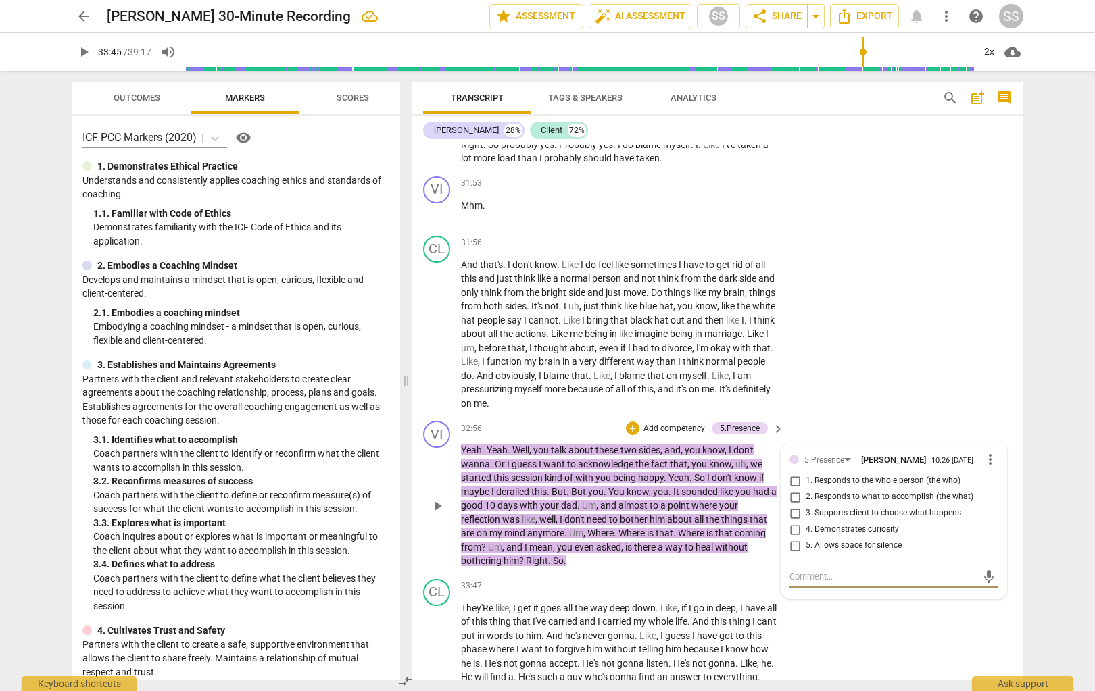
drag, startPoint x: 795, startPoint y: 531, endPoint x: 812, endPoint y: 512, distance: 25.4
click at [795, 522] on input "3. Supports client to choose what happens" at bounding box center [795, 514] width 22 height 16
checkbox input "true"
click at [799, 416] on div "CL play_arrow pause 31:56 + Add competency keyboard_arrow_right And that's . I …" at bounding box center [717, 323] width 611 height 186
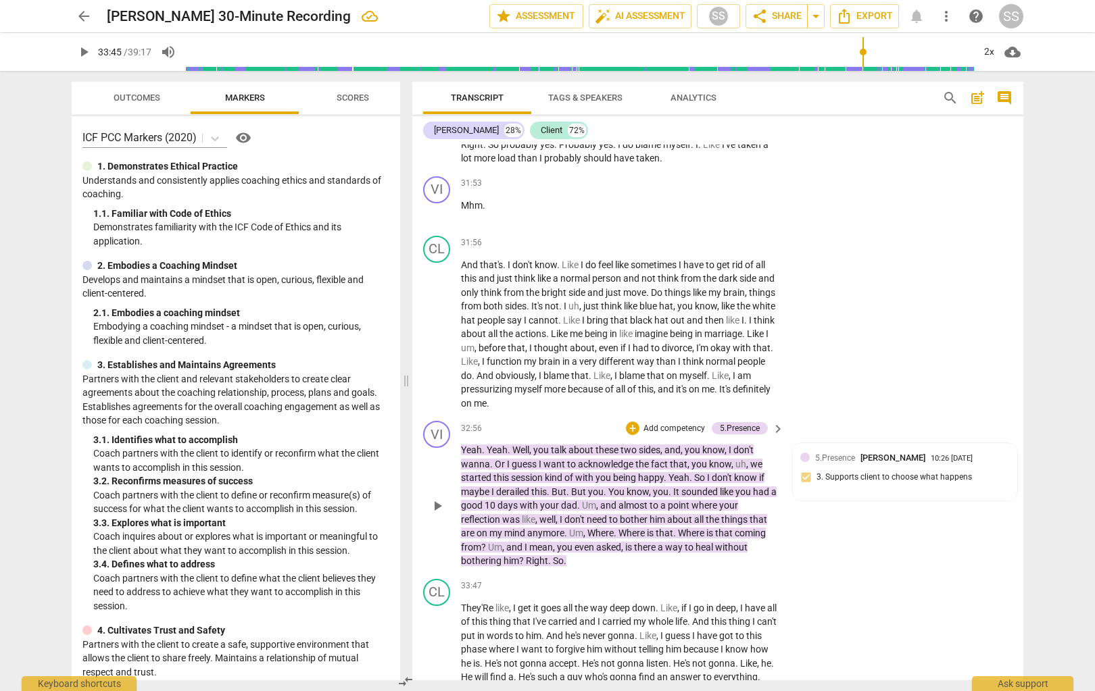
click at [433, 510] on button "play_arrow" at bounding box center [437, 506] width 22 height 22
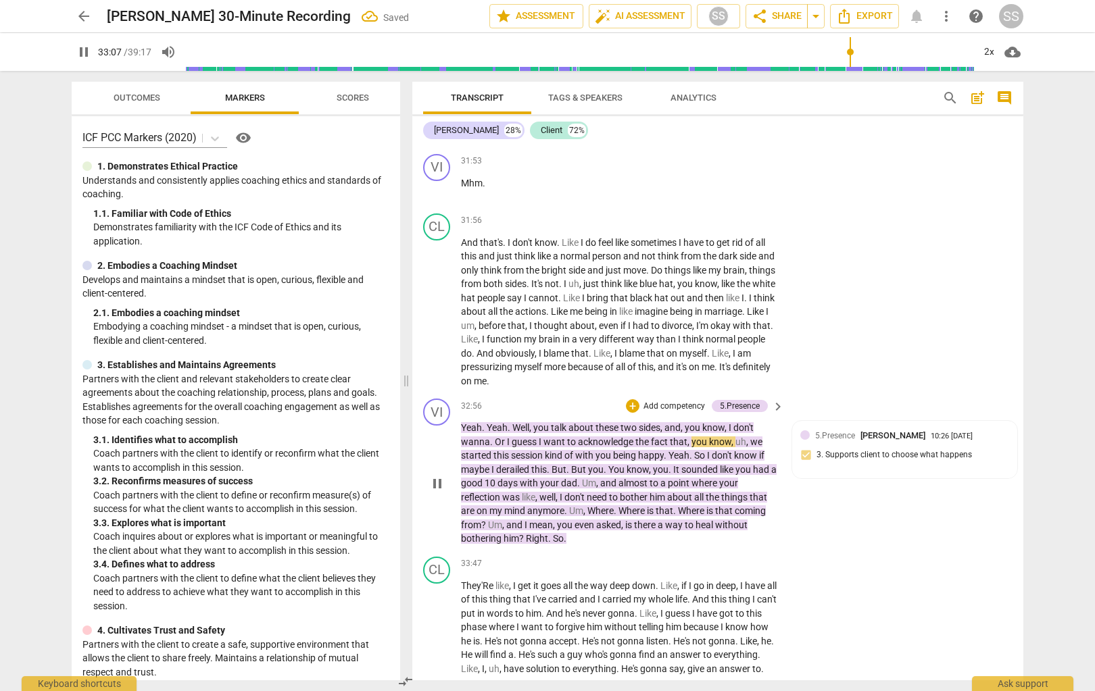
scroll to position [9157, 0]
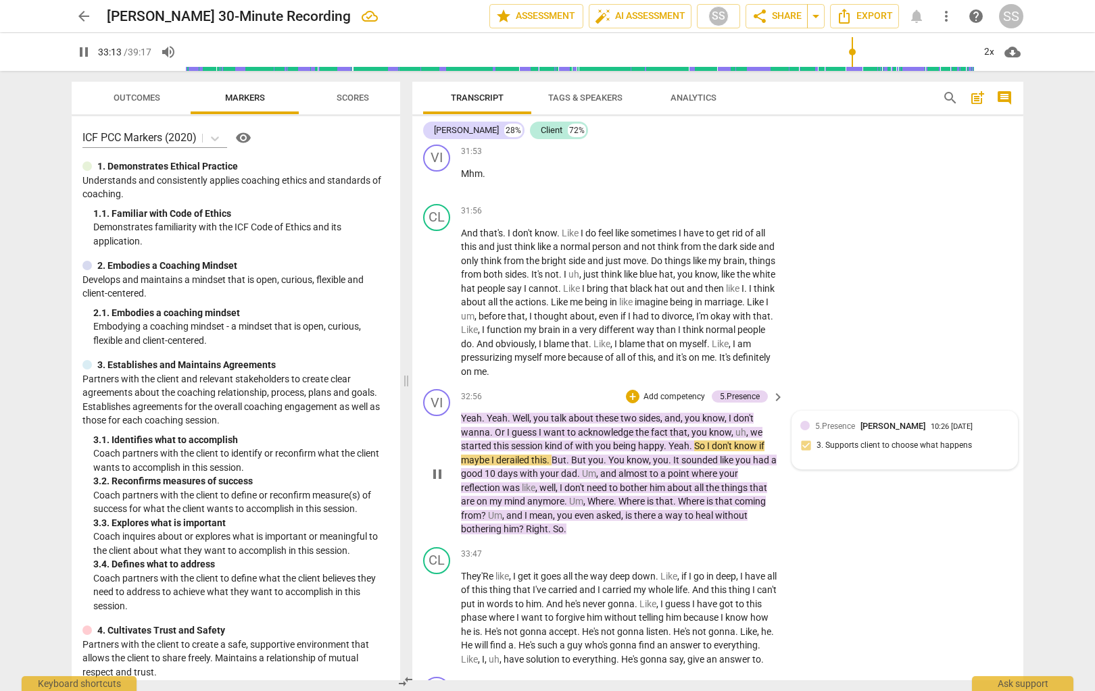
click at [799, 459] on div "5.Presence [PERSON_NAME] 10:26 [DATE] 3. Supports client to choose what happens" at bounding box center [904, 440] width 209 height 41
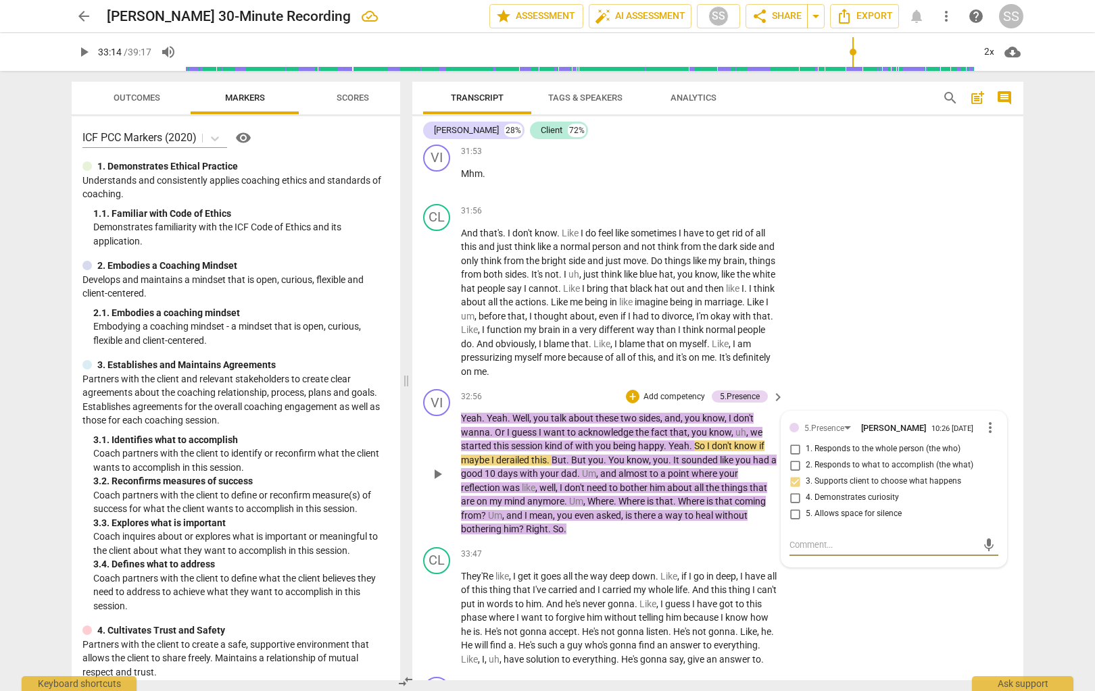
type input "1995"
type textarea "S"
type textarea "St"
type textarea "Sta"
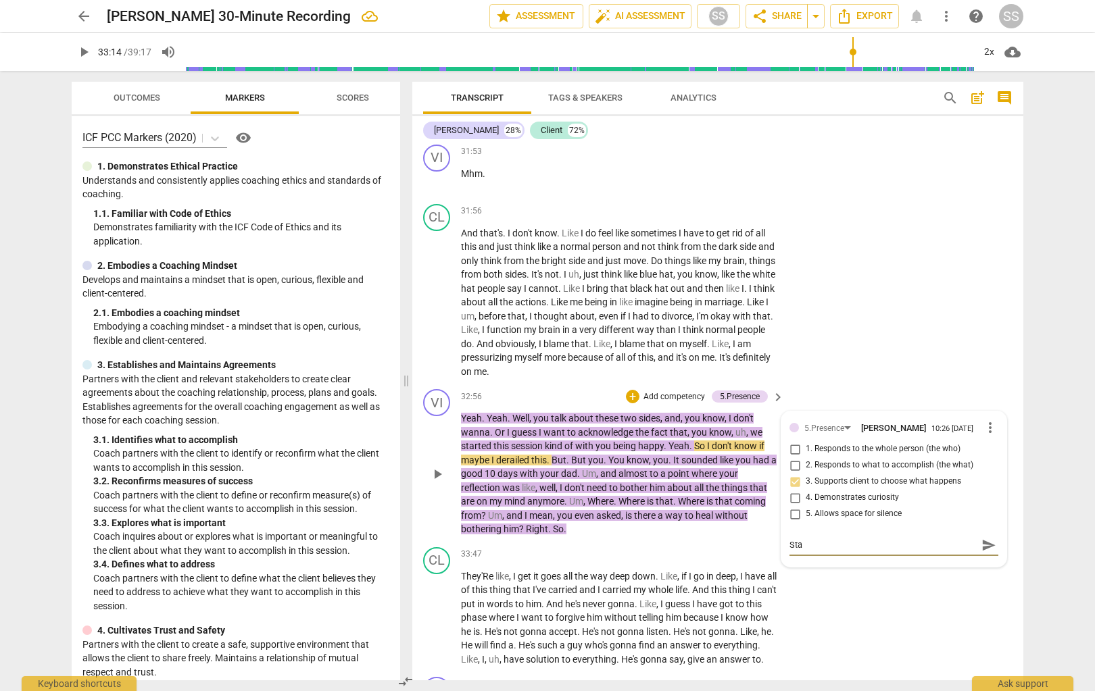
type textarea "Stac"
type textarea "Stack"
type textarea "Stacke"
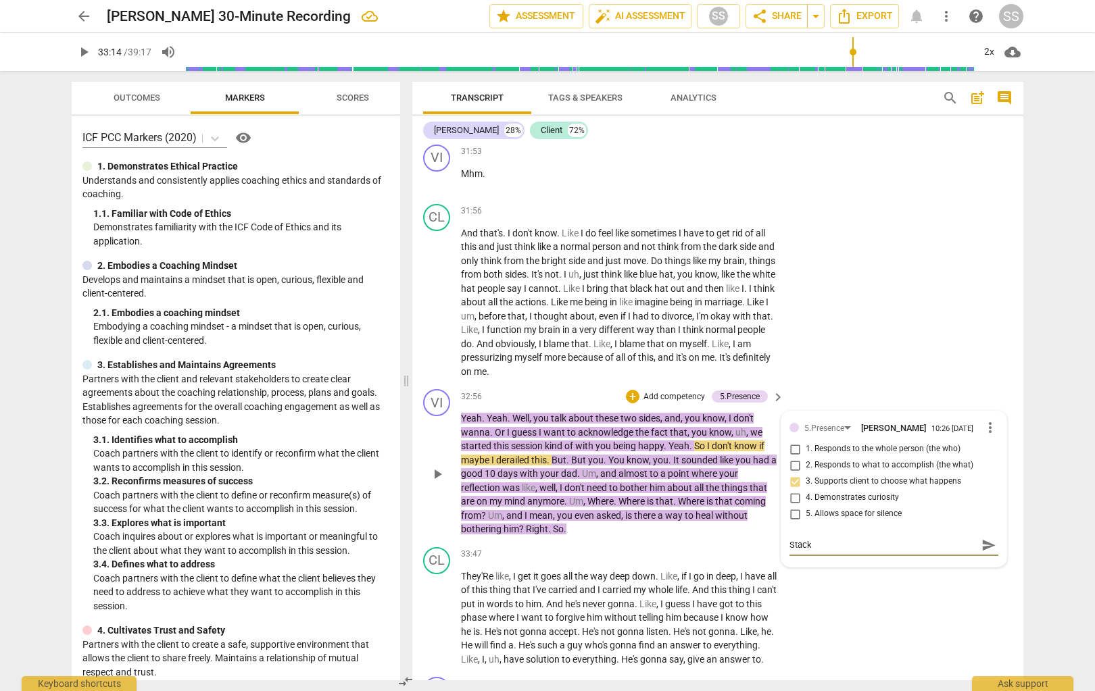
type textarea "Stacke"
type textarea "Stacked"
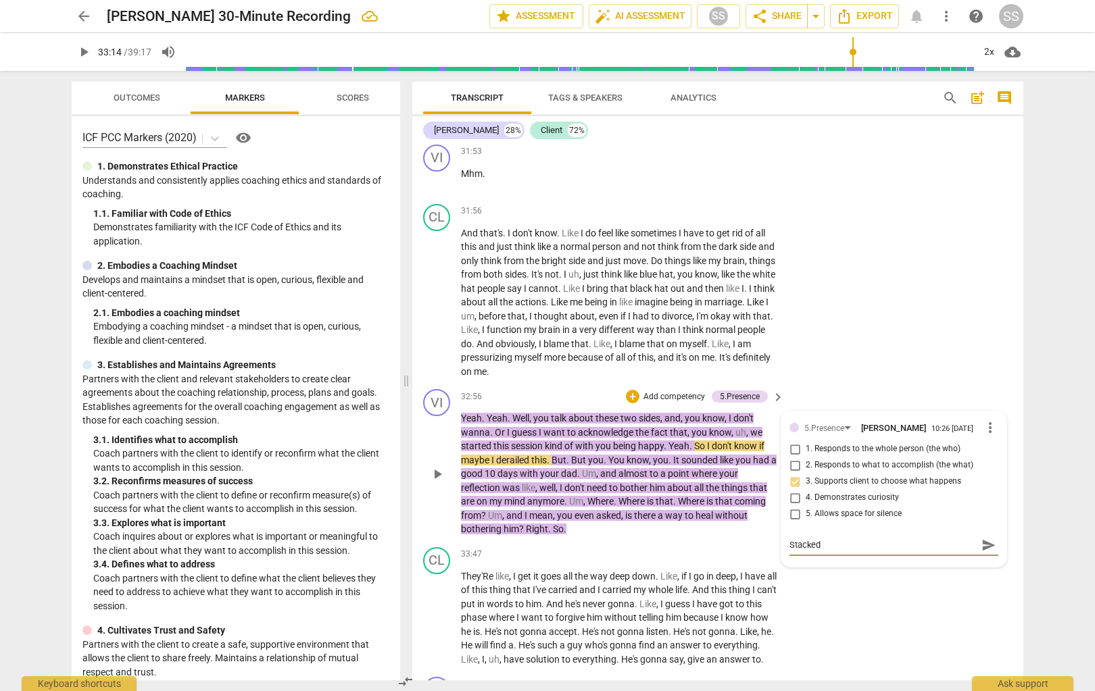
type textarea "Stacked Q"
type textarea "Stacked Qu"
type textarea "Stacked Que"
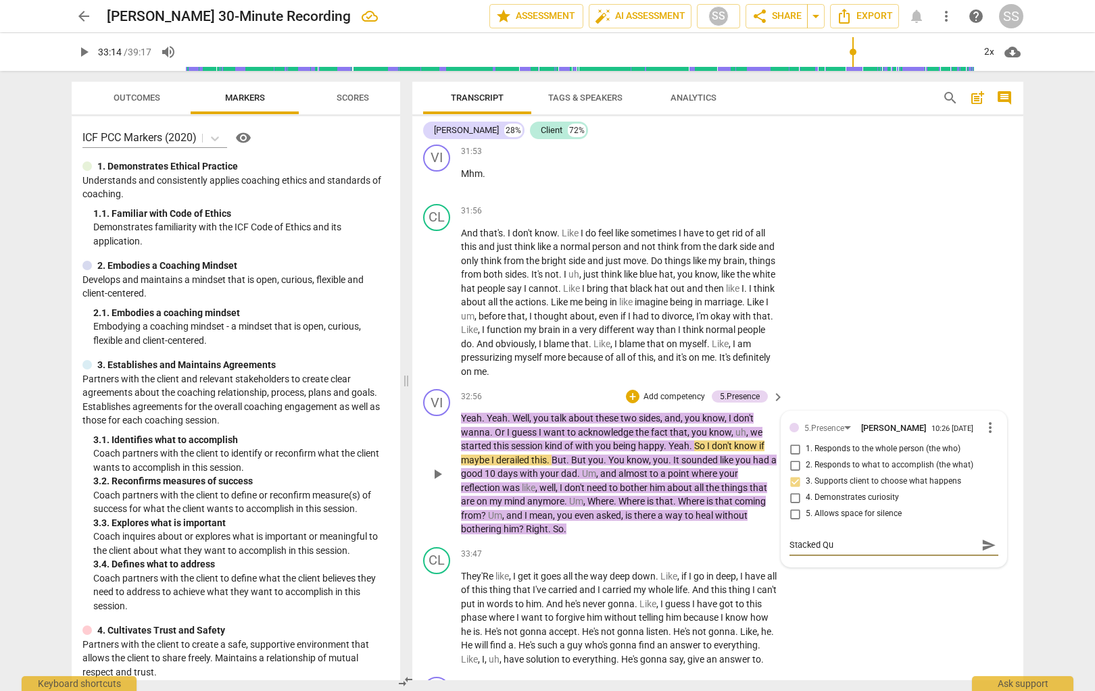
type textarea "Stacked Que"
type textarea "Stacked Ques"
type textarea "Stacked Quess"
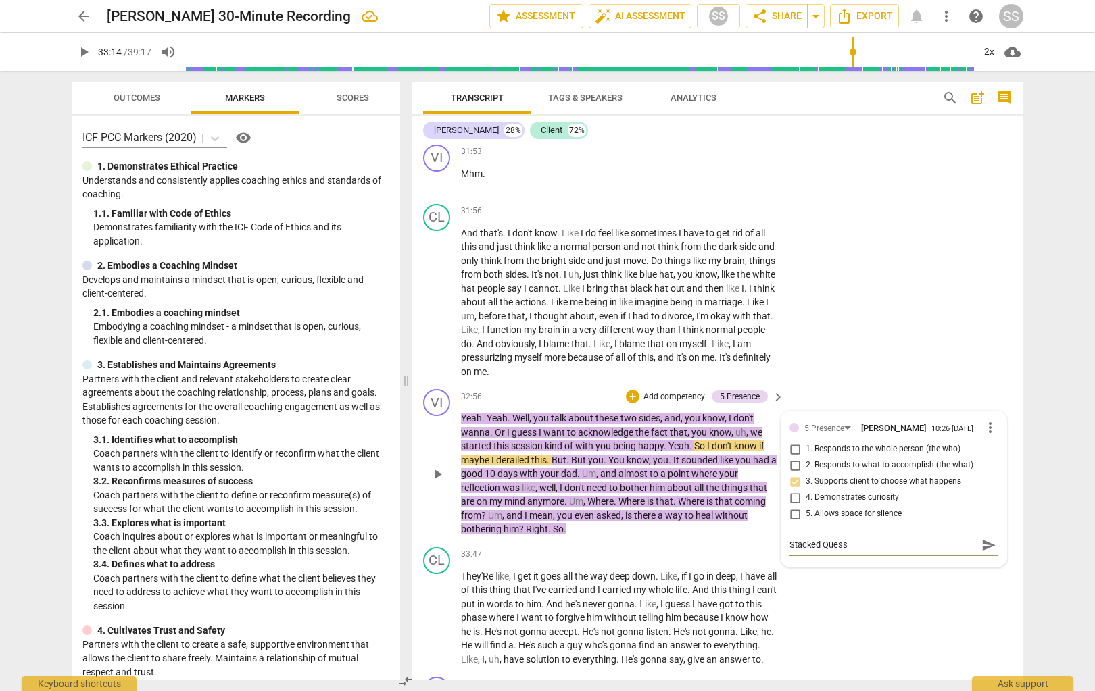
type textarea "Stacked Quesst"
click at [455, 527] on div "play_arrow pause" at bounding box center [443, 474] width 34 height 116
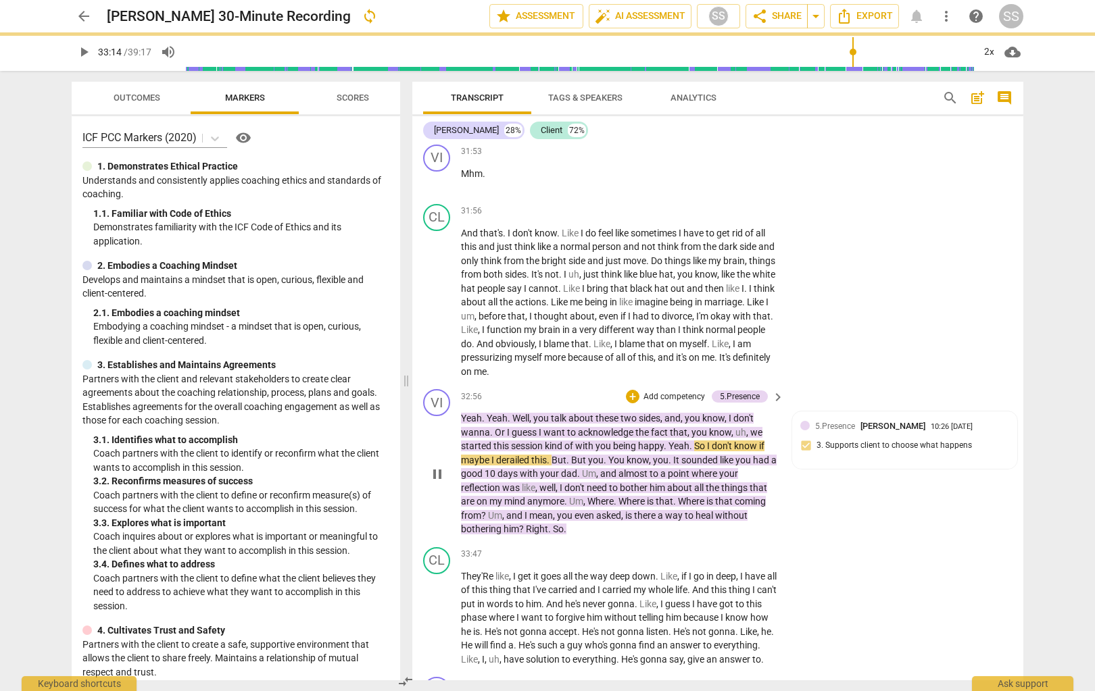
click at [481, 521] on span "?" at bounding box center [484, 515] width 7 height 11
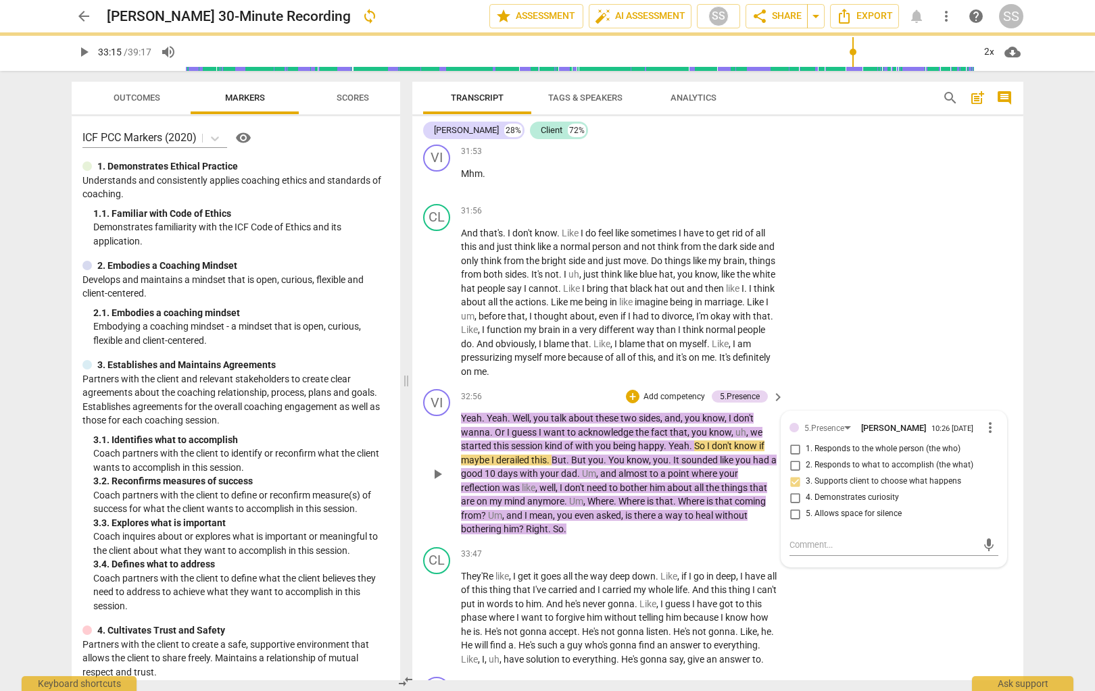
click at [485, 521] on span "?" at bounding box center [484, 515] width 7 height 11
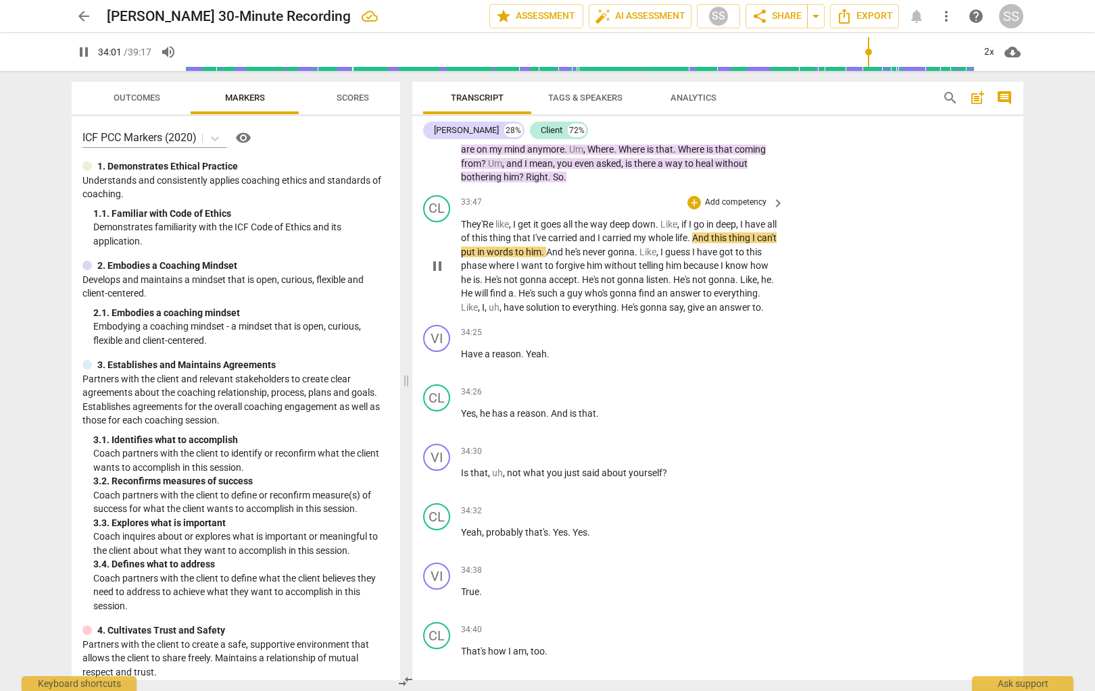
scroll to position [9522, 0]
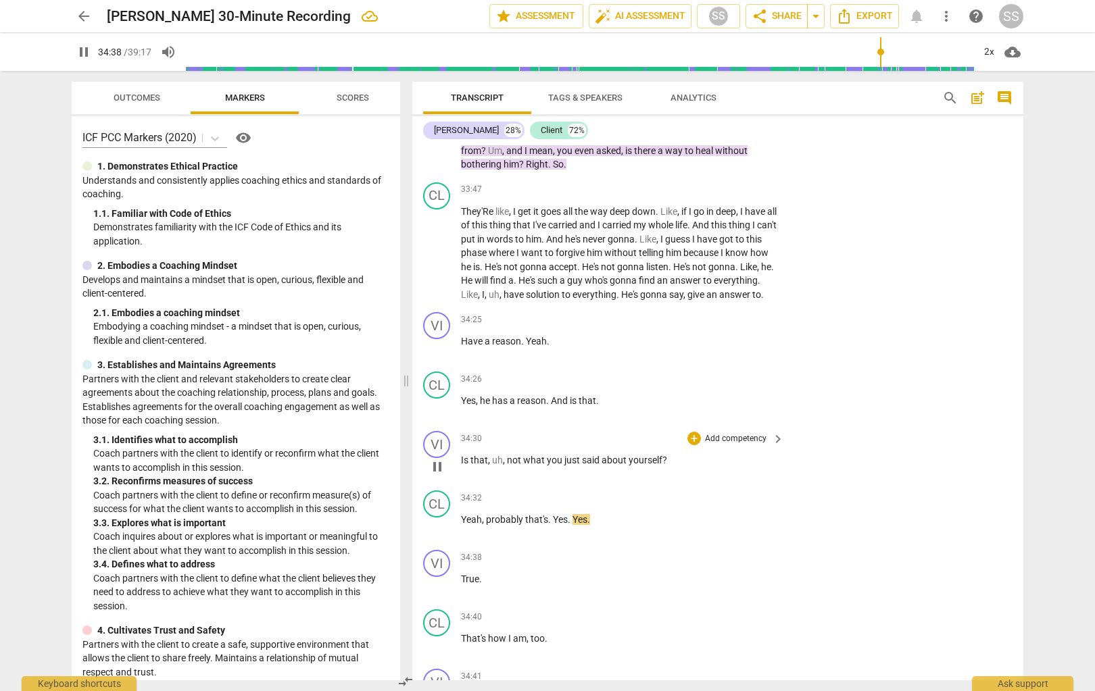
click at [743, 445] on p "Add competency" at bounding box center [736, 439] width 64 height 12
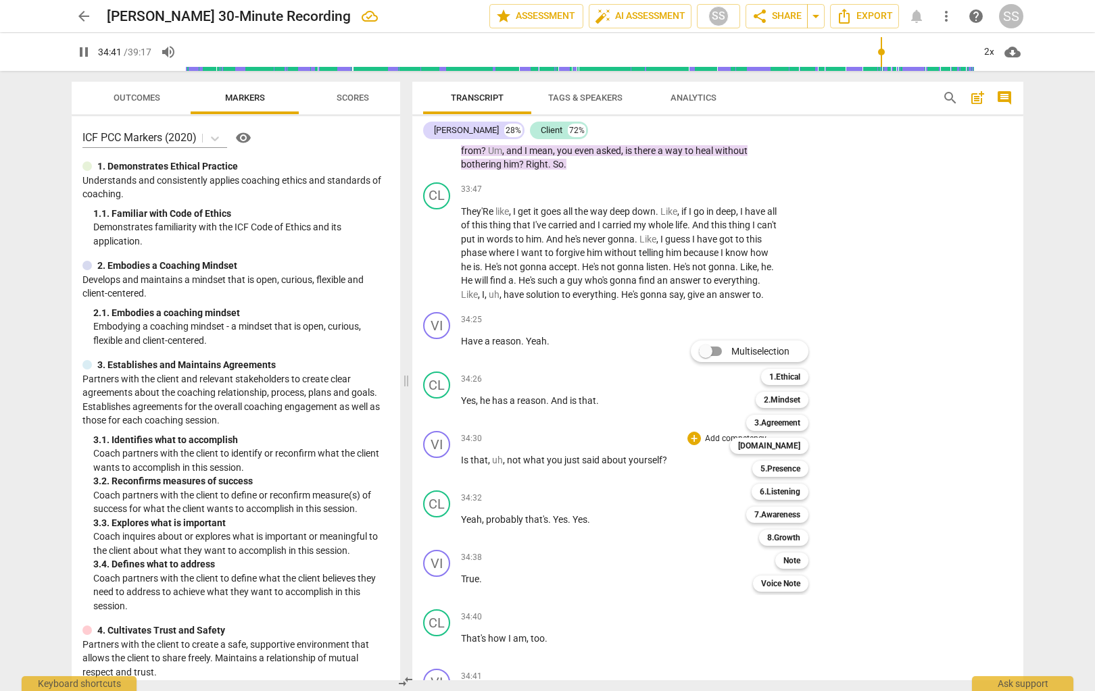
scroll to position [10097, 0]
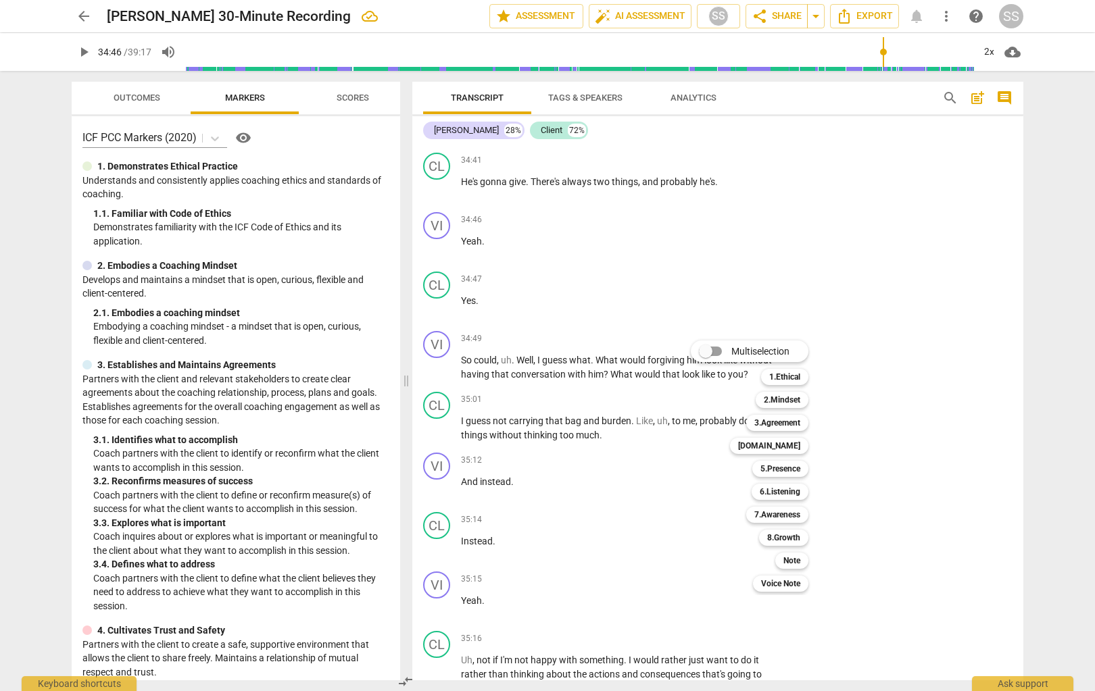
click at [577, 285] on div at bounding box center [547, 345] width 1095 height 691
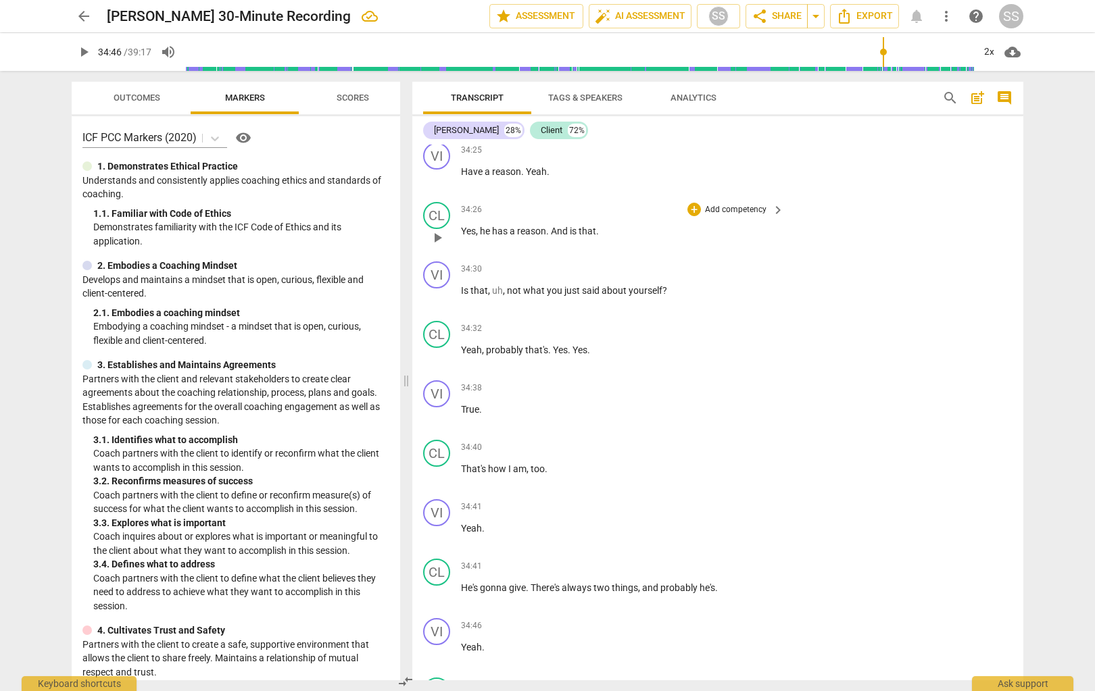
scroll to position [9694, 0]
click at [719, 273] on p "Add competency" at bounding box center [736, 267] width 64 height 12
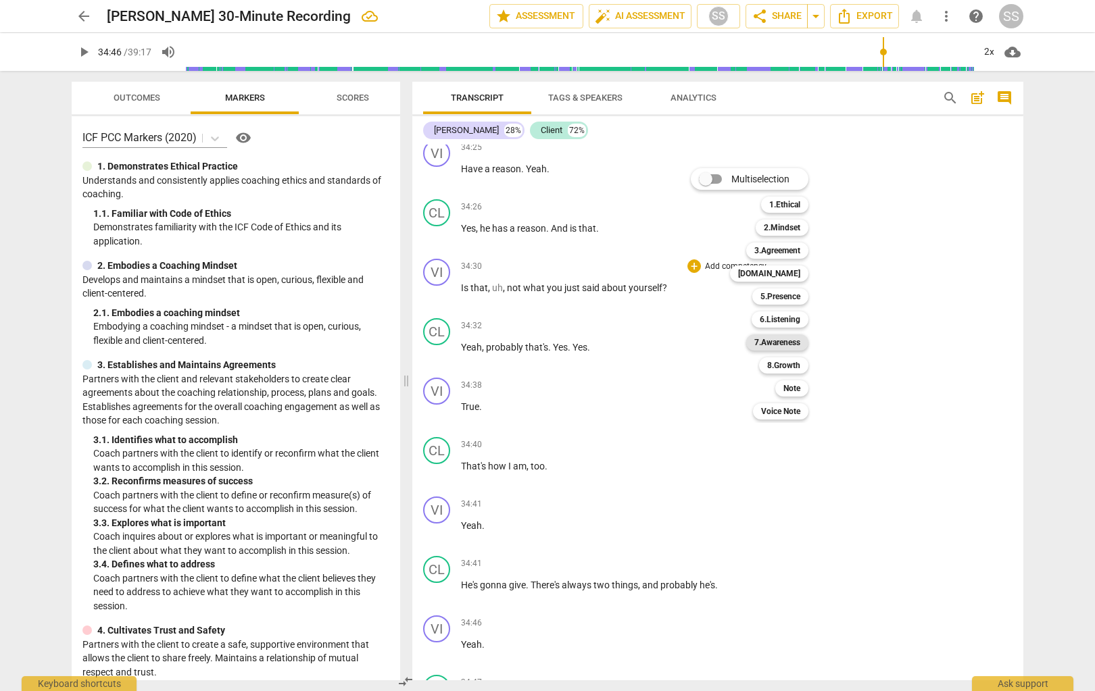
click at [785, 335] on b "7.Awareness" at bounding box center [777, 343] width 46 height 16
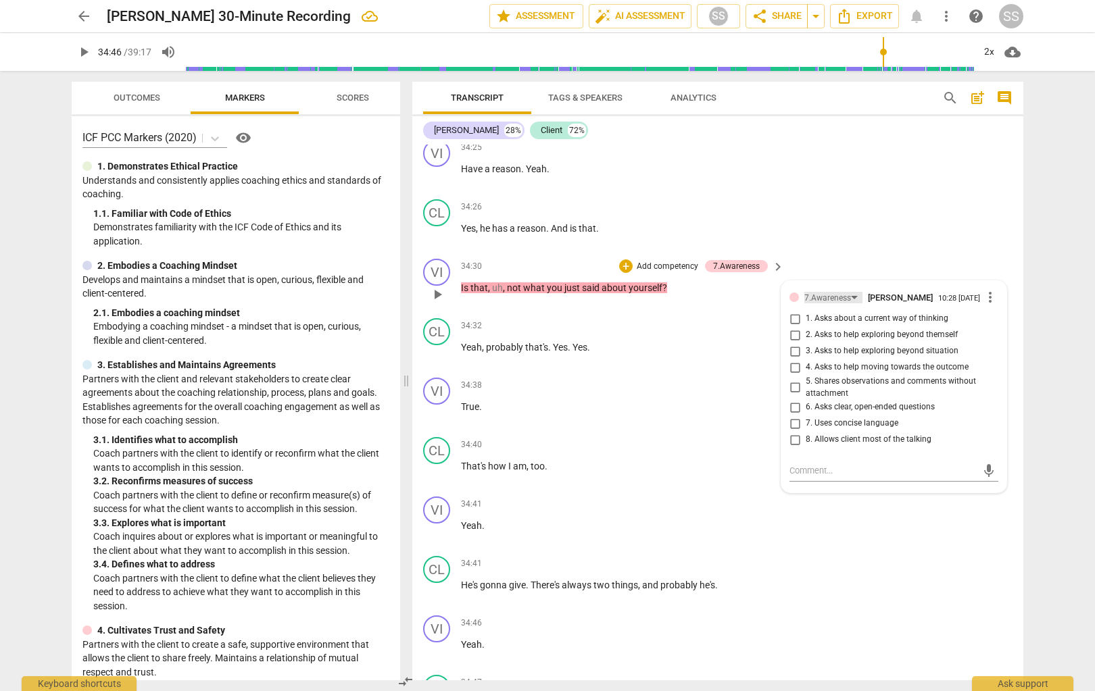
click at [799, 303] on div "7.Awareness" at bounding box center [833, 297] width 58 height 11
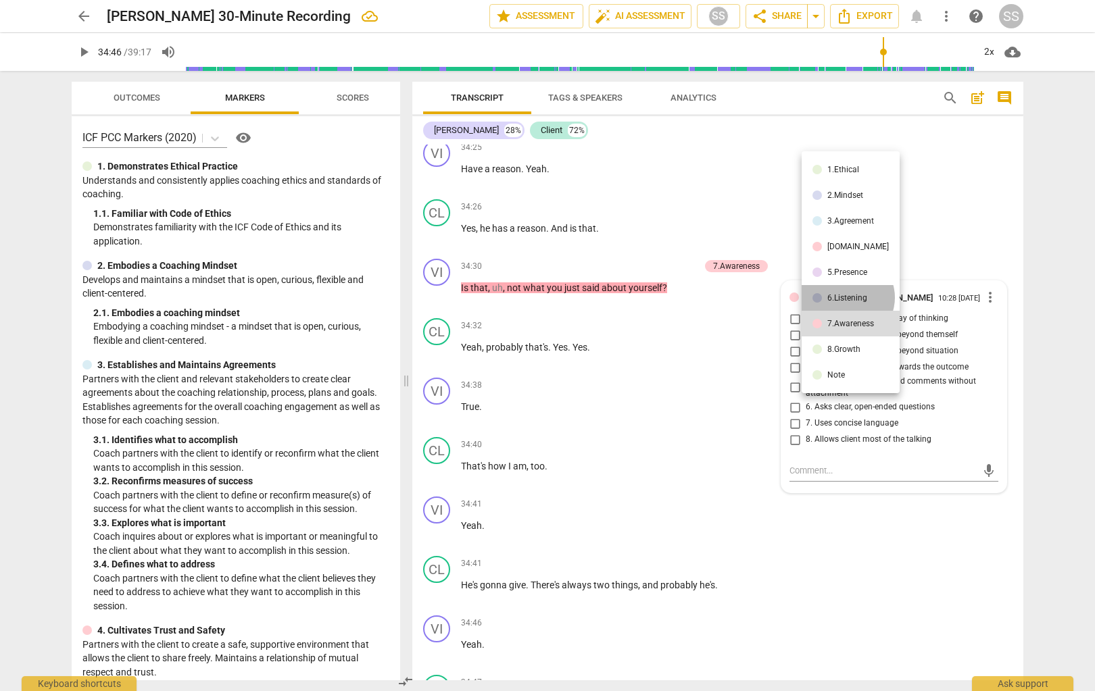
click at [799, 297] on div "6.Listening" at bounding box center [847, 298] width 40 height 8
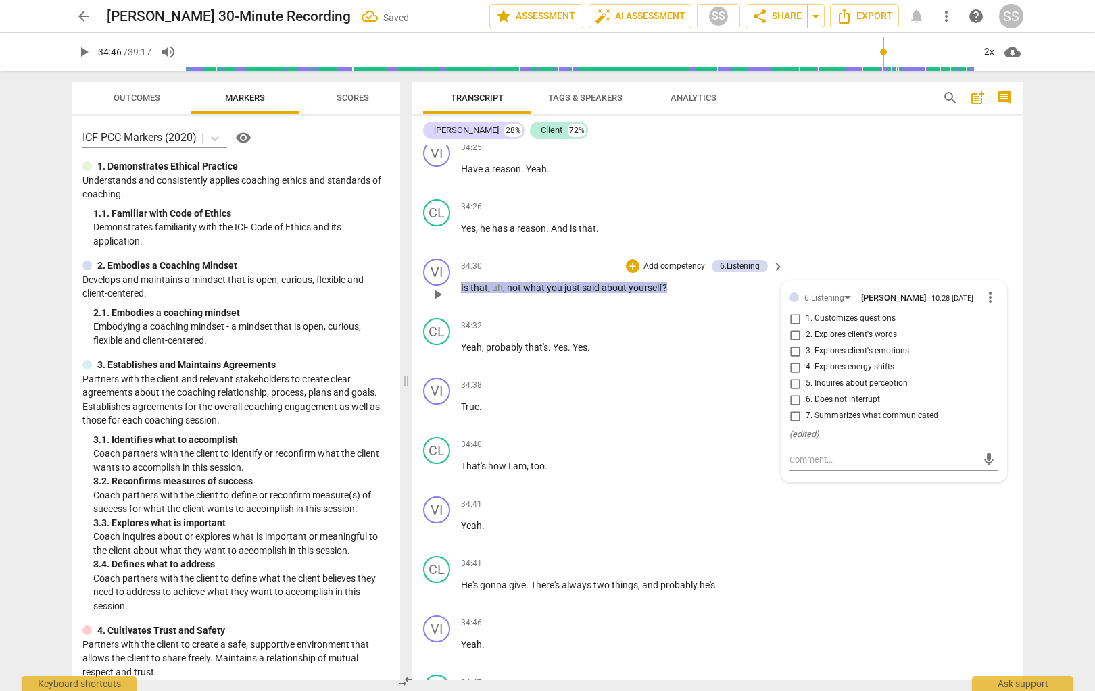
click at [790, 343] on input "2. Explores client's words" at bounding box center [795, 335] width 22 height 16
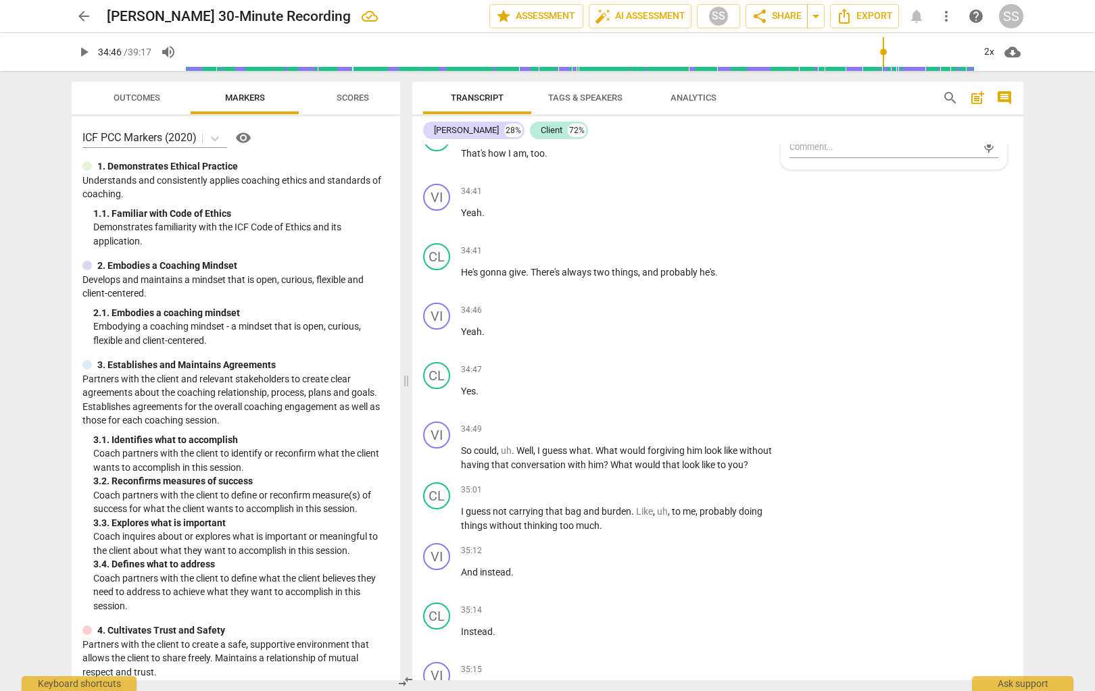
scroll to position [10041, 0]
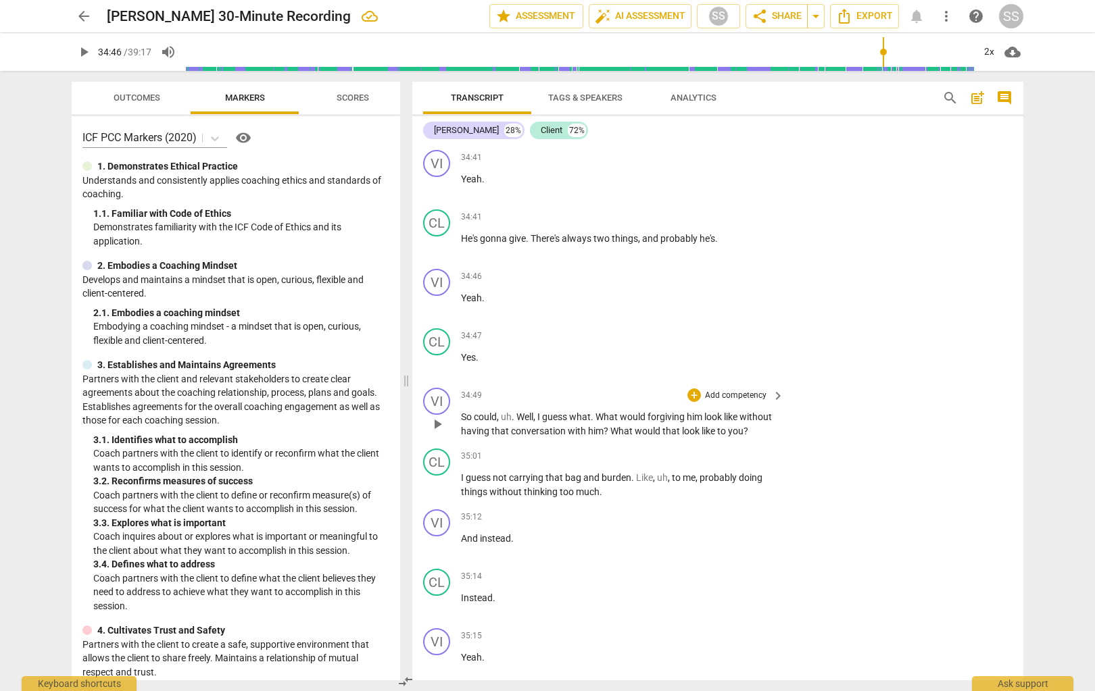
click at [441, 433] on span "play_arrow" at bounding box center [437, 424] width 16 height 16
click at [440, 433] on span "pause" at bounding box center [437, 424] width 16 height 16
click at [743, 402] on div "+ Add competency" at bounding box center [727, 396] width 80 height 14
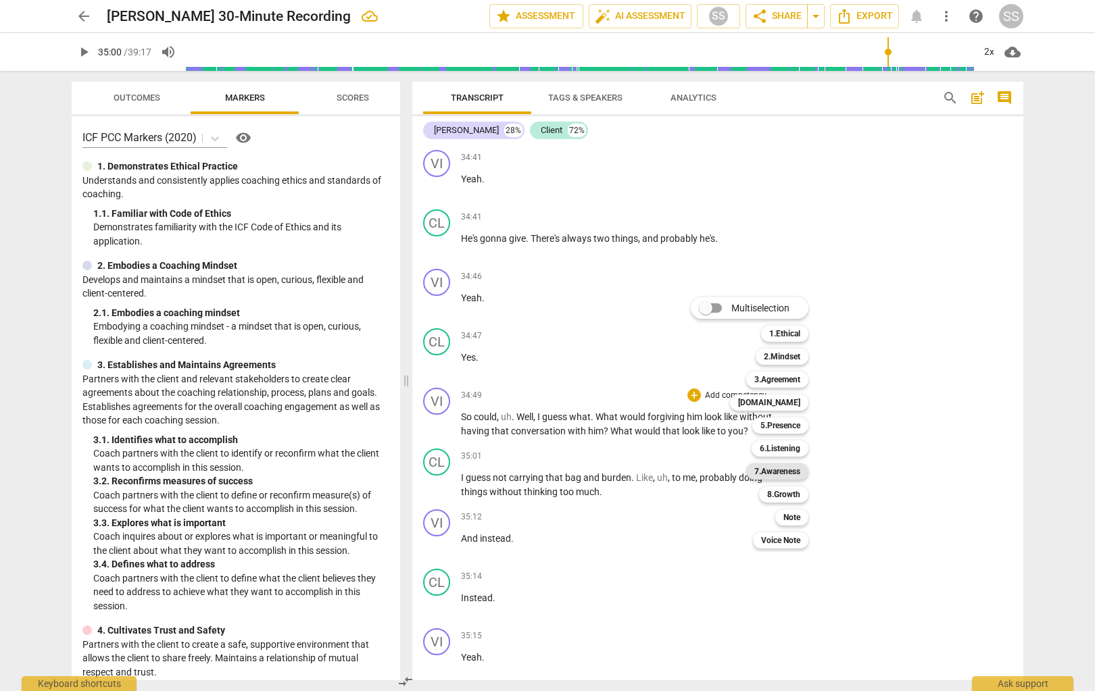
click at [797, 468] on b "7.Awareness" at bounding box center [777, 472] width 46 height 16
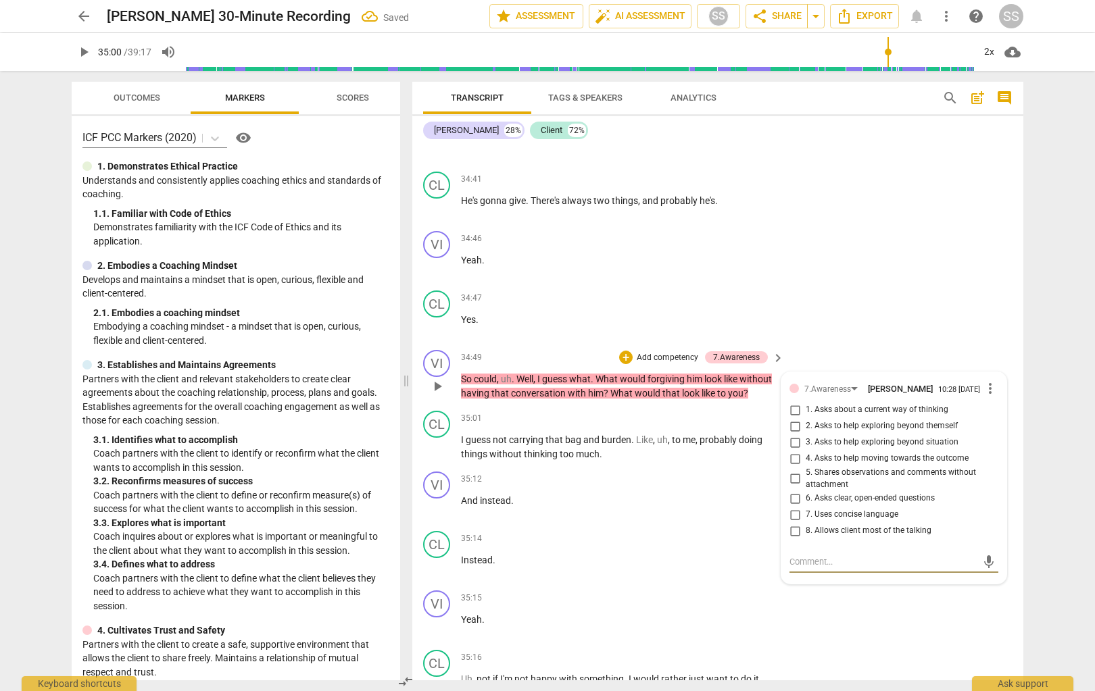
scroll to position [10091, 0]
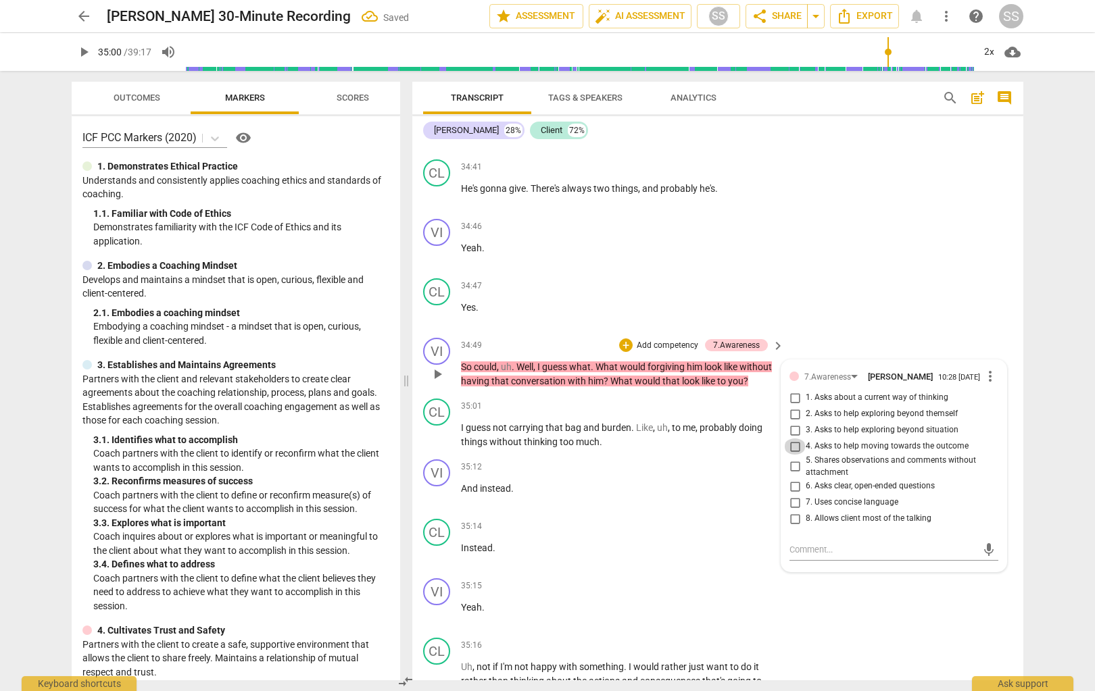
drag, startPoint x: 793, startPoint y: 478, endPoint x: 835, endPoint y: 420, distance: 72.0
click at [793, 455] on input "4. Asks to help moving towards the outcome" at bounding box center [795, 447] width 22 height 16
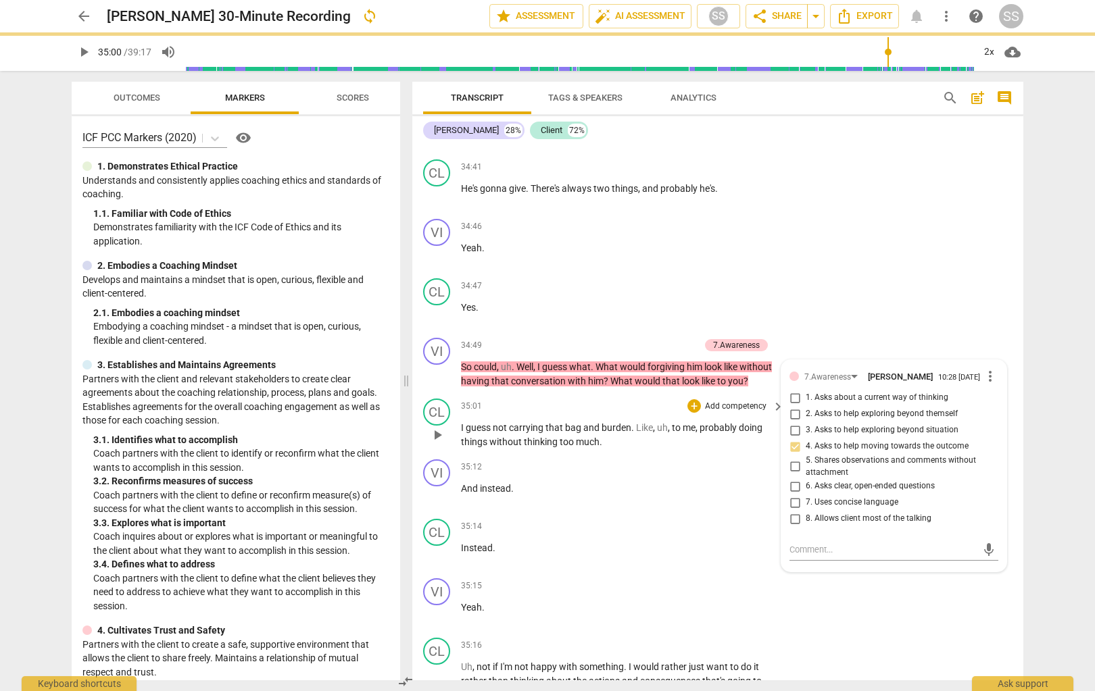
click at [439, 443] on span "play_arrow" at bounding box center [437, 435] width 16 height 16
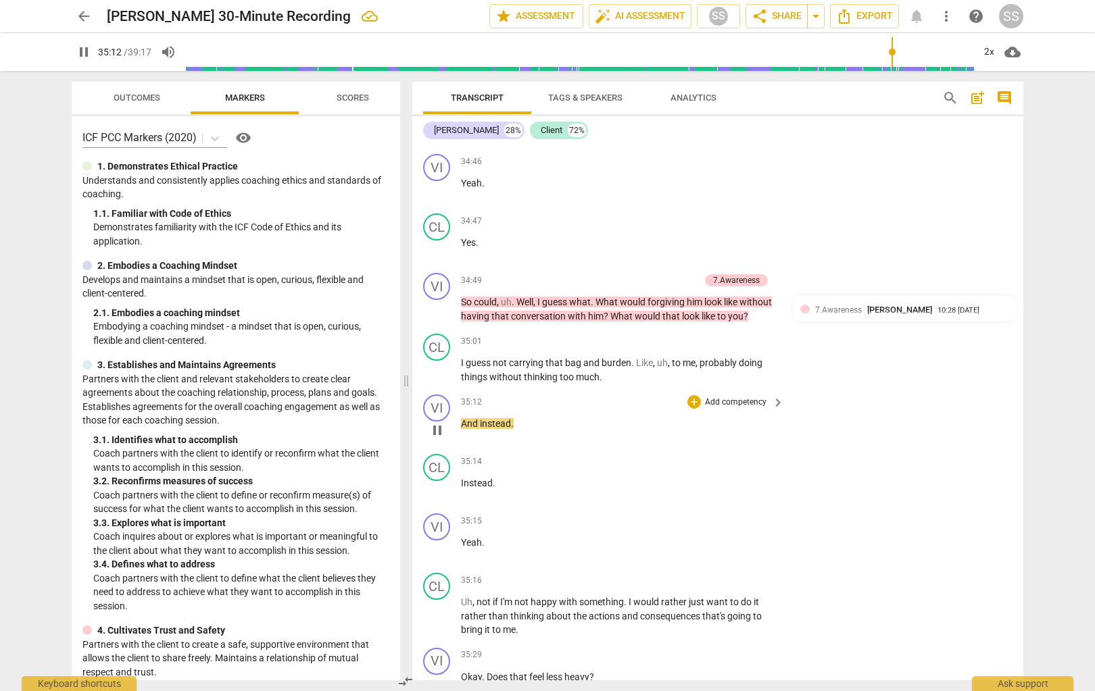
scroll to position [10157, 0]
click at [435, 437] on span "pause" at bounding box center [437, 429] width 16 height 16
click at [752, 408] on p "Add competency" at bounding box center [736, 401] width 64 height 12
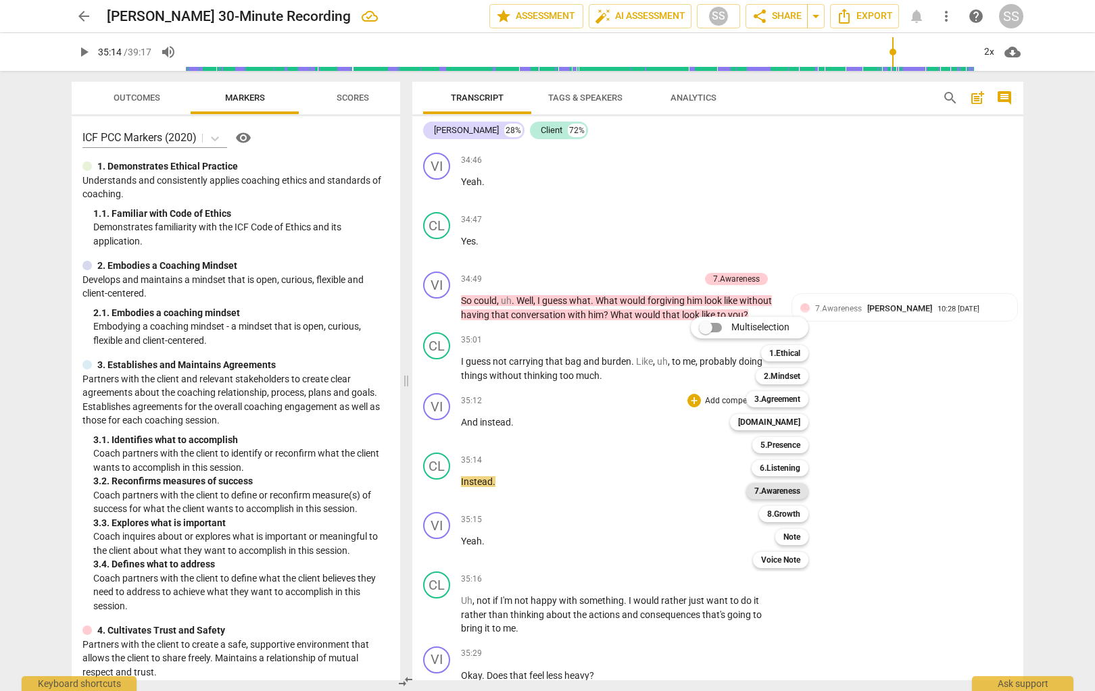
click at [789, 490] on b "7.Awareness" at bounding box center [777, 491] width 46 height 16
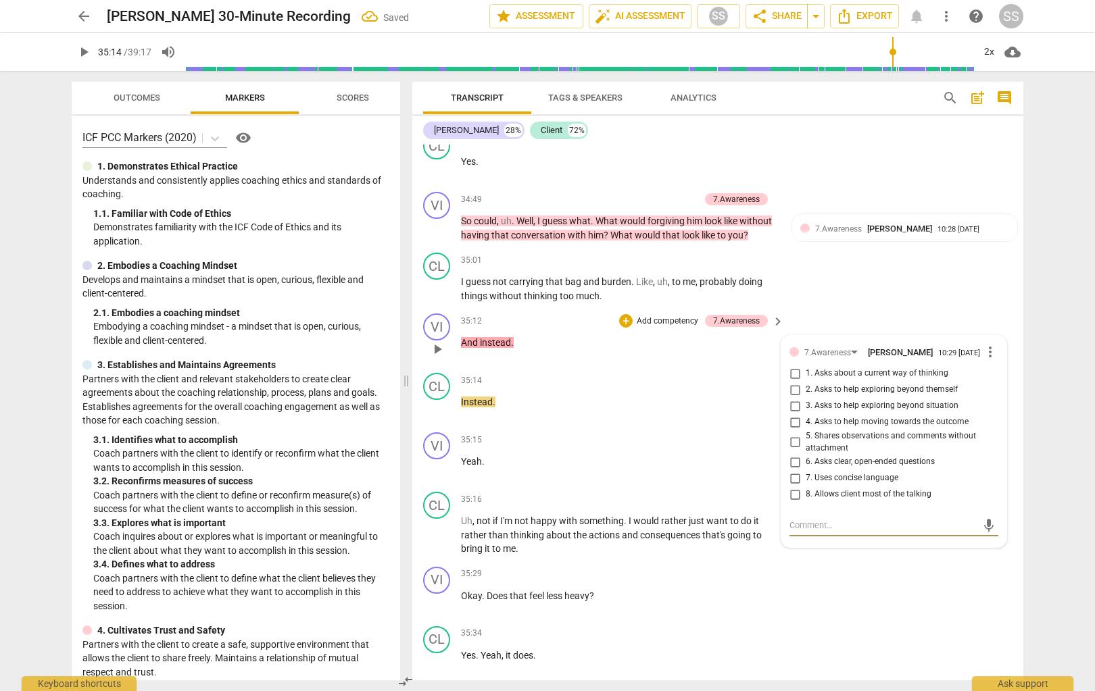
scroll to position [10243, 0]
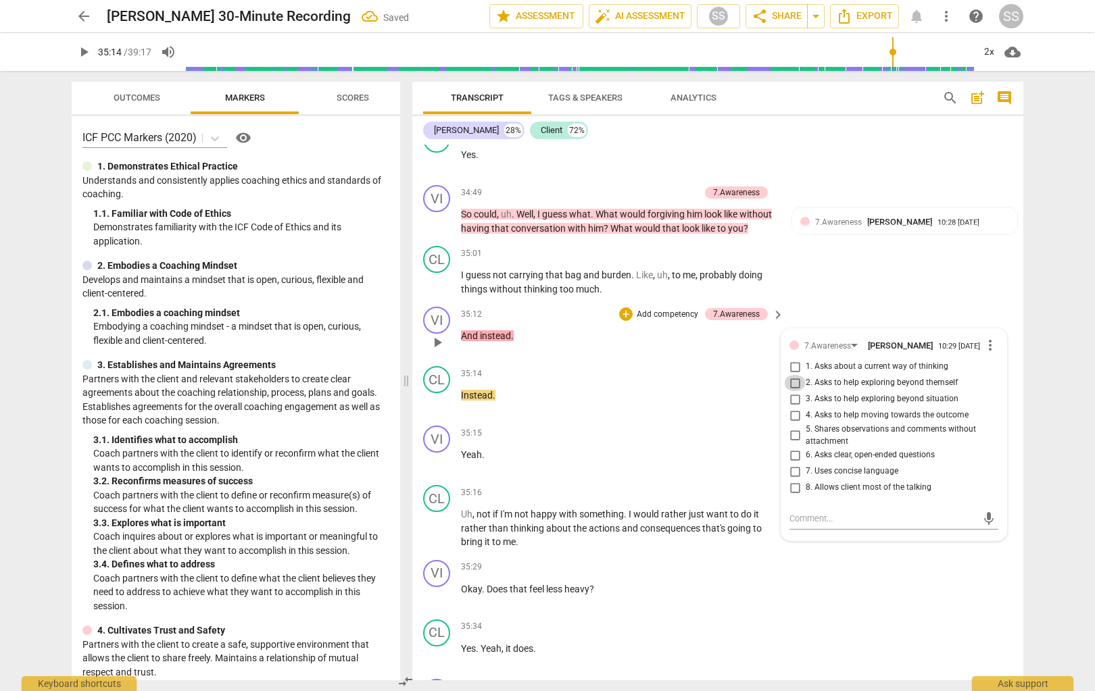
click at [795, 391] on input "2. Asks to help exploring beyond themself" at bounding box center [795, 383] width 22 height 16
click at [435, 453] on div "VI" at bounding box center [436, 439] width 27 height 27
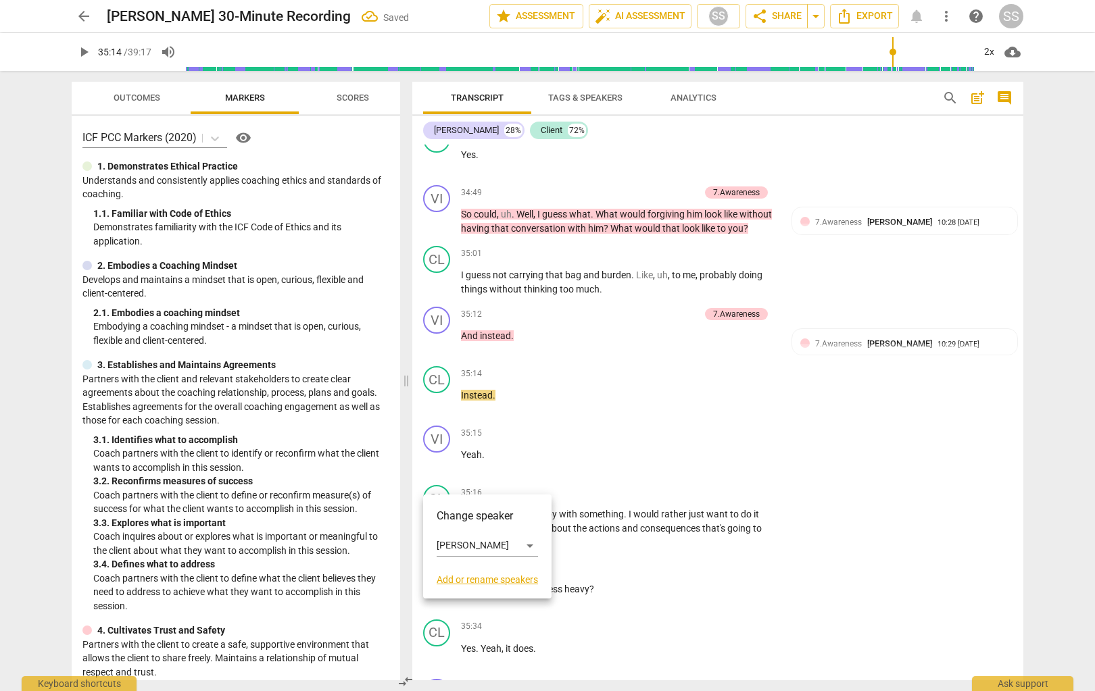
click at [630, 459] on div at bounding box center [547, 345] width 1095 height 691
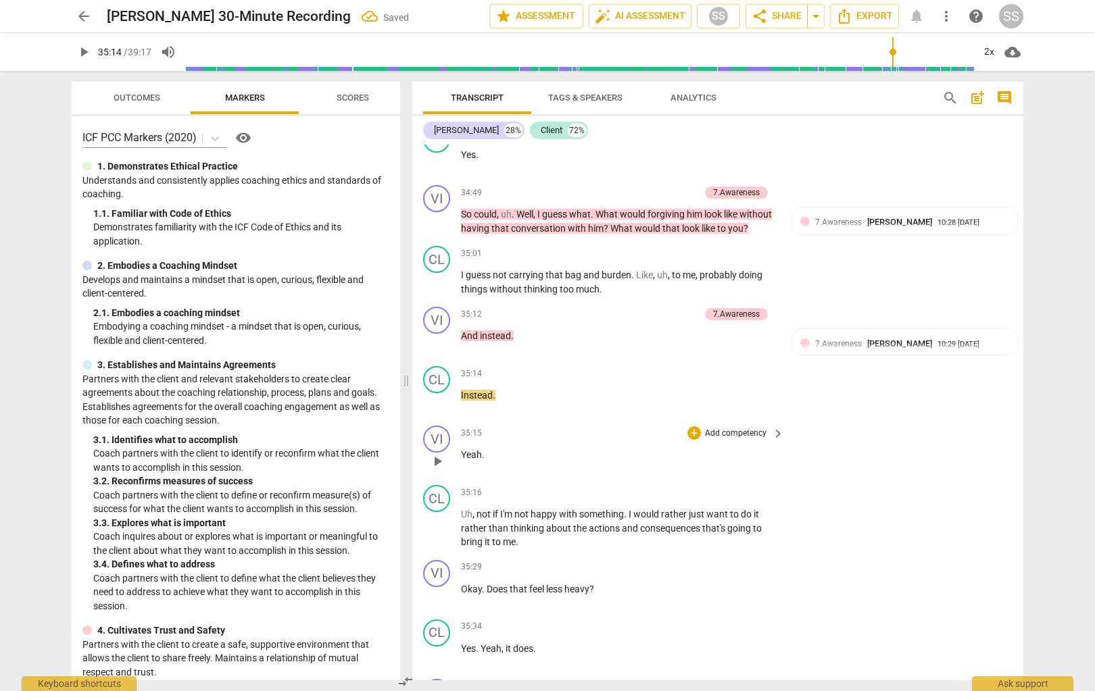
click at [441, 470] on span "play_arrow" at bounding box center [437, 461] width 16 height 16
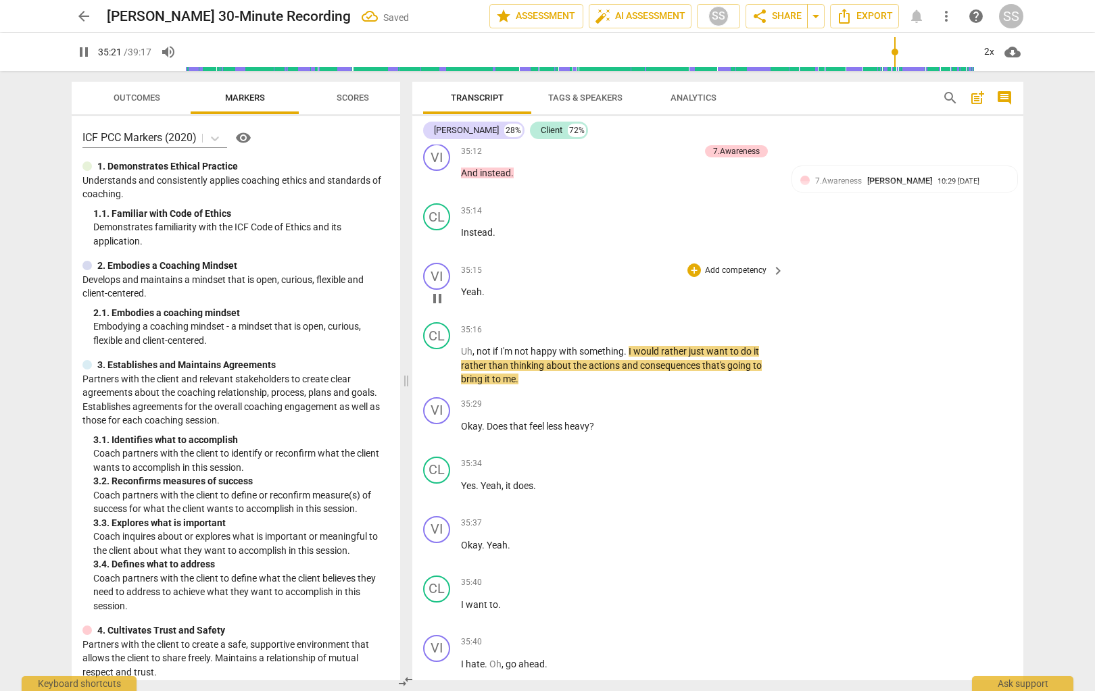
scroll to position [10407, 0]
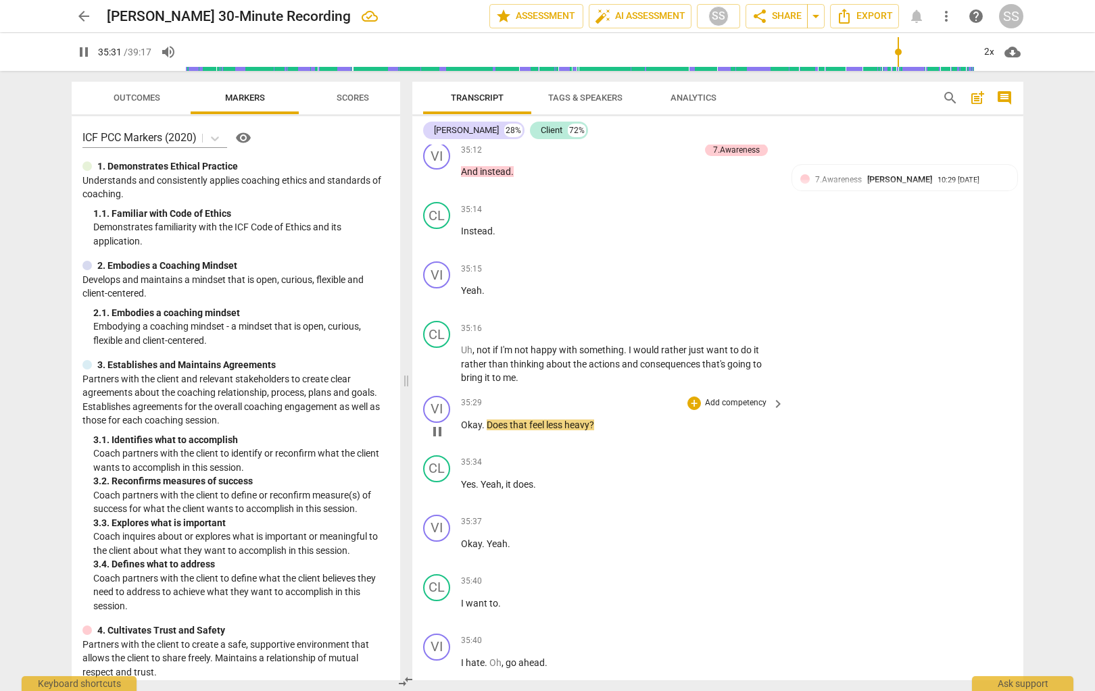
click at [436, 440] on span "pause" at bounding box center [437, 432] width 16 height 16
click at [741, 410] on p "Add competency" at bounding box center [736, 403] width 64 height 12
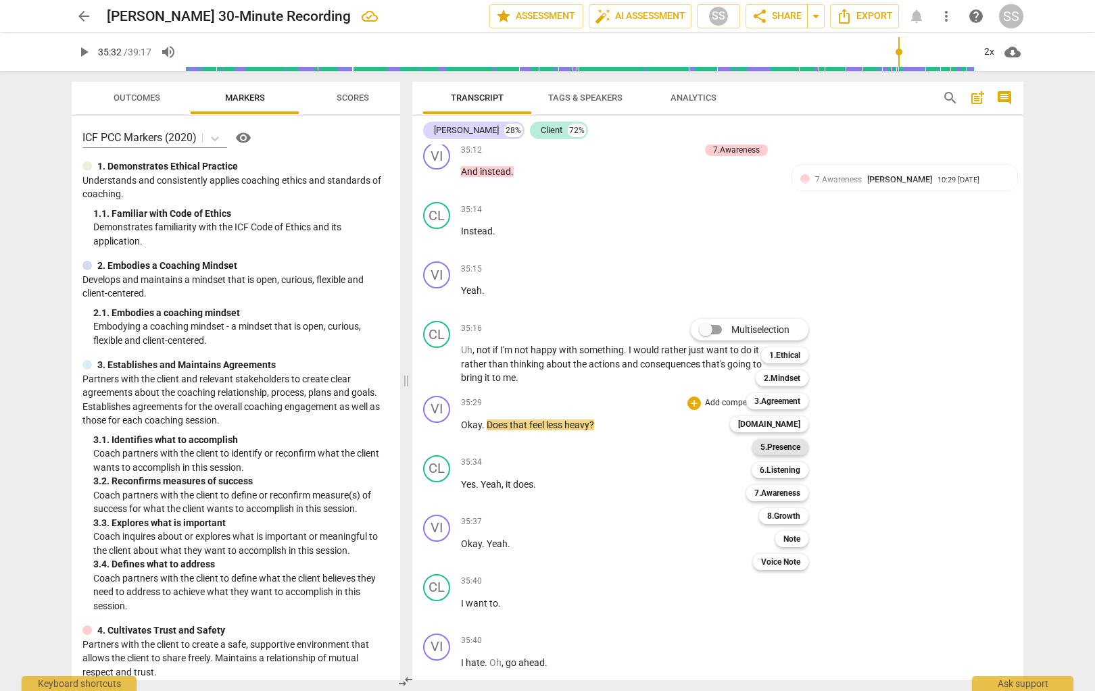
click at [793, 446] on b "5.Presence" at bounding box center [780, 447] width 40 height 16
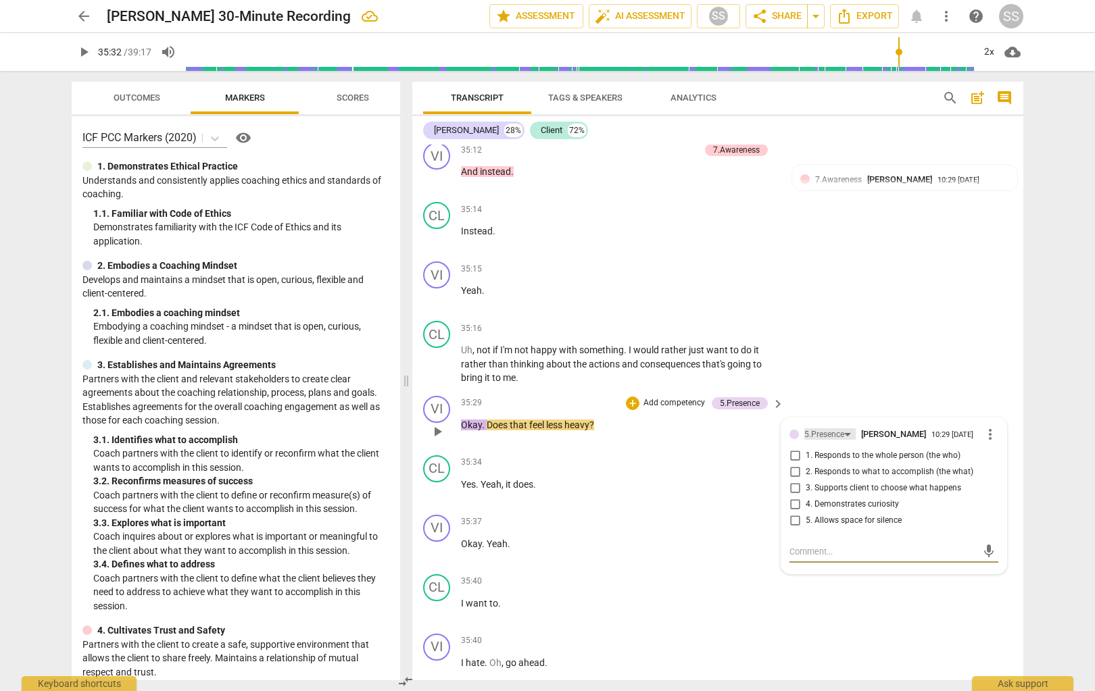
click at [799, 440] on div "5.Presence" at bounding box center [829, 433] width 51 height 11
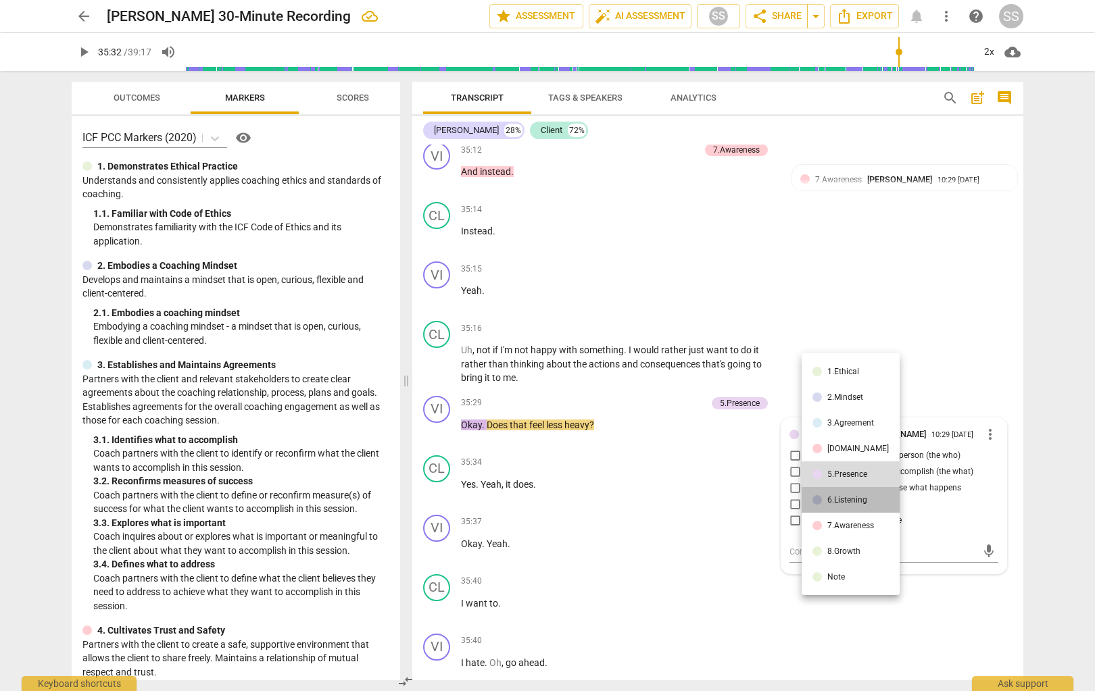
click at [799, 500] on div "6.Listening" at bounding box center [847, 500] width 40 height 8
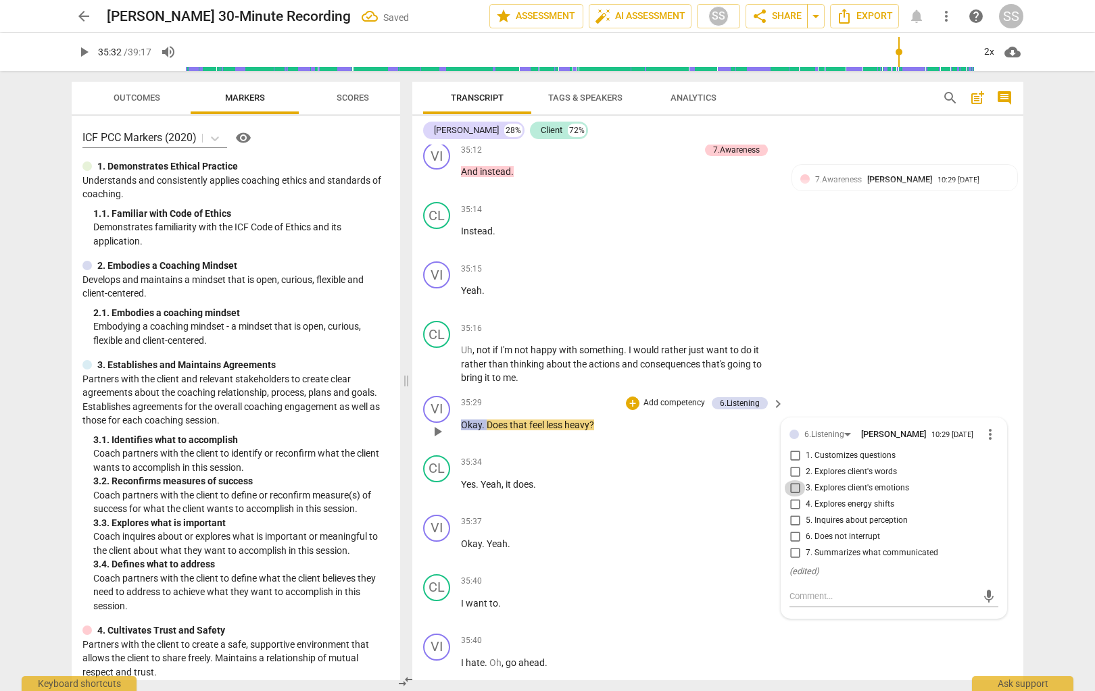
drag, startPoint x: 797, startPoint y: 534, endPoint x: 805, endPoint y: 507, distance: 28.2
click at [797, 497] on input "3. Explores client's emotions" at bounding box center [795, 489] width 22 height 16
click at [799, 391] on div "CL play_arrow pause 35:16 + Add competency keyboard_arrow_right Uh , not if I'm…" at bounding box center [717, 353] width 611 height 75
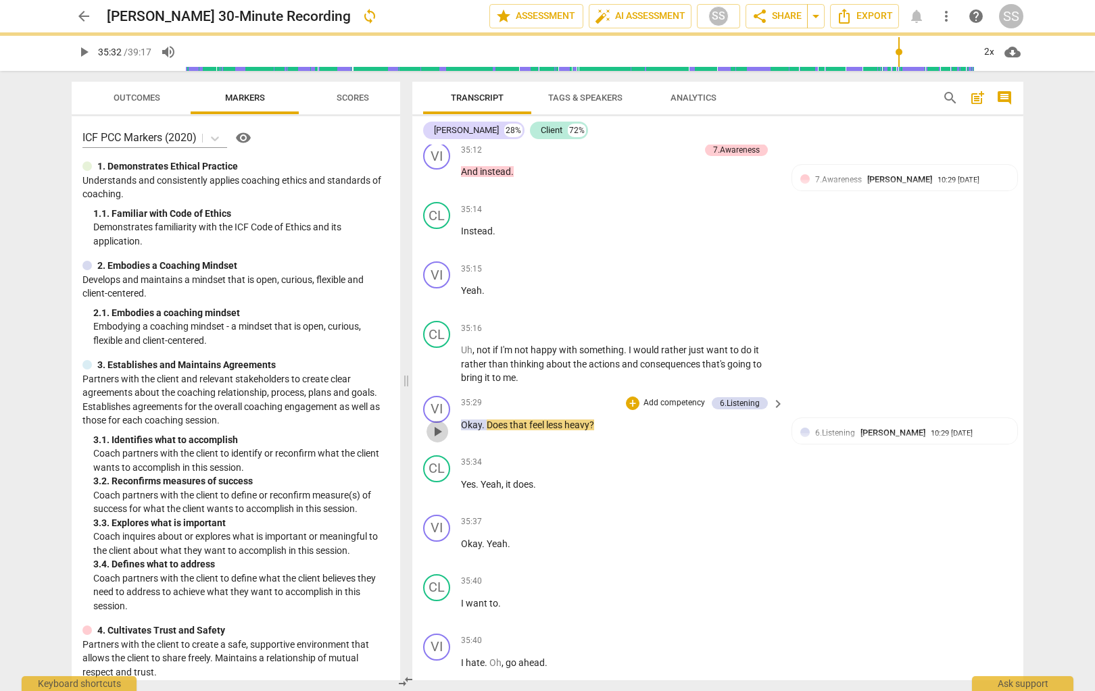
click at [436, 440] on span "play_arrow" at bounding box center [437, 432] width 16 height 16
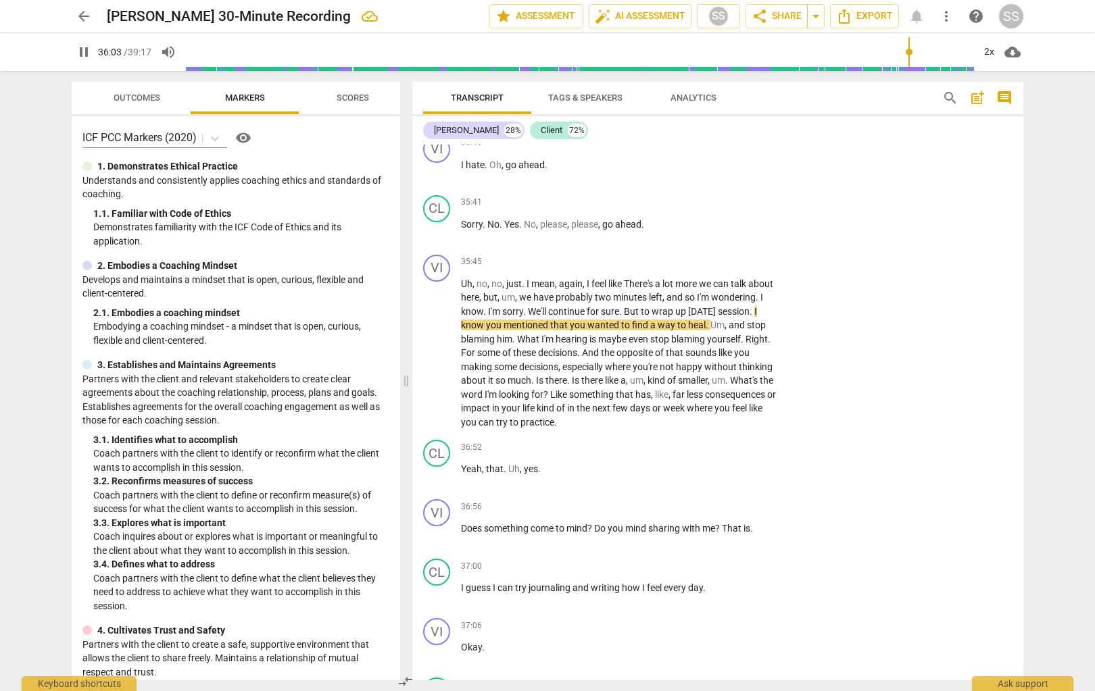
scroll to position [10906, 0]
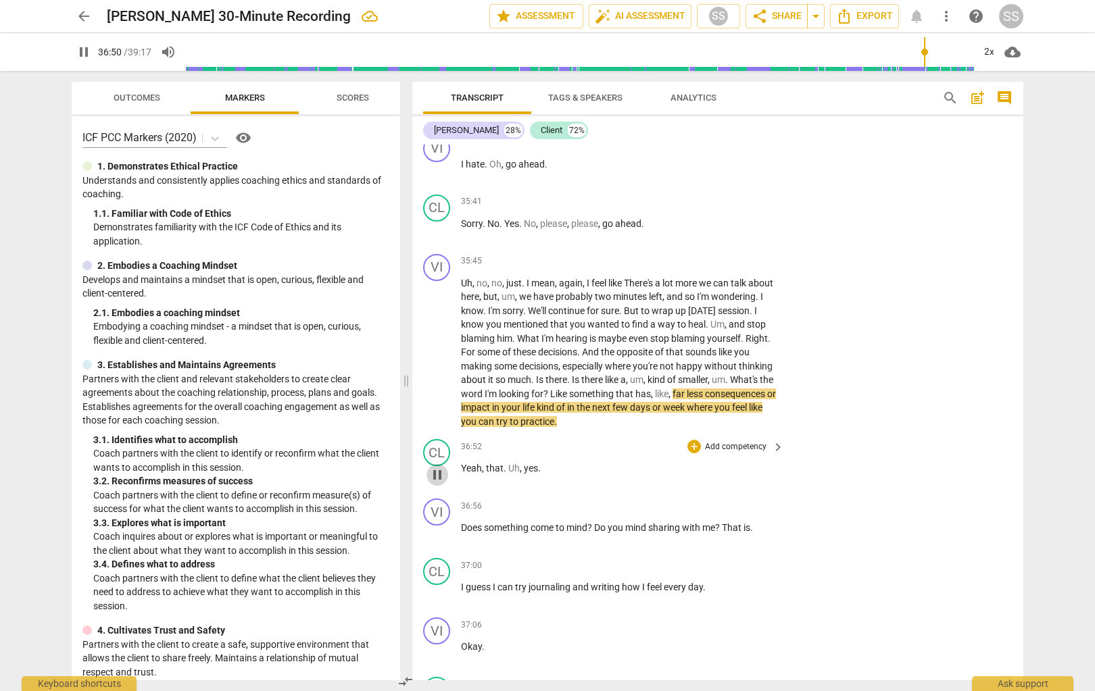
click at [438, 483] on span "pause" at bounding box center [437, 475] width 16 height 16
click at [752, 453] on p "Add competency" at bounding box center [736, 447] width 64 height 12
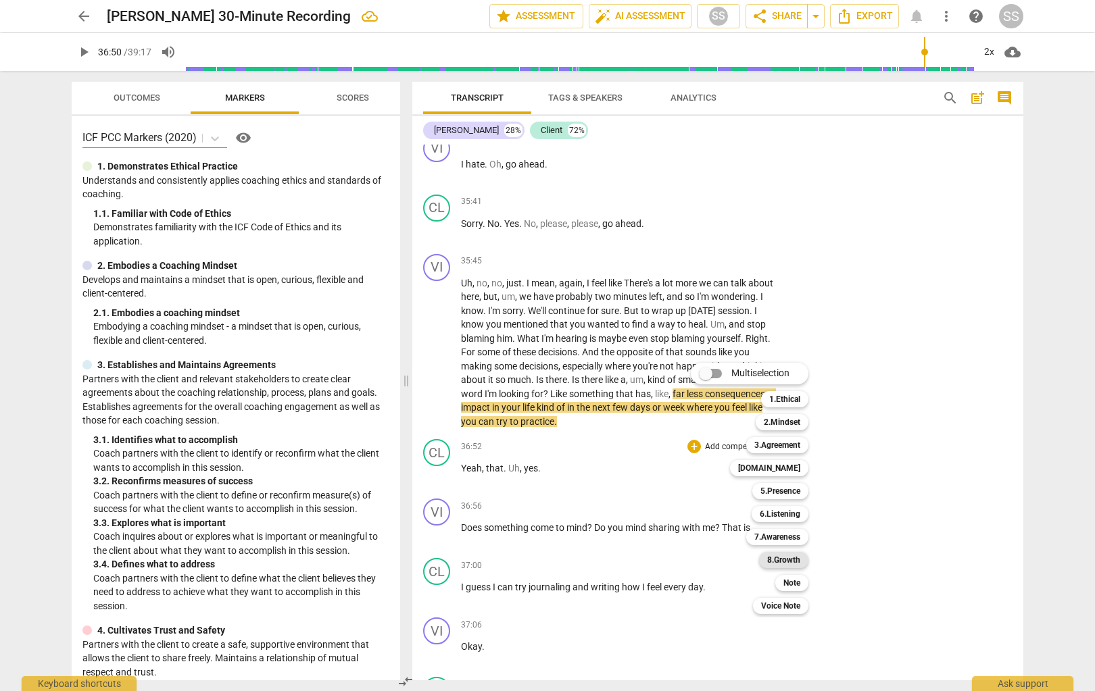
click at [799, 555] on div "8.Growth" at bounding box center [783, 560] width 49 height 16
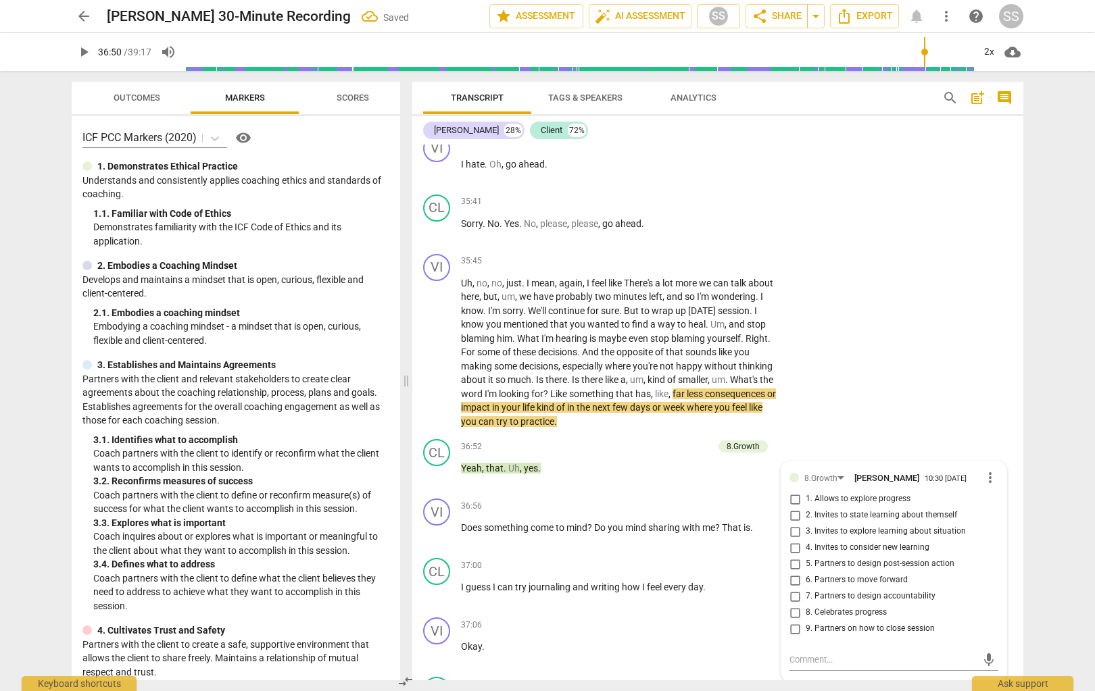
scroll to position [11195, 0]
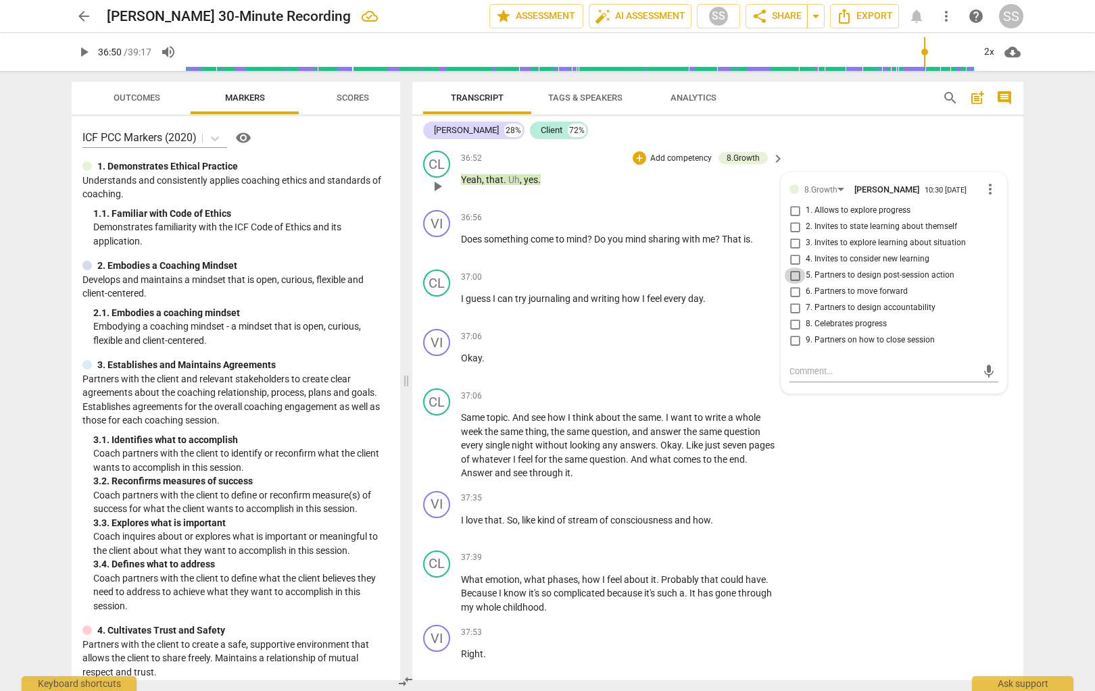
click at [797, 284] on input "5. Partners to design post-session action" at bounding box center [795, 276] width 22 height 16
click at [799, 480] on div "CL play_arrow pause 37:06 + Add competency keyboard_arrow_right Same topic . An…" at bounding box center [717, 434] width 611 height 103
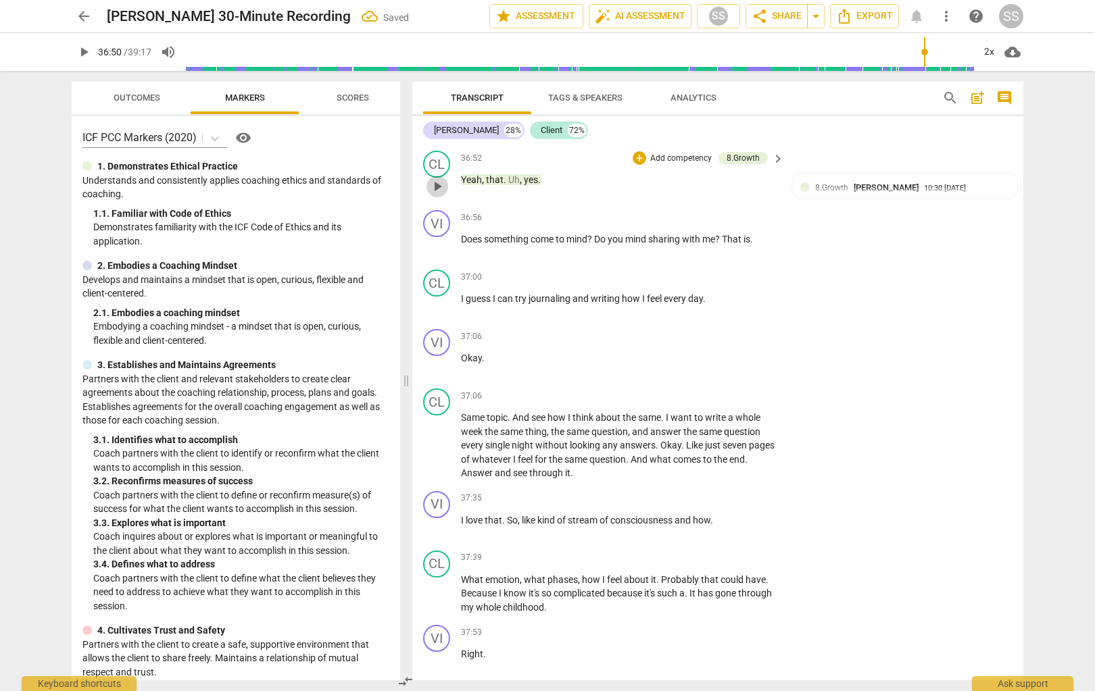
click at [441, 195] on span "play_arrow" at bounding box center [437, 186] width 16 height 16
click at [439, 254] on span "pause" at bounding box center [437, 246] width 16 height 16
click at [758, 224] on p "Add competency" at bounding box center [736, 218] width 64 height 12
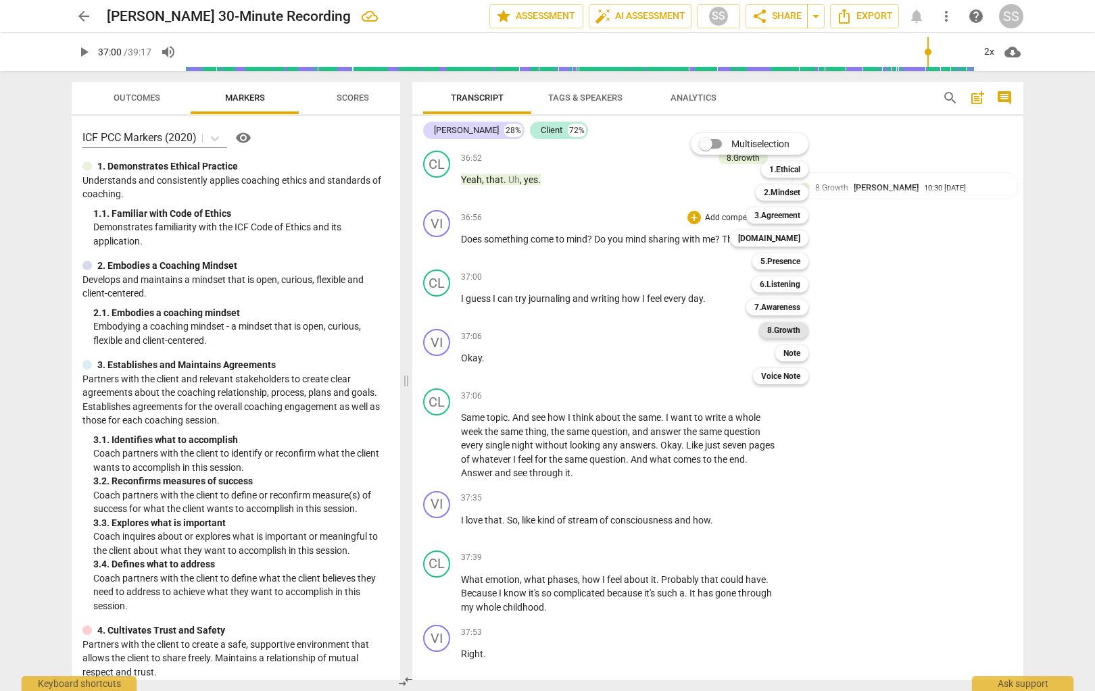
click at [795, 328] on b "8.Growth" at bounding box center [783, 330] width 33 height 16
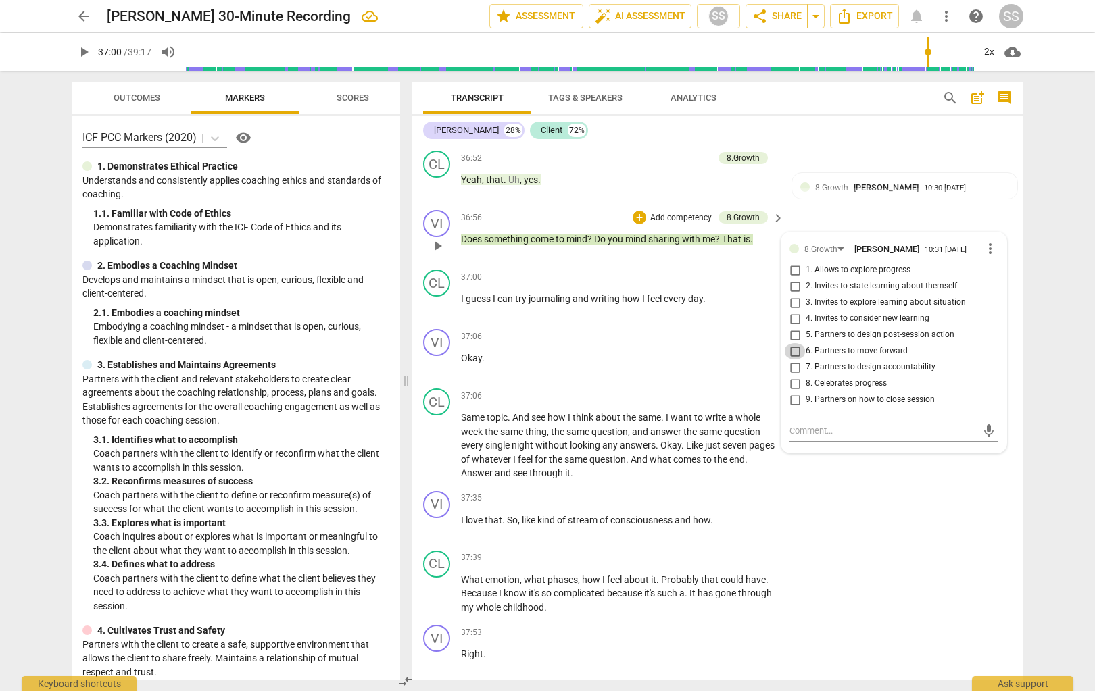
click at [795, 360] on input "6. Partners to move forward" at bounding box center [795, 351] width 22 height 16
click at [435, 314] on span "play_arrow" at bounding box center [437, 305] width 16 height 16
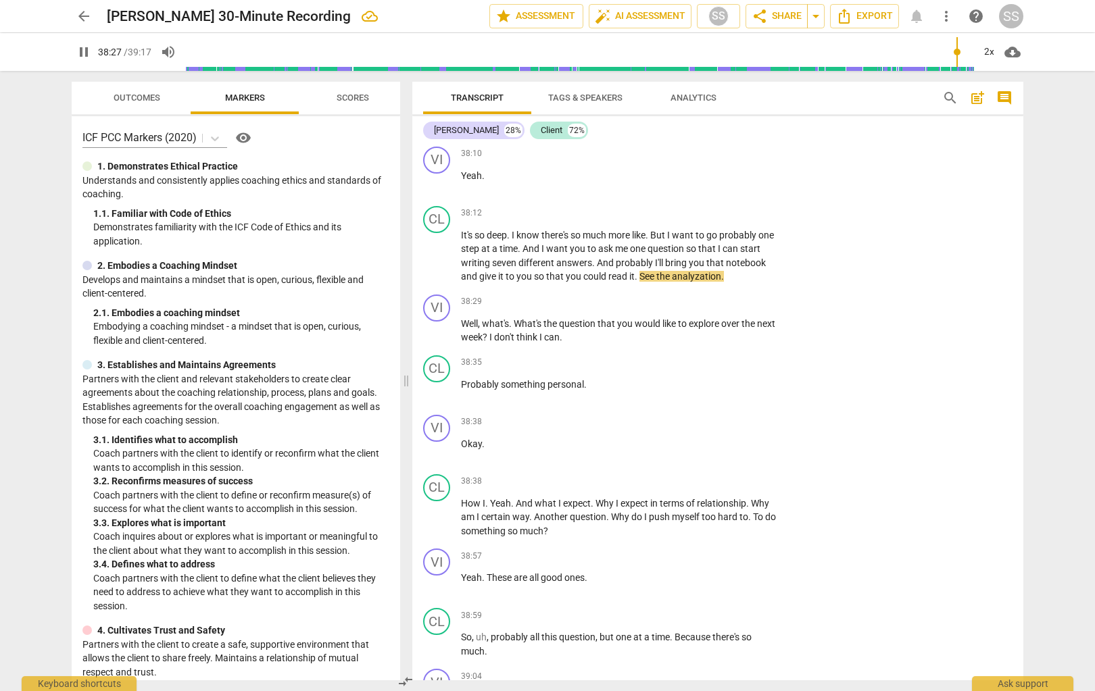
scroll to position [11809, 0]
click at [443, 338] on span "pause" at bounding box center [437, 330] width 16 height 16
click at [760, 307] on p "Add competency" at bounding box center [736, 301] width 64 height 12
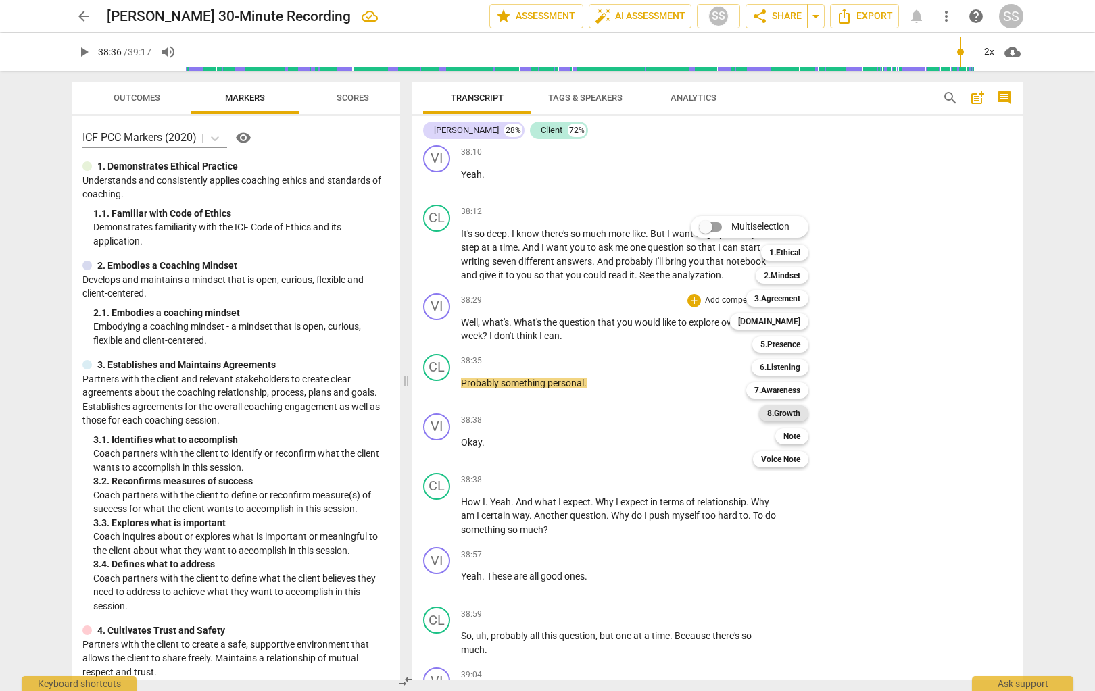
click at [799, 408] on b "8.Growth" at bounding box center [783, 413] width 33 height 16
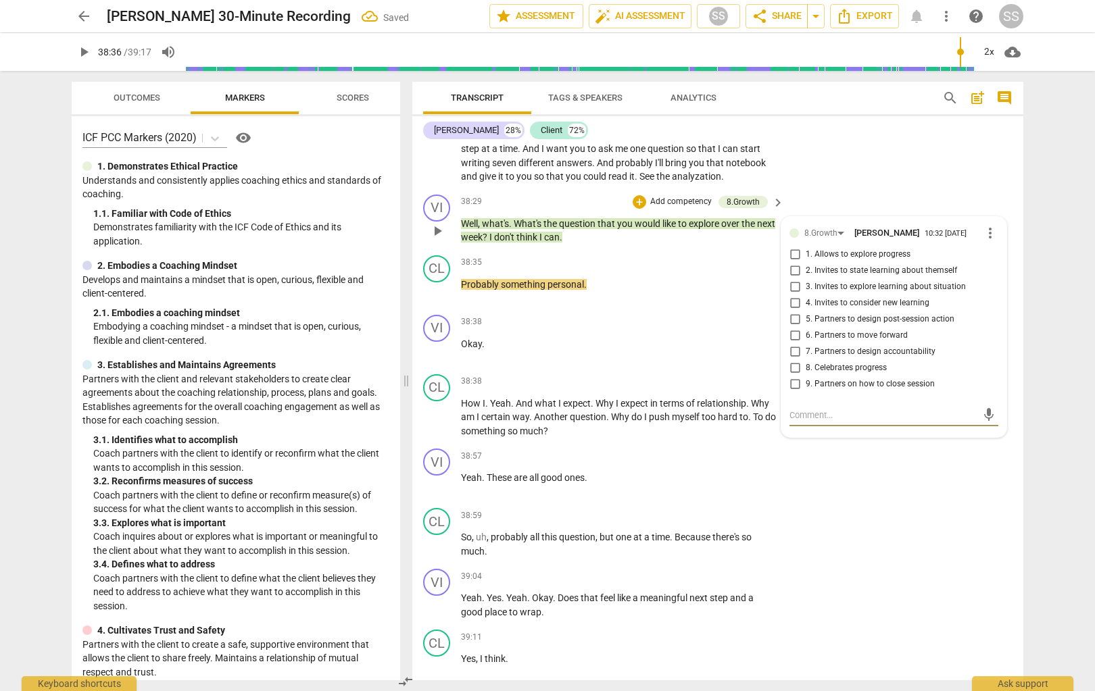
scroll to position [11915, 0]
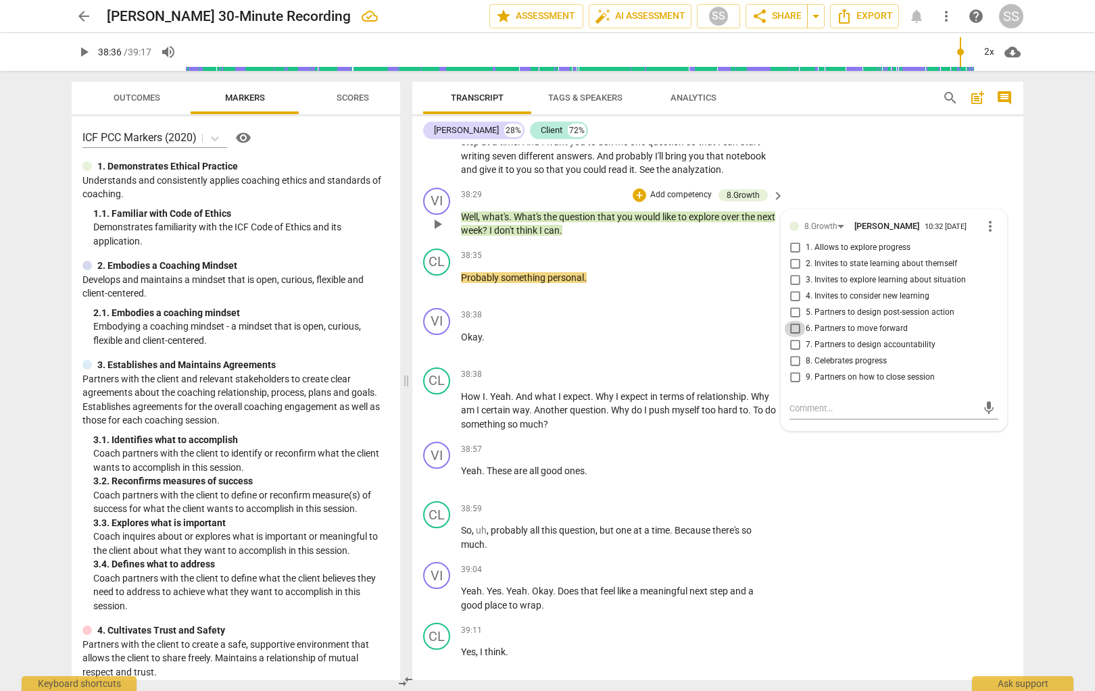
click at [792, 337] on input "6. Partners to move forward" at bounding box center [795, 329] width 22 height 16
click at [436, 352] on span "play_arrow" at bounding box center [437, 344] width 16 height 16
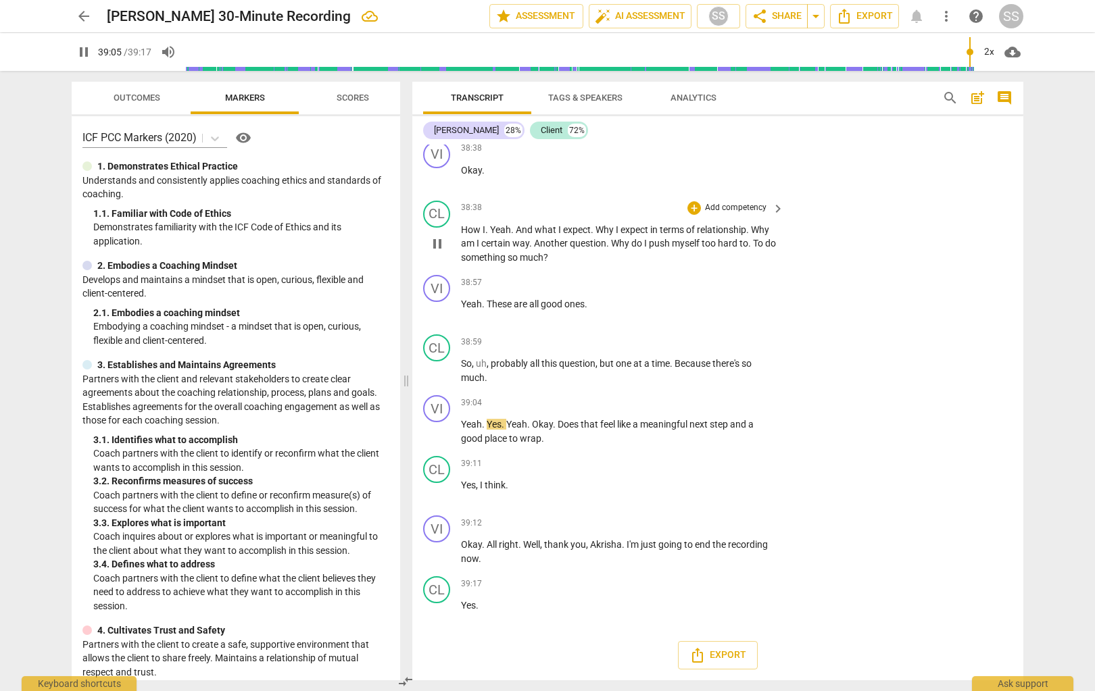
scroll to position [12123, 0]
click at [745, 401] on p "Add competency" at bounding box center [736, 403] width 64 height 12
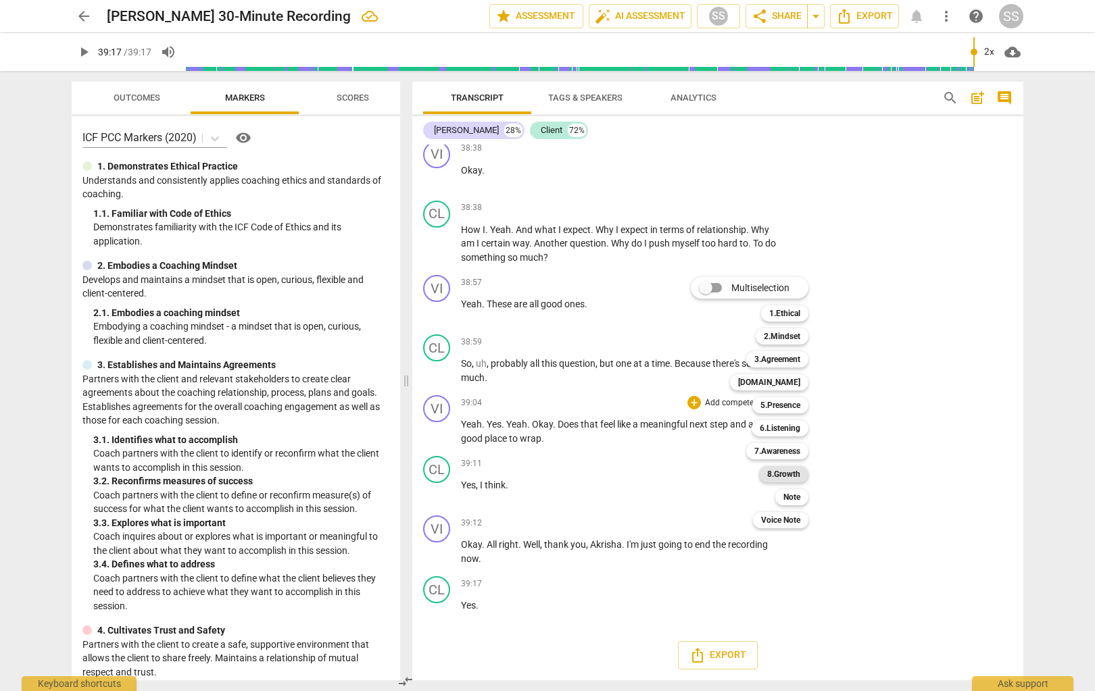
click at [780, 474] on b "8.Growth" at bounding box center [783, 474] width 33 height 16
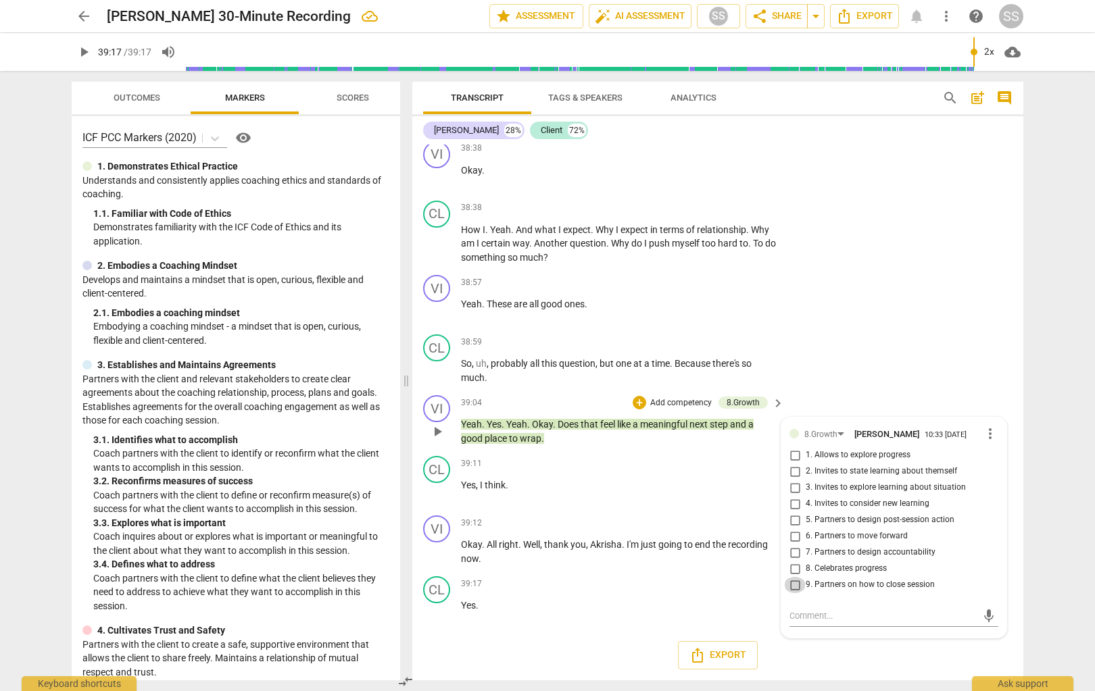
click at [793, 587] on input "9. Partners on how to close session" at bounding box center [795, 585] width 22 height 16
click at [799, 369] on div "CL play_arrow pause 38:59 + Add competency keyboard_arrow_right So , uh , proba…" at bounding box center [717, 359] width 611 height 61
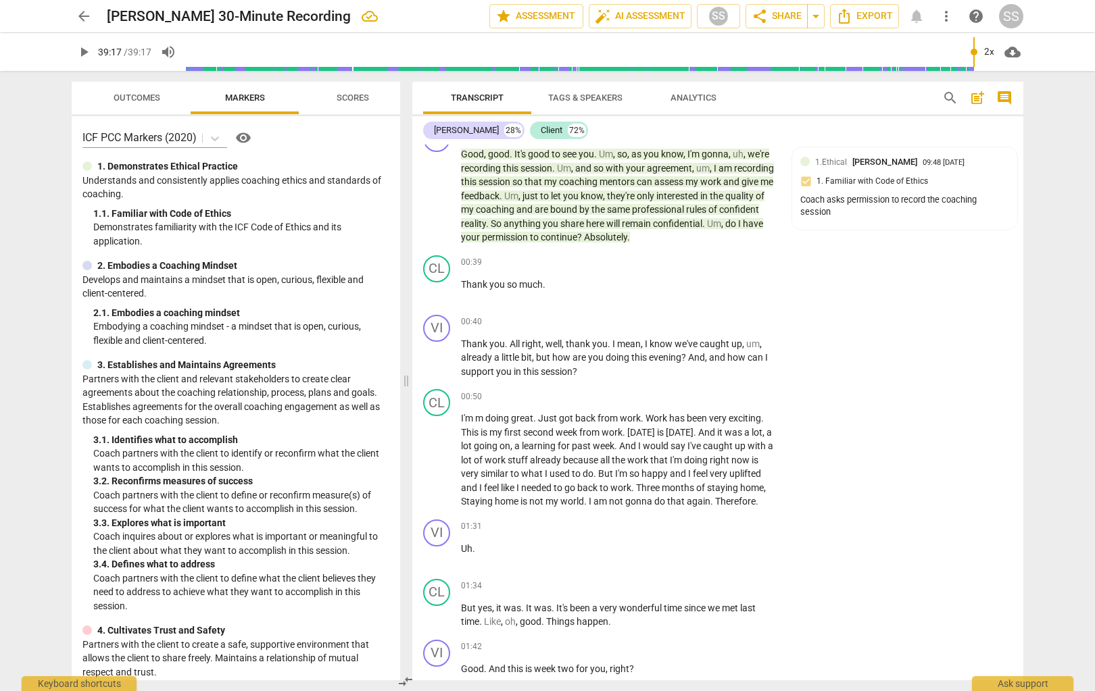
scroll to position [0, 0]
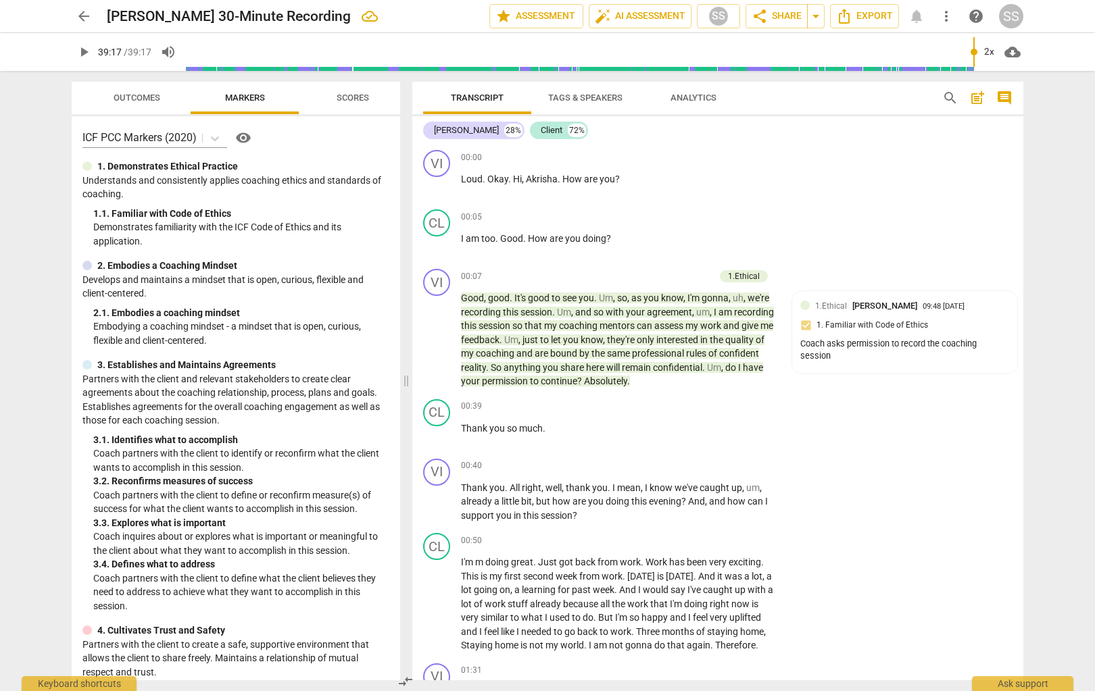
click at [799, 97] on span "post_add" at bounding box center [977, 98] width 16 height 16
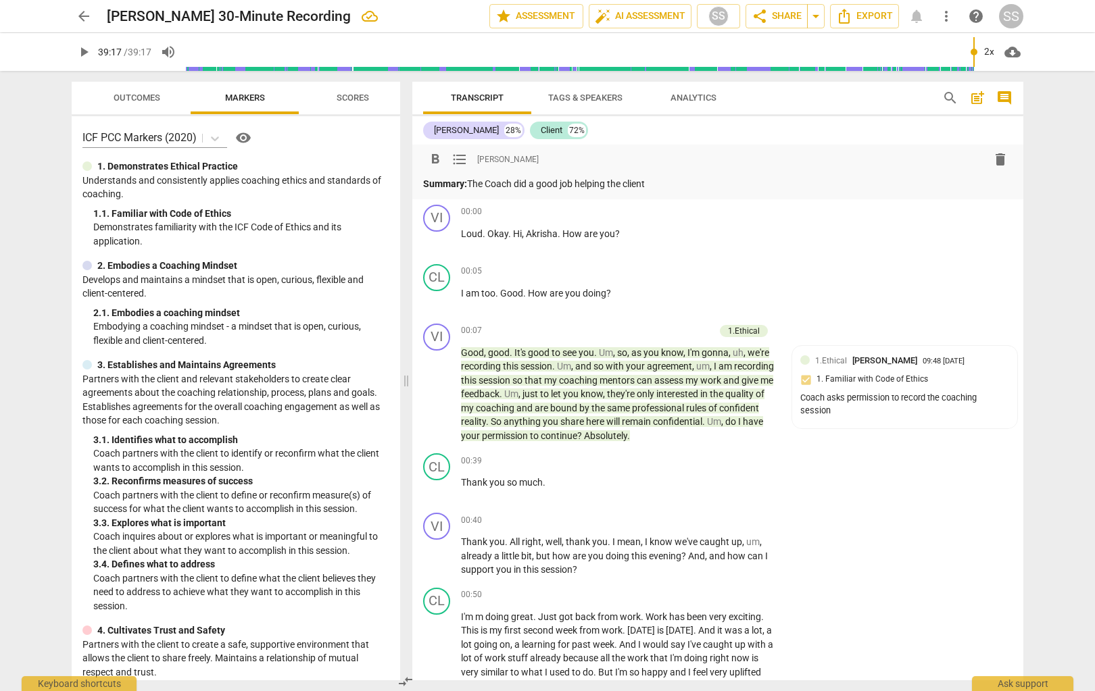
click at [670, 177] on p "Summary: The Coach did a good job helping the client" at bounding box center [717, 184] width 589 height 14
click at [668, 181] on p "Summary: The Coach did a good job helping the client" at bounding box center [717, 184] width 589 height 14
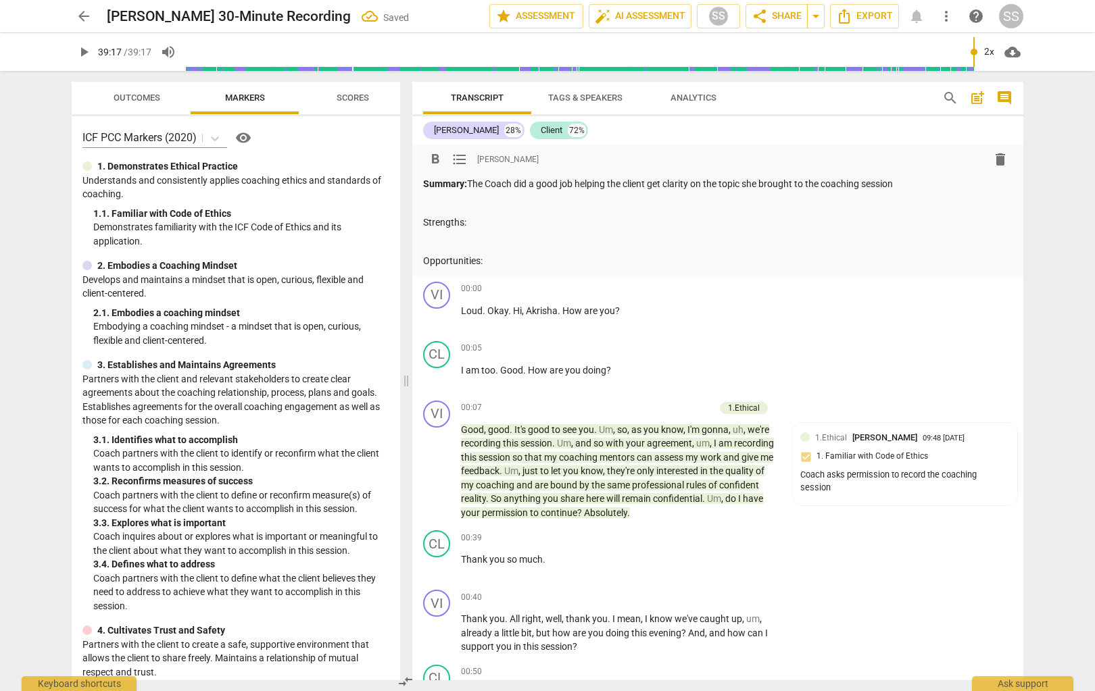
click at [599, 224] on p "Strengths:" at bounding box center [717, 223] width 589 height 14
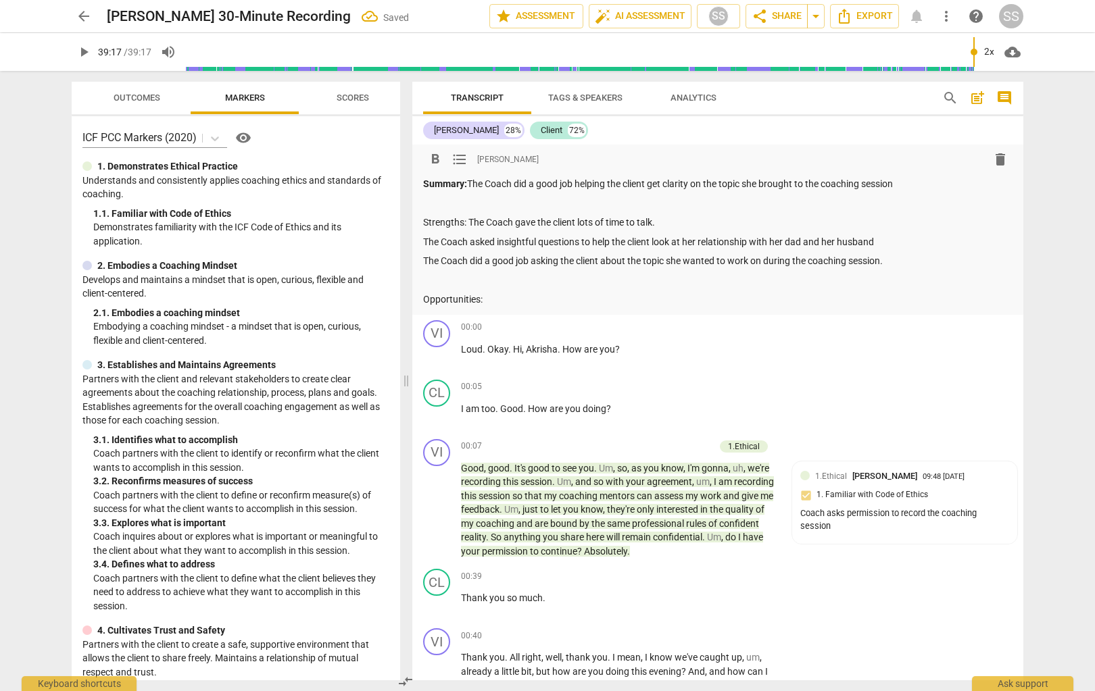
click at [530, 297] on p "Opportunities:" at bounding box center [717, 300] width 589 height 14
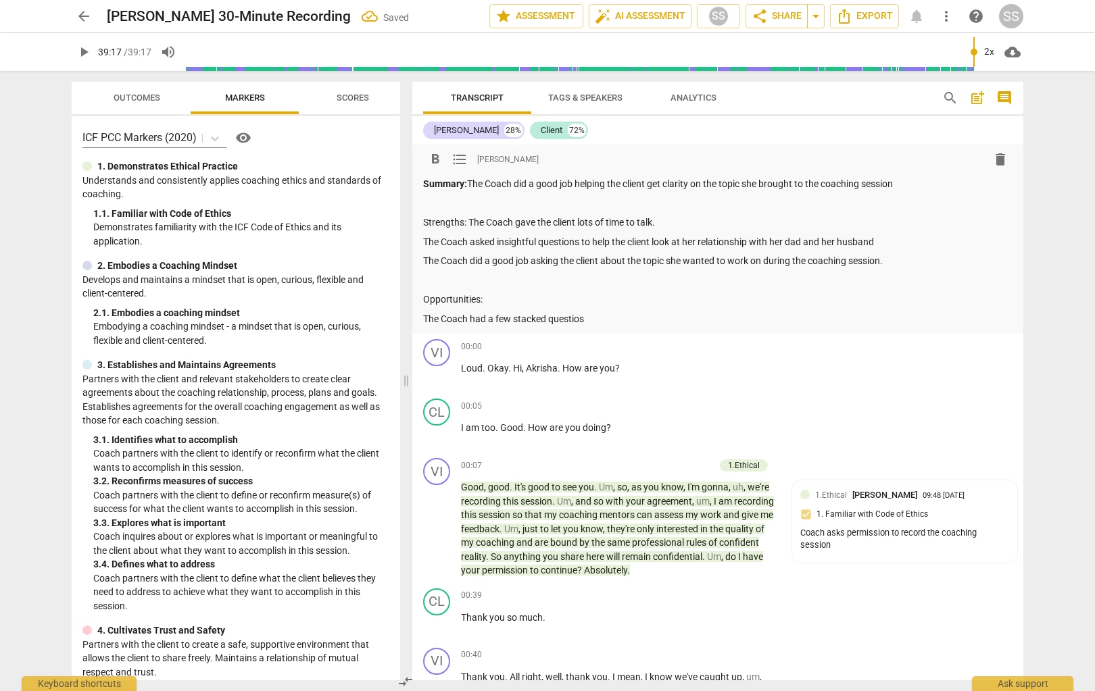
click at [470, 220] on p "Strengths: The Coach gave the client lots of time to talk." at bounding box center [717, 223] width 589 height 14
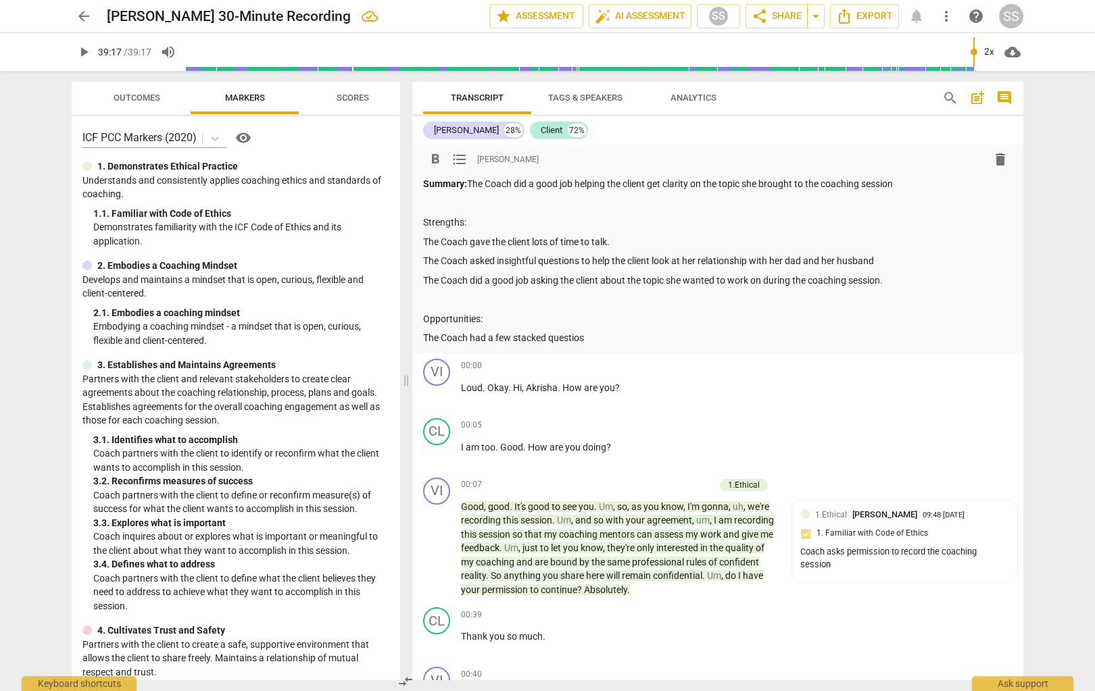
click at [507, 218] on p "Strengths:" at bounding box center [717, 223] width 589 height 14
click at [574, 338] on p "The Coach had a few stacked questios" at bounding box center [717, 338] width 589 height 14
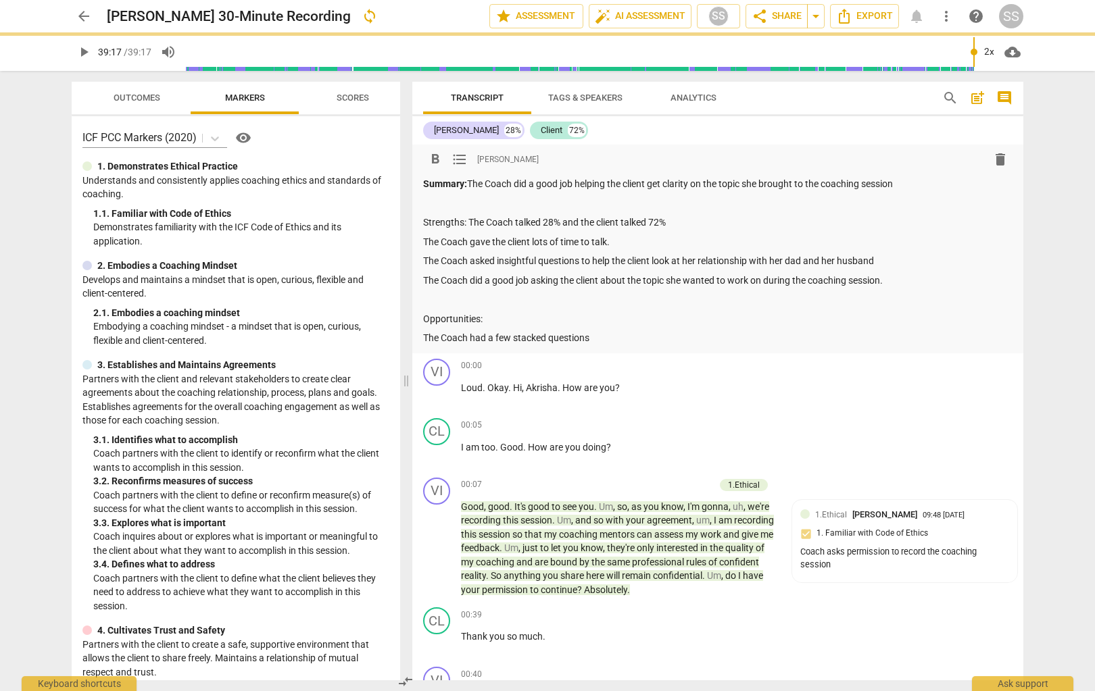
click at [651, 332] on p "The Coach had a few stacked questions" at bounding box center [717, 338] width 589 height 14
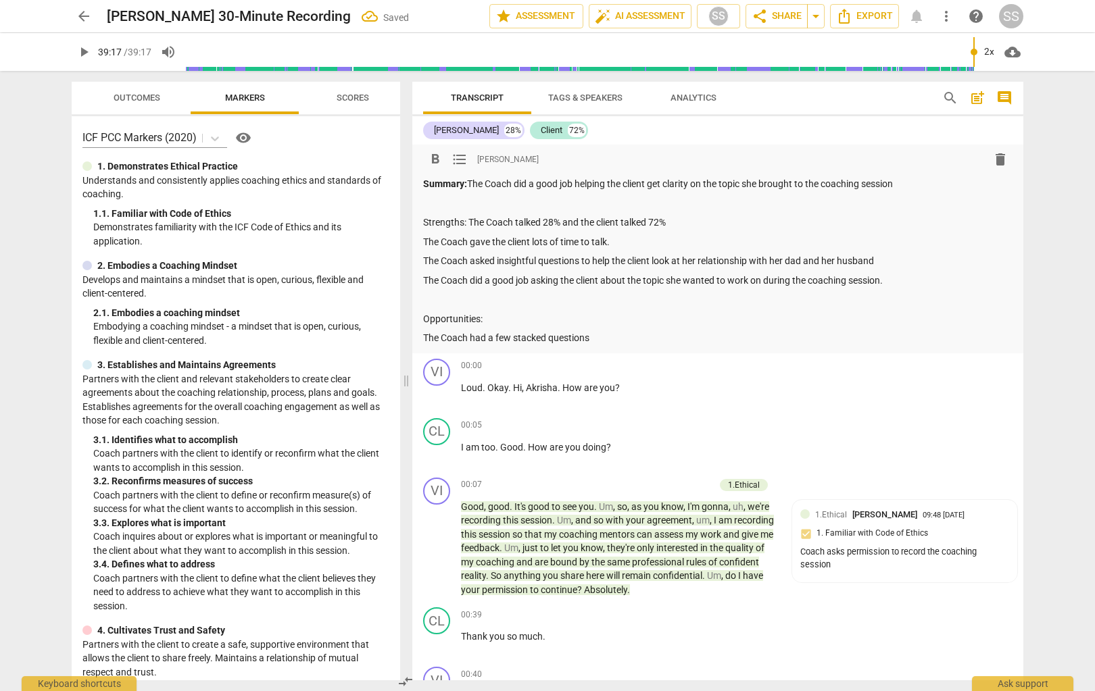
click at [468, 222] on p "Strengths: The Coach talked 28% and the client talked 72%" at bounding box center [717, 223] width 589 height 14
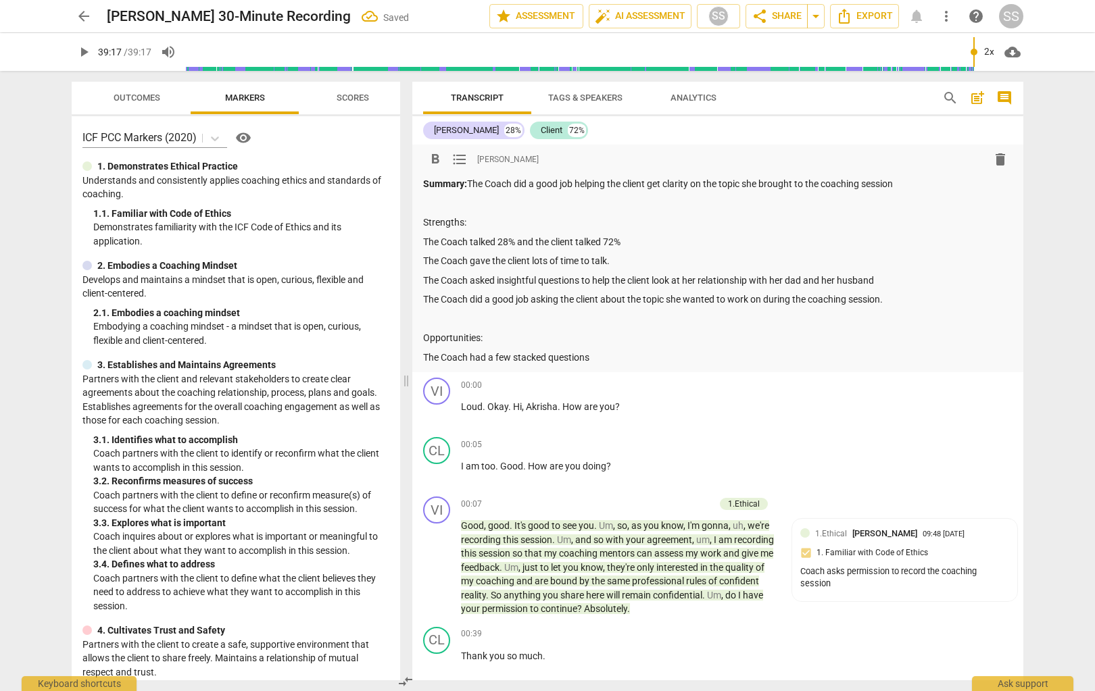
click at [443, 222] on p "Strengths:" at bounding box center [717, 223] width 589 height 14
click at [437, 159] on span "format_bold" at bounding box center [435, 159] width 16 height 16
click at [464, 337] on p "Opportunities:" at bounding box center [717, 338] width 589 height 14
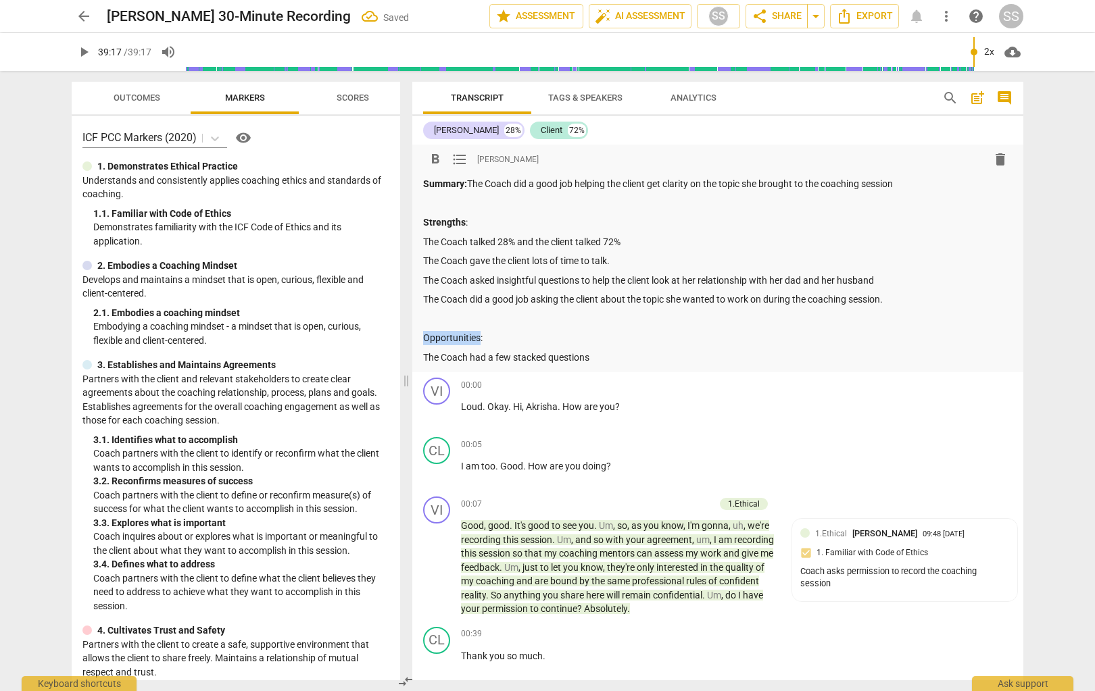
click at [439, 155] on span "format_bold" at bounding box center [435, 159] width 16 height 16
click at [612, 355] on p "The Coach had a few stacked questions" at bounding box center [717, 358] width 589 height 14
